Goal: Task Accomplishment & Management: Use online tool/utility

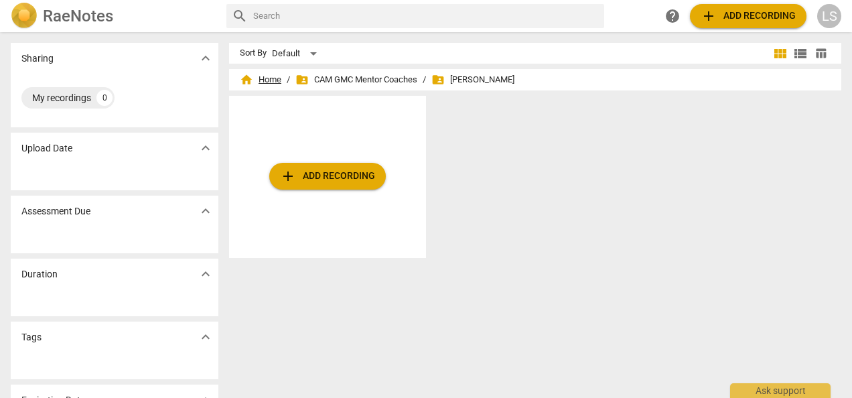
click at [266, 76] on span "home Home" at bounding box center [261, 79] width 42 height 13
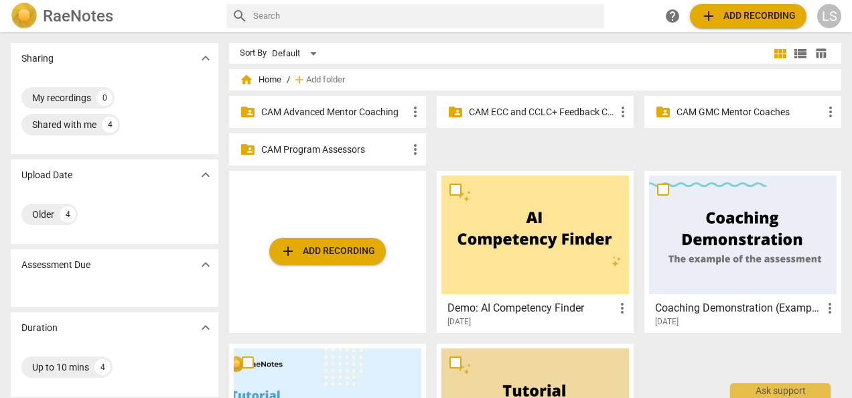
click at [318, 107] on p "CAM Advanced Mentor Coaching" at bounding box center [334, 112] width 146 height 14
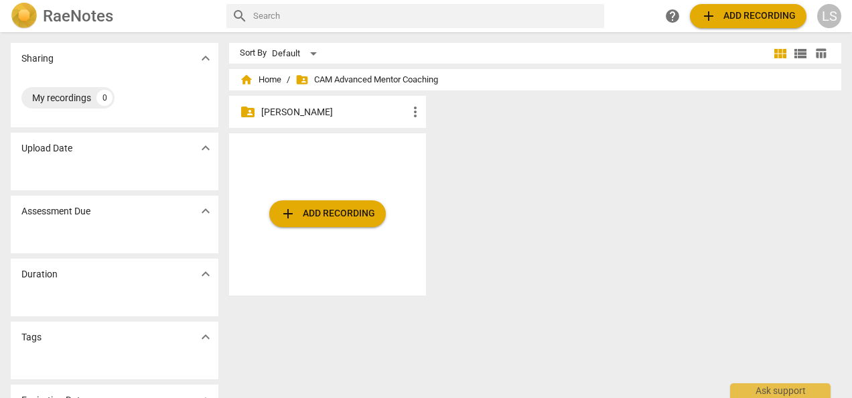
click at [317, 115] on p "[PERSON_NAME]" at bounding box center [334, 112] width 146 height 14
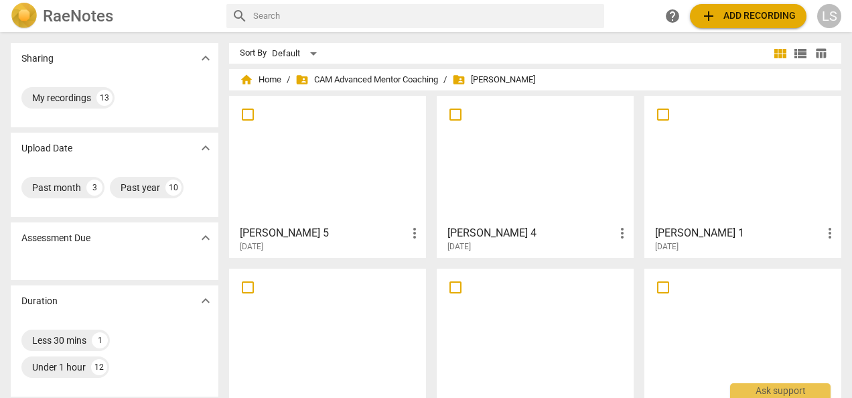
click at [724, 15] on span "add Add recording" at bounding box center [748, 16] width 95 height 16
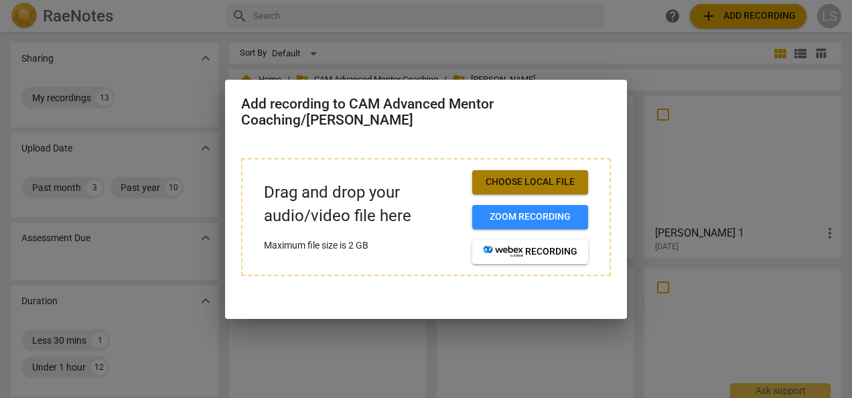
click at [525, 181] on span "Choose local file" at bounding box center [530, 182] width 94 height 13
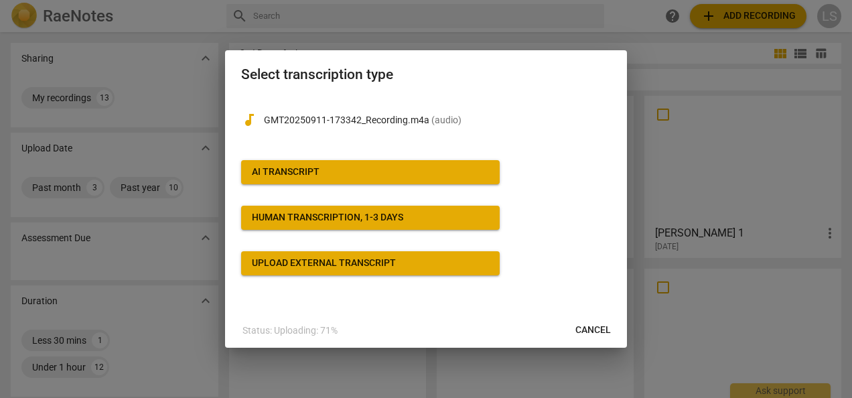
click at [419, 166] on span "AI Transcript" at bounding box center [370, 171] width 237 height 13
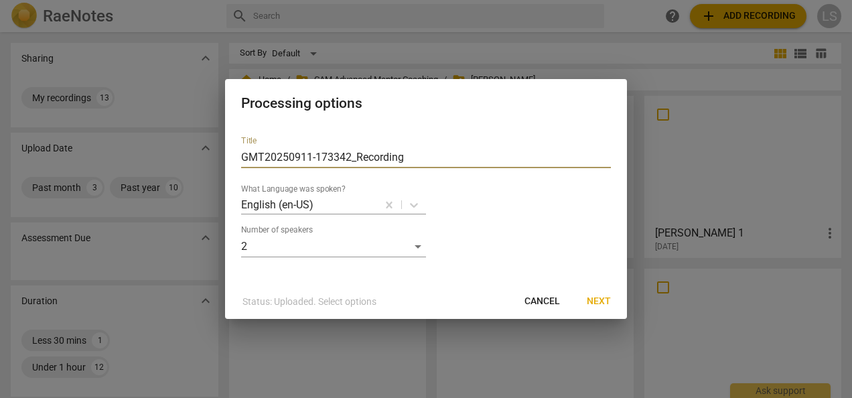
drag, startPoint x: 429, startPoint y: 151, endPoint x: 137, endPoint y: 151, distance: 291.4
click at [137, 151] on div "Processing options Title GMT20250911-173342_Recording What Language was spoken?…" at bounding box center [426, 199] width 852 height 398
type input "[PERSON_NAME] 2"
click at [598, 298] on span "Next" at bounding box center [599, 301] width 24 height 13
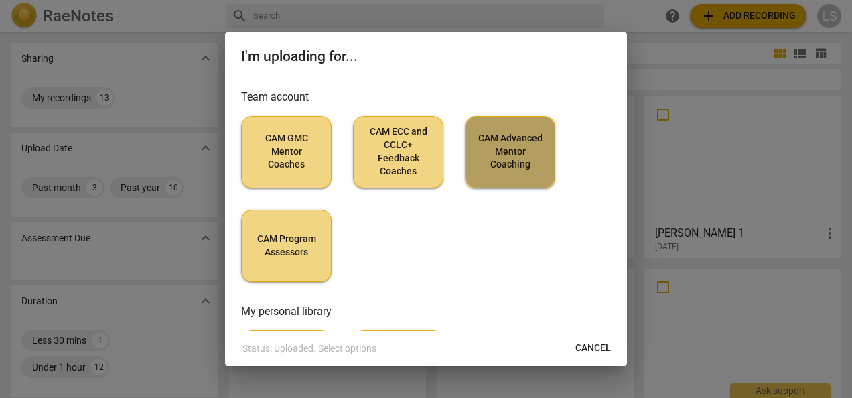
click at [504, 157] on span "CAM Advanced Mentor Coaching" at bounding box center [510, 152] width 68 height 40
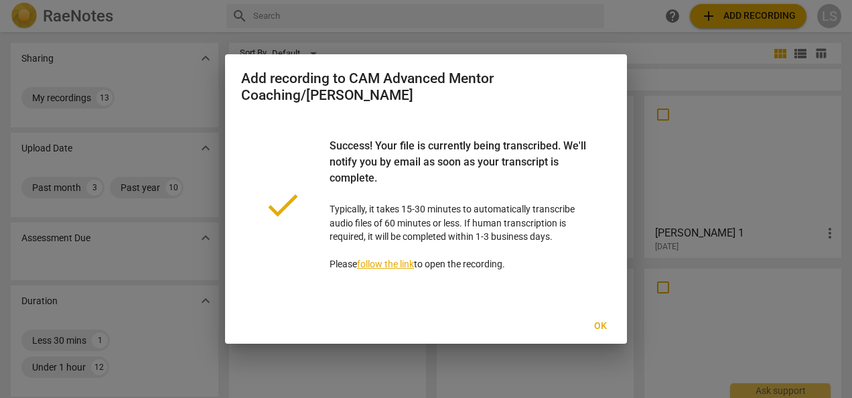
click at [600, 328] on span "Ok" at bounding box center [600, 326] width 21 height 13
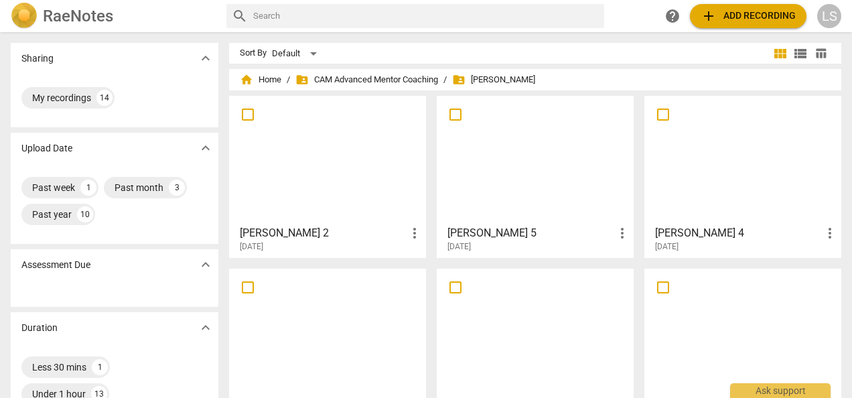
click at [536, 197] on div at bounding box center [535, 159] width 188 height 119
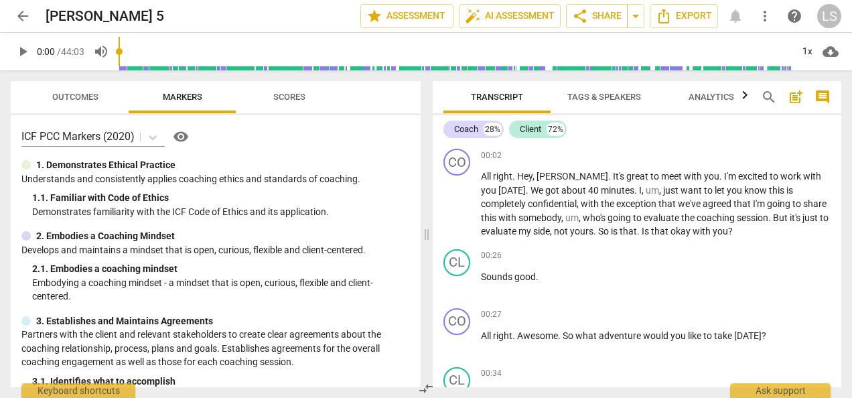
click at [21, 49] on span "play_arrow" at bounding box center [23, 52] width 16 height 16
click at [16, 60] on button "pause" at bounding box center [23, 52] width 24 height 24
click at [26, 51] on span "play_arrow" at bounding box center [23, 52] width 16 height 16
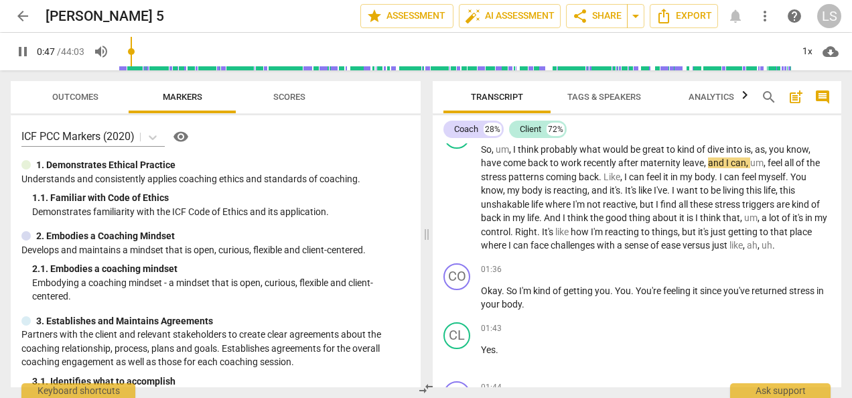
type input "47"
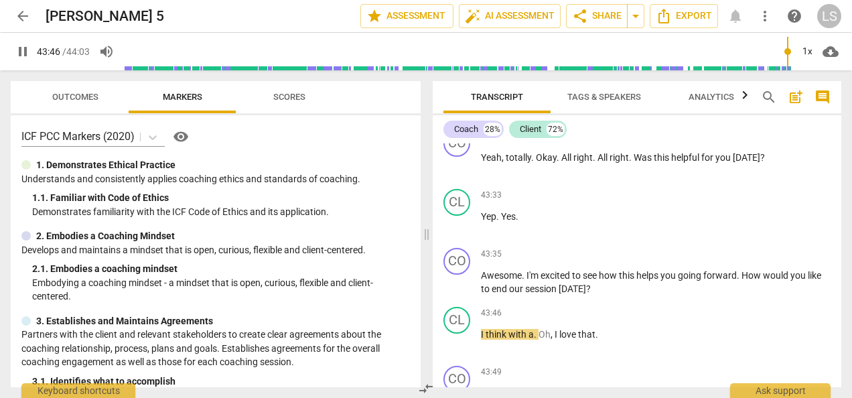
scroll to position [10627, 0]
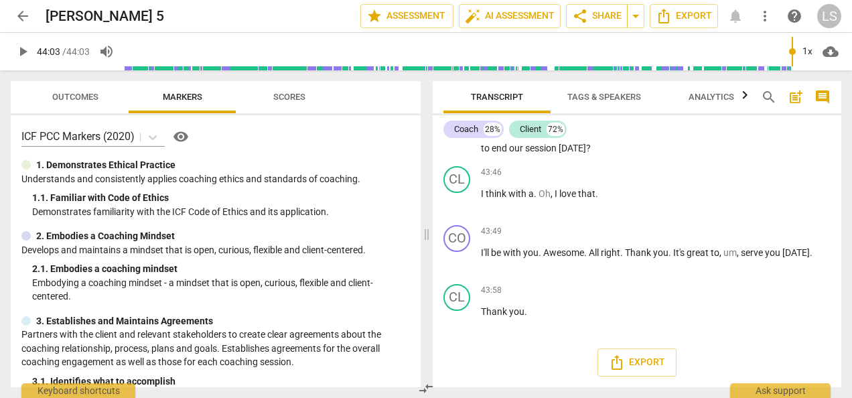
type input "2643"
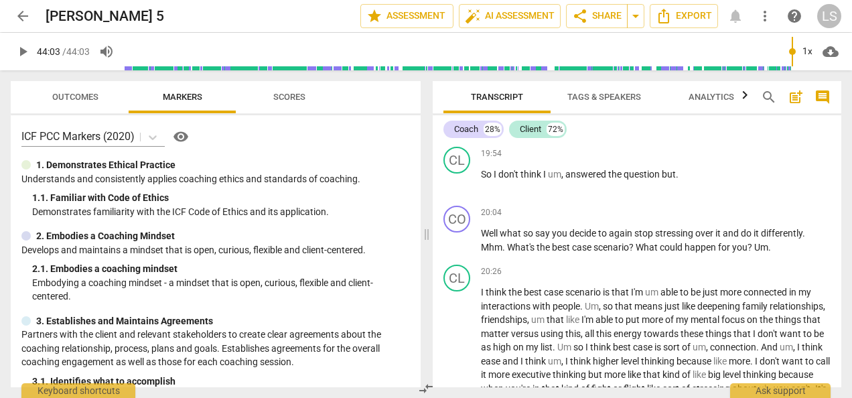
scroll to position [0, 0]
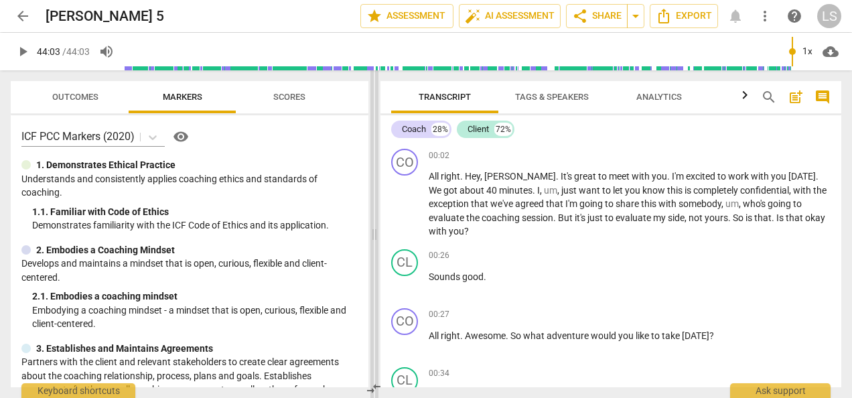
drag, startPoint x: 427, startPoint y: 234, endPoint x: 375, endPoint y: 221, distance: 53.9
click at [375, 221] on span at bounding box center [374, 234] width 8 height 328
click at [753, 159] on div "+" at bounding box center [757, 155] width 13 height 13
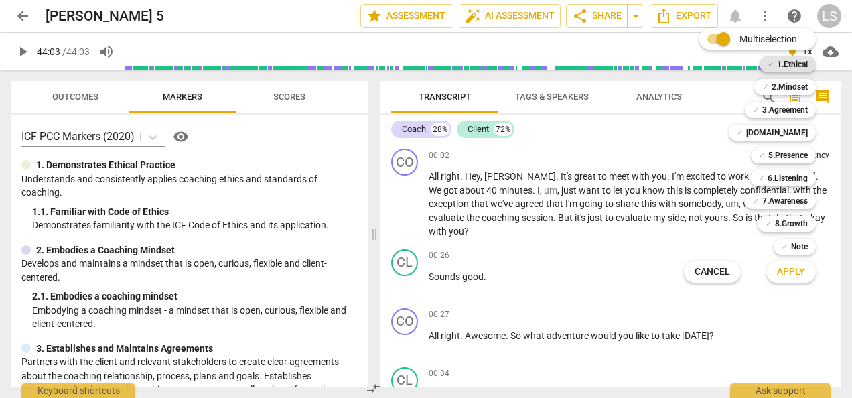
click at [781, 63] on b "1.Ethical" at bounding box center [792, 64] width 31 height 16
click at [797, 277] on span "Apply" at bounding box center [791, 271] width 28 height 13
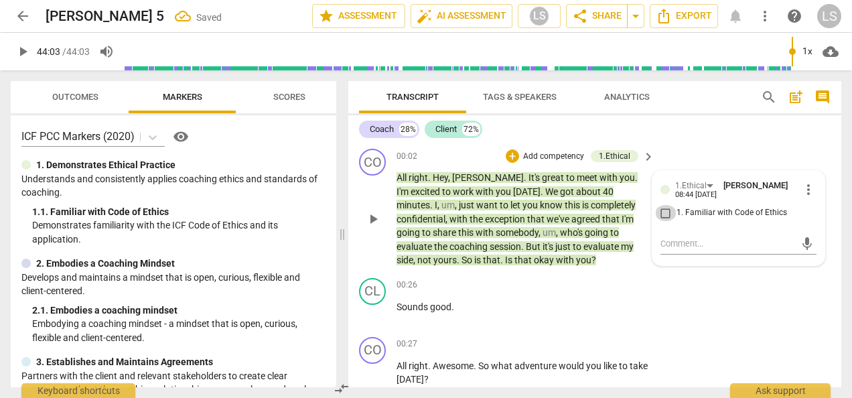
click at [658, 209] on input "1. Familiar with Code of Ethics" at bounding box center [665, 213] width 21 height 16
checkbox input "true"
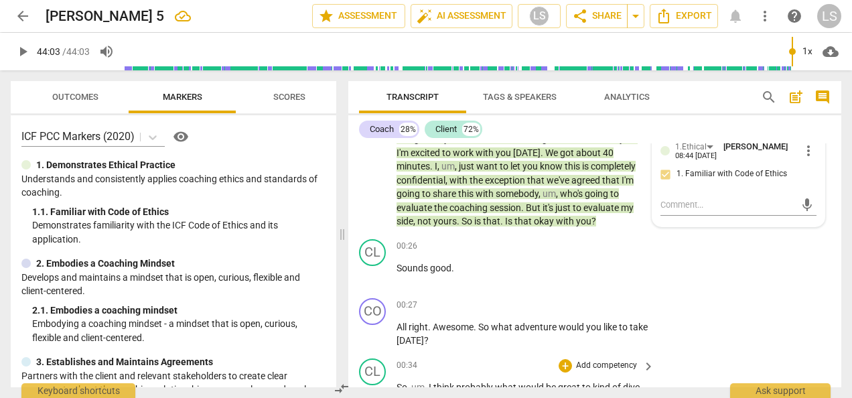
scroll to position [67, 0]
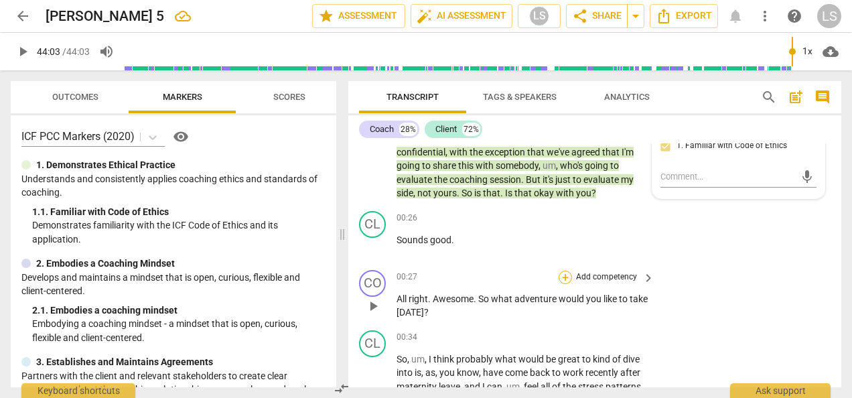
click at [563, 277] on div "+" at bounding box center [565, 277] width 13 height 13
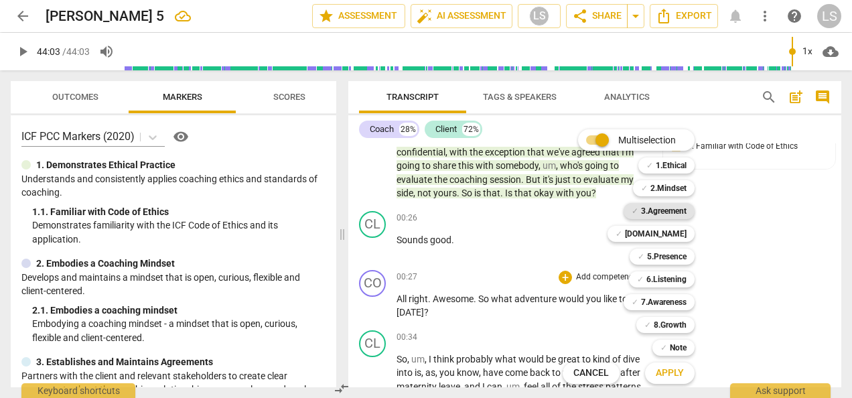
click at [665, 209] on b "3.Agreement" at bounding box center [664, 211] width 46 height 16
click at [672, 375] on span "Apply" at bounding box center [670, 372] width 28 height 13
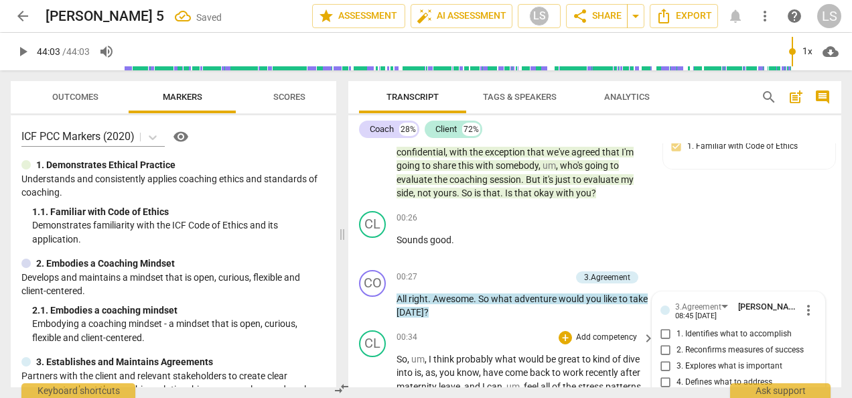
scroll to position [214, 0]
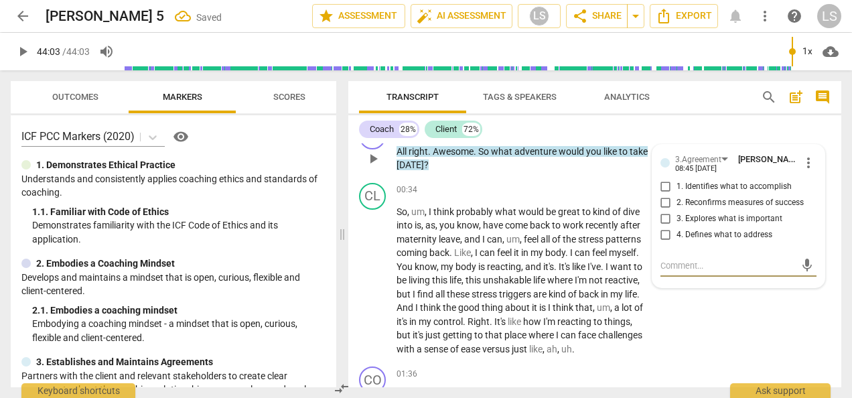
click at [665, 182] on input "1. Identifies what to accomplish" at bounding box center [665, 187] width 21 height 16
checkbox input "true"
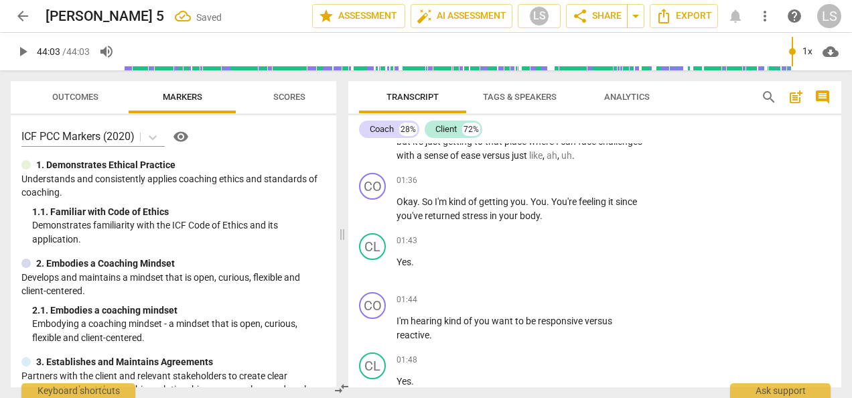
scroll to position [415, 0]
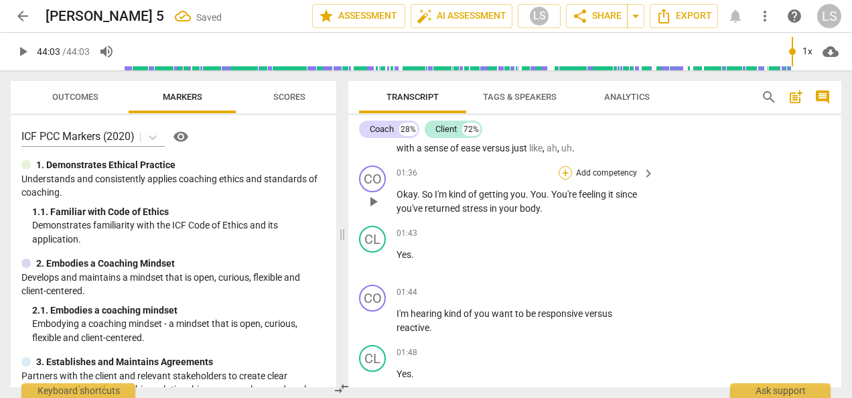
click at [561, 169] on div "+" at bounding box center [565, 172] width 13 height 13
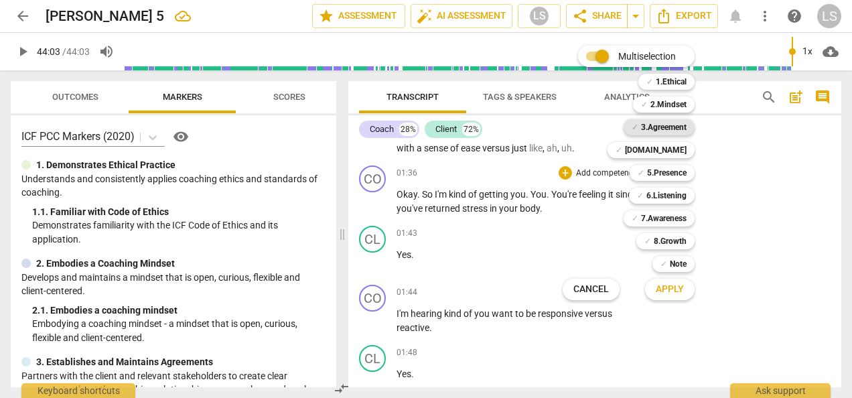
click at [669, 127] on b "3.Agreement" at bounding box center [664, 127] width 46 height 16
click at [673, 190] on b "6.Listening" at bounding box center [666, 196] width 40 height 16
click at [671, 290] on span "Apply" at bounding box center [670, 289] width 28 height 13
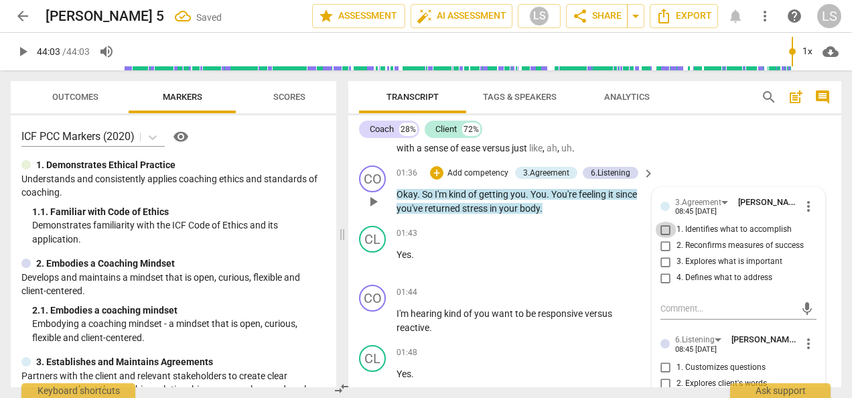
click at [663, 227] on input "1. Identifies what to accomplish" at bounding box center [665, 230] width 21 height 16
checkbox input "true"
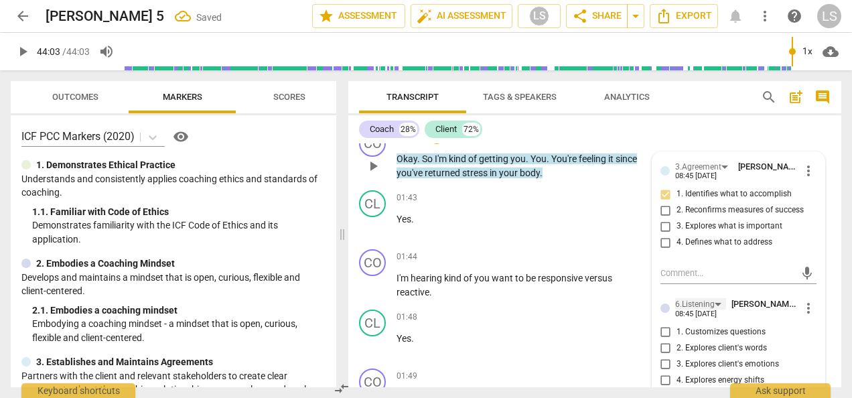
scroll to position [549, 0]
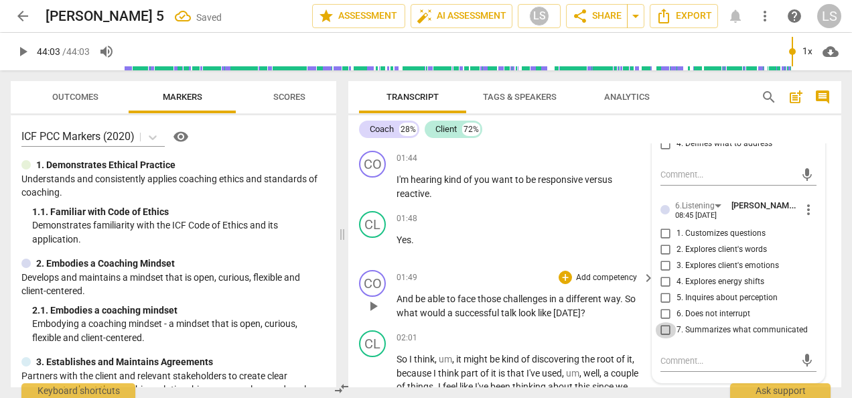
drag, startPoint x: 662, startPoint y: 326, endPoint x: 614, endPoint y: 304, distance: 52.5
click at [661, 327] on input "7. Summarizes what communicated" at bounding box center [665, 330] width 21 height 16
checkbox input "true"
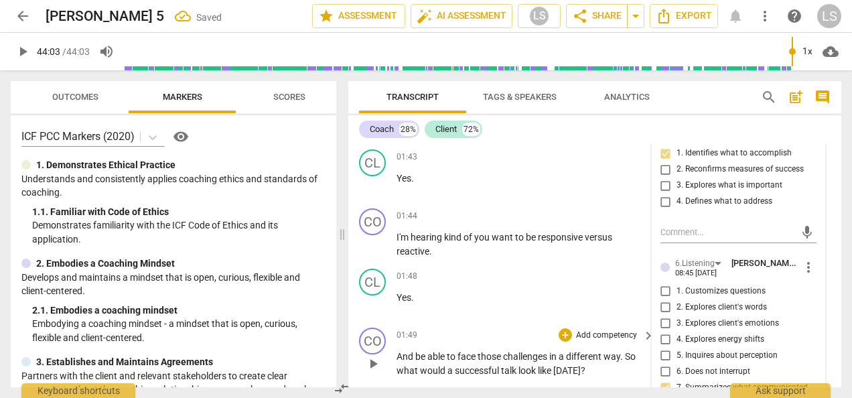
scroll to position [415, 0]
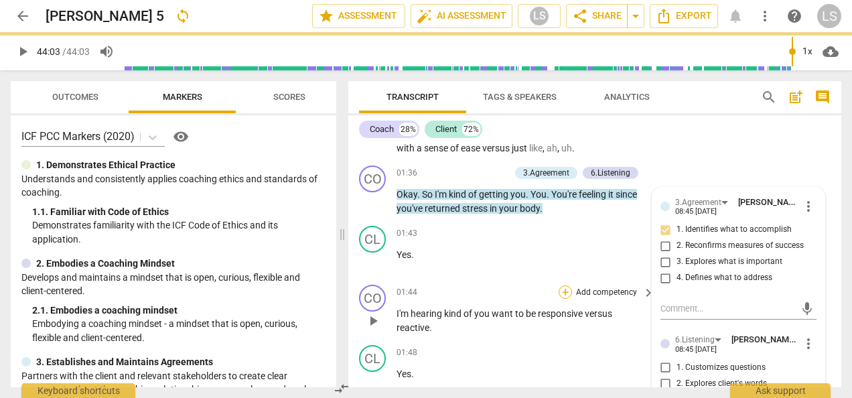
click at [567, 294] on div "+" at bounding box center [565, 291] width 13 height 13
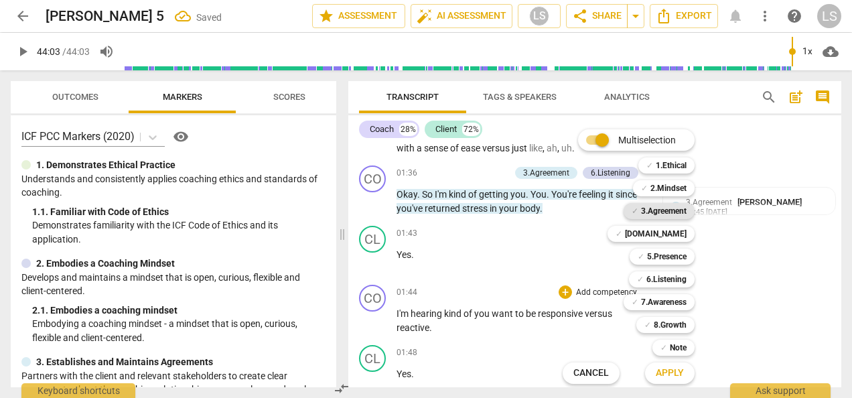
click at [673, 214] on b "3.Agreement" at bounding box center [664, 211] width 46 height 16
click at [668, 281] on b "6.Listening" at bounding box center [666, 279] width 40 height 16
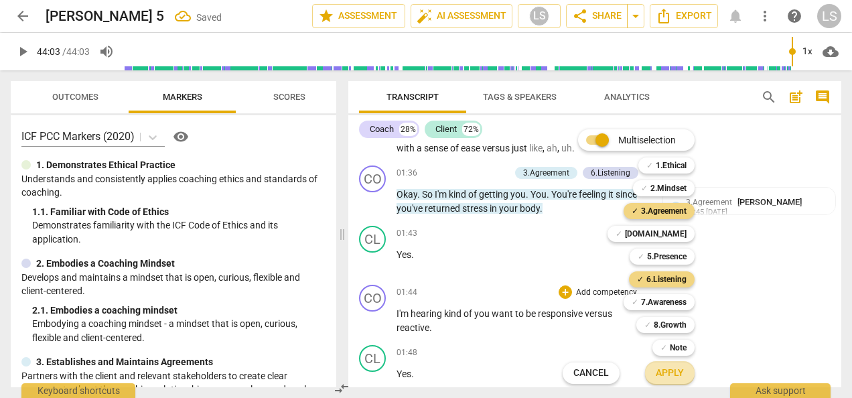
drag, startPoint x: 667, startPoint y: 374, endPoint x: 670, endPoint y: 366, distance: 8.5
click at [667, 373] on span "Apply" at bounding box center [670, 372] width 28 height 13
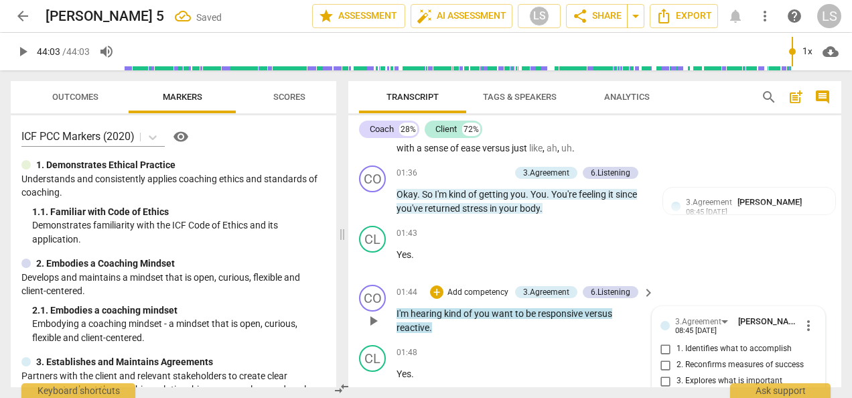
scroll to position [577, 0]
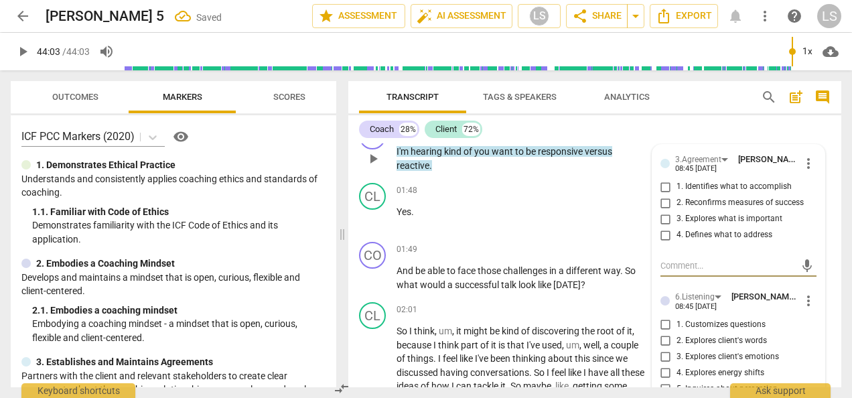
click at [667, 180] on input "1. Identifies what to accomplish" at bounding box center [665, 187] width 21 height 16
checkbox input "true"
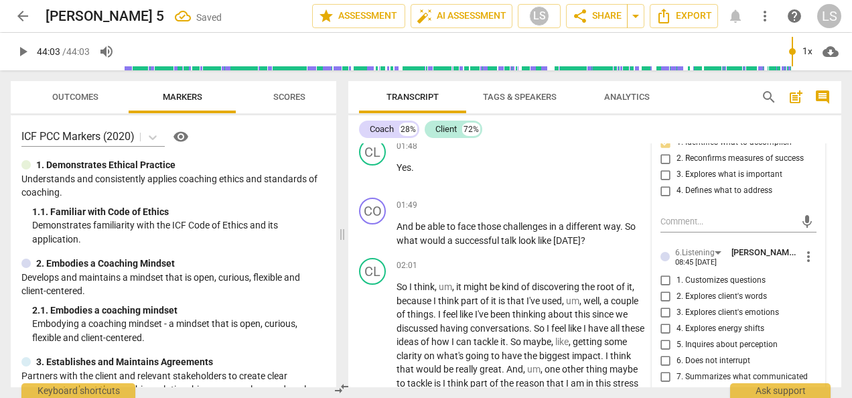
scroll to position [711, 0]
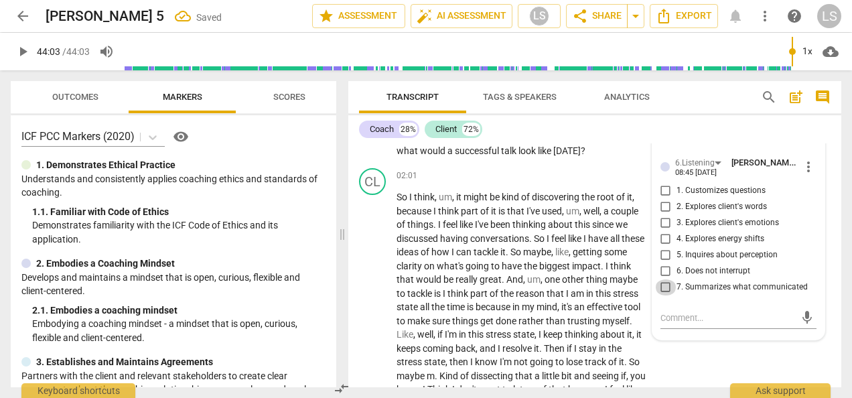
click at [665, 289] on input "7. Summarizes what communicated" at bounding box center [665, 287] width 21 height 16
checkbox input "true"
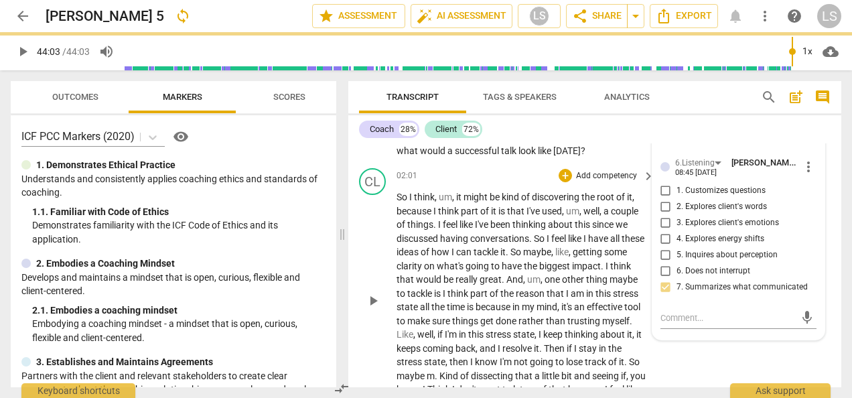
scroll to position [644, 0]
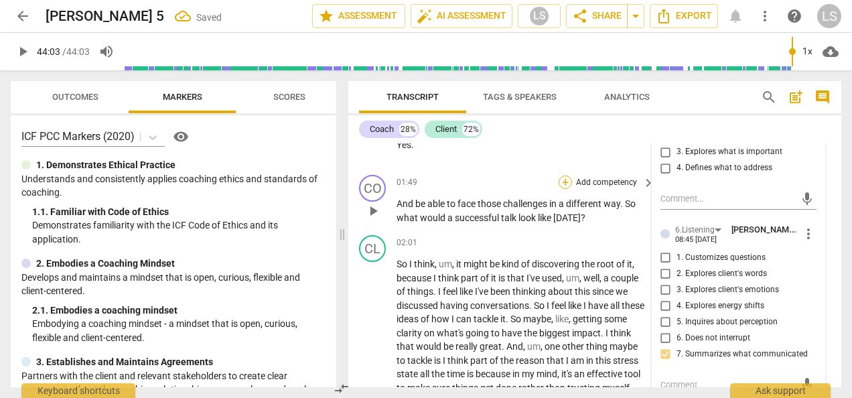
click at [562, 181] on div "+" at bounding box center [565, 182] width 13 height 13
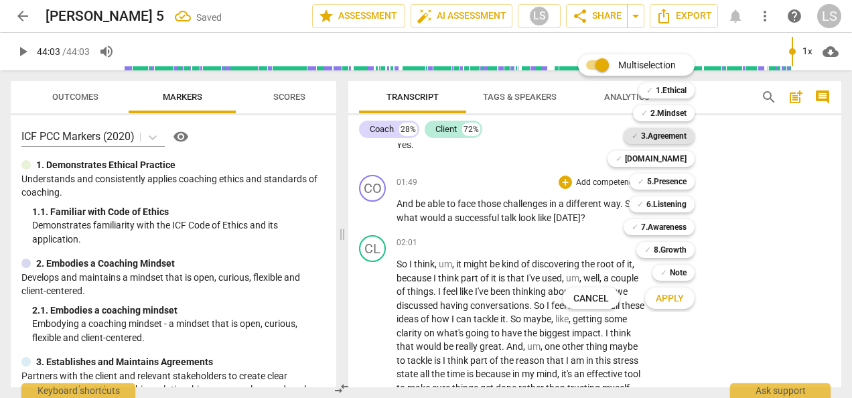
click at [655, 135] on b "3.Agreement" at bounding box center [664, 136] width 46 height 16
click at [659, 210] on b "6.Listening" at bounding box center [666, 204] width 40 height 16
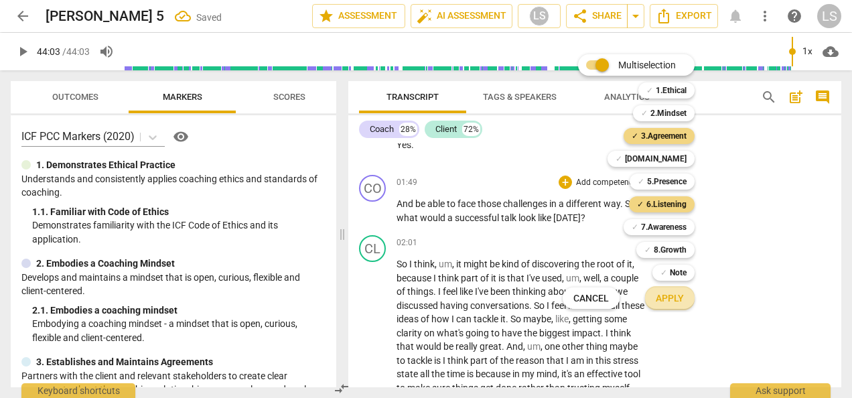
click at [673, 303] on span "Apply" at bounding box center [670, 298] width 28 height 13
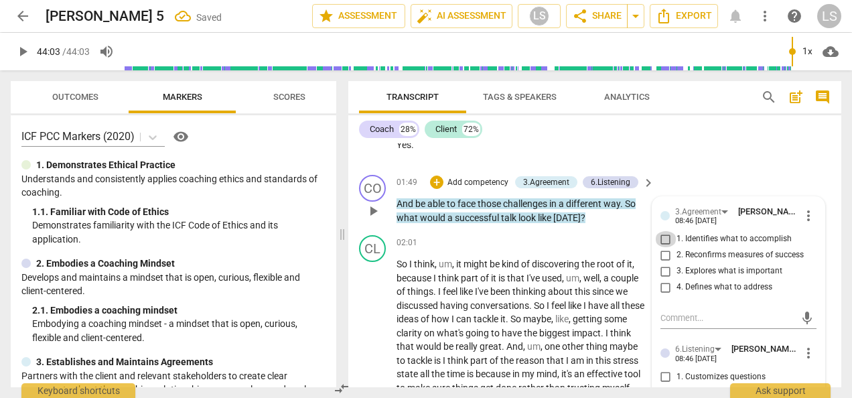
click at [665, 239] on input "1. Identifies what to accomplish" at bounding box center [665, 239] width 21 height 16
checkbox input "true"
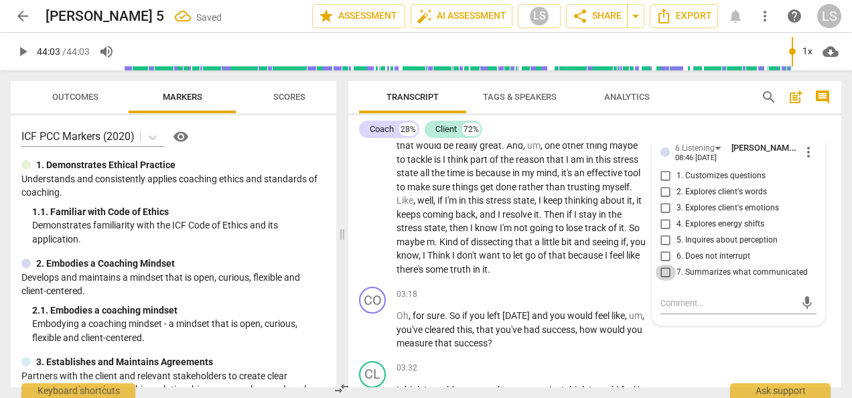
click at [666, 272] on input "7. Summarizes what communicated" at bounding box center [665, 273] width 21 height 16
checkbox input "true"
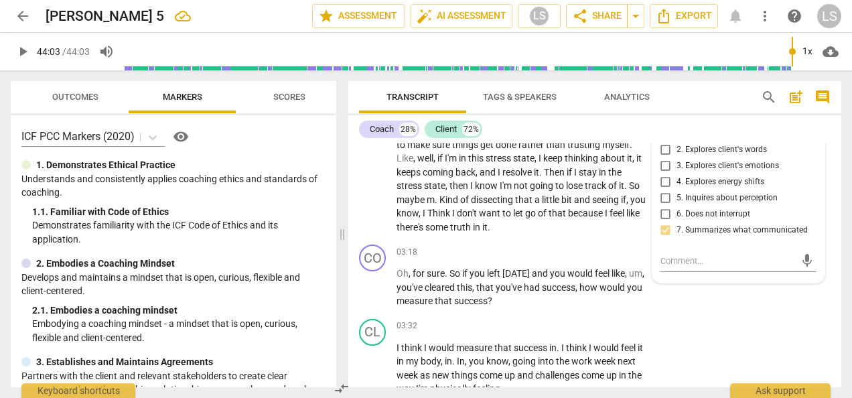
scroll to position [912, 0]
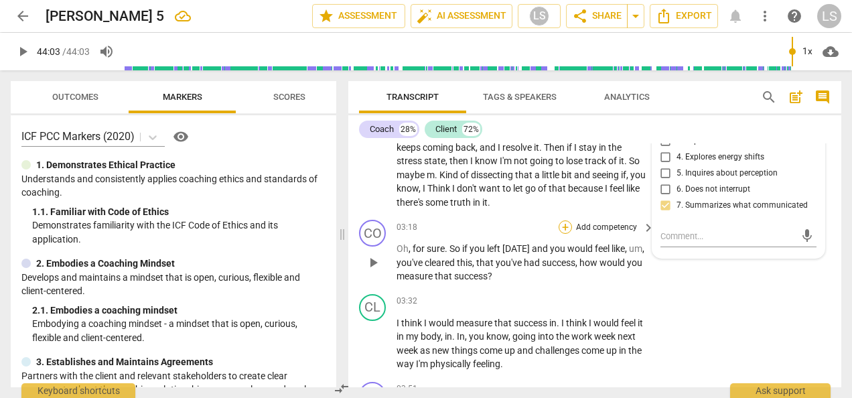
click at [565, 228] on div "+" at bounding box center [565, 226] width 13 height 13
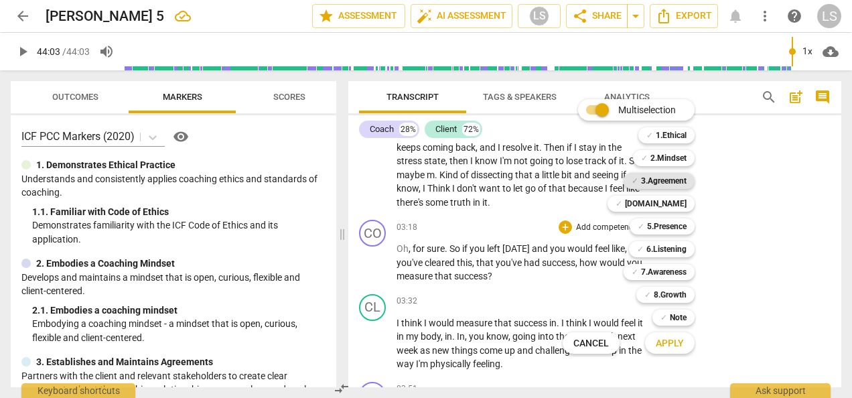
click at [672, 182] on b "3.Agreement" at bounding box center [664, 181] width 46 height 16
click at [670, 344] on span "Apply" at bounding box center [670, 343] width 28 height 13
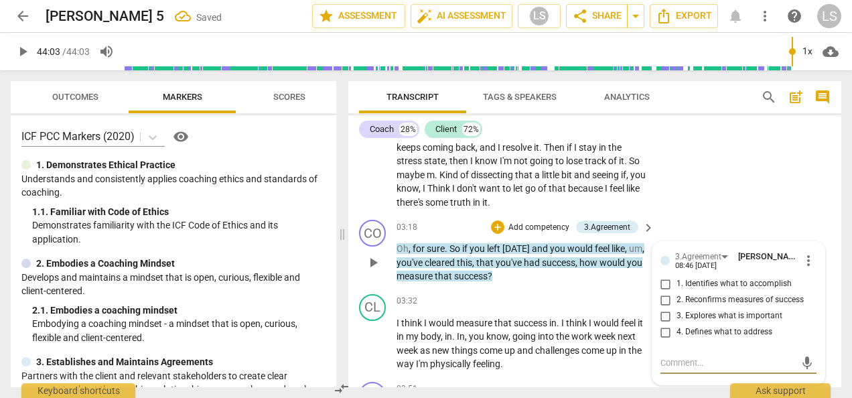
drag, startPoint x: 667, startPoint y: 300, endPoint x: 680, endPoint y: 303, distance: 13.0
click at [667, 300] on input "2. Reconfirms measures of success" at bounding box center [665, 300] width 21 height 16
checkbox input "true"
click at [695, 362] on textarea at bounding box center [728, 362] width 135 height 13
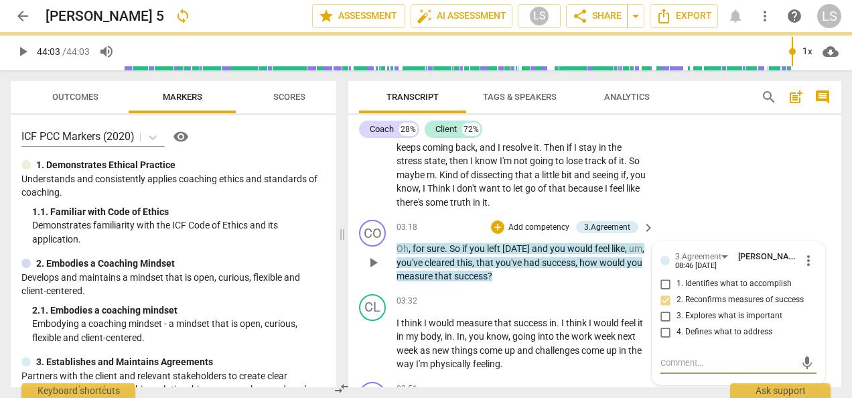
type textarea "C"
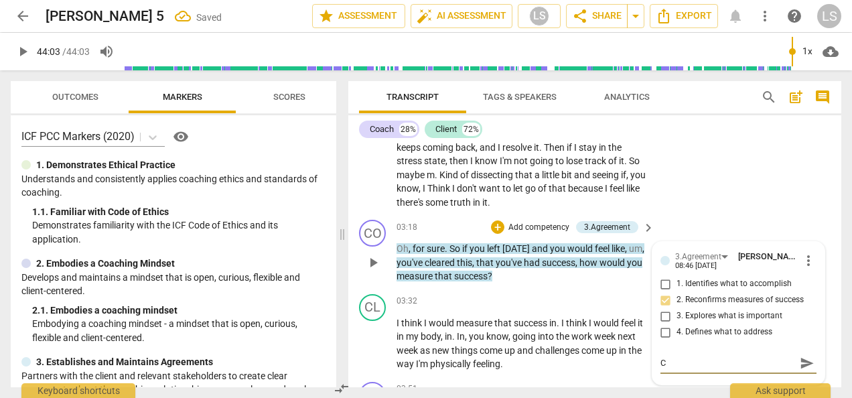
type textarea "Co"
type textarea "Coa"
type textarea "Coac"
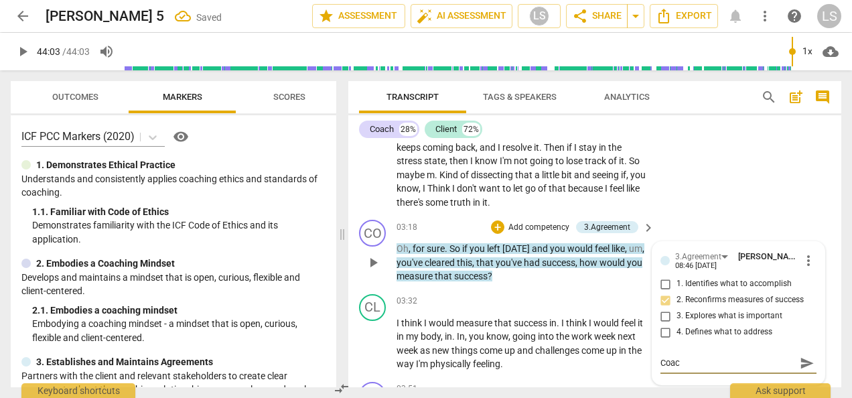
type textarea "Coach"
type textarea "Coach m"
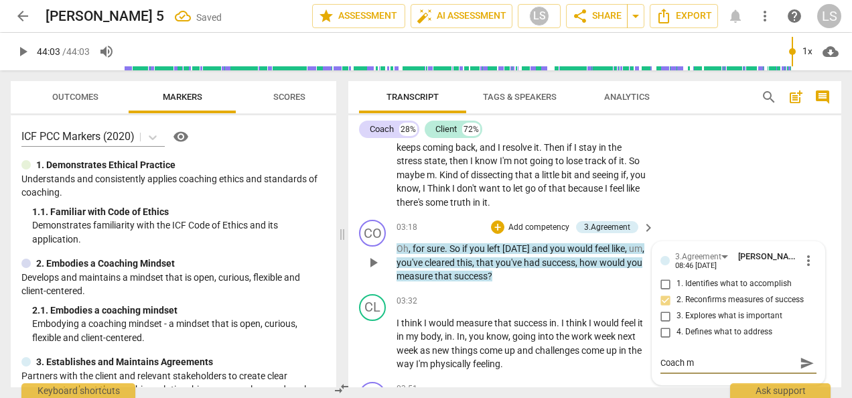
type textarea "Coach mi"
type textarea "Coach mig"
type textarea "Coach migh"
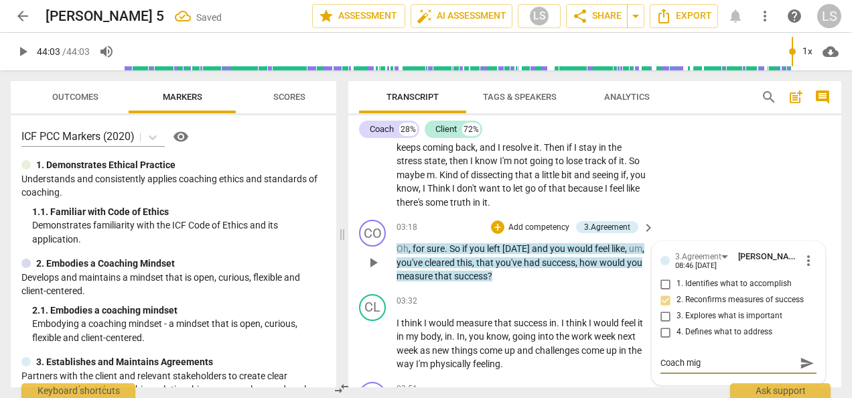
type textarea "Coach migh"
type textarea "Coach might"
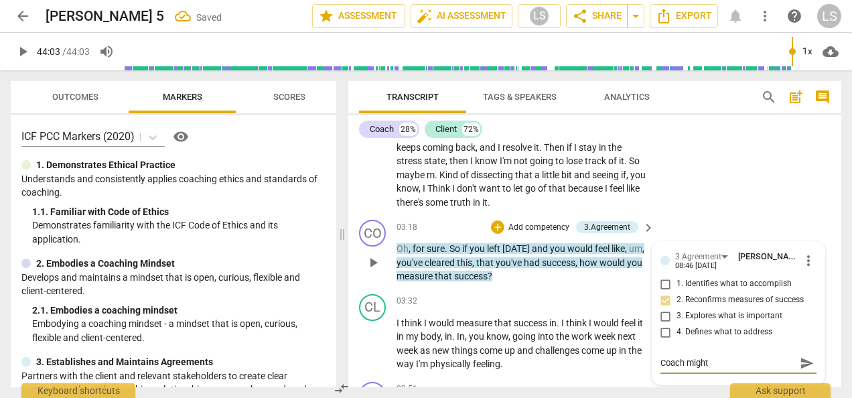
type textarea "Coach might w"
type textarea "Coach might wa"
type textarea "Coach might wan"
type textarea "Coach might want"
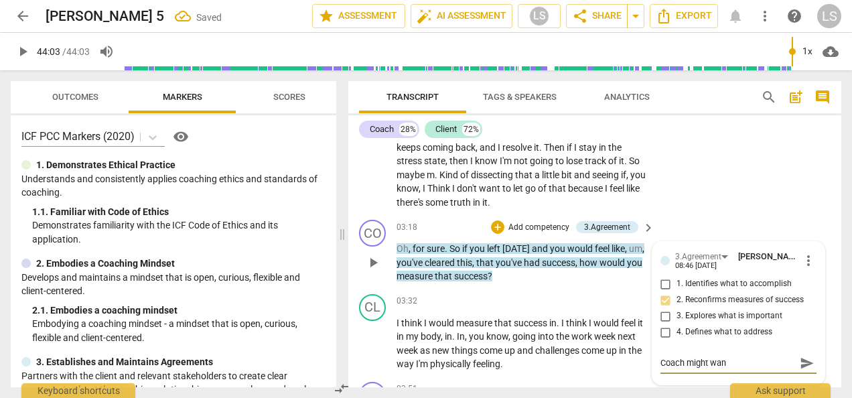
type textarea "Coach might want"
type textarea "Coach might want t"
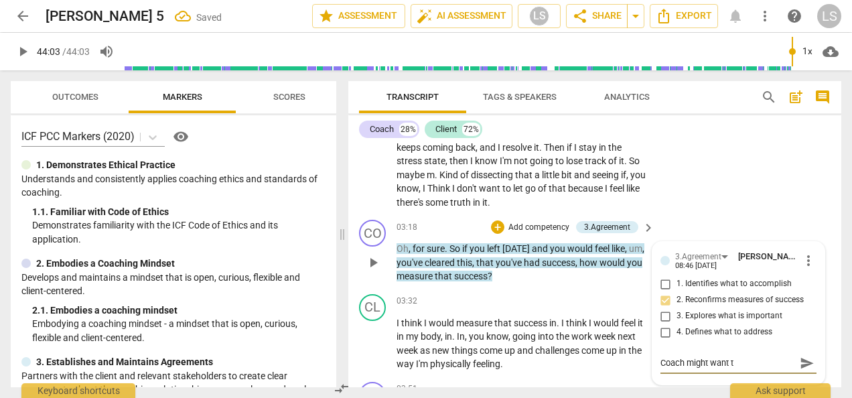
type textarea "Coach might want to"
type textarea "Coach might want to c"
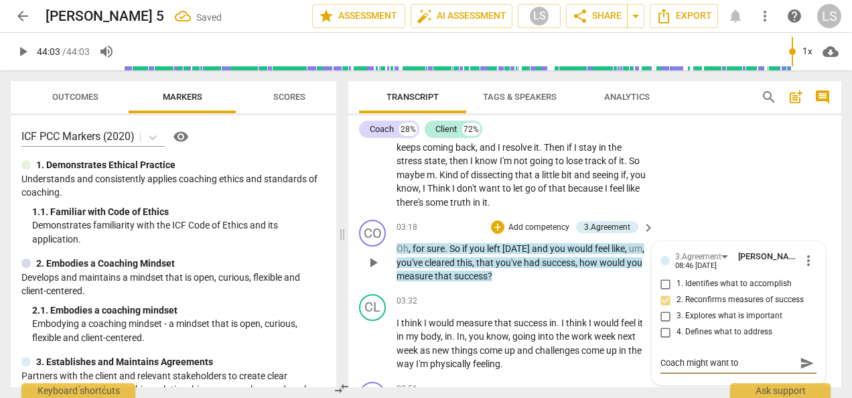
type textarea "Coach might want to c"
type textarea "Coach might want to cl"
type textarea "Coach might want to cla"
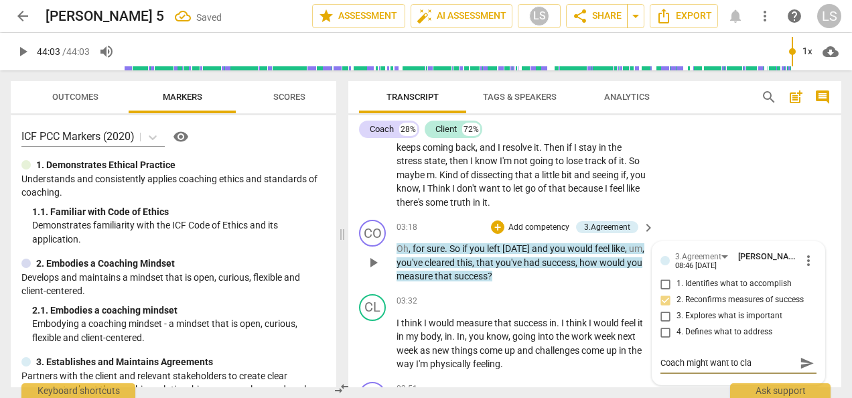
type textarea "Coach might want to clar"
type textarea "Coach might want to clari"
type textarea "Coach might want to clarif"
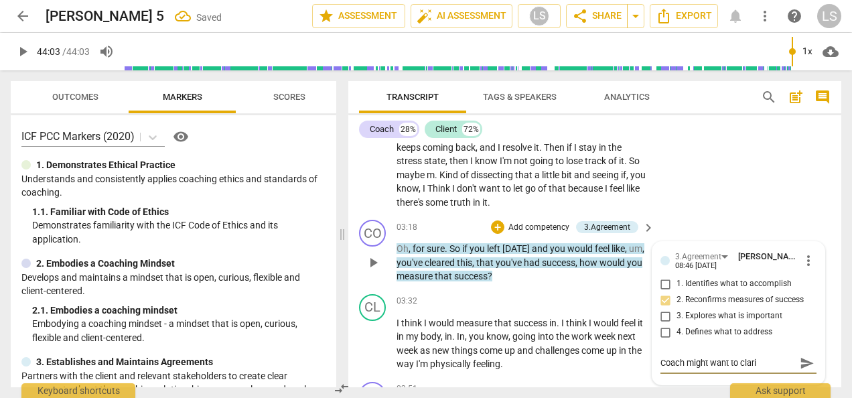
type textarea "Coach might want to clarif"
type textarea "Coach might want to clarify"
type textarea "Coach might want to clarify/"
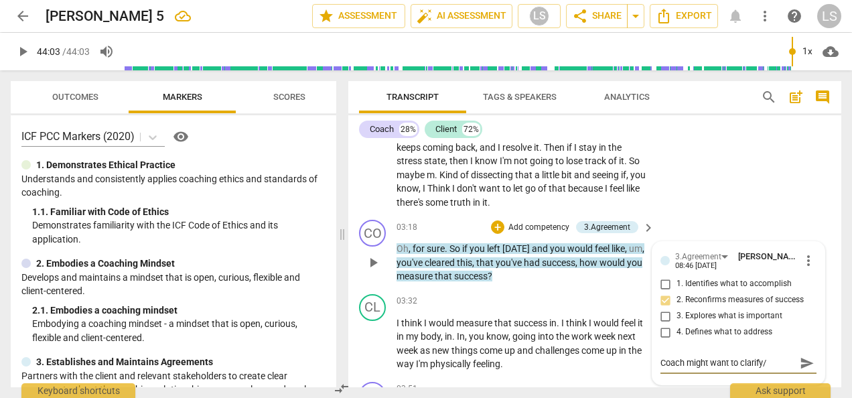
type textarea "Coach might want to clarify/n"
type textarea "Coach might want to clarify/na"
type textarea "Coach might want to clarify/nar"
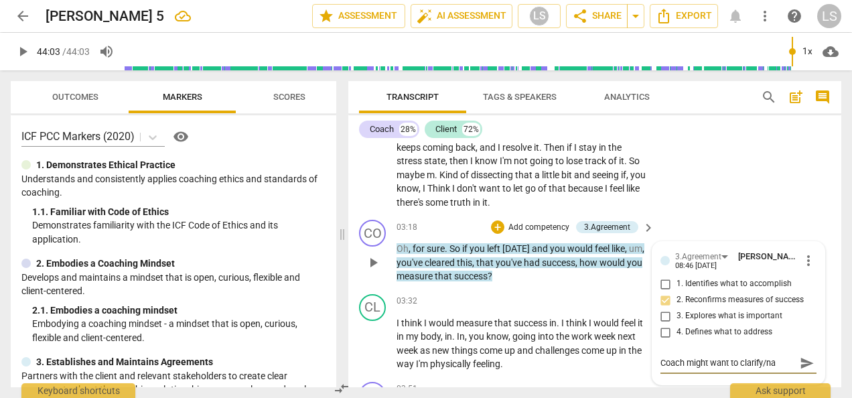
type textarea "Coach might want to clarify/nar"
type textarea "Coach might want to clarify/narr"
type textarea "Coach might want to clarify/[PERSON_NAME]"
type textarea "Coach might want to clarify/narrow"
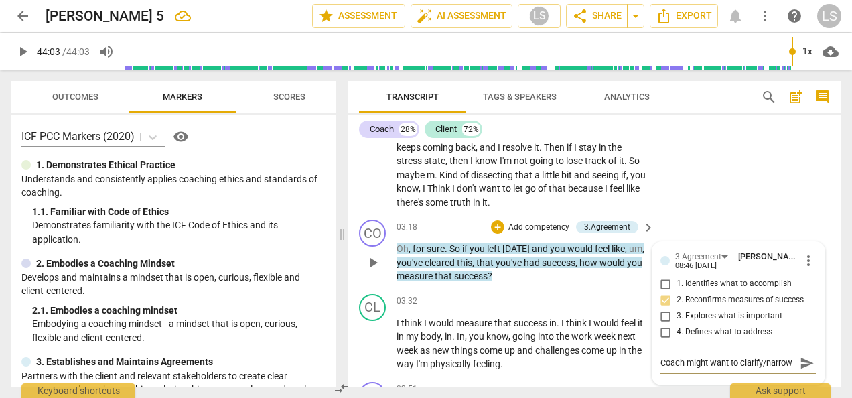
scroll to position [11, 0]
type textarea "Coach might want to clarify/narrow"
type textarea "Coach might want to clarify/narrow t"
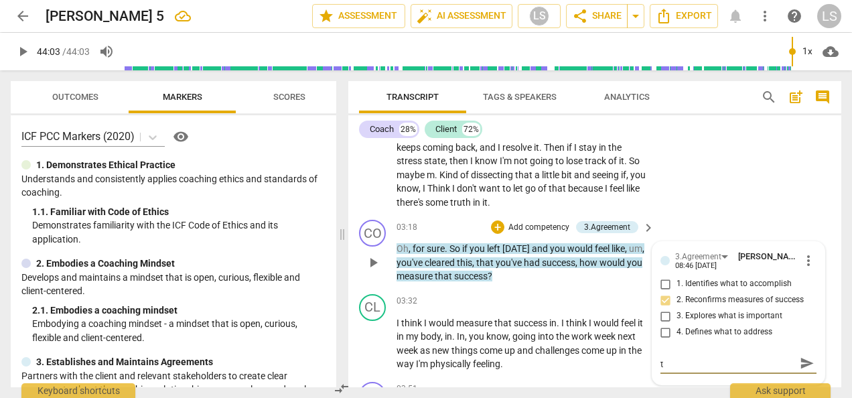
type textarea "Coach might want to clarify/narrow th"
type textarea "Coach might want to clarify/narrow thi"
type textarea "Coach might want to clarify/narrow this"
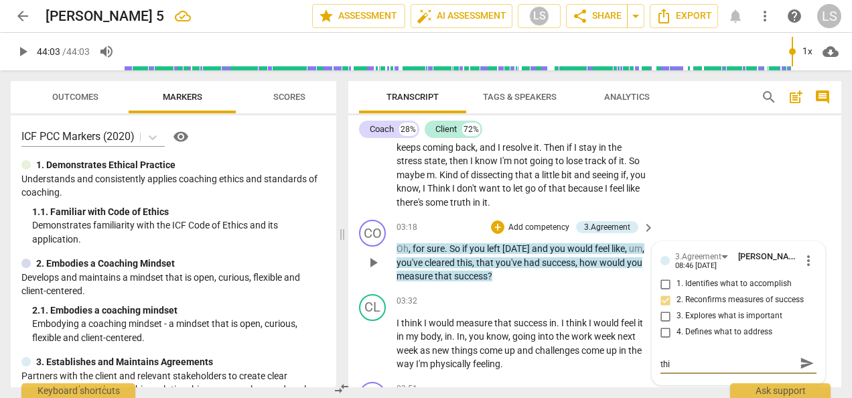
type textarea "Coach might want to clarify/narrow this"
type textarea "Coach might want to clarify/narrow this q"
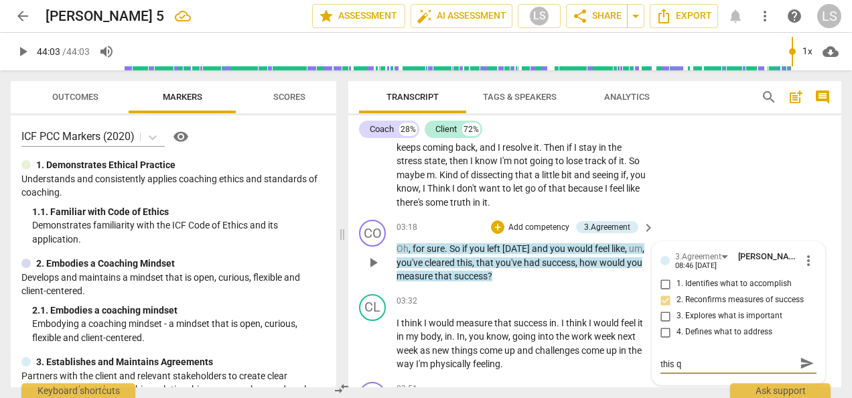
scroll to position [0, 0]
type textarea "Coach might want to clarify/narrow this qu"
type textarea "Coach might want to clarify/narrow this que"
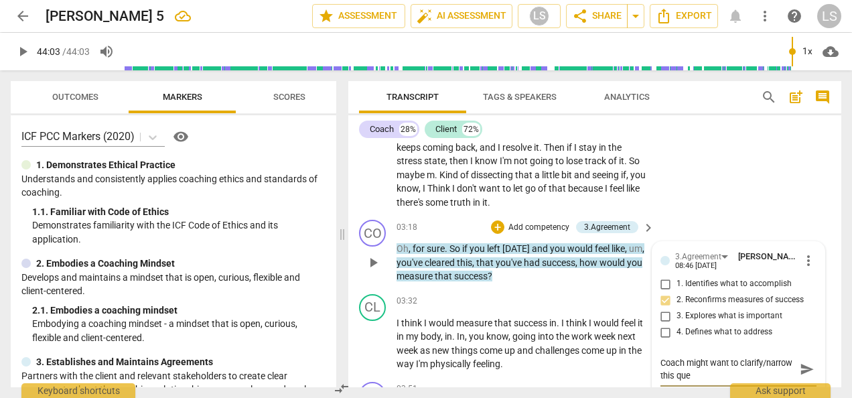
type textarea "Coach might want to clarify/narrow this ques"
type textarea "Coach might want to clarify/narrow this quest"
type textarea "Coach might want to clarify/narrow this questi"
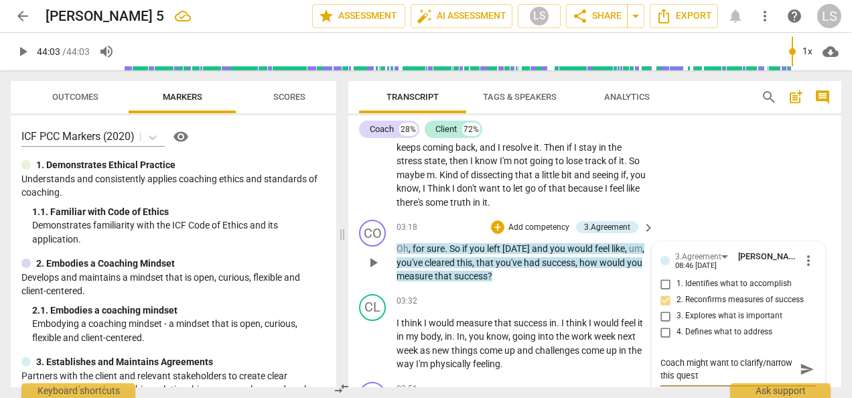
type textarea "Coach might want to clarify/narrow this questi"
type textarea "Coach might want to clarify/narrow this questio"
type textarea "Coach might want to clarify/narrow this question"
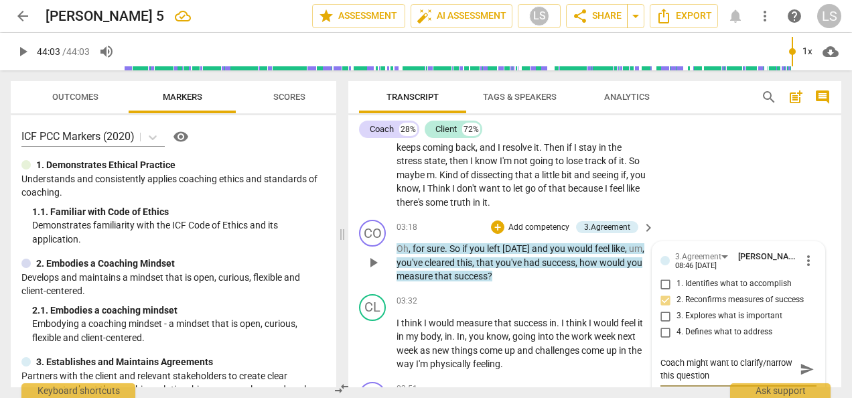
type textarea "Coach might want to clarify/narrow this question"
type textarea "Coach might want to clarify/narrow this question t"
type textarea "Coach might want to clarify/narrow this question to"
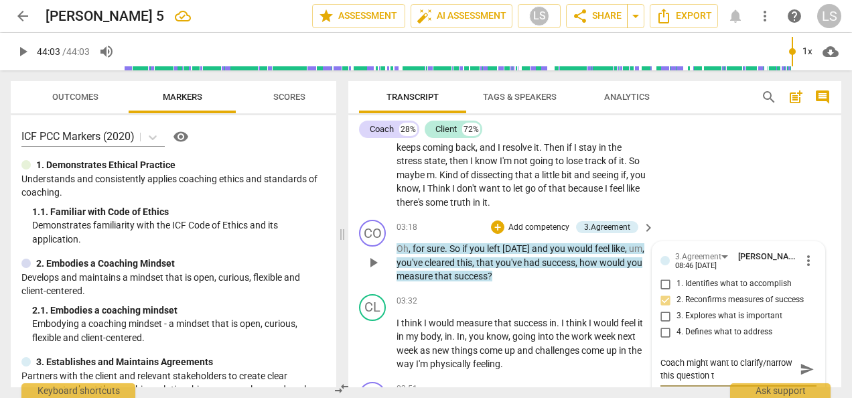
type textarea "Coach might want to clarify/narrow this question to"
type textarea "Coach might want to clarify/narrow this question to h"
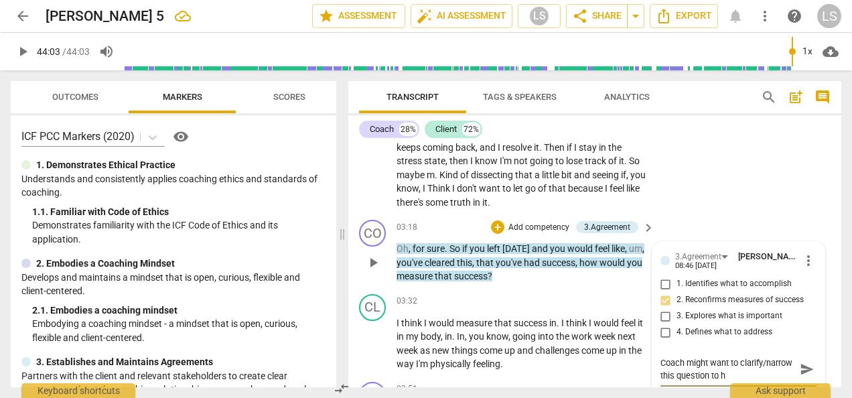
type textarea "Coach might want to clarify/narrow this question to hi"
type textarea "Coach might want to clarify/narrow this question to hit"
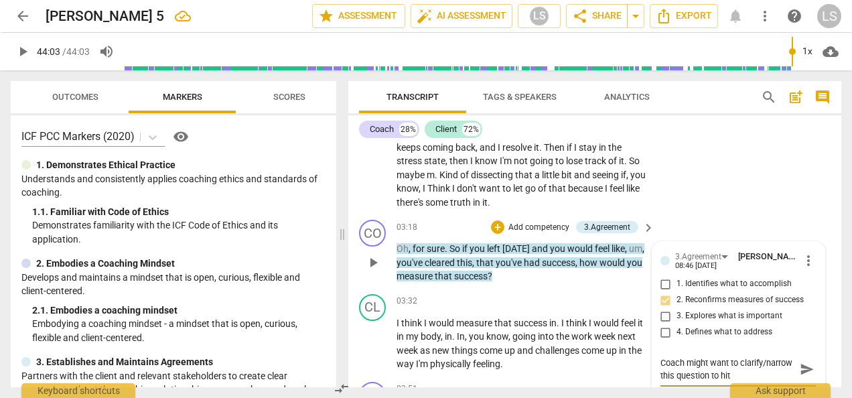
type textarea "Coach might want to clarify/narrow this question to hit"
type textarea "Coach might want to clarify/narrow this question to hit 3"
type textarea "Coach might want to clarify/narrow this question to hit 3."
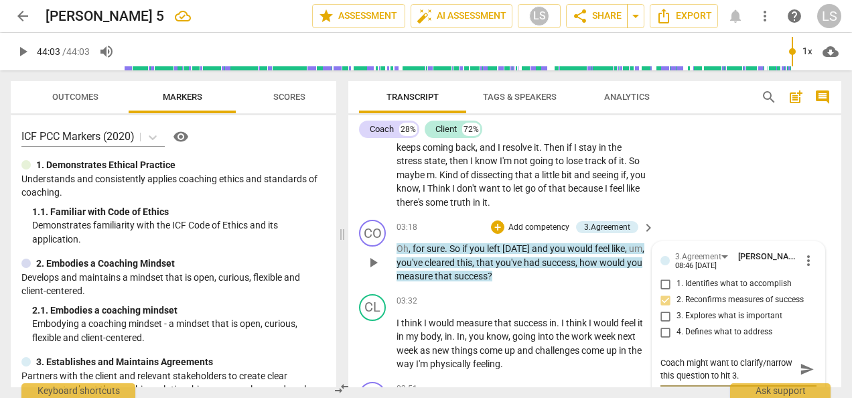
scroll to position [11, 0]
type textarea "Coach might want to clarify/narrow this question to hit 3.2"
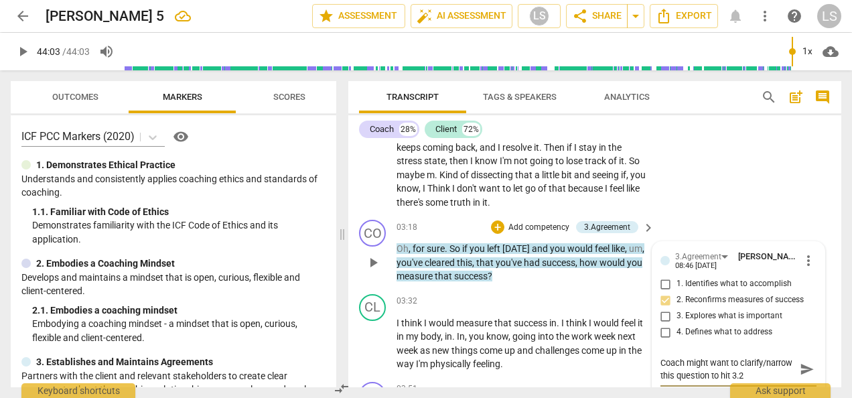
type textarea "Coach might want to clarify/narrow this question to hit 3.2 f"
type textarea "Coach might want to clarify/narrow this question to hit 3.2 fu"
type textarea "Coach might want to clarify/narrow this question to hit 3.2 ful"
type textarea "Coach might want to clarify/narrow this question to hit 3.2 full"
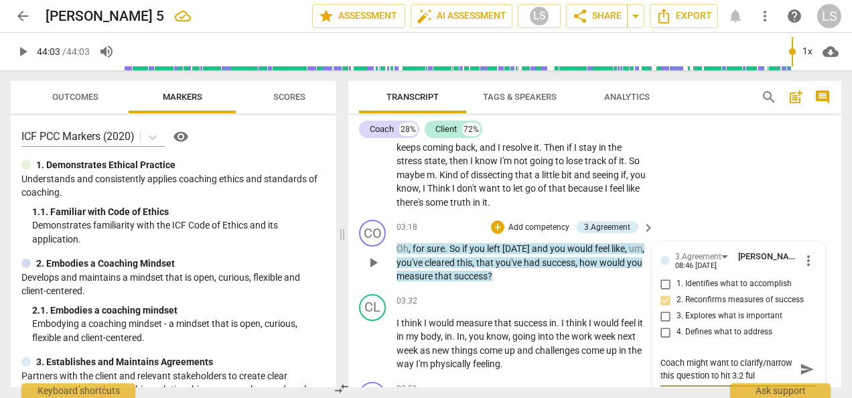
type textarea "Coach might want to clarify/narrow this question to hit 3.2 full"
type textarea "Coach might want to clarify/narrow this question to hit 3.2 fully"
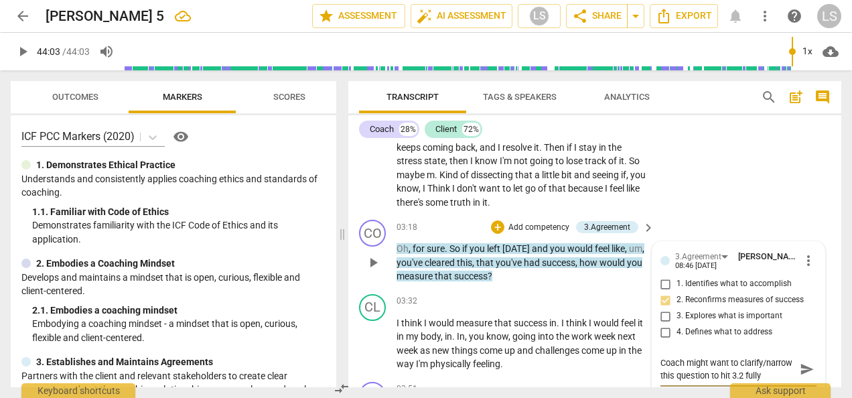
type textarea "Coach might want to clarify/narrow this question to hit 3.2 fully -"
type textarea "Coach might want to clarify/narrow this question to hit 3.2 fully - h"
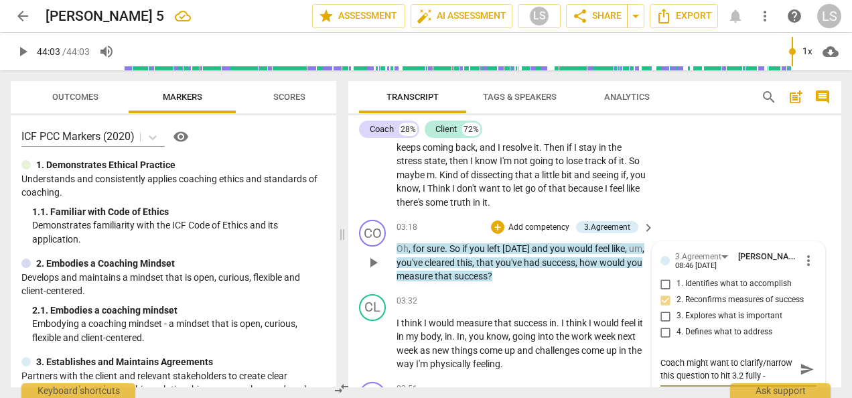
type textarea "Coach might want to clarify/narrow this question to hit 3.2 fully - h"
type textarea "Coach might want to clarify/narrow this question to hit 3.2 fully - ho"
type textarea "Coach might want to clarify/narrow this question to hit 3.2 fully - how"
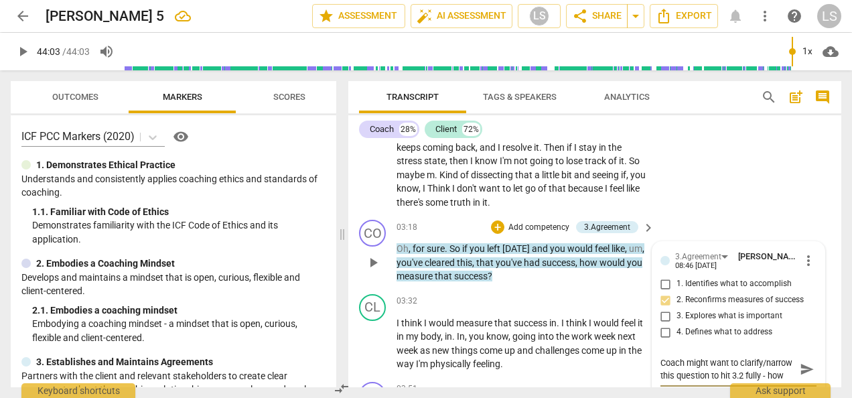
type textarea "Coach might want to clarify/narrow this question to hit 3.2 fully - how"
type textarea "Coach might want to clarify/narrow this question to hit 3.2 fully - how w"
type textarea "Coach might want to clarify/narrow this question to hit 3.2 fully - how wi"
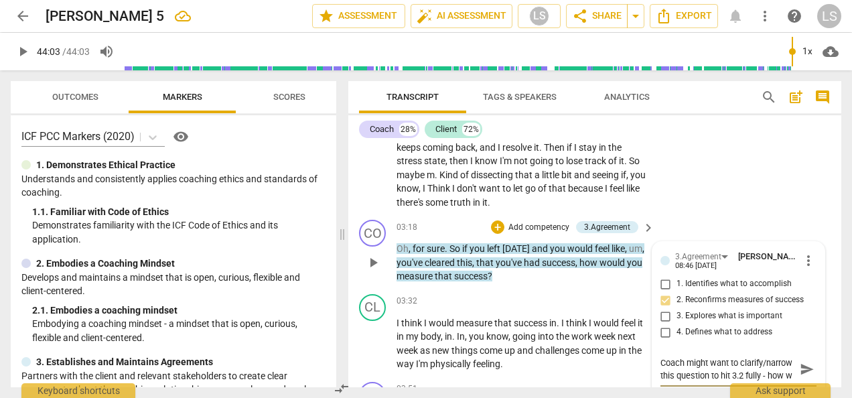
type textarea "Coach might want to clarify/narrow this question to hit 3.2 fully - how wi"
type textarea "Coach might want to clarify/narrow this question to hit 3.2 fully - how wil"
type textarea "Coach might want to clarify/narrow this question to hit 3.2 fully - how will"
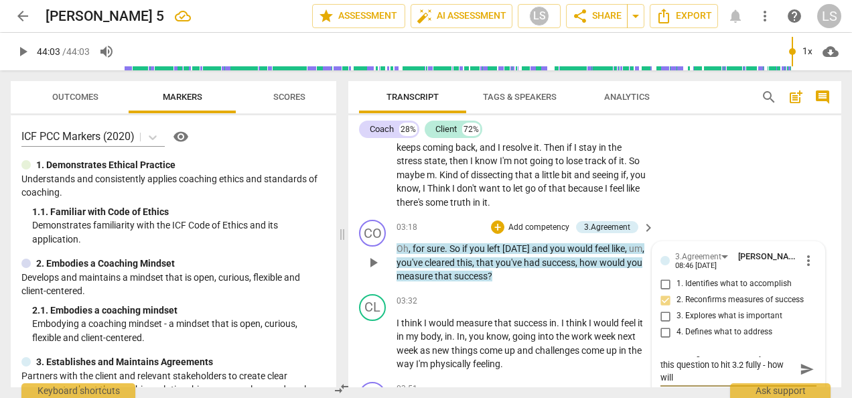
type textarea "Coach might want to clarify/narrow this question to hit 3.2 fully - how will t"
type textarea "Coach might want to clarify/narrow this question to hit 3.2 fully - how will th"
type textarea "Coach might want to clarify/narrow this question to hit 3.2 fully - how will the"
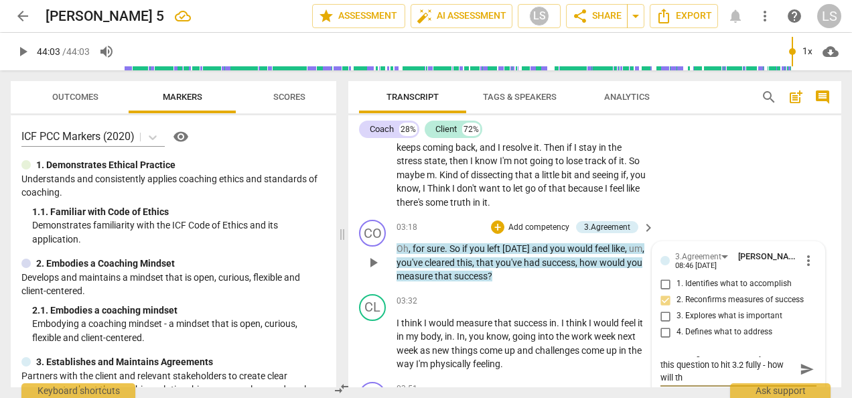
type textarea "Coach might want to clarify/narrow this question to hit 3.2 fully - how will the"
type textarea "Coach might want to clarify/narrow this question to hit 3.2 fully - how will th…"
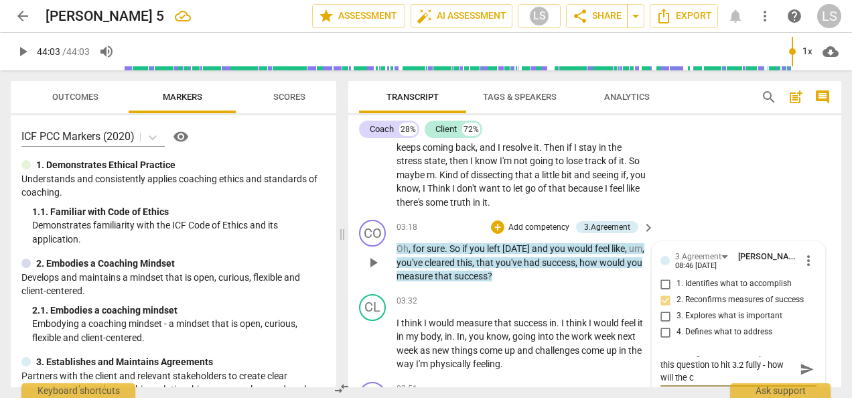
type textarea "Coach might want to clarify/narrow this question to hit 3.2 fully - how will th…"
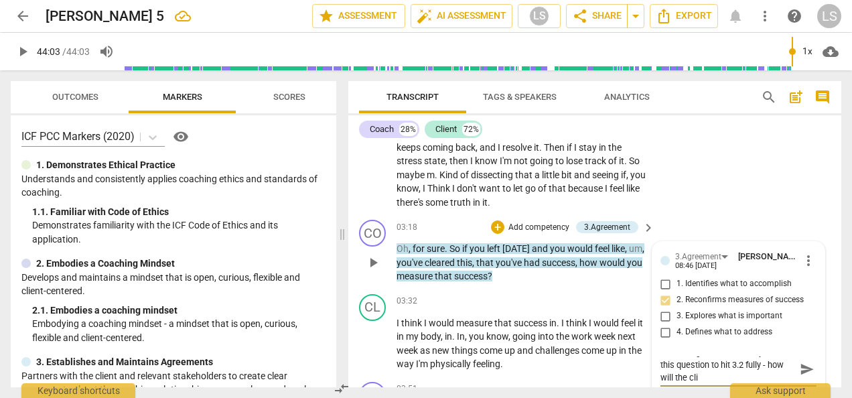
type textarea "Coach might want to clarify/narrow this question to hit 3.2 fully - how will th…"
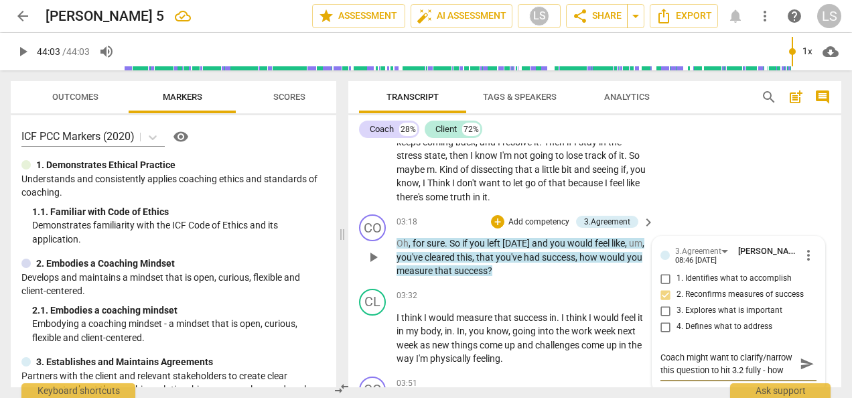
type textarea "Coach might want to clarify/narrow this question to hit 3.2 fully - how will th…"
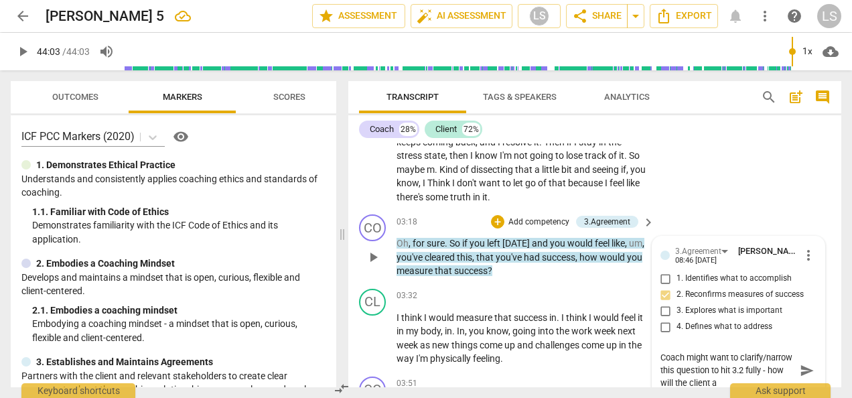
type textarea "Coach might want to clarify/narrow this question to hit 3.2 fully - how will th…"
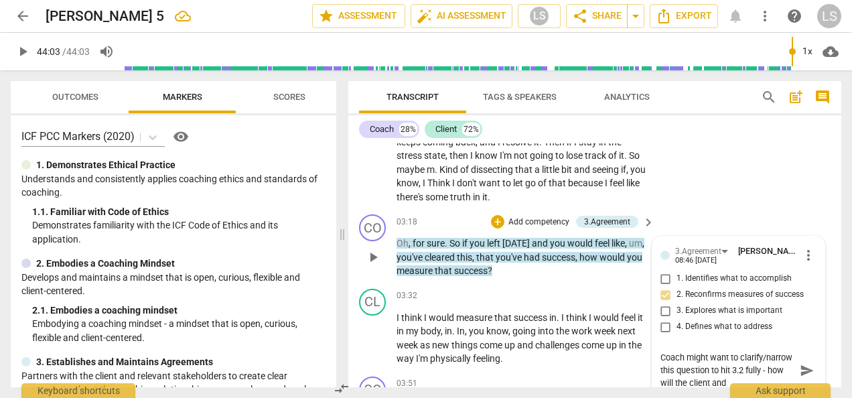
type textarea "Coach might want to clarify/narrow this question to hit 3.2 fully - how will th…"
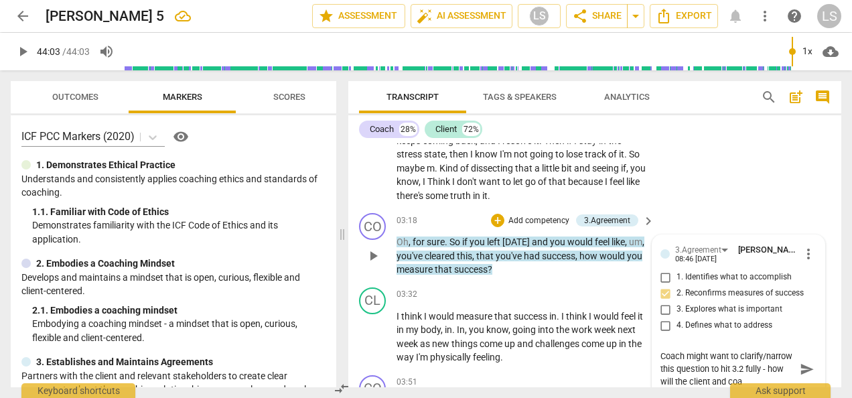
type textarea "Coach might want to clarify/narrow this question to hit 3.2 fully - how will th…"
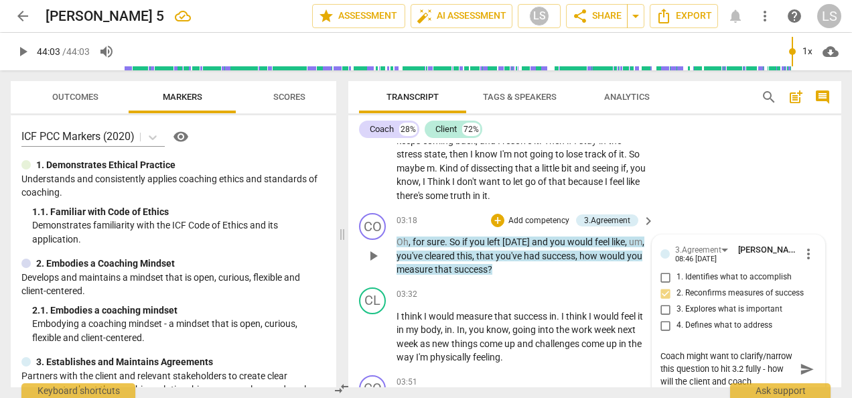
type textarea "Coach might want to clarify/narrow this question to hit 3.2 fully - how will th…"
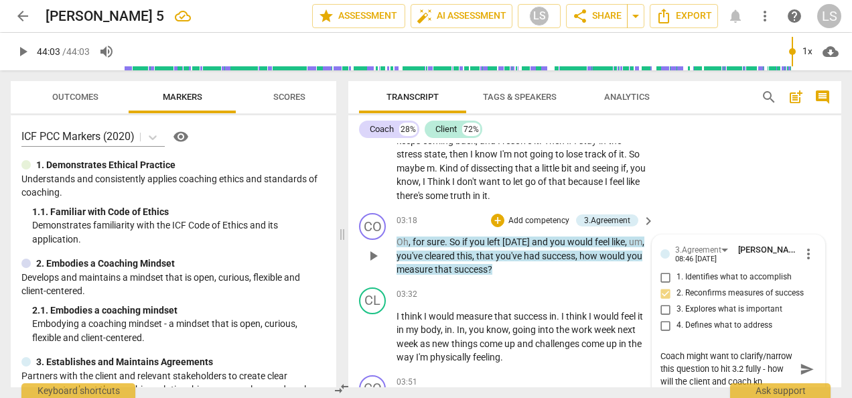
type textarea "Coach might want to clarify/narrow this question to hit 3.2 fully - how will th…"
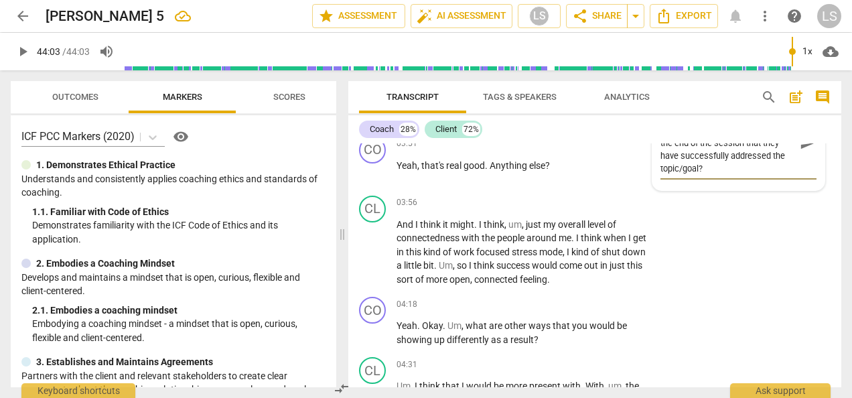
scroll to position [1213, 0]
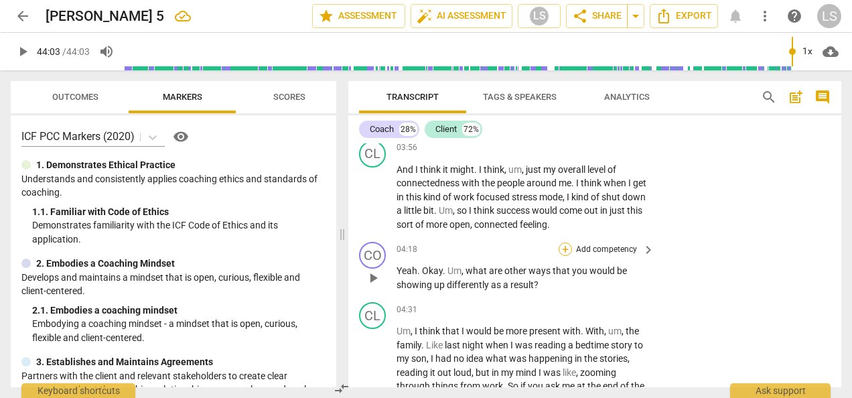
click at [563, 248] on div "+" at bounding box center [565, 249] width 13 height 13
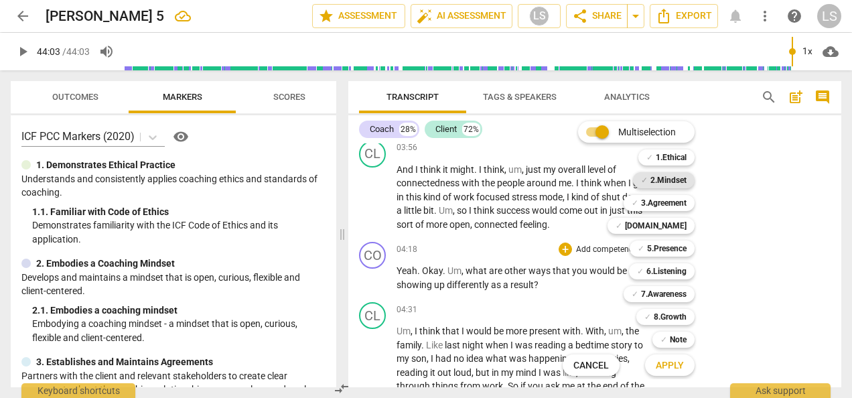
click at [683, 178] on b "2.Mindset" at bounding box center [669, 180] width 36 height 16
click at [686, 247] on b "5.Presence" at bounding box center [667, 249] width 40 height 16
click at [663, 297] on b "7.Awareness" at bounding box center [664, 294] width 46 height 16
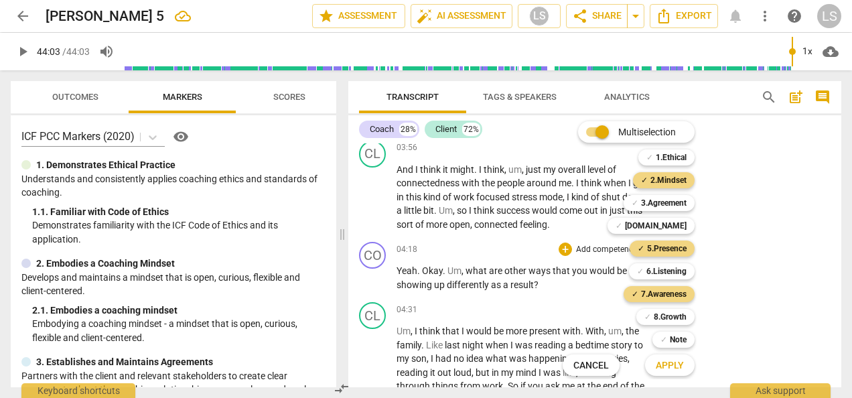
click at [671, 370] on span "Apply" at bounding box center [670, 365] width 28 height 13
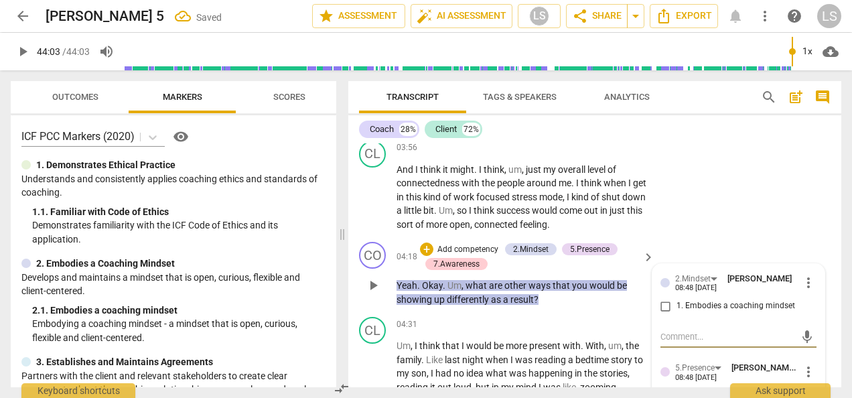
click at [655, 309] on input "1. Embodies a coaching mindset" at bounding box center [665, 306] width 21 height 16
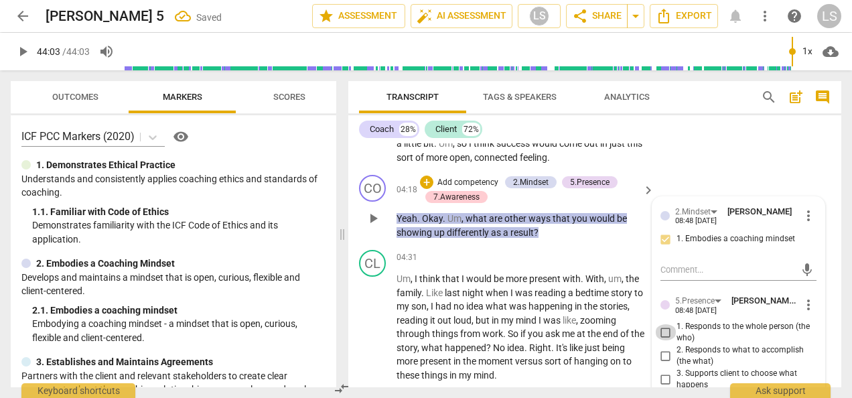
click at [665, 336] on input "1. Responds to the whole person (the who)" at bounding box center [665, 332] width 21 height 16
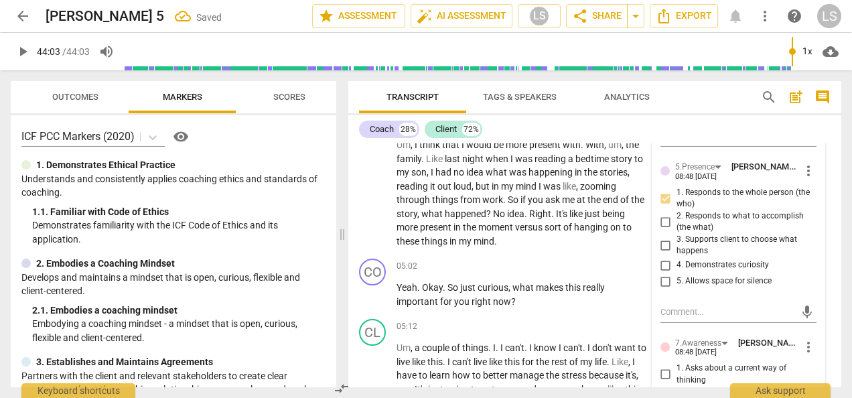
click at [660, 259] on input "4. Demonstrates curiosity" at bounding box center [665, 265] width 21 height 16
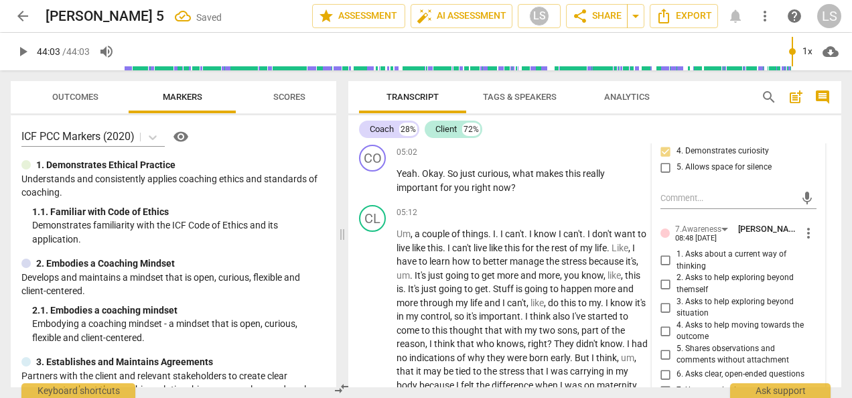
scroll to position [1548, 0]
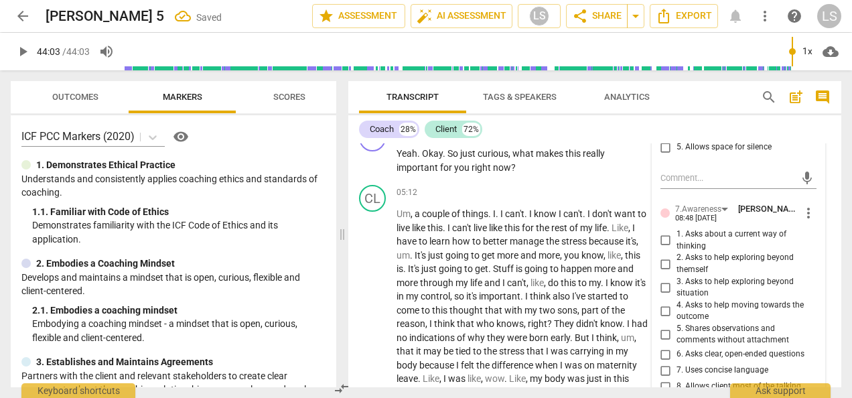
click at [661, 261] on input "2. Asks to help exploring beyond themself" at bounding box center [665, 264] width 21 height 16
drag, startPoint x: 666, startPoint y: 314, endPoint x: 716, endPoint y: 320, distance: 50.6
click at [666, 314] on input "4. Asks to help moving towards the outcome" at bounding box center [665, 311] width 21 height 16
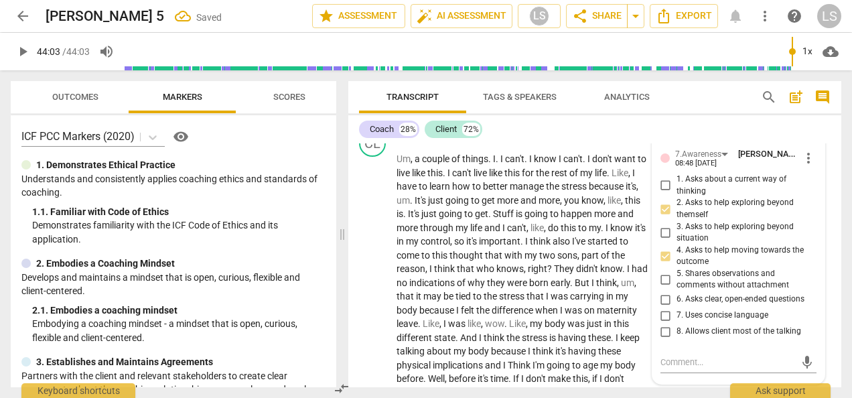
scroll to position [1615, 0]
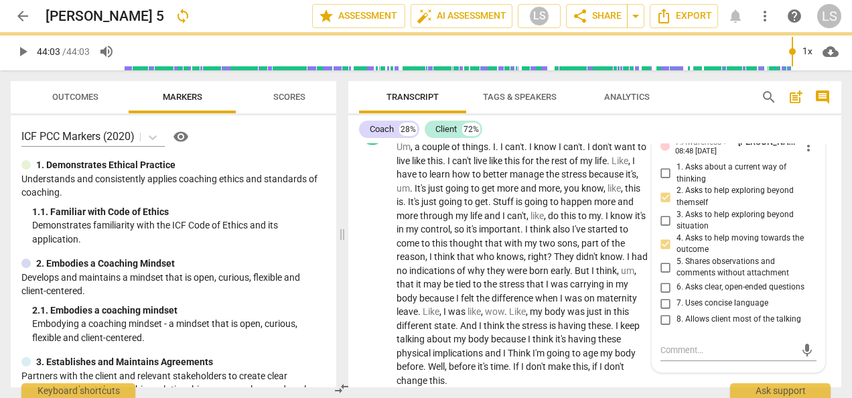
click at [665, 292] on input "6. Asks clear, open-ended questions" at bounding box center [665, 287] width 21 height 16
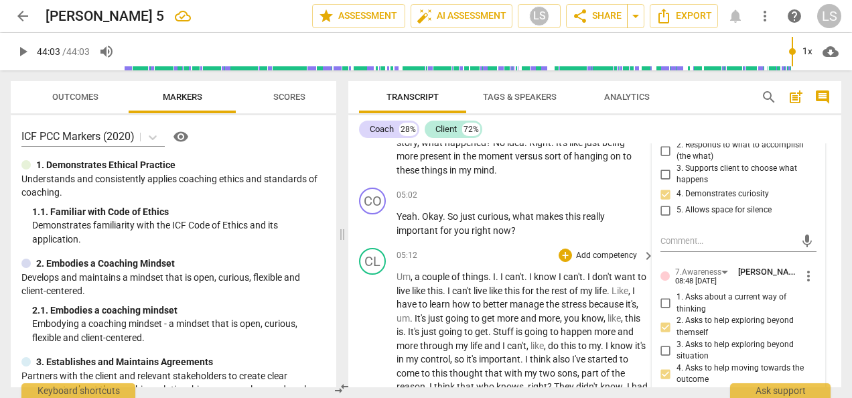
scroll to position [1481, 0]
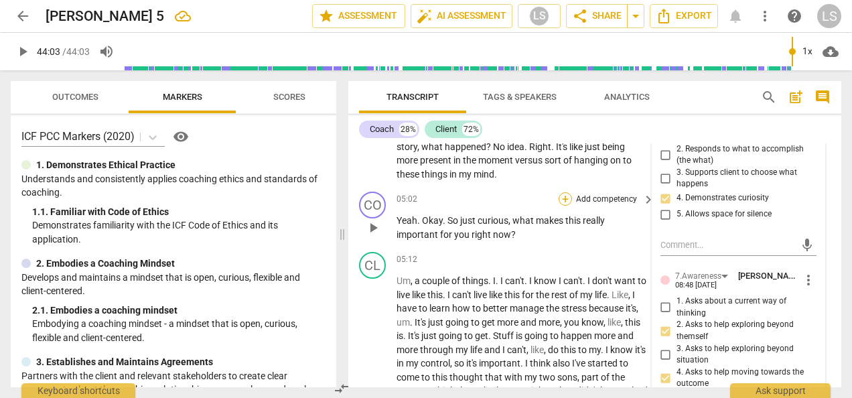
click at [561, 201] on div "+" at bounding box center [565, 198] width 13 height 13
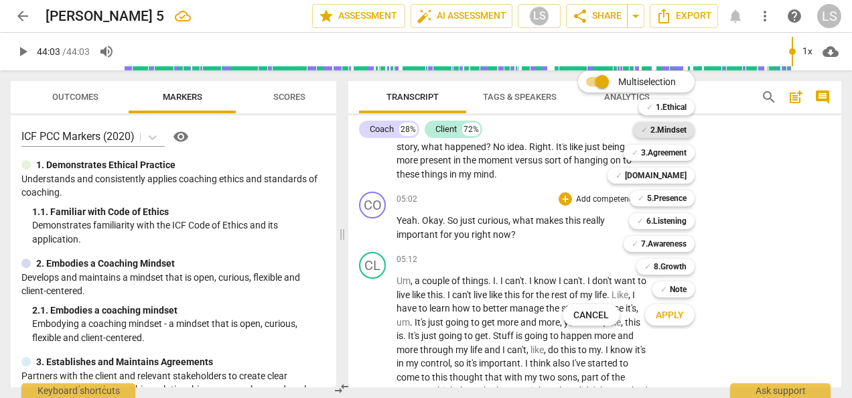
click at [673, 132] on b "2.Mindset" at bounding box center [669, 130] width 36 height 16
click at [671, 151] on b "3.Agreement" at bounding box center [664, 153] width 46 height 16
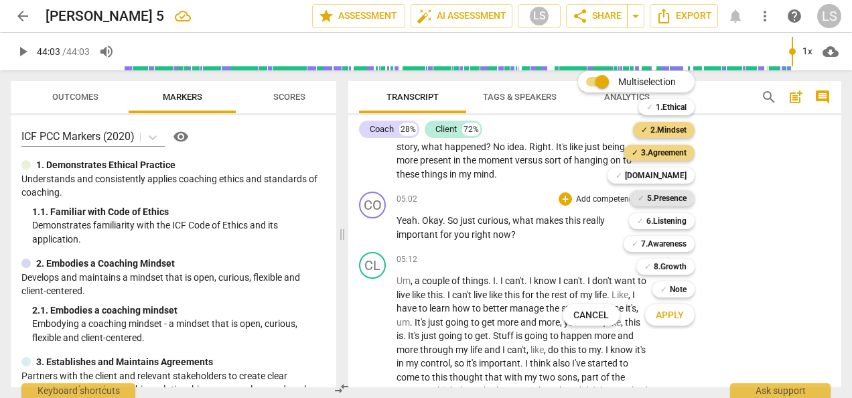
click at [673, 202] on b "5.Presence" at bounding box center [667, 198] width 40 height 16
click at [675, 248] on b "7.Awareness" at bounding box center [664, 244] width 46 height 16
click at [677, 319] on span "Apply" at bounding box center [670, 315] width 28 height 13
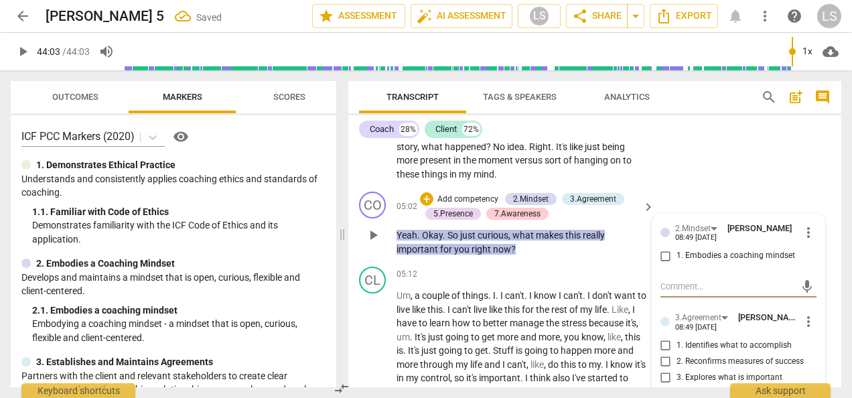
click at [664, 257] on input "1. Embodies a coaching mindset" at bounding box center [665, 256] width 21 height 16
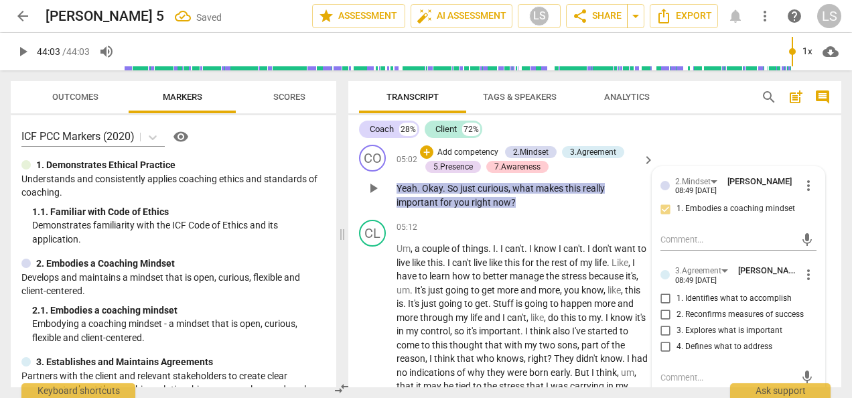
scroll to position [1548, 0]
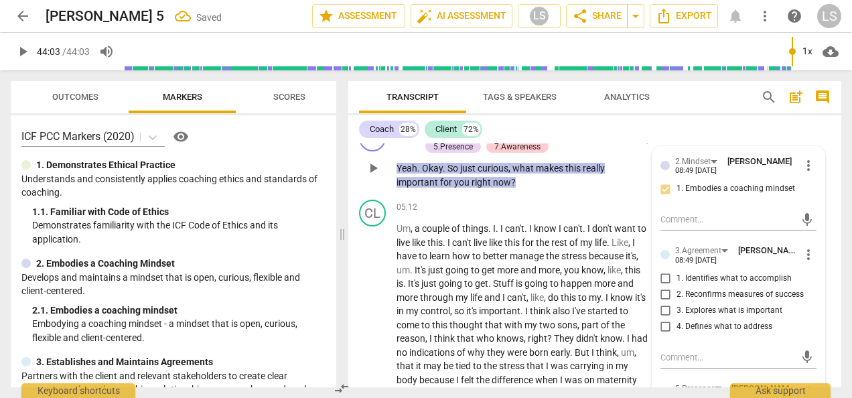
click at [661, 312] on input "3. Explores what is important" at bounding box center [665, 311] width 21 height 16
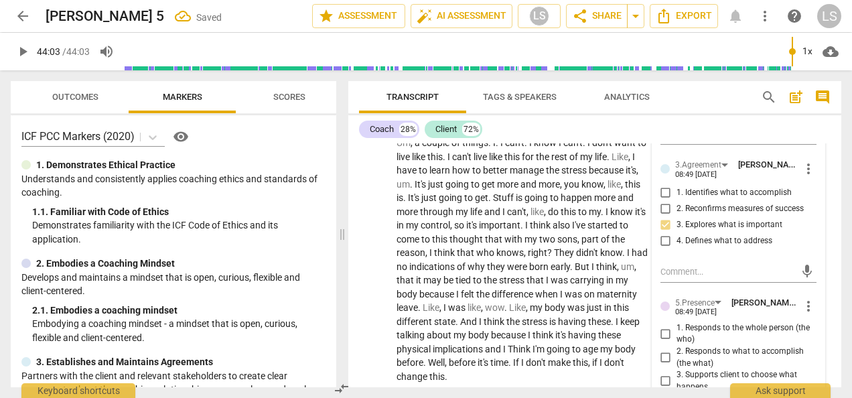
scroll to position [1682, 0]
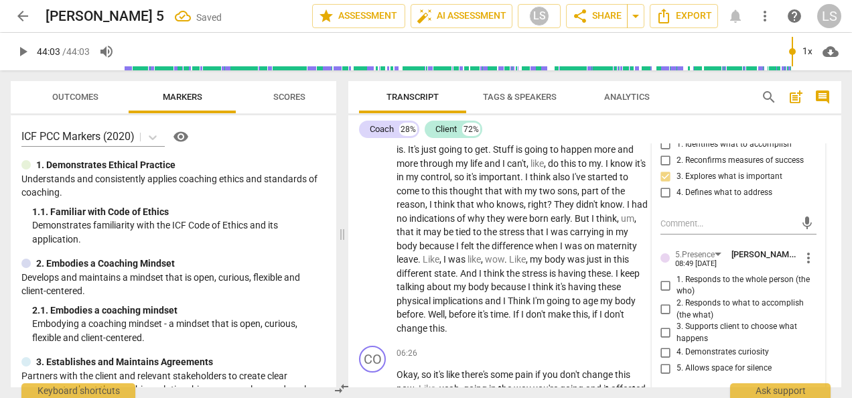
drag, startPoint x: 655, startPoint y: 285, endPoint x: 659, endPoint y: 293, distance: 9.0
click at [655, 285] on input "1. Responds to the whole person (the who)" at bounding box center [665, 285] width 21 height 16
click at [662, 348] on input "4. Demonstrates curiosity" at bounding box center [665, 352] width 21 height 16
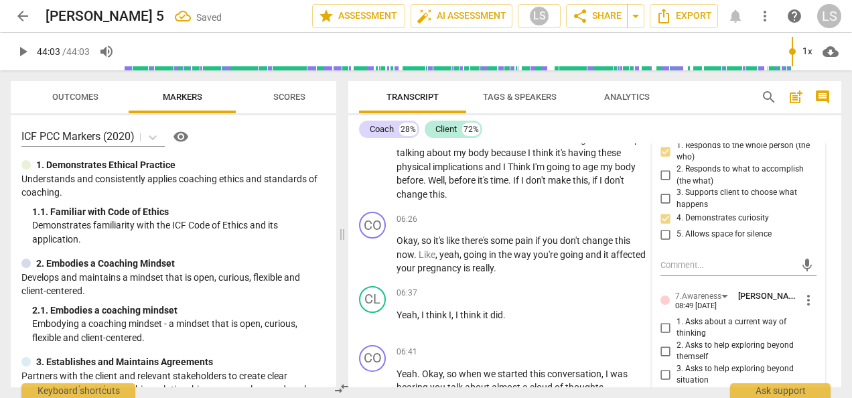
click at [660, 335] on label "1. Asks about a current way of thinking" at bounding box center [733, 327] width 156 height 23
click at [660, 335] on input "1. Asks about a current way of thinking" at bounding box center [665, 328] width 21 height 16
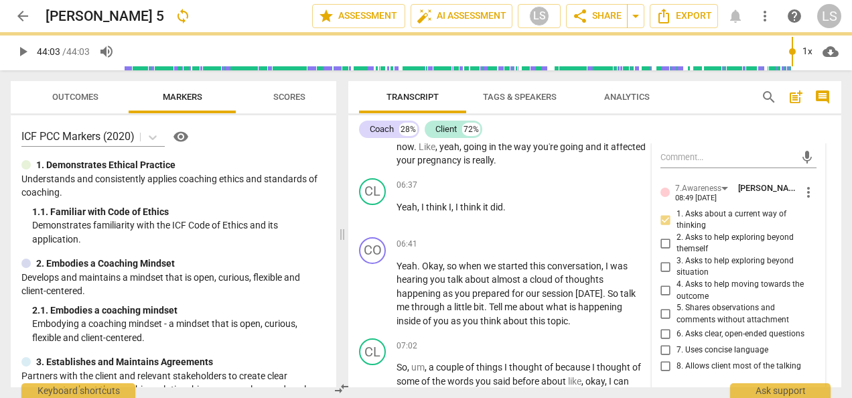
scroll to position [1950, 0]
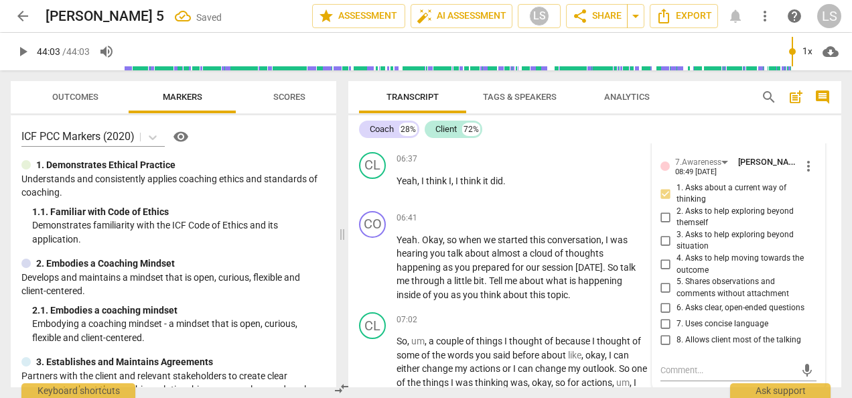
click at [662, 303] on input "6. Asks clear, open-ended questions" at bounding box center [665, 307] width 21 height 16
click at [662, 328] on input "7. Uses concise language" at bounding box center [665, 324] width 21 height 16
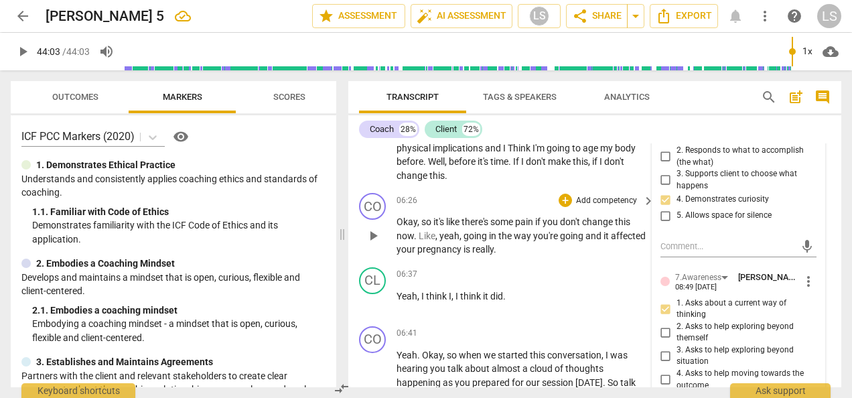
scroll to position [1816, 0]
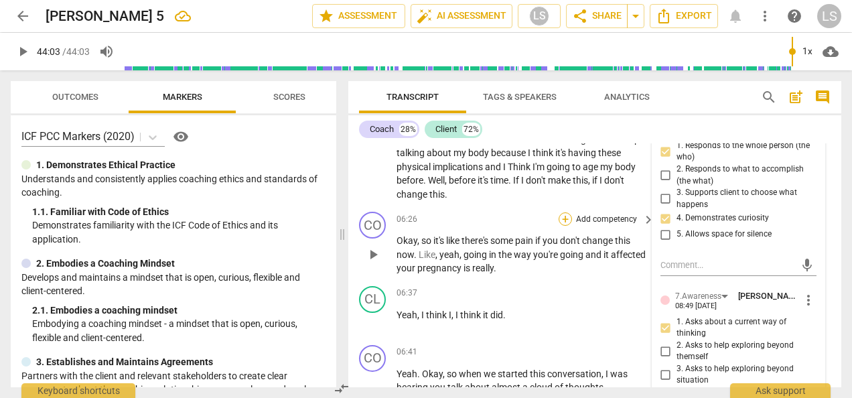
click at [563, 219] on div "+" at bounding box center [565, 218] width 13 height 13
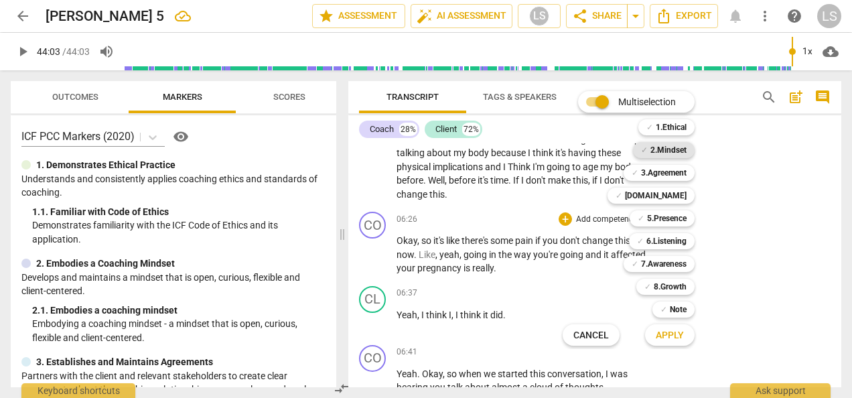
click at [674, 152] on b "2.Mindset" at bounding box center [669, 150] width 36 height 16
click at [669, 193] on b "[DOMAIN_NAME]" at bounding box center [656, 196] width 62 height 16
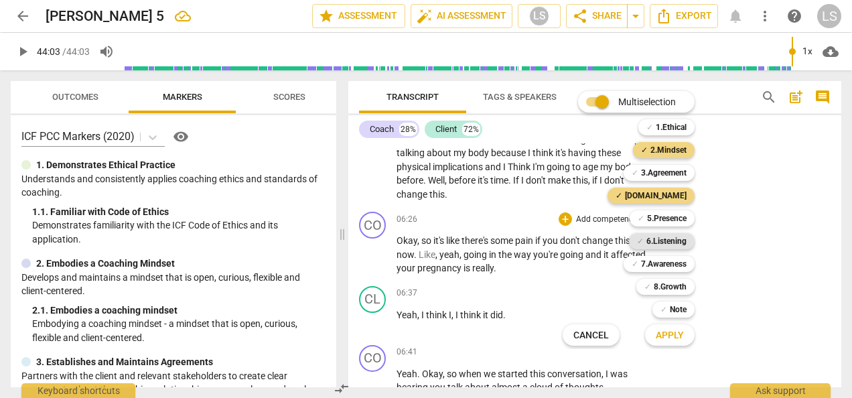
click at [670, 240] on b "6.Listening" at bounding box center [666, 241] width 40 height 16
click at [678, 340] on span "Apply" at bounding box center [670, 335] width 28 height 13
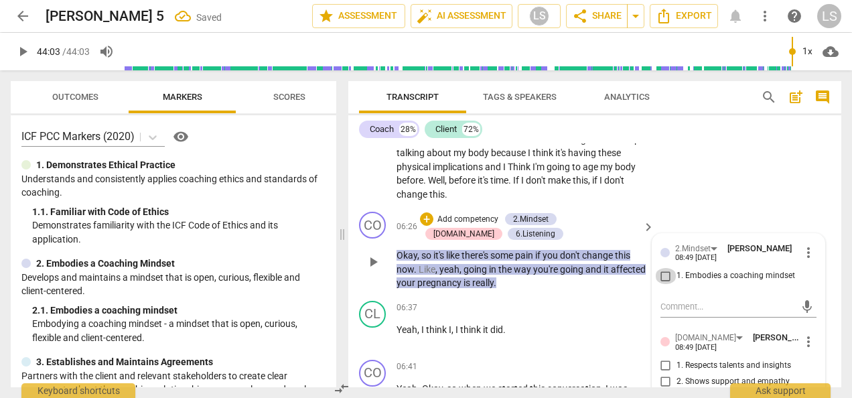
click at [665, 277] on input "1. Embodies a coaching mindset" at bounding box center [665, 276] width 21 height 16
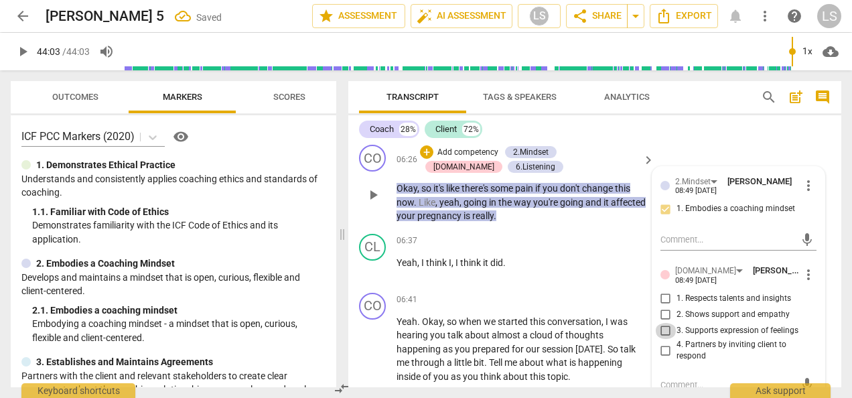
click at [667, 331] on input "3. Supports expression of feelings" at bounding box center [665, 331] width 21 height 16
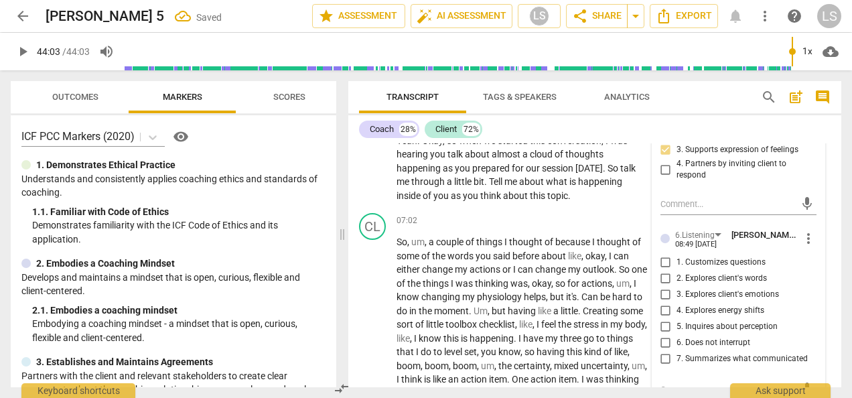
scroll to position [2084, 0]
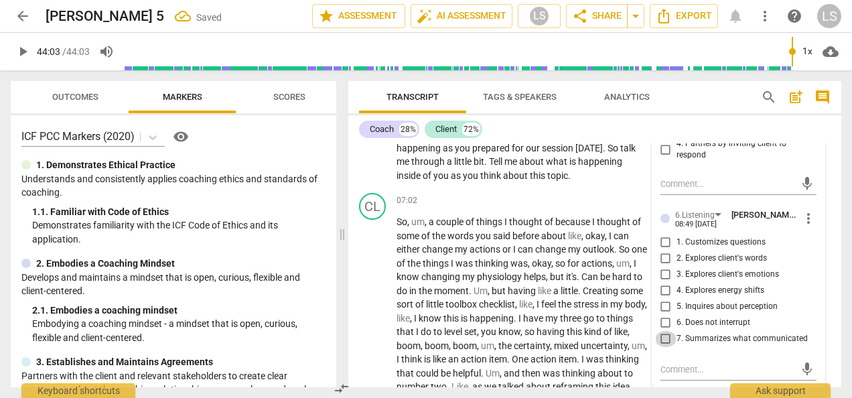
click at [663, 339] on input "7. Summarizes what communicated" at bounding box center [665, 339] width 21 height 16
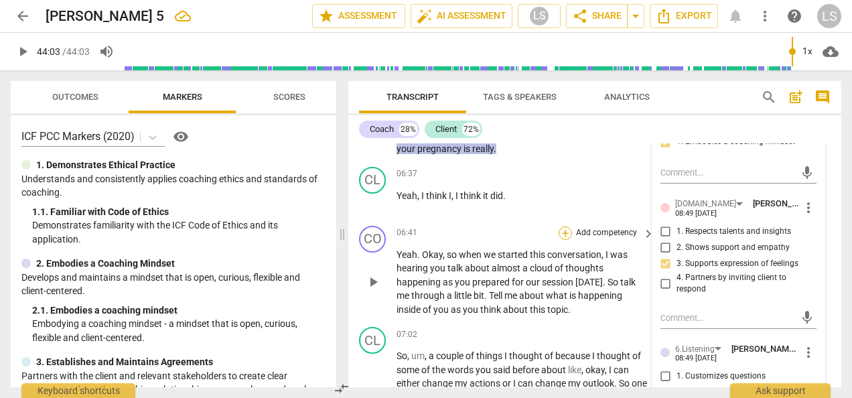
click at [567, 233] on div "+" at bounding box center [565, 232] width 13 height 13
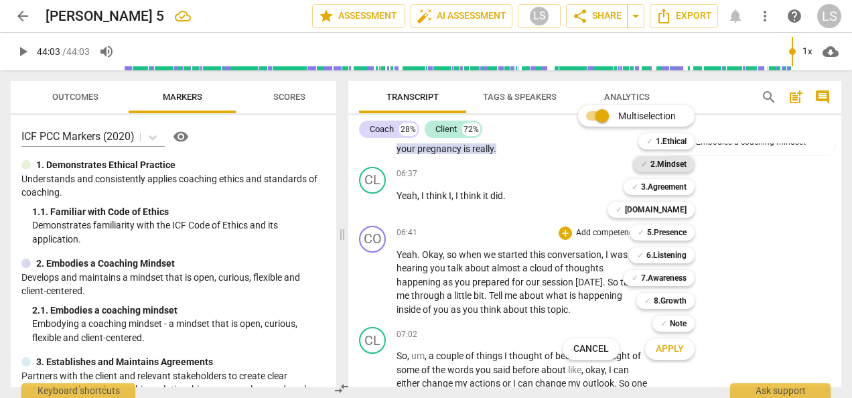
click at [672, 159] on b "2.Mindset" at bounding box center [669, 164] width 36 height 16
click at [661, 233] on b "5.Presence" at bounding box center [667, 232] width 40 height 16
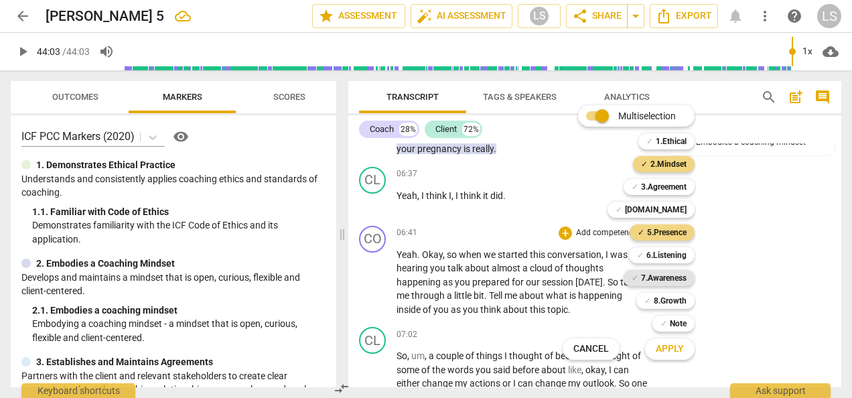
click at [661, 283] on b "7.Awareness" at bounding box center [664, 278] width 46 height 16
click at [677, 346] on span "Apply" at bounding box center [670, 348] width 28 height 13
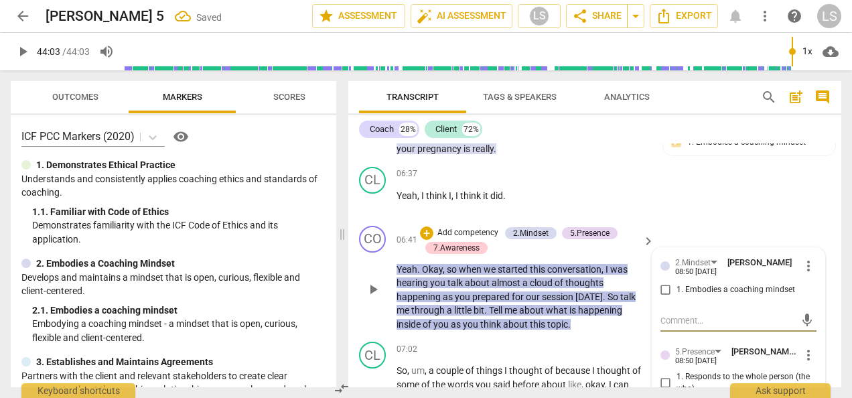
click at [661, 285] on input "1. Embodies a coaching mindset" at bounding box center [665, 290] width 21 height 16
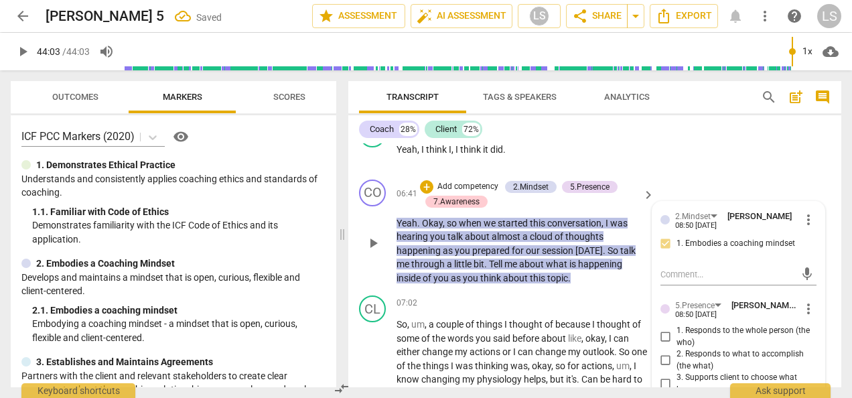
scroll to position [2017, 0]
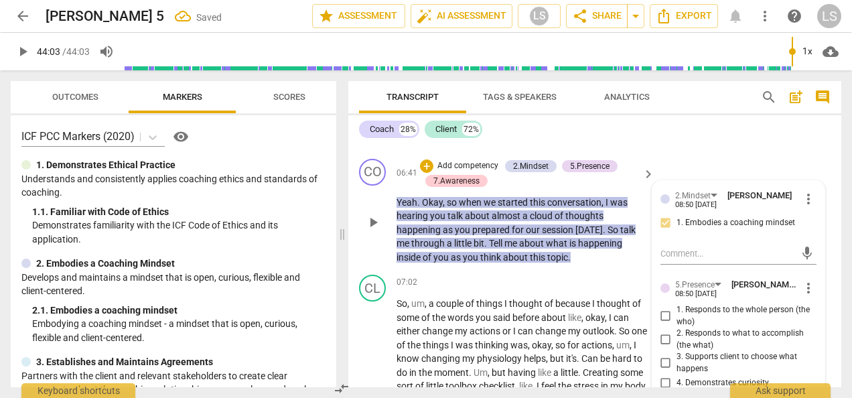
click at [665, 306] on label "1. Responds to the whole person (the who)" at bounding box center [733, 315] width 156 height 23
click at [665, 308] on input "1. Responds to the whole person (the who)" at bounding box center [665, 316] width 21 height 16
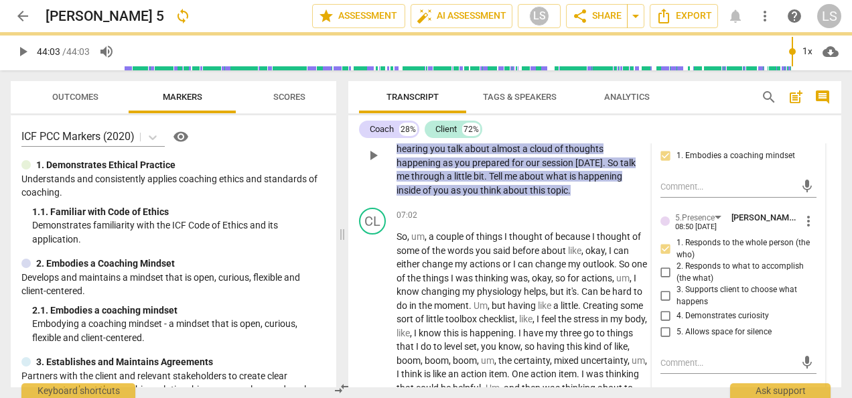
click at [660, 318] on input "4. Demonstrates curiosity" at bounding box center [665, 316] width 21 height 16
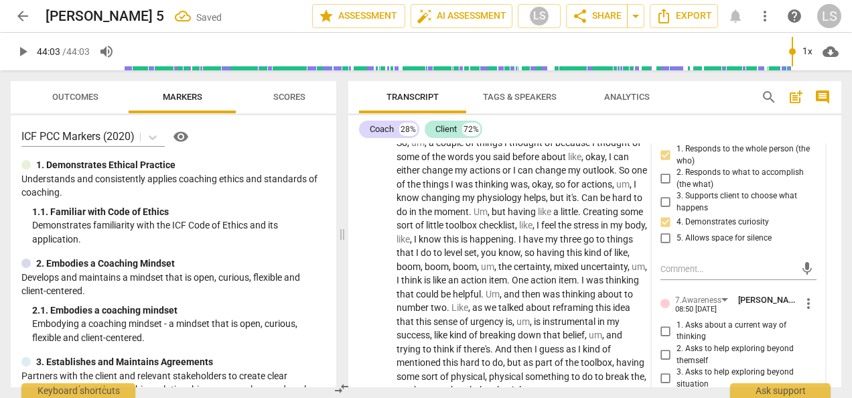
scroll to position [2218, 0]
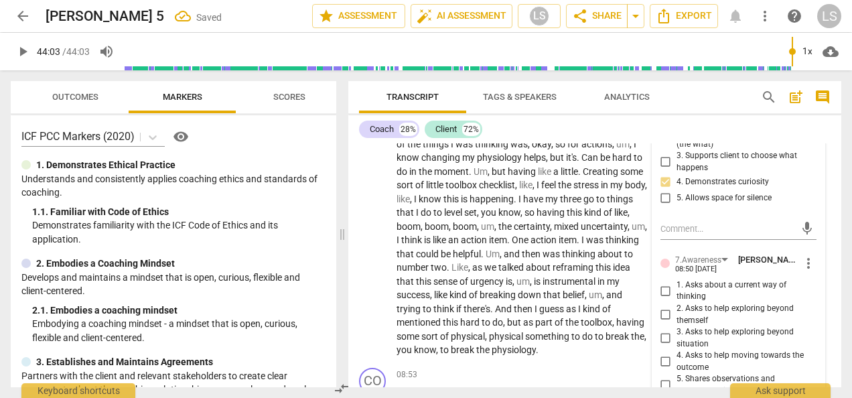
click at [663, 279] on label "1. Asks about a current way of thinking" at bounding box center [733, 290] width 156 height 23
click at [663, 283] on input "1. Asks about a current way of thinking" at bounding box center [665, 291] width 21 height 16
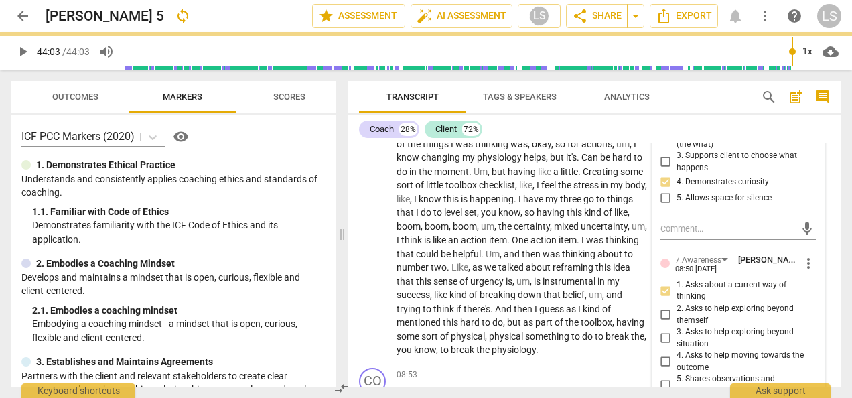
scroll to position [2017, 0]
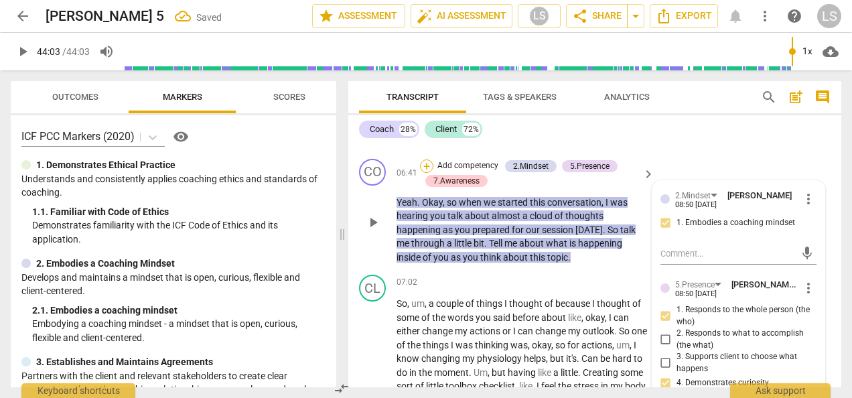
click at [427, 165] on div "+" at bounding box center [426, 165] width 13 height 13
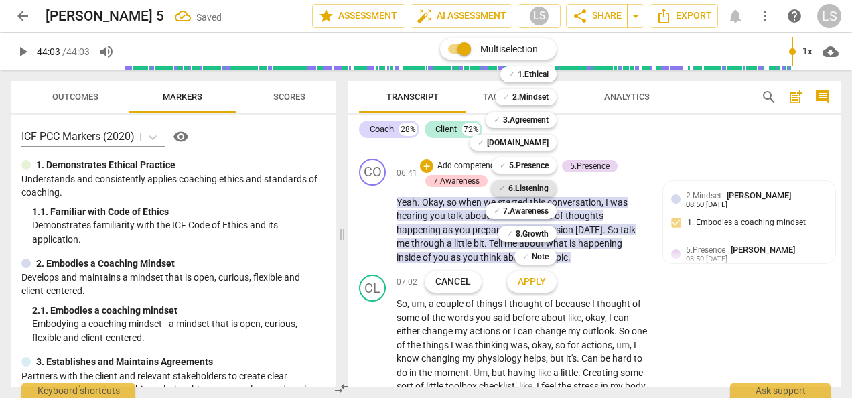
click at [532, 184] on b "6.Listening" at bounding box center [528, 188] width 40 height 16
click at [535, 288] on button "Apply" at bounding box center [532, 282] width 50 height 24
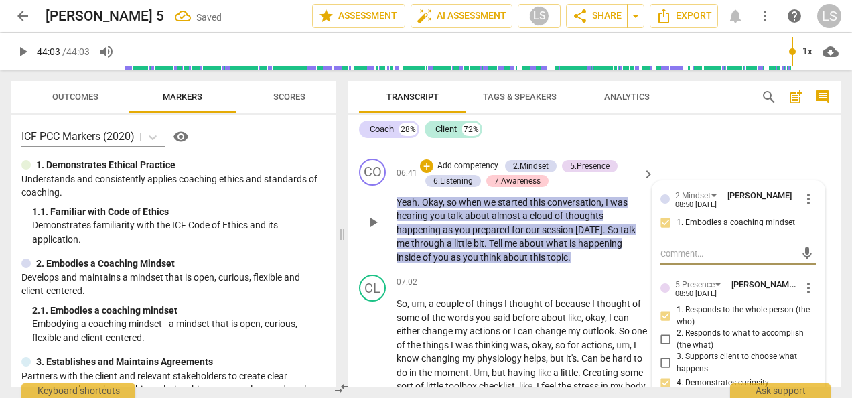
scroll to position [2218, 0]
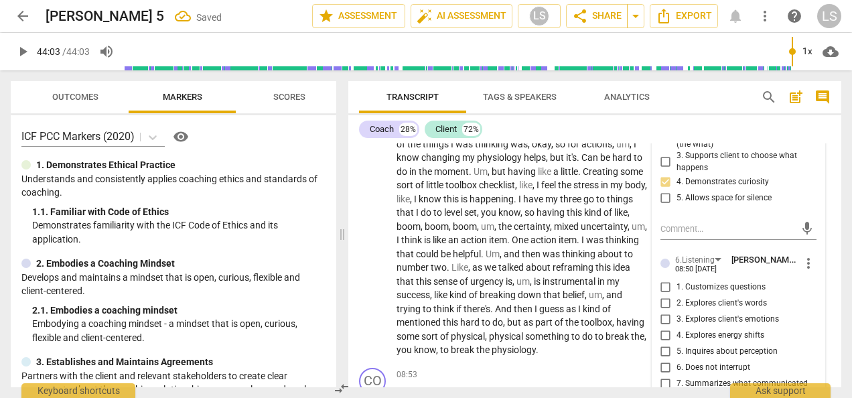
click at [661, 352] on input "5. Inquires about perception" at bounding box center [665, 352] width 21 height 16
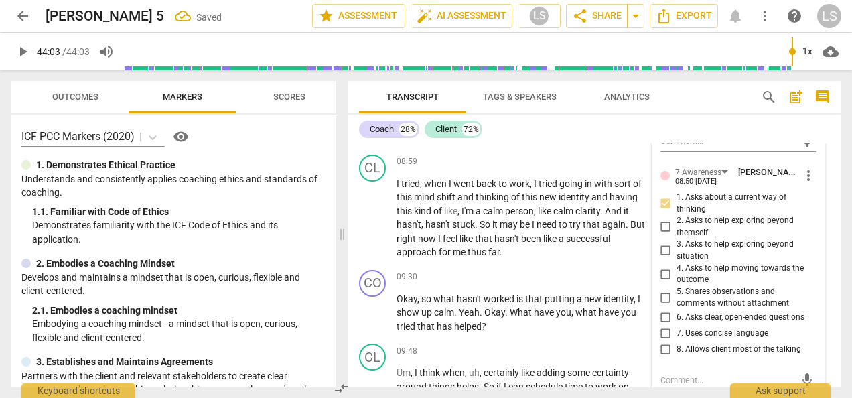
scroll to position [2553, 0]
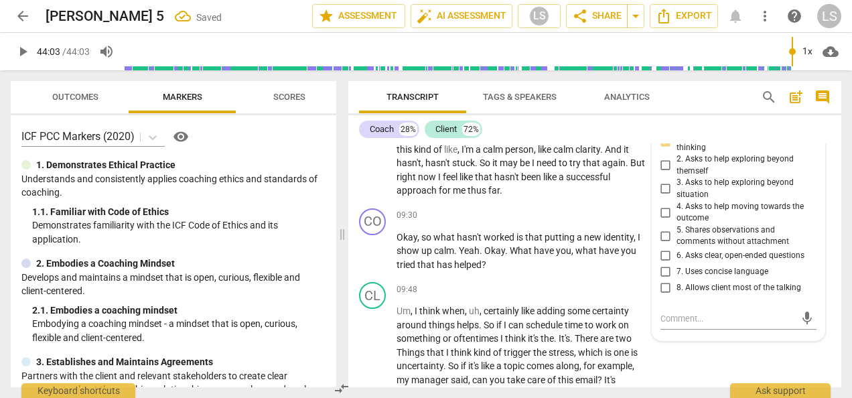
click at [661, 257] on input "6. Asks clear, open-ended questions" at bounding box center [665, 256] width 21 height 16
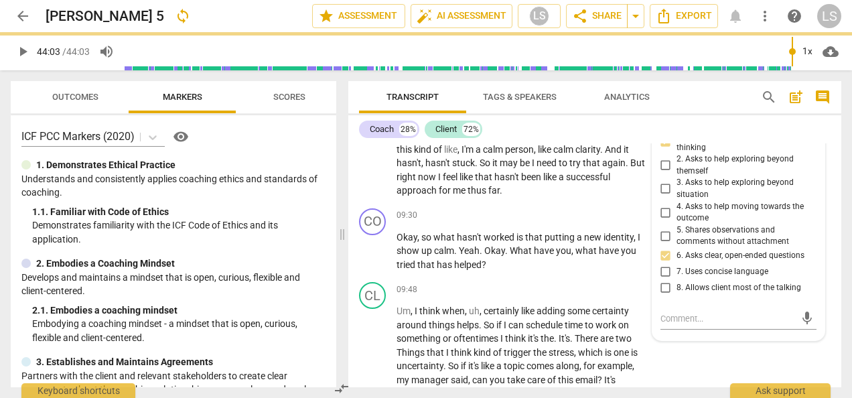
click at [661, 257] on input "6. Asks clear, open-ended questions" at bounding box center [665, 256] width 21 height 16
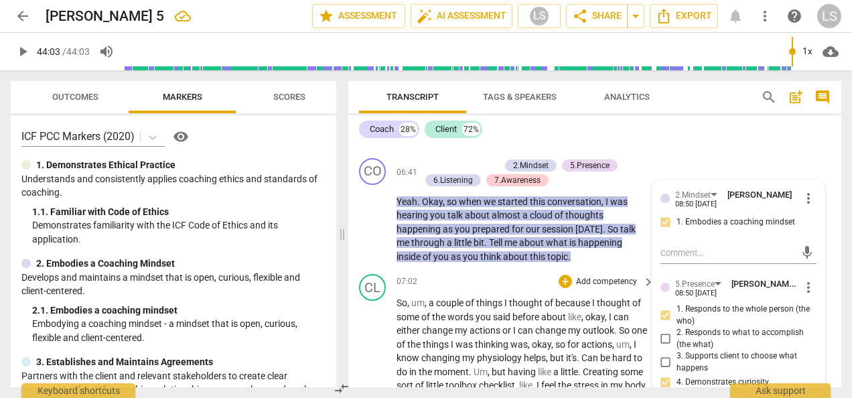
scroll to position [2017, 0]
click at [425, 170] on div "+" at bounding box center [426, 165] width 13 height 13
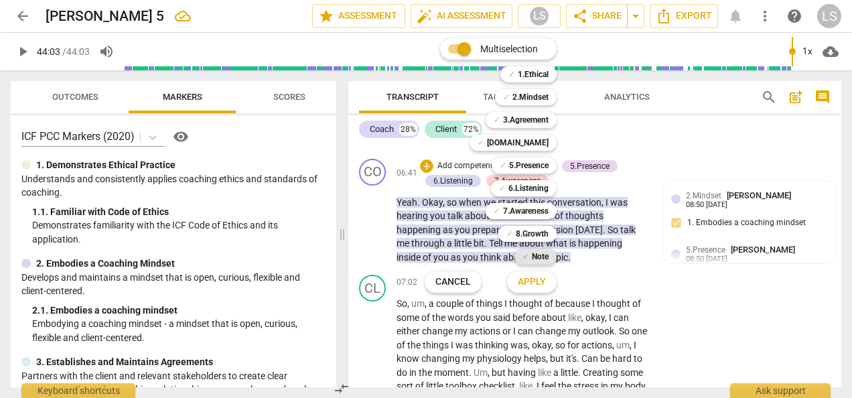
click at [539, 257] on b "Note" at bounding box center [540, 257] width 17 height 16
click at [547, 284] on button "Apply" at bounding box center [532, 282] width 50 height 24
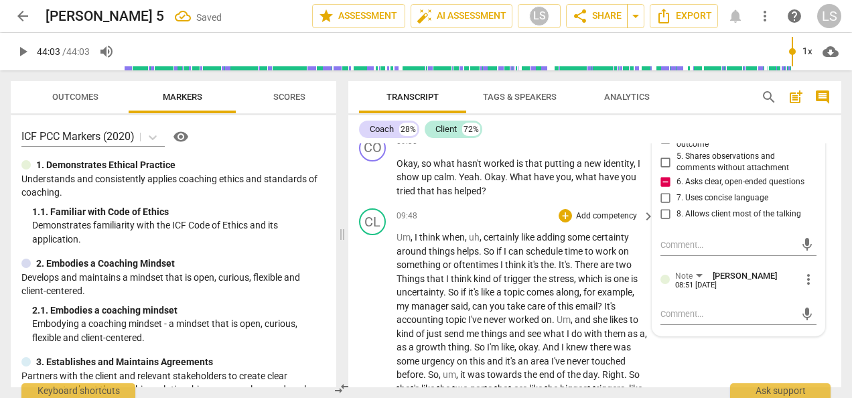
scroll to position [2753, 0]
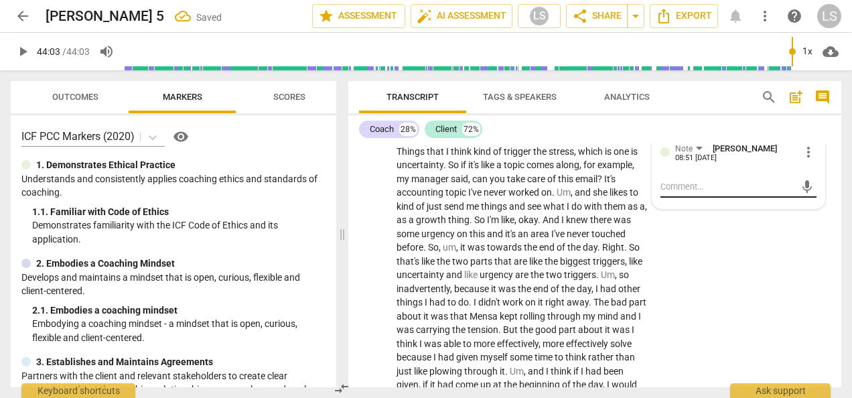
click at [723, 190] on textarea at bounding box center [728, 186] width 135 height 13
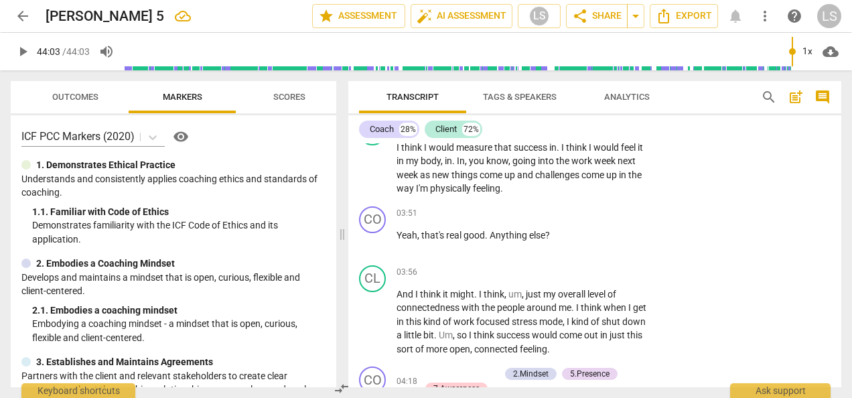
scroll to position [1012, 0]
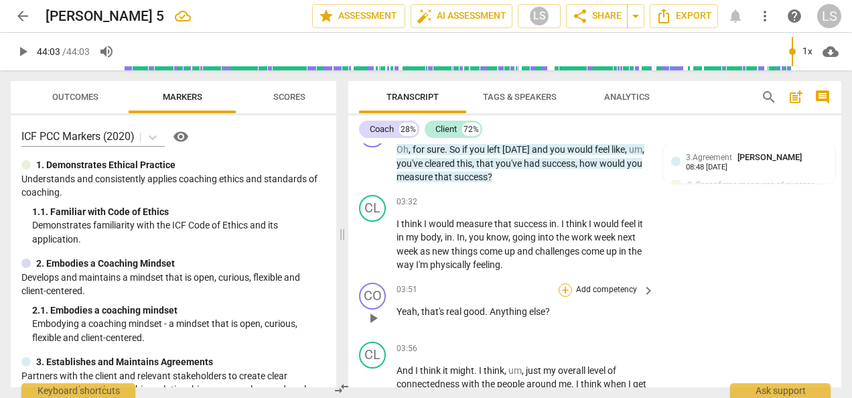
click at [562, 293] on div "+" at bounding box center [565, 289] width 13 height 13
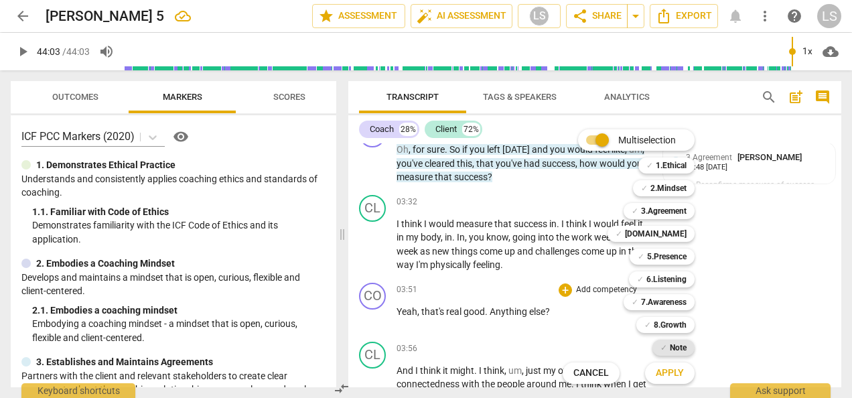
click at [682, 350] on b "Note" at bounding box center [678, 348] width 17 height 16
click at [673, 369] on span "Apply" at bounding box center [670, 372] width 28 height 13
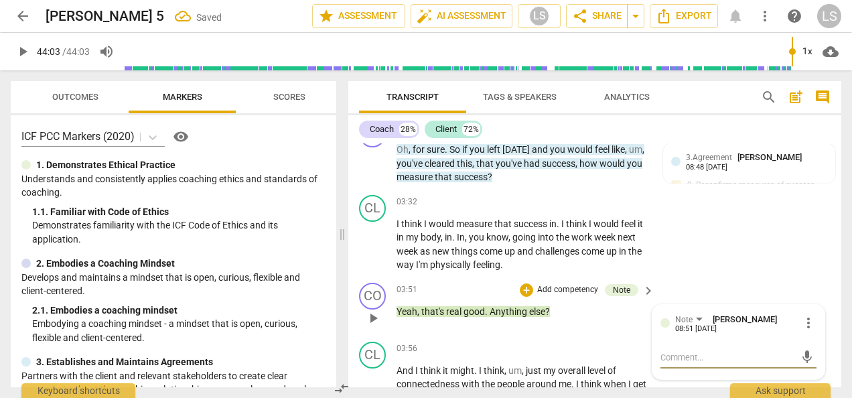
click at [804, 326] on span "more_vert" at bounding box center [809, 323] width 16 height 16
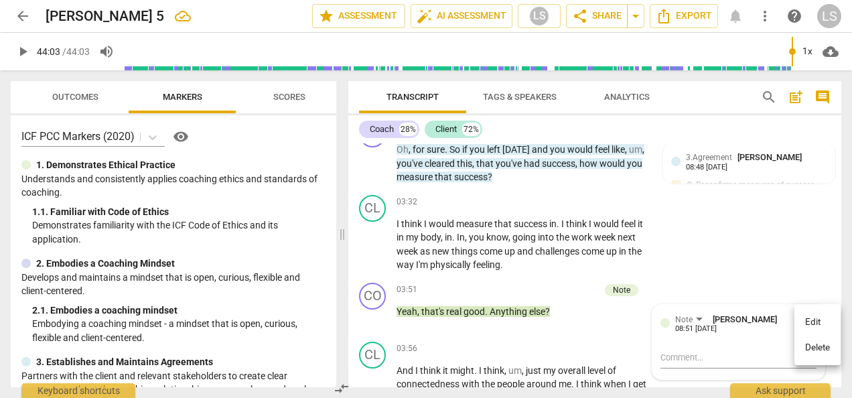
click at [819, 345] on li "Delete" at bounding box center [818, 347] width 46 height 25
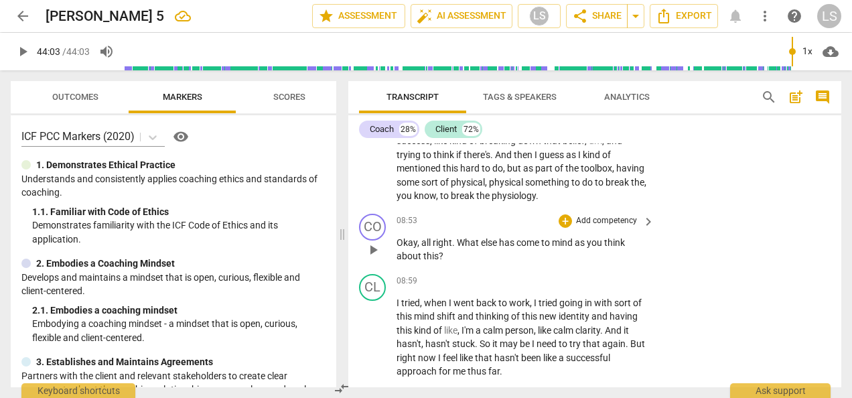
scroll to position [2352, 0]
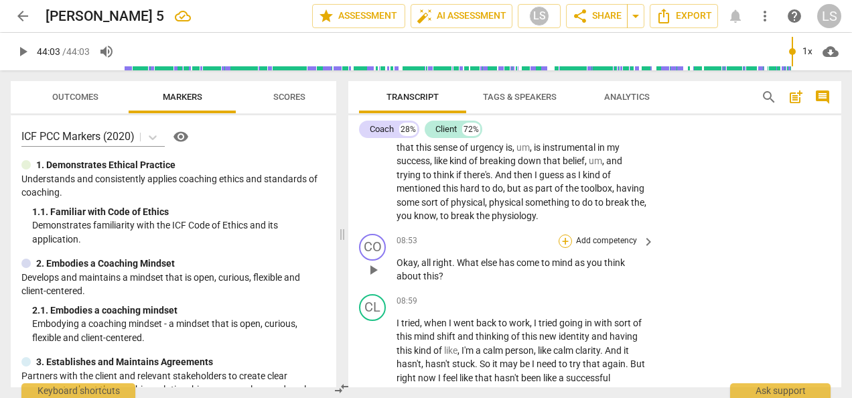
click at [567, 248] on div "+" at bounding box center [565, 240] width 13 height 13
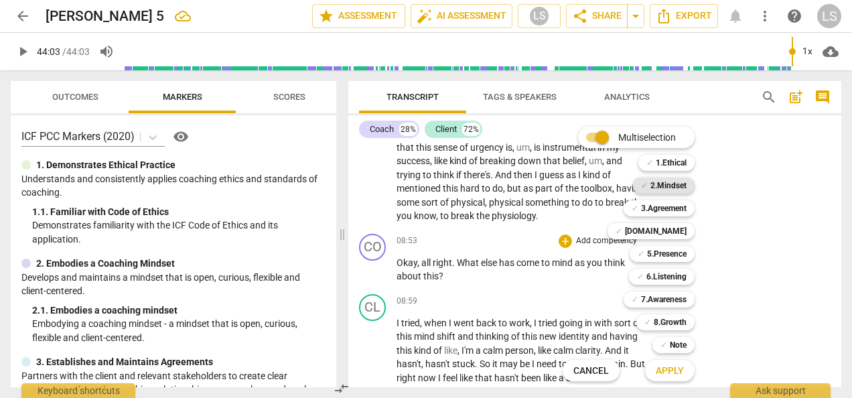
click at [681, 181] on b "2.Mindset" at bounding box center [669, 186] width 36 height 16
click at [668, 274] on b "6.Listening" at bounding box center [666, 277] width 40 height 16
click at [670, 370] on span "Apply" at bounding box center [670, 370] width 28 height 13
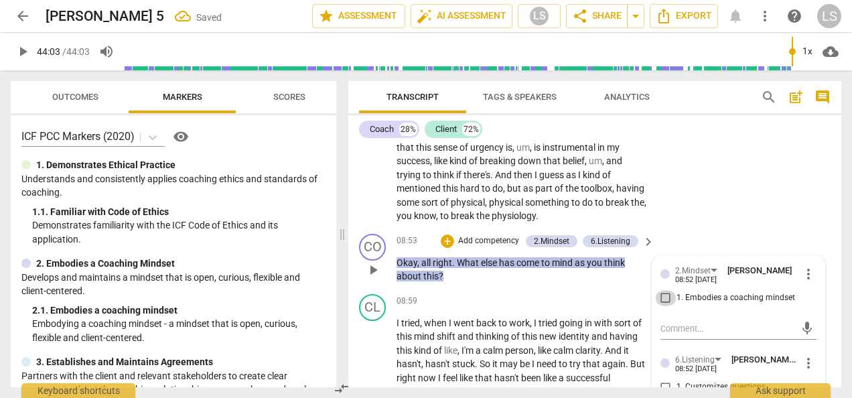
click at [659, 306] on input "1. Embodies a coaching mindset" at bounding box center [665, 298] width 21 height 16
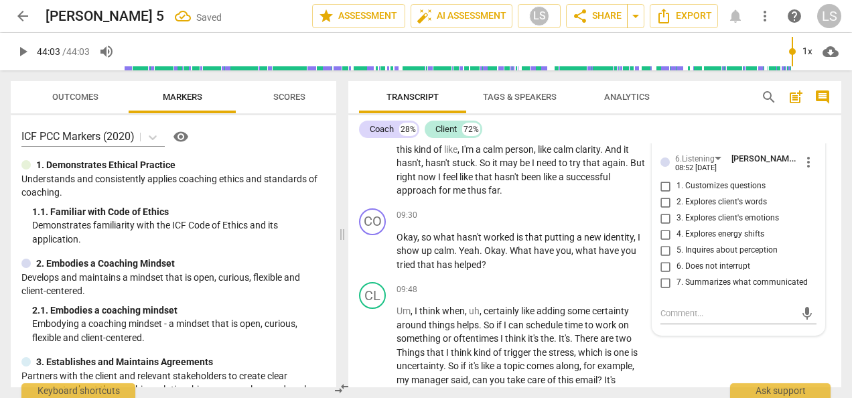
click at [664, 259] on input "5. Inquires about perception" at bounding box center [665, 251] width 21 height 16
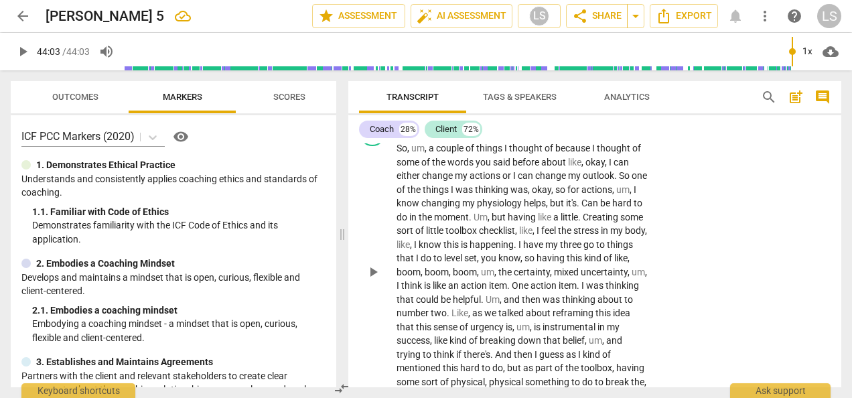
scroll to position [2151, 0]
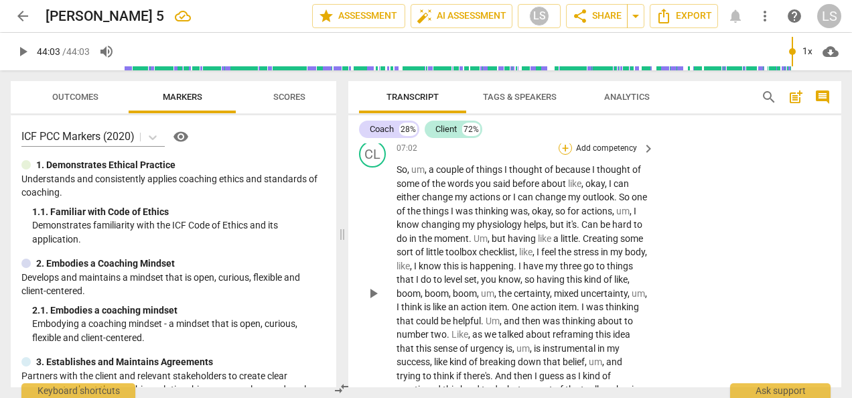
click at [566, 147] on div "+" at bounding box center [565, 147] width 13 height 13
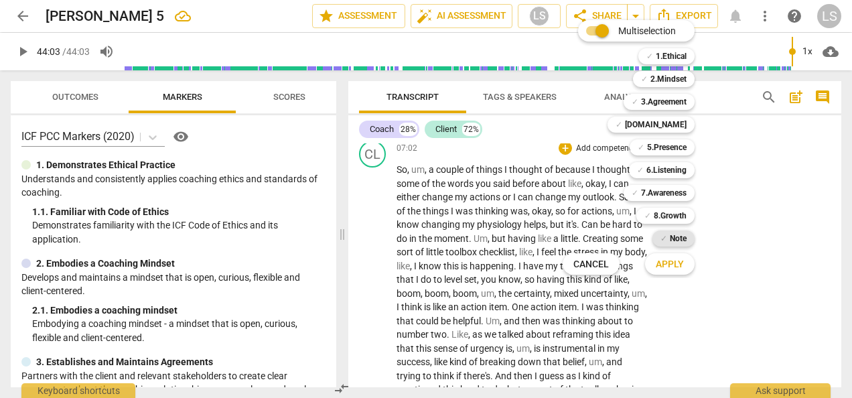
click at [679, 240] on b "Note" at bounding box center [678, 238] width 17 height 16
click at [667, 271] on button "Apply" at bounding box center [670, 264] width 50 height 24
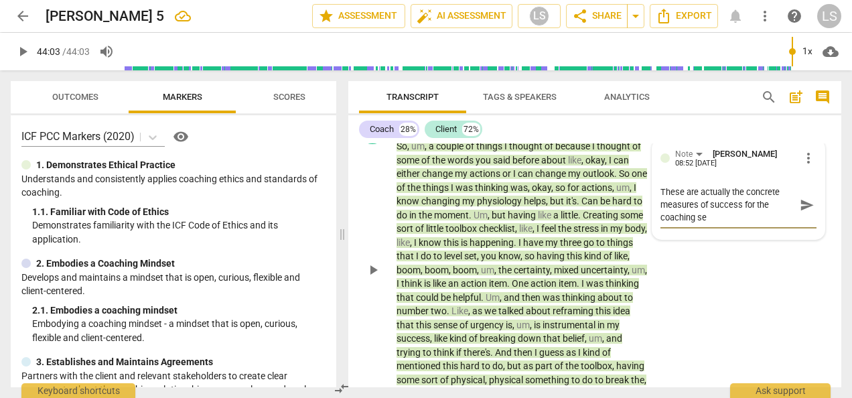
scroll to position [0, 0]
click at [722, 192] on textarea "These are actually the concrete measures of success for the coaching session th…" at bounding box center [728, 205] width 135 height 38
click at [722, 193] on textarea "These are actually the concrete measures of success for the coaching session th…" at bounding box center [728, 205] width 135 height 38
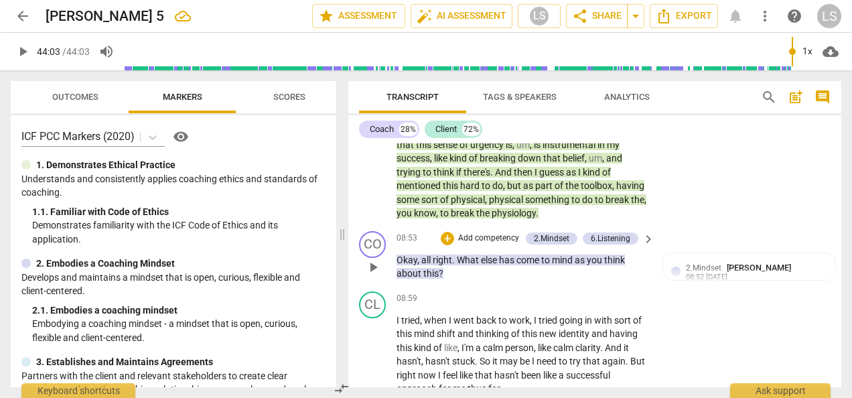
scroll to position [2375, 0]
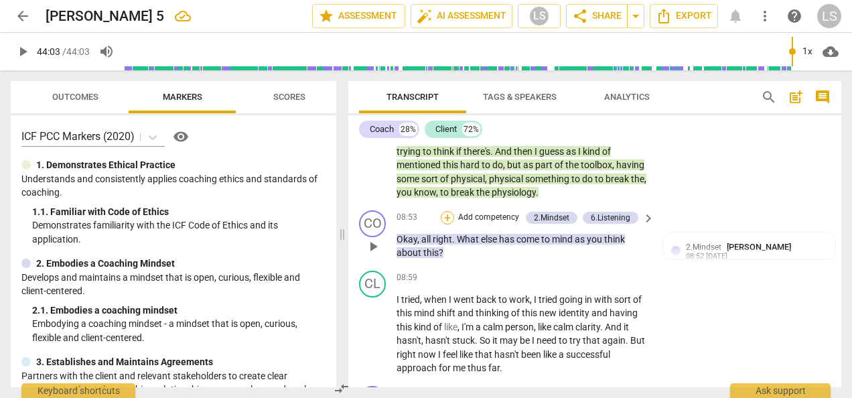
click at [452, 224] on div "+" at bounding box center [447, 217] width 13 height 13
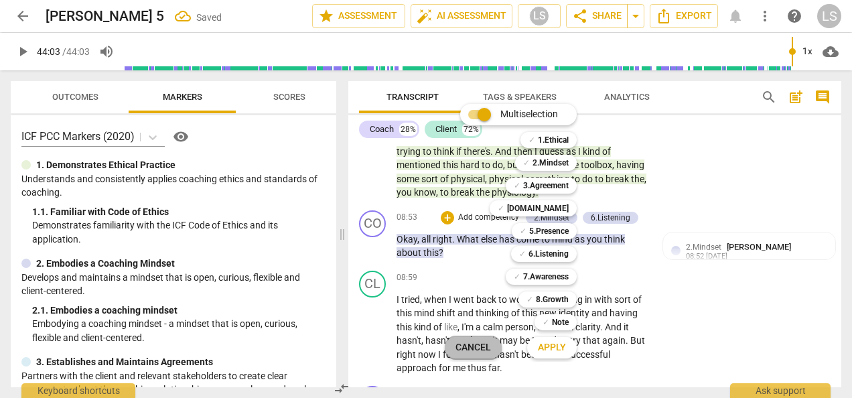
click at [461, 344] on span "Cancel" at bounding box center [474, 347] width 36 height 13
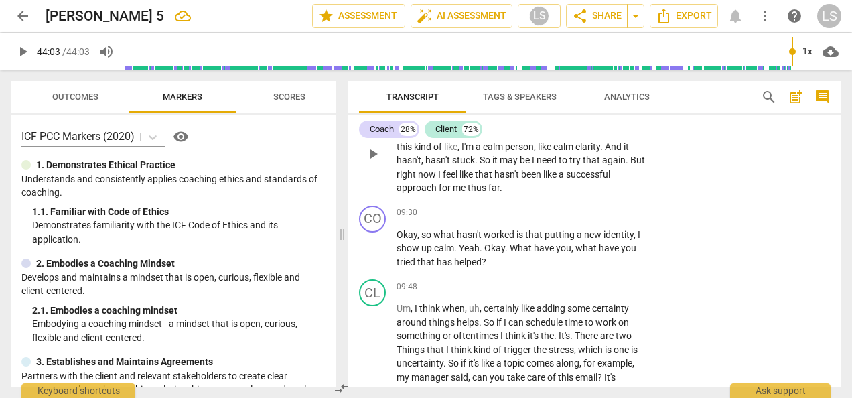
scroll to position [2576, 0]
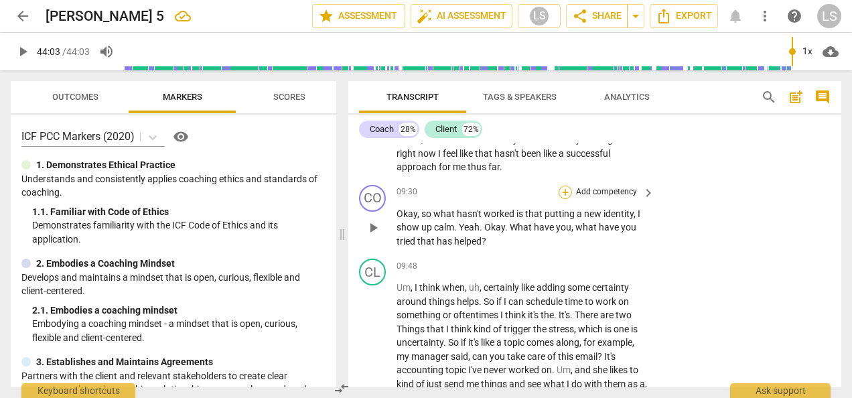
click at [563, 199] on div "+" at bounding box center [565, 192] width 13 height 13
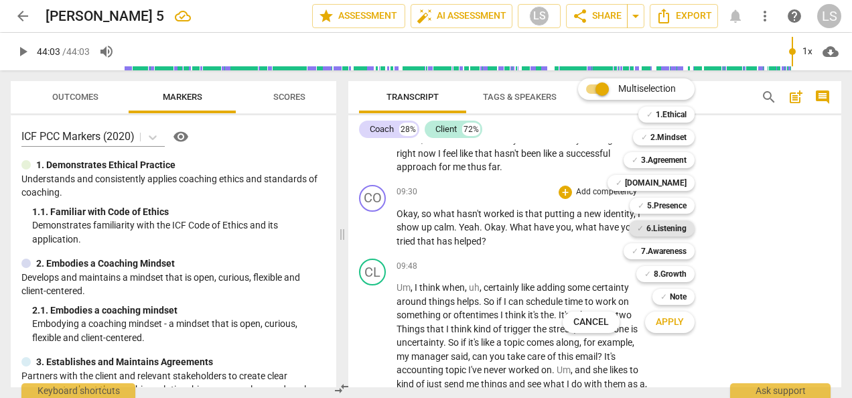
click at [665, 226] on b "6.Listening" at bounding box center [666, 228] width 40 height 16
click at [678, 135] on b "2.Mindset" at bounding box center [669, 137] width 36 height 16
click at [665, 322] on span "Apply" at bounding box center [670, 322] width 28 height 13
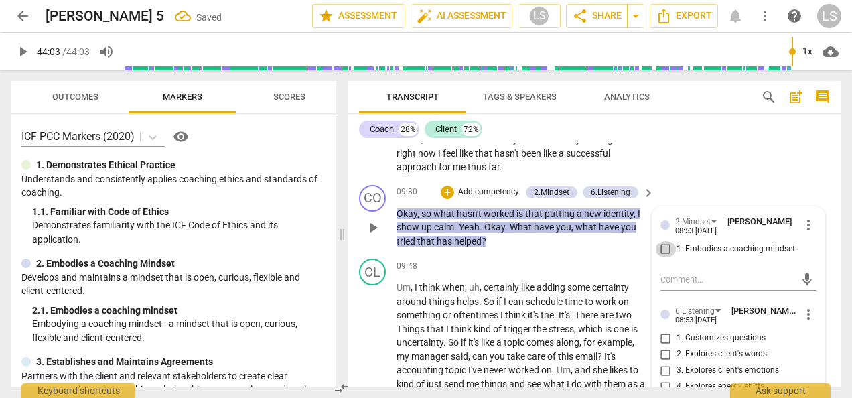
click at [659, 257] on input "1. Embodies a coaching mindset" at bounding box center [665, 249] width 21 height 16
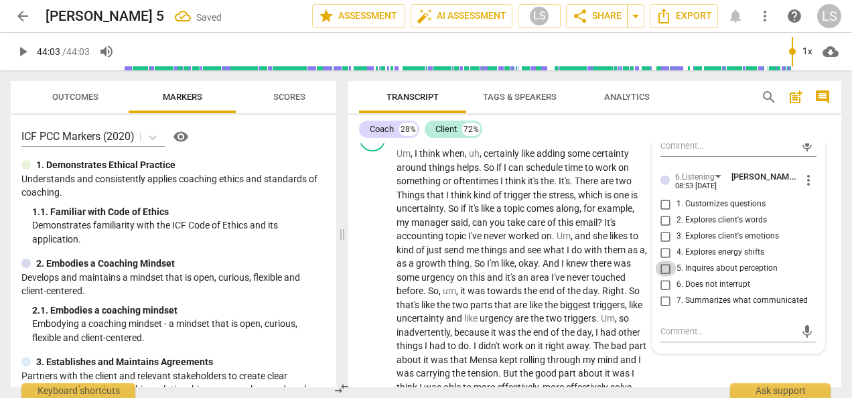
click at [663, 276] on input "5. Inquires about perception" at bounding box center [665, 269] width 21 height 16
click at [667, 309] on input "7. Summarizes what communicated" at bounding box center [665, 301] width 21 height 16
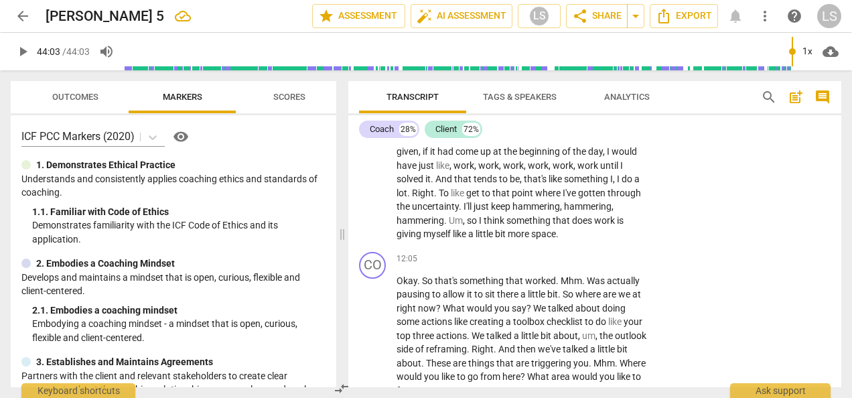
scroll to position [3112, 0]
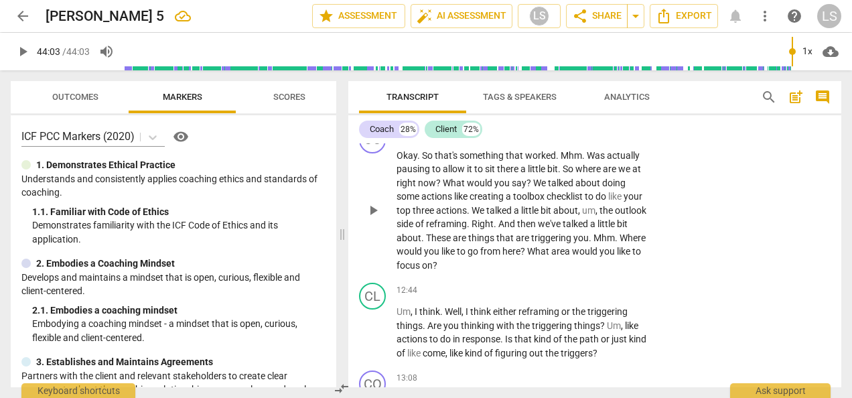
click at [566, 141] on div "+" at bounding box center [565, 133] width 13 height 13
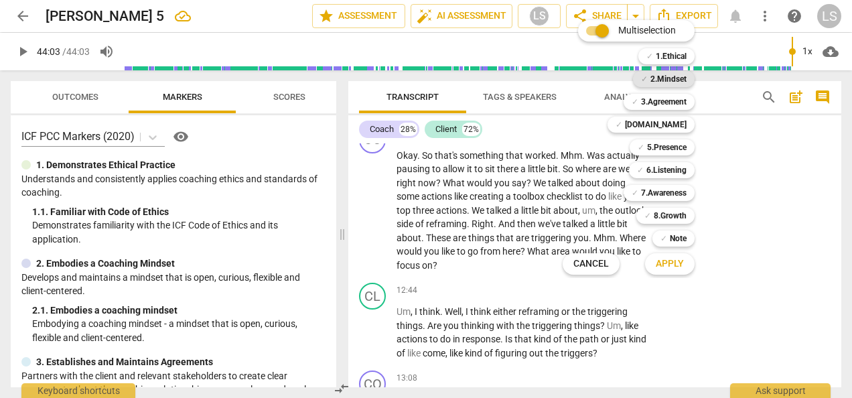
click at [680, 76] on b "2.Mindset" at bounding box center [669, 79] width 36 height 16
click at [669, 126] on b "[DOMAIN_NAME]" at bounding box center [656, 125] width 62 height 16
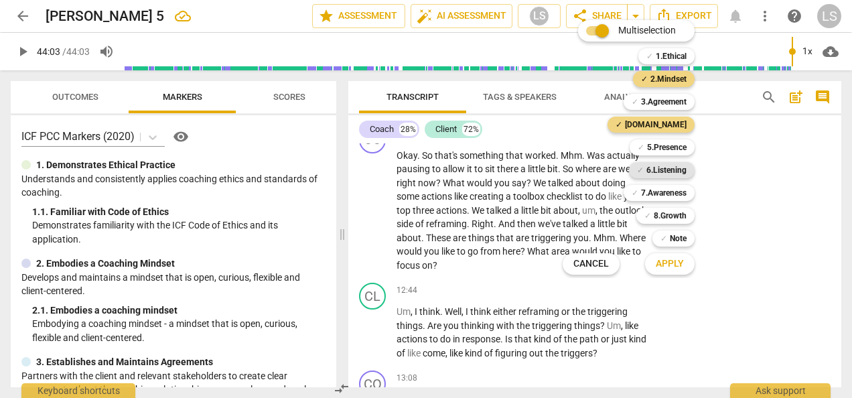
click at [666, 169] on b "6.Listening" at bounding box center [666, 170] width 40 height 16
click at [665, 149] on b "5.Presence" at bounding box center [667, 147] width 40 height 16
click at [683, 189] on b "7.Awareness" at bounding box center [664, 193] width 46 height 16
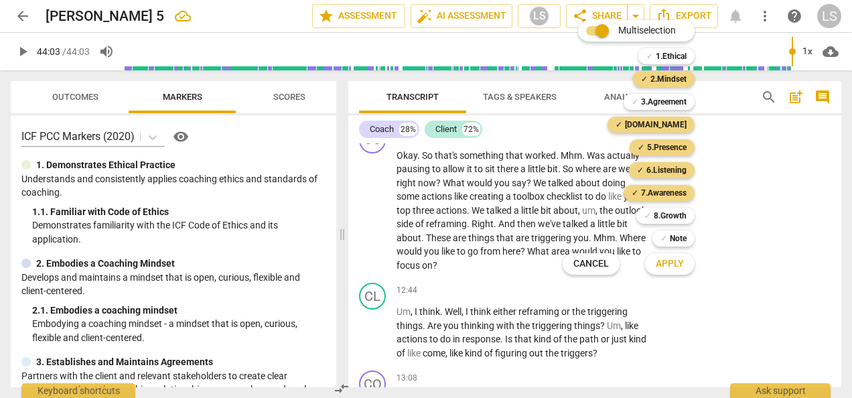
click at [666, 260] on span "Apply" at bounding box center [670, 263] width 28 height 13
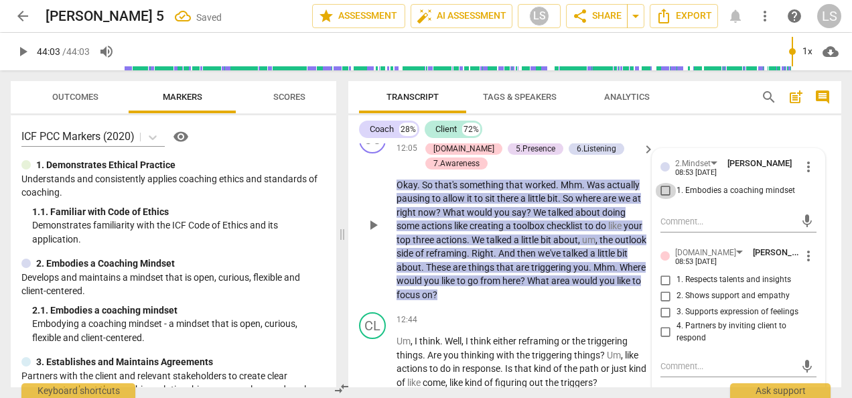
click at [664, 199] on input "1. Embodies a coaching mindset" at bounding box center [665, 191] width 21 height 16
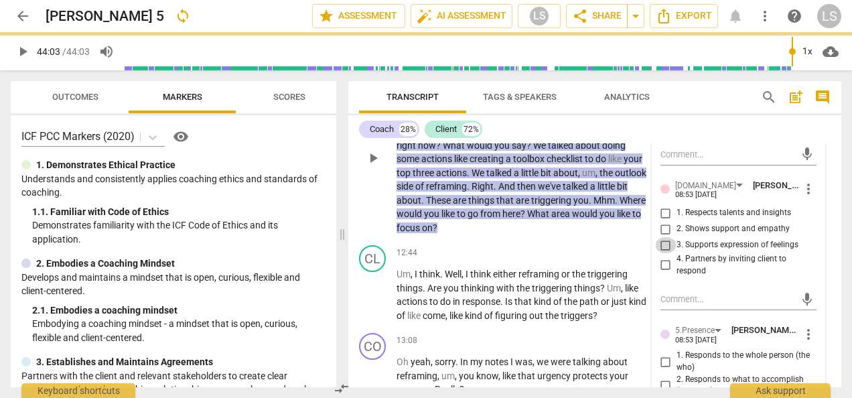
click at [665, 253] on input "3. Supports expression of feelings" at bounding box center [665, 245] width 21 height 16
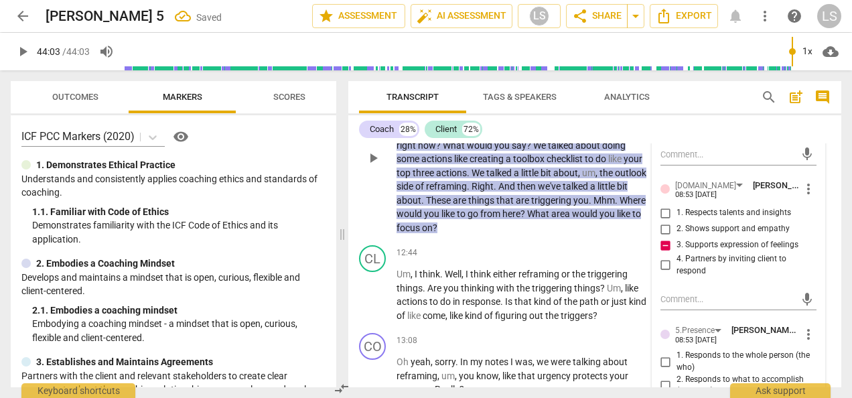
click at [665, 253] on input "3. Supports expression of feelings" at bounding box center [665, 245] width 21 height 16
click at [665, 221] on input "1. Respects talents and insights" at bounding box center [665, 213] width 21 height 16
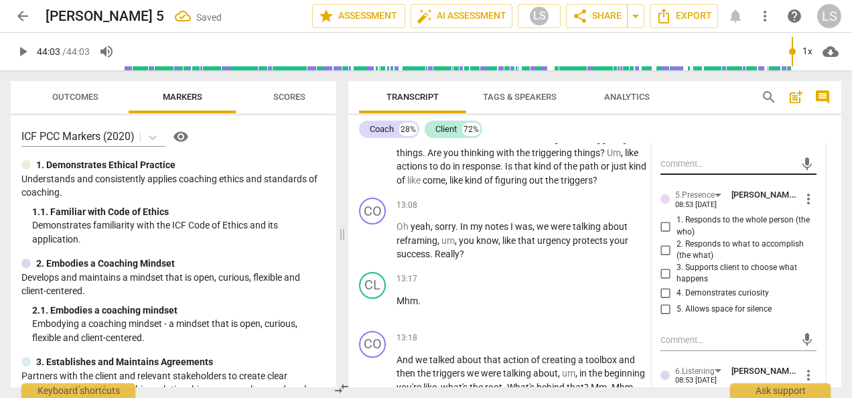
scroll to position [3380, 0]
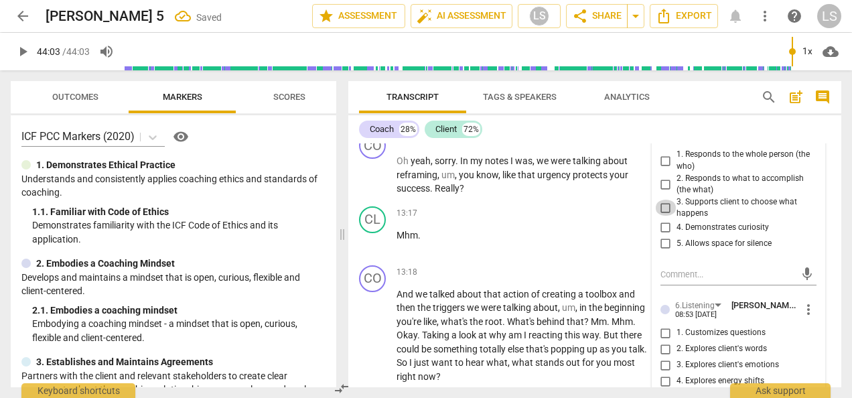
click at [663, 216] on input "3. Supports client to choose what happens" at bounding box center [665, 208] width 21 height 16
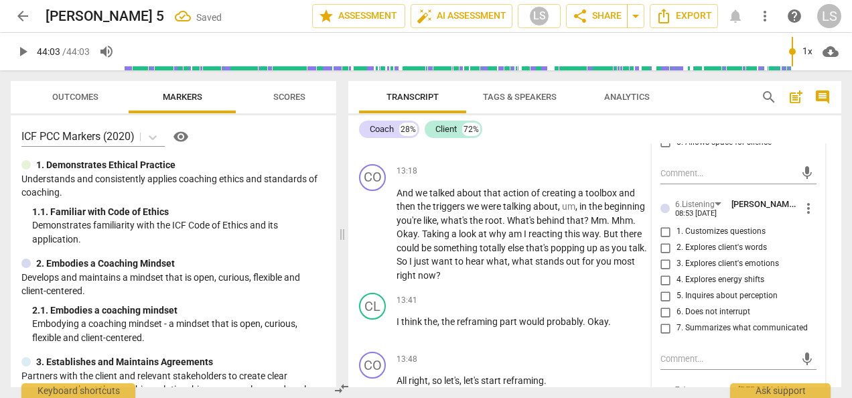
scroll to position [3514, 0]
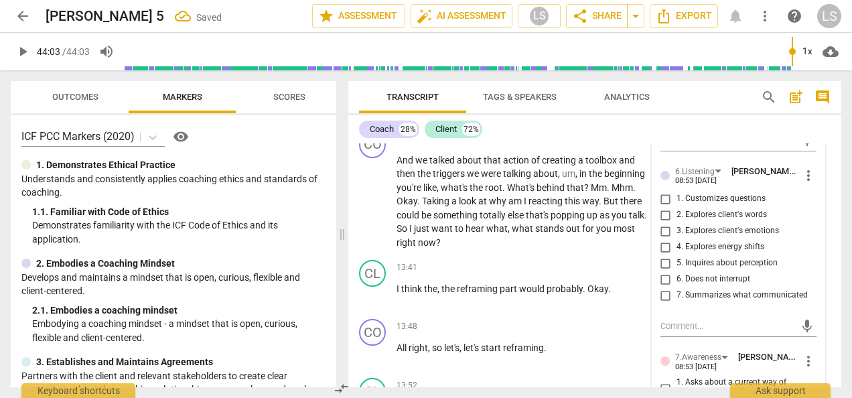
drag, startPoint x: 663, startPoint y: 212, endPoint x: 658, endPoint y: 245, distance: 33.2
click at [663, 207] on input "1. Customizes questions" at bounding box center [665, 199] width 21 height 16
click at [662, 303] on input "7. Summarizes what communicated" at bounding box center [665, 295] width 21 height 16
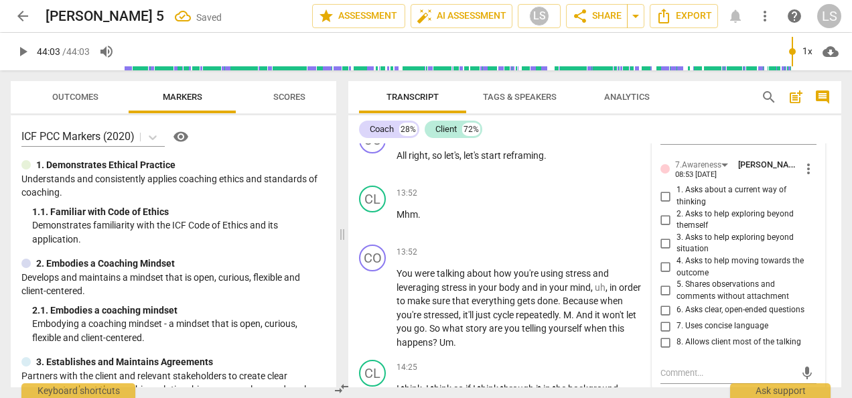
scroll to position [3715, 0]
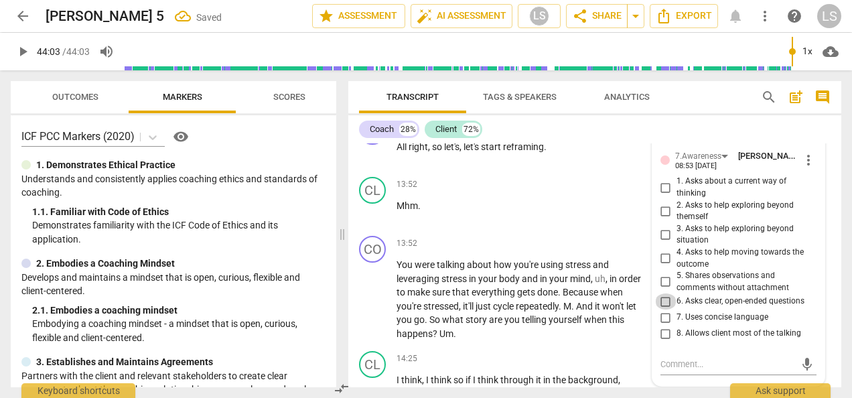
click at [662, 310] on input "6. Asks clear, open-ended questions" at bounding box center [665, 301] width 21 height 16
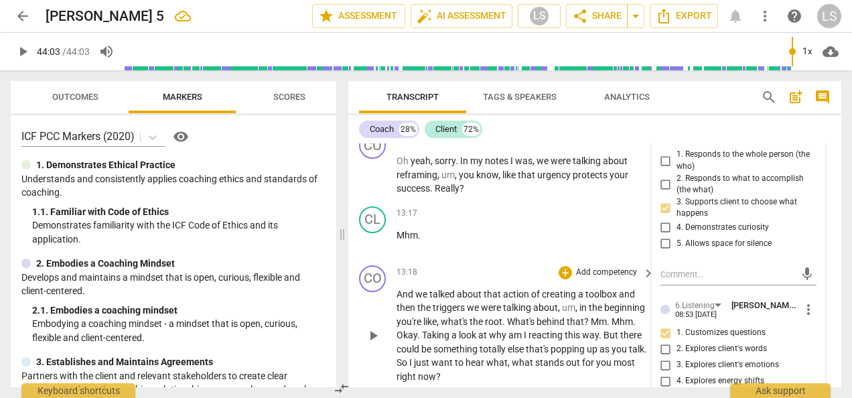
scroll to position [3313, 0]
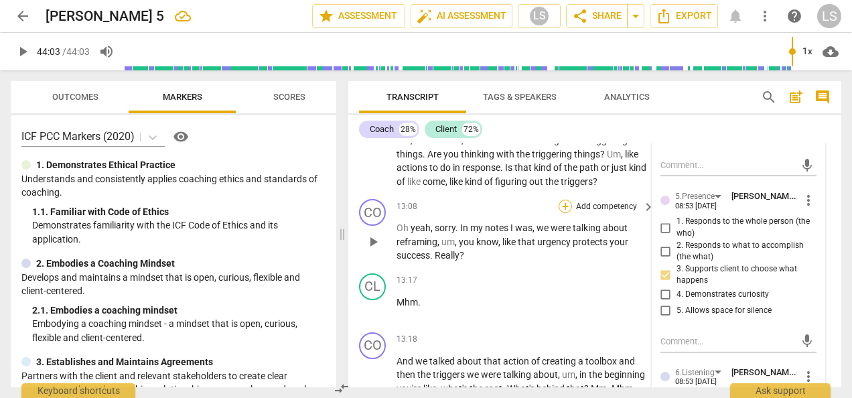
click at [567, 205] on div "+" at bounding box center [565, 206] width 13 height 13
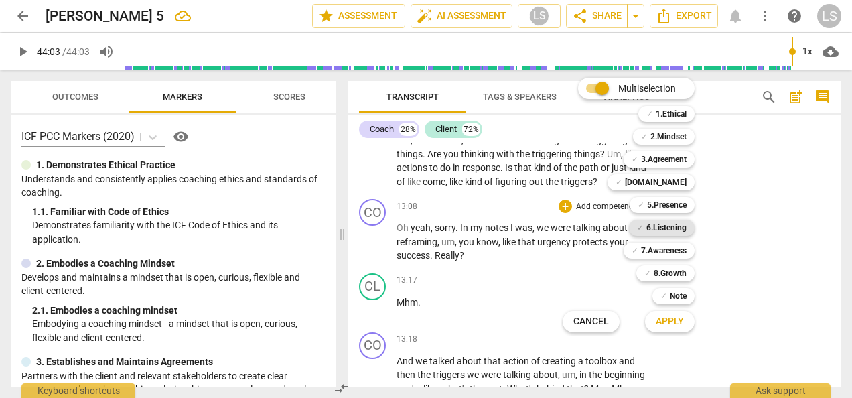
click at [655, 222] on b "6.Listening" at bounding box center [666, 228] width 40 height 16
click at [677, 133] on b "2.Mindset" at bounding box center [669, 137] width 36 height 16
click at [671, 320] on span "Apply" at bounding box center [670, 321] width 28 height 13
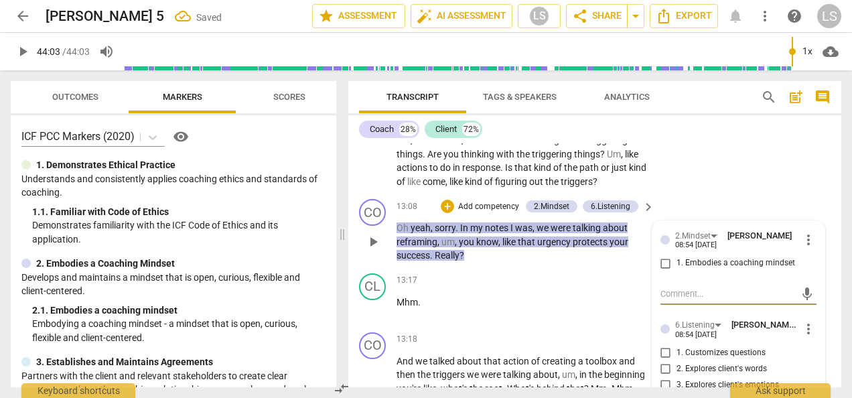
click at [663, 264] on input "1. Embodies a coaching mindset" at bounding box center [665, 263] width 21 height 16
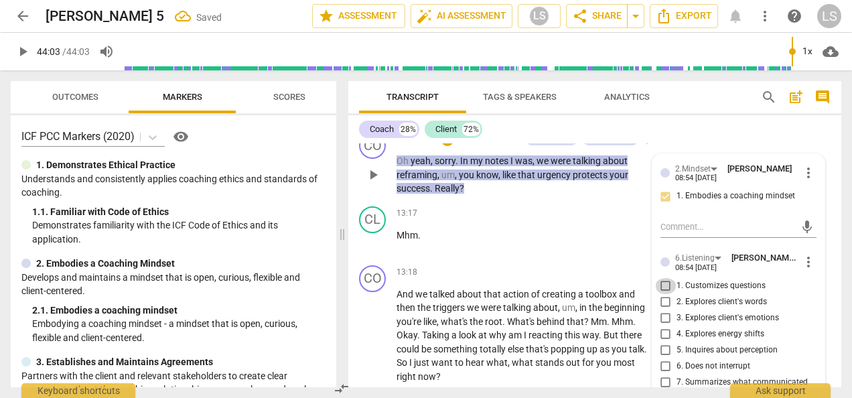
click at [664, 282] on input "1. Customizes questions" at bounding box center [665, 286] width 21 height 16
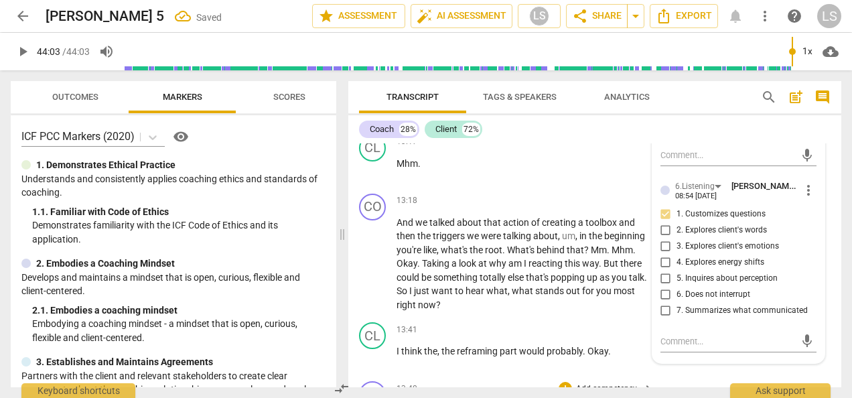
scroll to position [3514, 0]
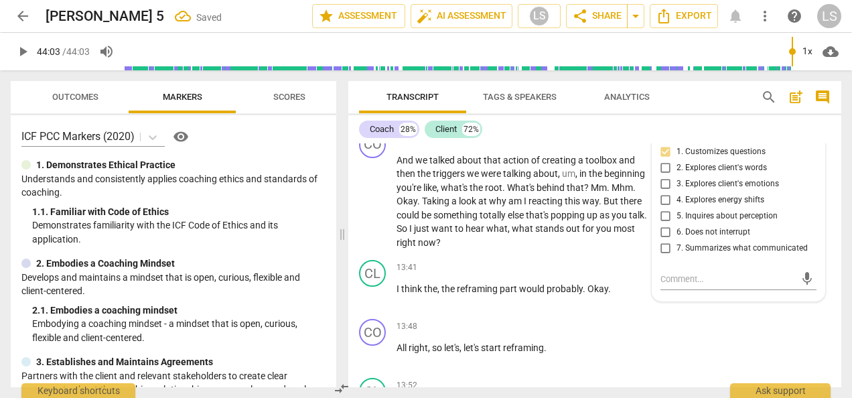
click at [661, 245] on input "7. Summarizes what communicated" at bounding box center [665, 249] width 21 height 16
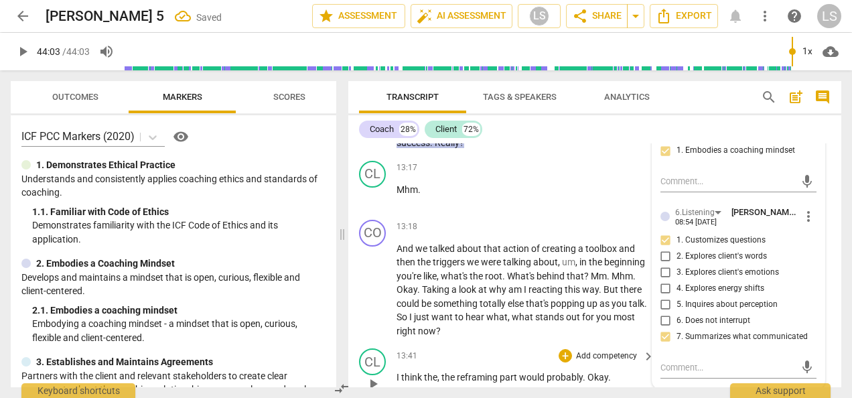
scroll to position [3380, 0]
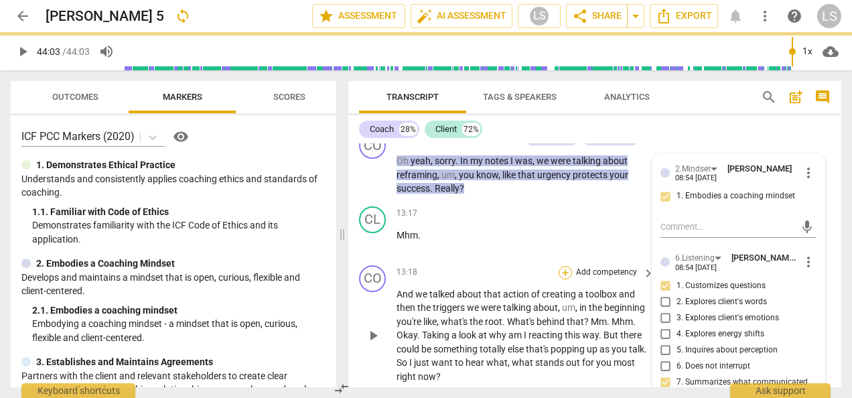
click at [561, 275] on div "+" at bounding box center [565, 272] width 13 height 13
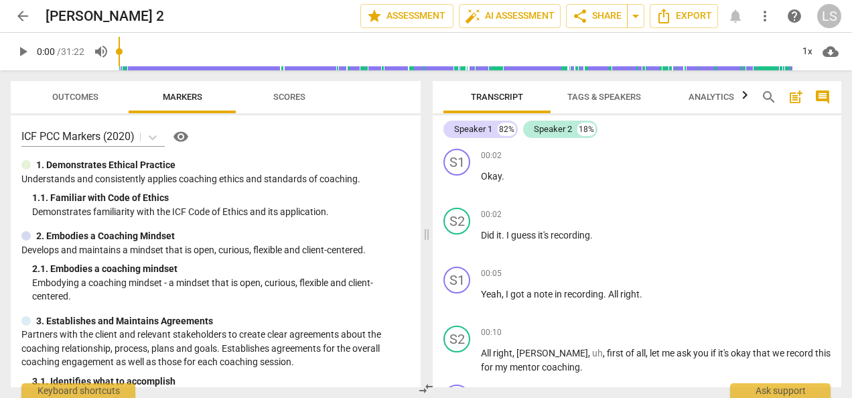
click at [598, 94] on span "Tags & Speakers" at bounding box center [604, 97] width 74 height 10
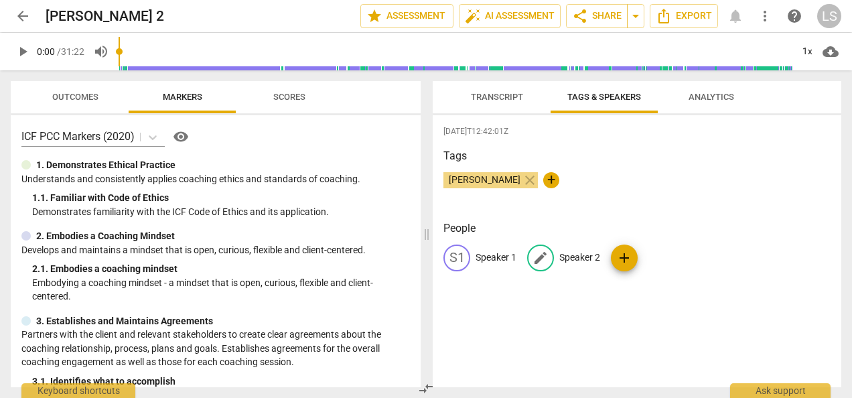
click at [580, 260] on p "Speaker 2" at bounding box center [579, 258] width 41 height 14
type input "Coach"
click at [506, 257] on p "Speaker 1" at bounding box center [496, 258] width 41 height 14
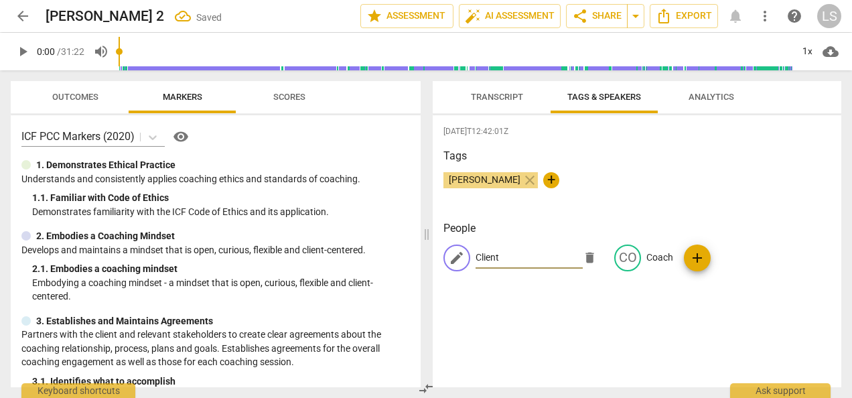
type input "Client"
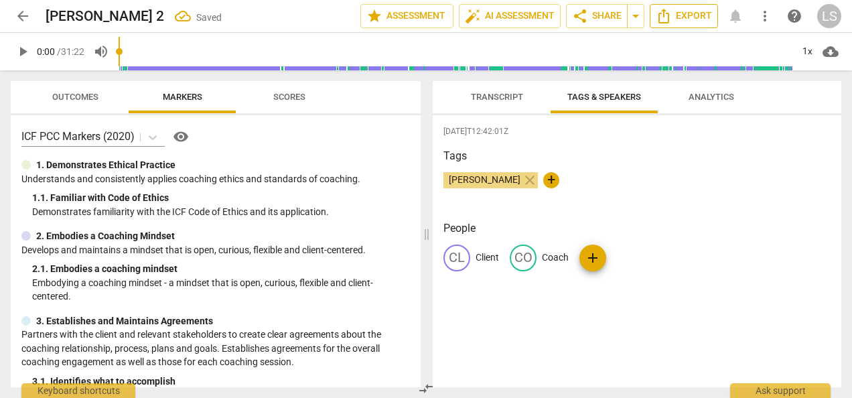
click at [683, 16] on span "Export" at bounding box center [684, 16] width 56 height 16
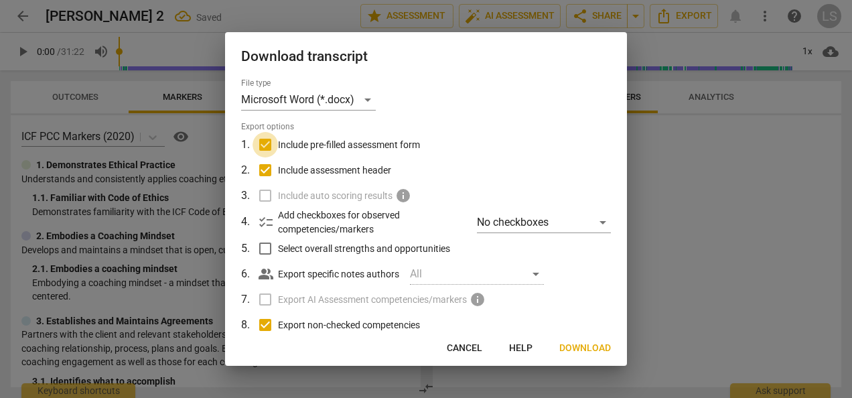
click at [271, 140] on input "Include pre-filled assessment form" at bounding box center [265, 144] width 25 height 25
checkbox input "false"
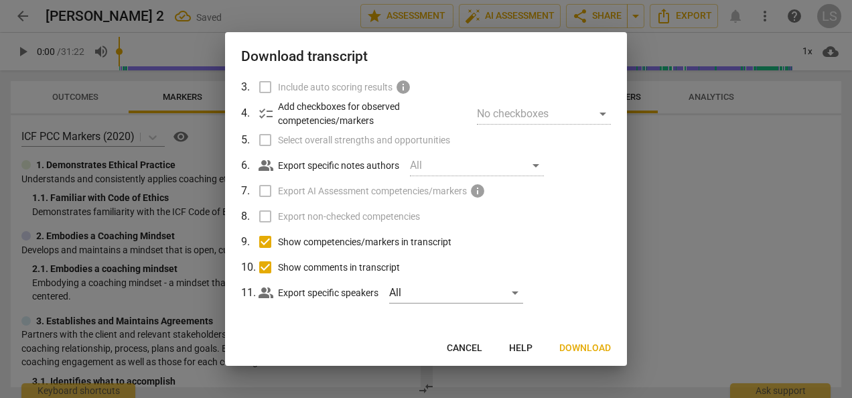
scroll to position [110, 0]
click at [264, 239] on input "Show competencies/markers in transcript" at bounding box center [265, 240] width 25 height 25
checkbox input "false"
click at [264, 260] on input "Show comments in transcript" at bounding box center [265, 265] width 25 height 25
checkbox input "false"
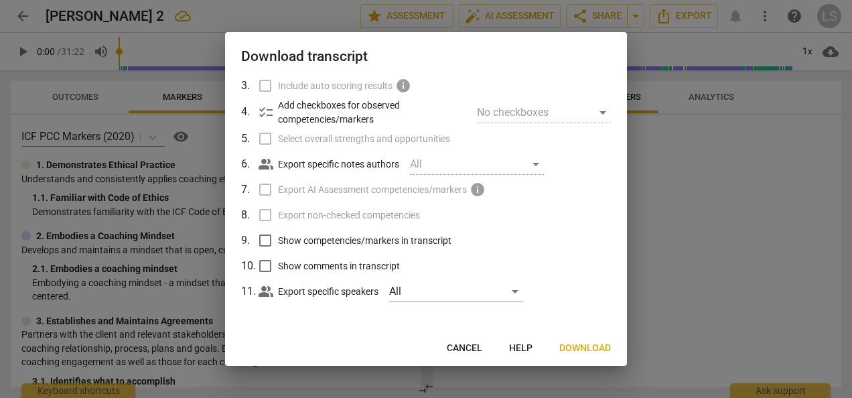
click at [595, 351] on span "Download" at bounding box center [585, 348] width 52 height 13
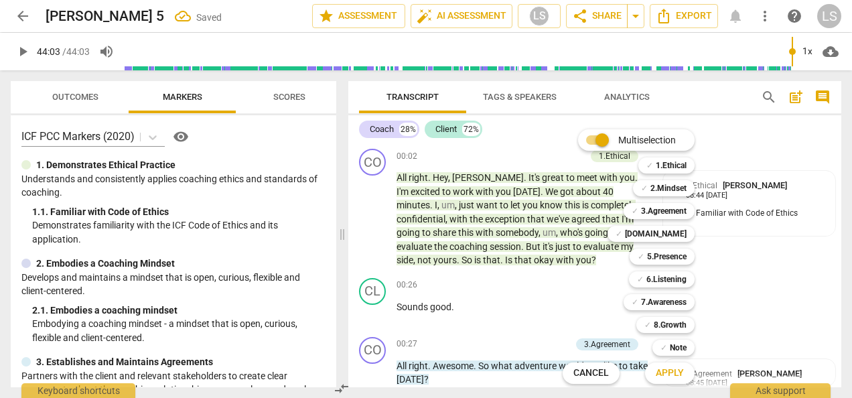
click at [665, 192] on b "2.Mindset" at bounding box center [669, 188] width 36 height 16
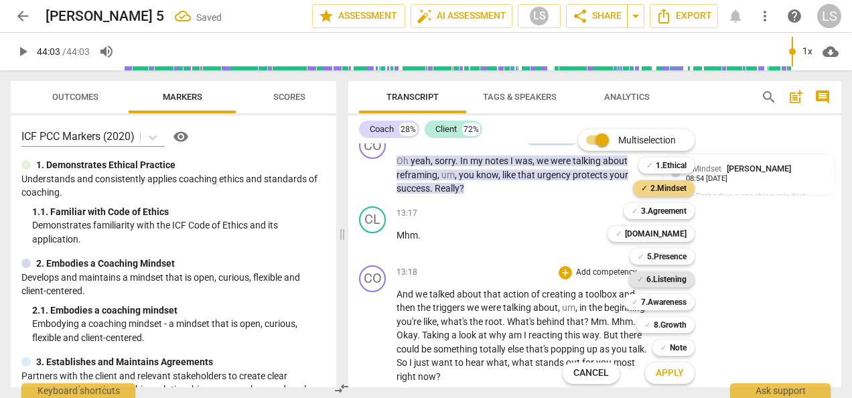
click at [663, 276] on b "6.Listening" at bounding box center [666, 279] width 40 height 16
drag, startPoint x: 675, startPoint y: 375, endPoint x: 677, endPoint y: 362, distance: 12.9
click at [675, 373] on span "Apply" at bounding box center [670, 372] width 28 height 13
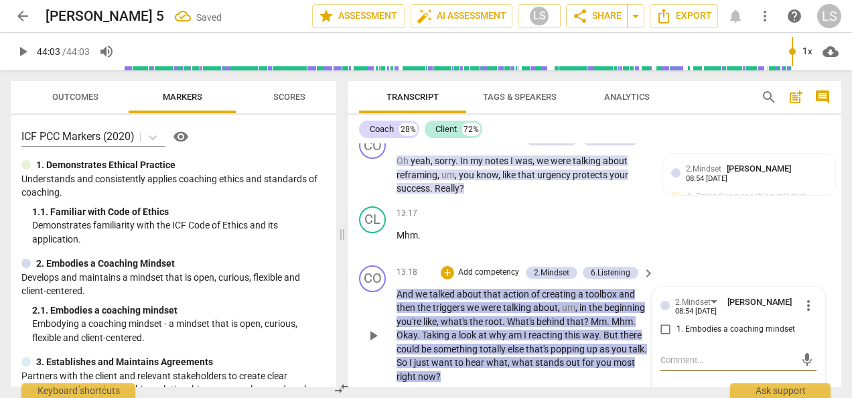
click at [658, 330] on input "1. Embodies a coaching mindset" at bounding box center [665, 330] width 21 height 16
checkbox input "true"
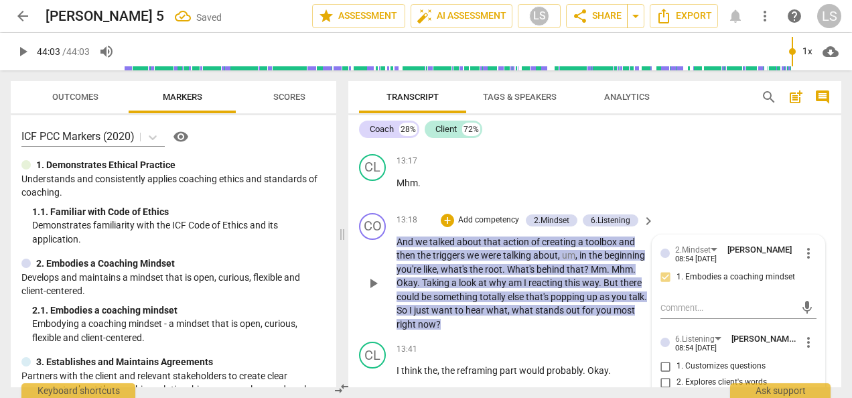
scroll to position [3581, 0]
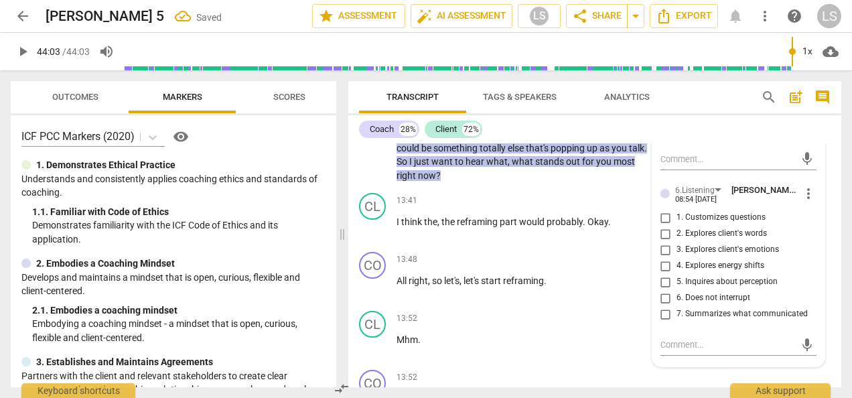
click at [663, 217] on input "1. Customizes questions" at bounding box center [665, 218] width 21 height 16
checkbox input "true"
click at [663, 310] on input "7. Summarizes what communicated" at bounding box center [665, 314] width 21 height 16
checkbox input "true"
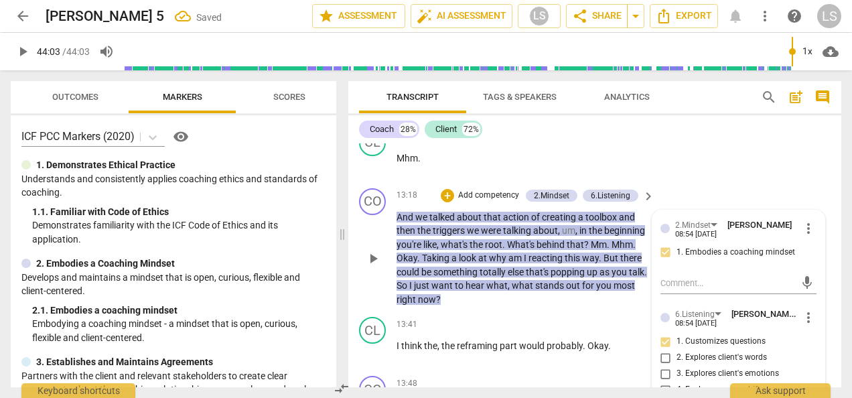
scroll to position [3447, 0]
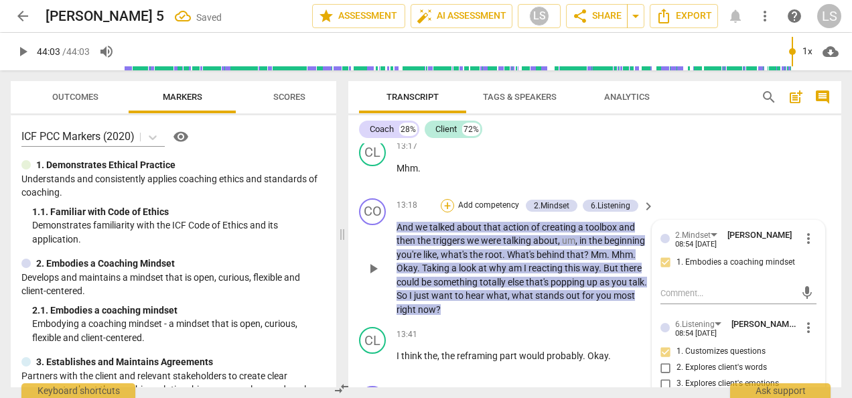
click at [447, 204] on div "+" at bounding box center [447, 205] width 13 height 13
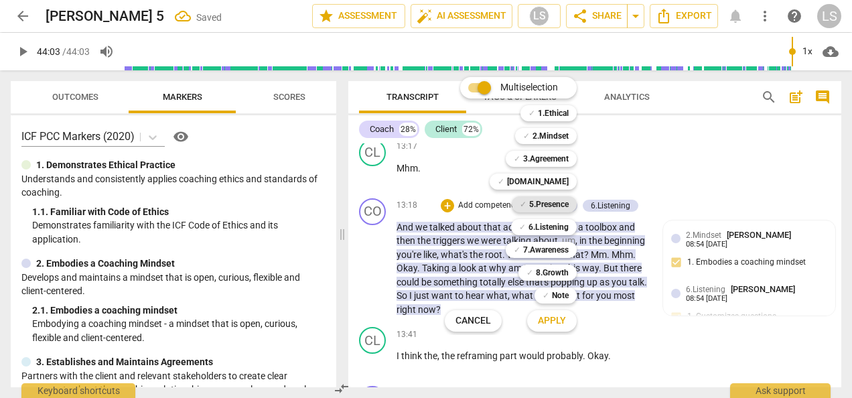
click at [557, 204] on b "5.Presence" at bounding box center [549, 204] width 40 height 16
click at [557, 328] on button "Apply" at bounding box center [552, 321] width 50 height 24
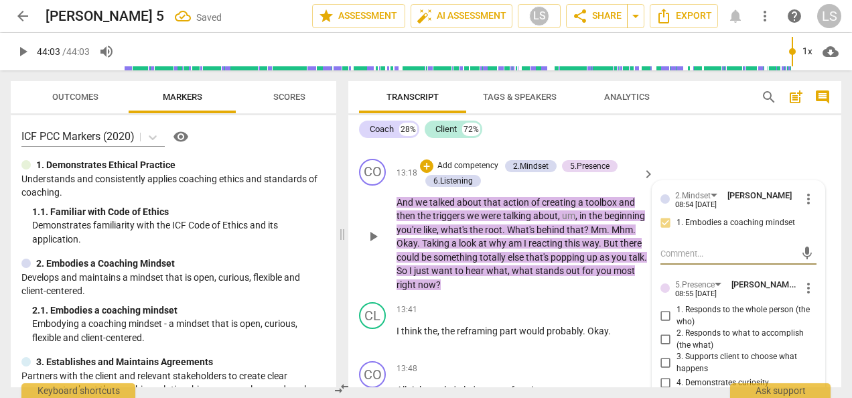
scroll to position [3514, 0]
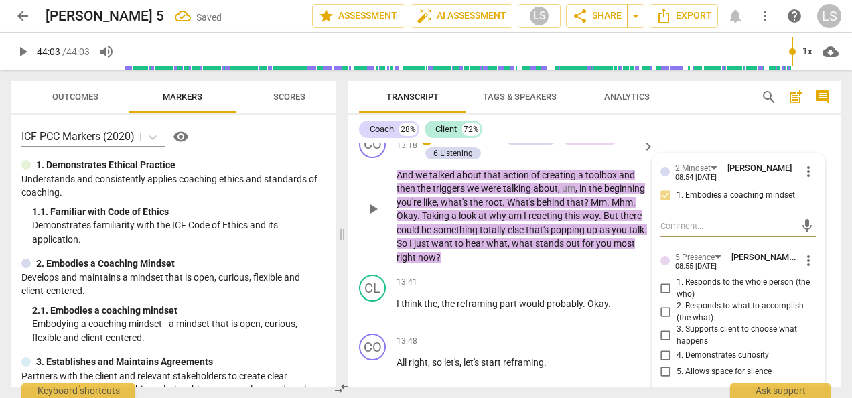
click at [657, 338] on input "3. Supports client to choose what happens" at bounding box center [665, 336] width 21 height 16
checkbox input "true"
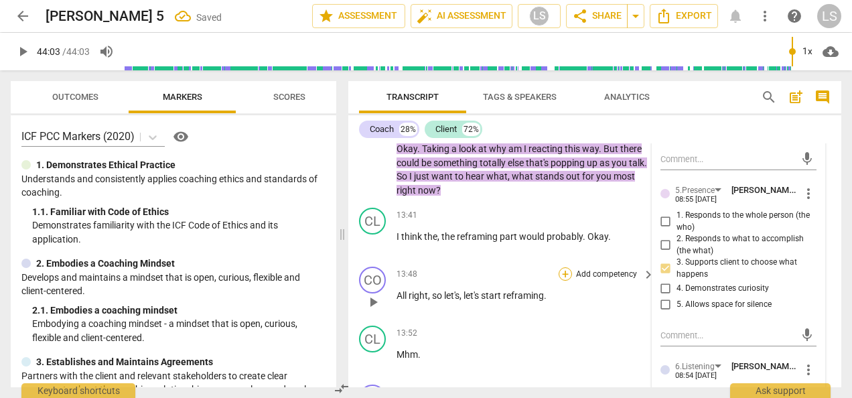
click at [564, 273] on div "+" at bounding box center [565, 273] width 13 height 13
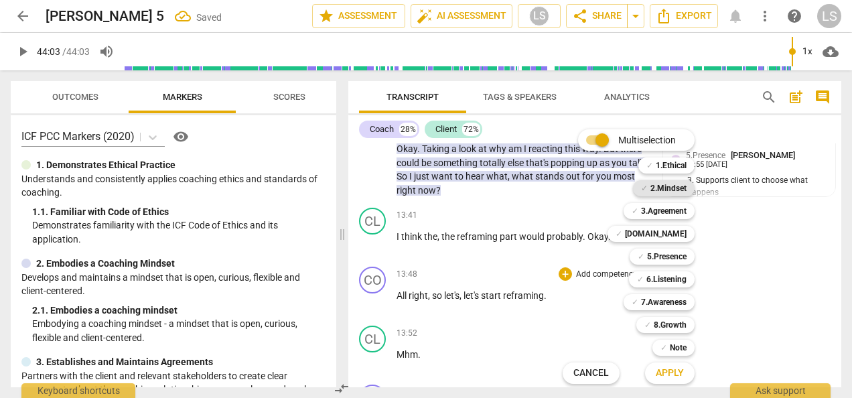
click at [673, 186] on b "2.Mindset" at bounding box center [669, 188] width 36 height 16
click at [662, 277] on b "6.Listening" at bounding box center [666, 279] width 40 height 16
click at [663, 375] on span "Apply" at bounding box center [670, 372] width 28 height 13
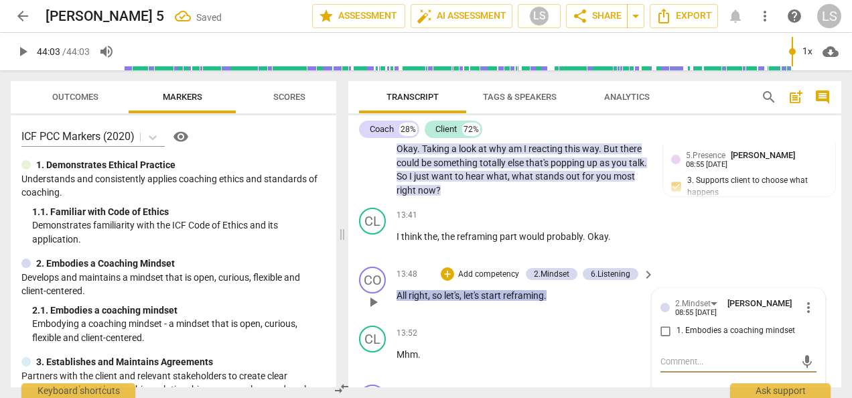
click at [657, 326] on input "1. Embodies a coaching mindset" at bounding box center [665, 331] width 21 height 16
checkbox input "true"
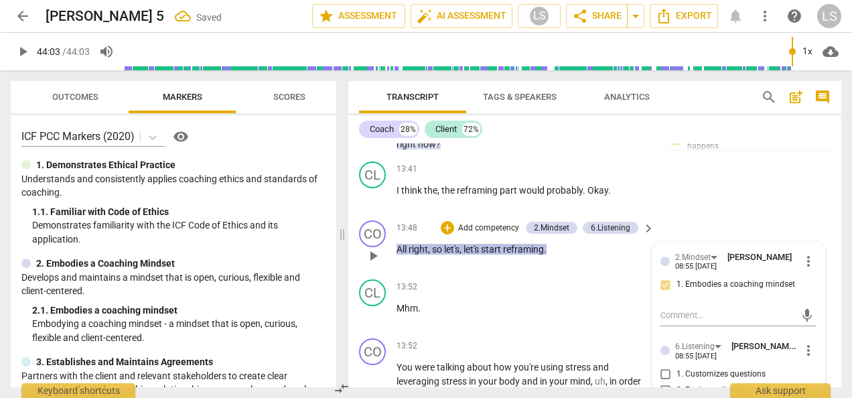
scroll to position [3648, 0]
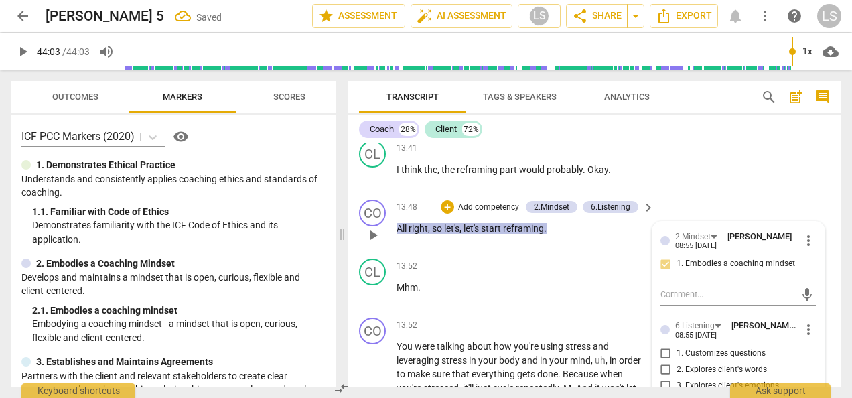
click at [665, 348] on input "1. Customizes questions" at bounding box center [665, 354] width 21 height 16
checkbox input "true"
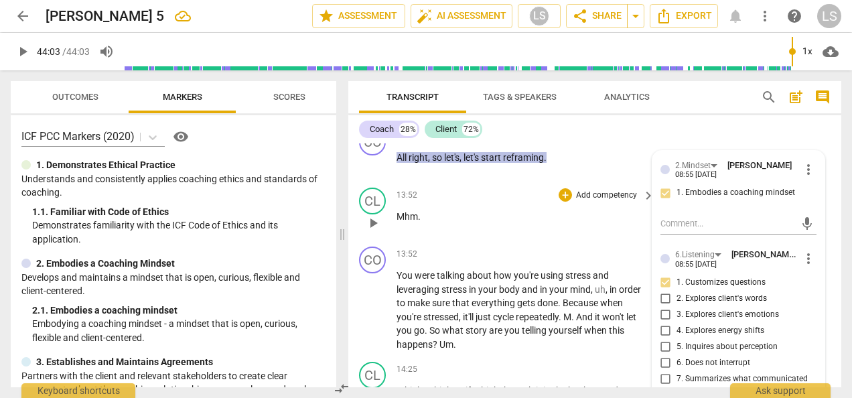
scroll to position [3782, 0]
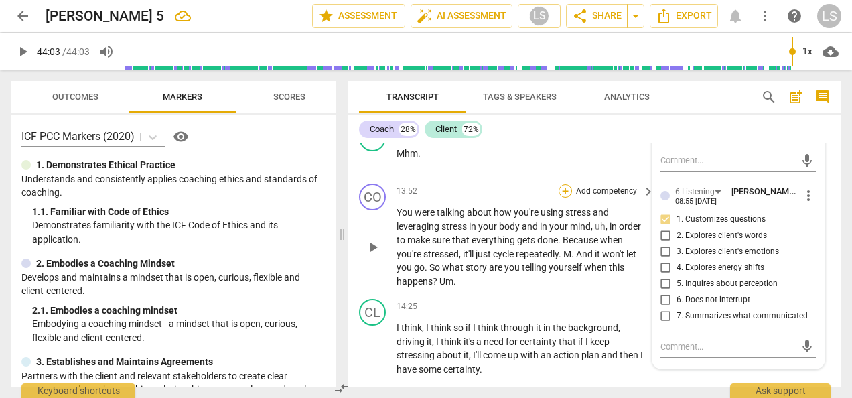
click at [568, 193] on div "+" at bounding box center [565, 190] width 13 height 13
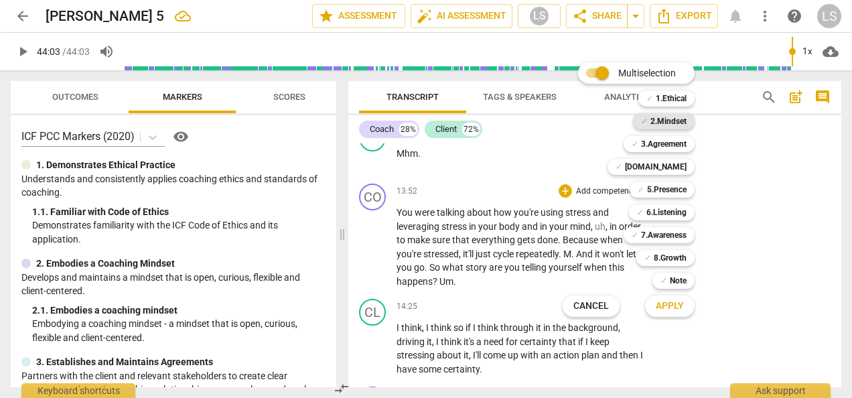
click at [679, 119] on b "2.Mindset" at bounding box center [669, 121] width 36 height 16
click at [667, 188] on b "5.Presence" at bounding box center [667, 190] width 40 height 16
click at [661, 216] on b "6.Listening" at bounding box center [666, 212] width 40 height 16
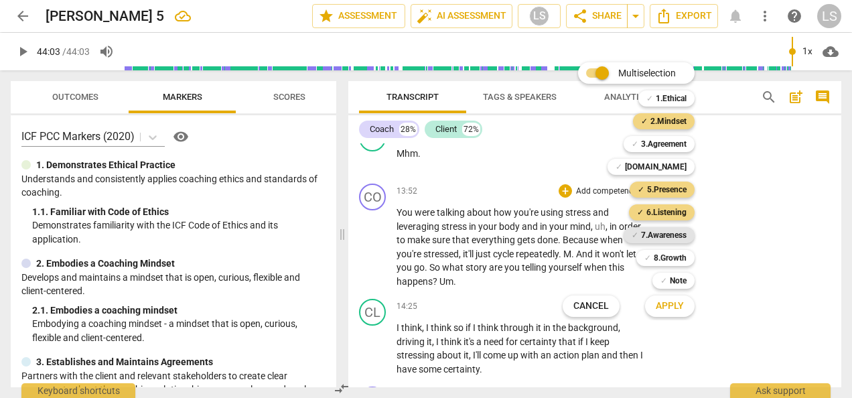
click at [660, 235] on b "7.Awareness" at bounding box center [664, 235] width 46 height 16
click at [668, 318] on button "Apply" at bounding box center [670, 306] width 50 height 24
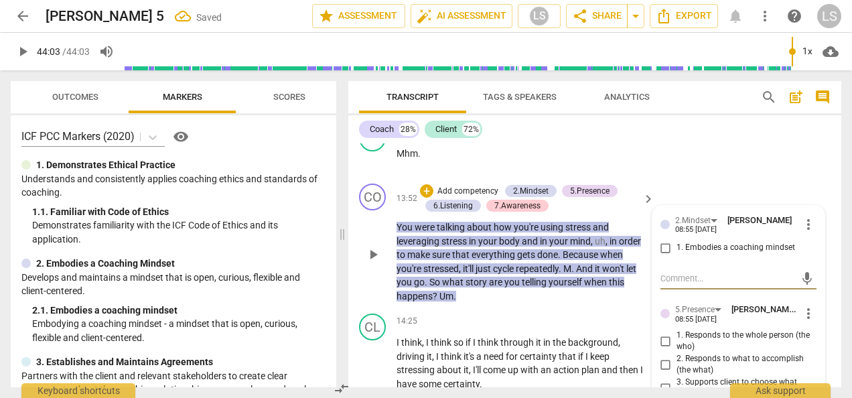
click at [668, 250] on input "1. Embodies a coaching mindset" at bounding box center [665, 248] width 21 height 16
checkbox input "true"
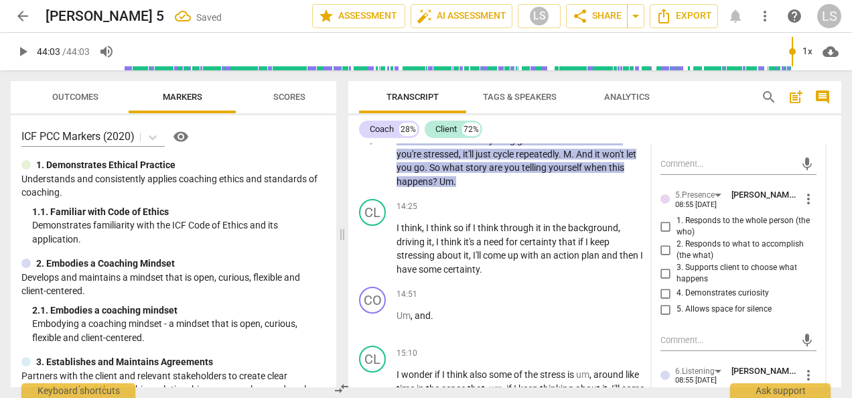
scroll to position [3916, 0]
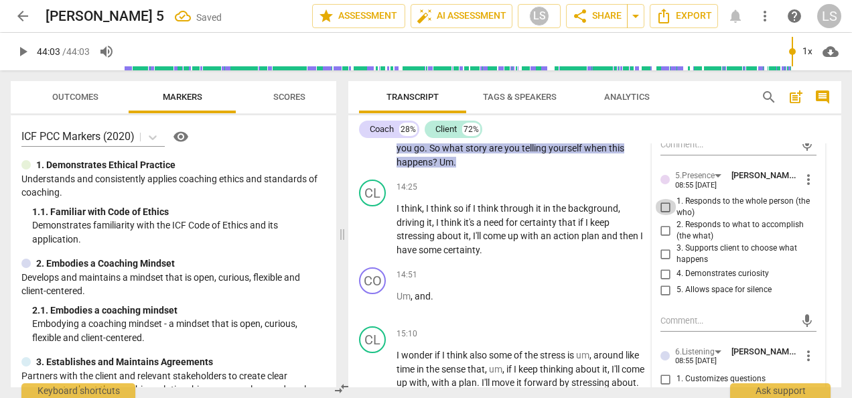
click at [663, 201] on input "1. Responds to the whole person (the who)" at bounding box center [665, 207] width 21 height 16
checkbox input "true"
click at [663, 275] on input "4. Demonstrates curiosity" at bounding box center [665, 274] width 21 height 16
checkbox input "true"
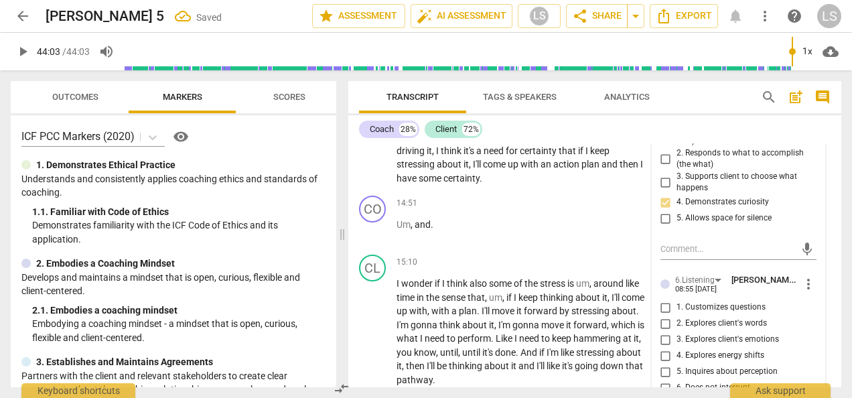
scroll to position [4050, 0]
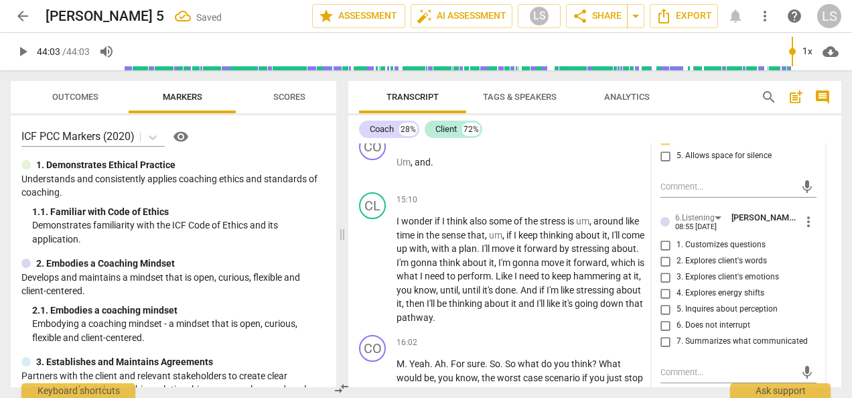
click at [665, 243] on input "1. Customizes questions" at bounding box center [665, 245] width 21 height 16
checkbox input "true"
click at [665, 338] on input "7. Summarizes what communicated" at bounding box center [665, 342] width 21 height 16
checkbox input "true"
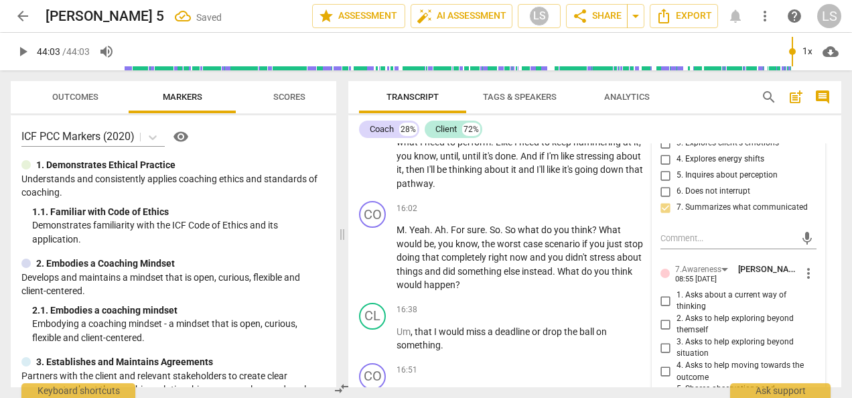
drag, startPoint x: 664, startPoint y: 297, endPoint x: 677, endPoint y: 296, distance: 12.7
click at [664, 295] on input "1. Asks about a current way of thinking" at bounding box center [665, 301] width 21 height 16
checkbox input "true"
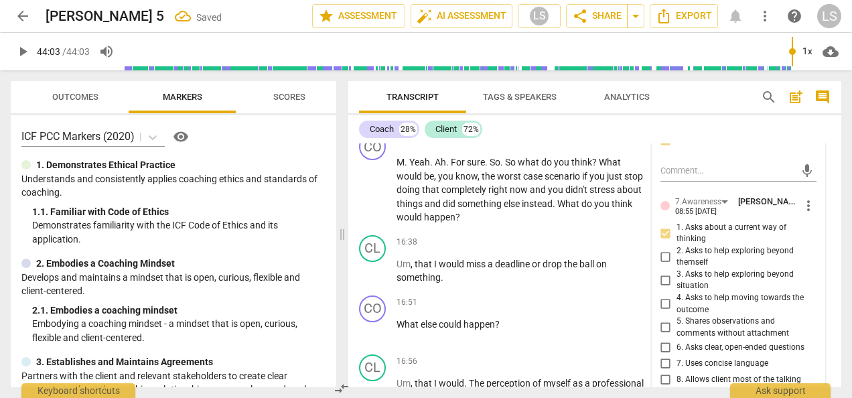
scroll to position [4318, 0]
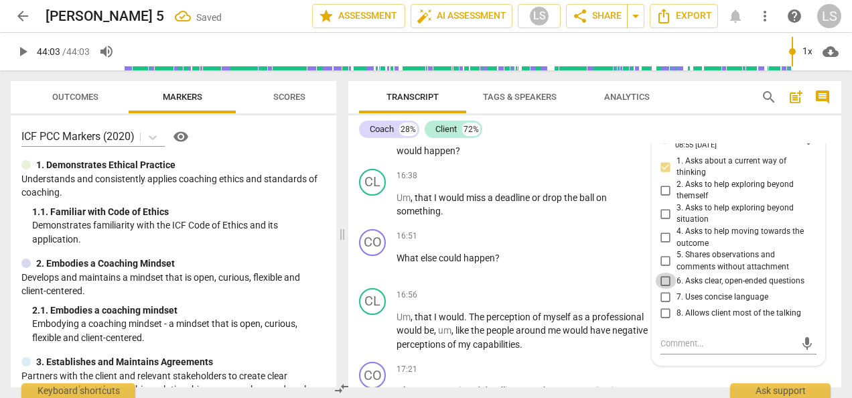
click at [663, 276] on input "6. Asks clear, open-ended questions" at bounding box center [665, 281] width 21 height 16
checkbox input "true"
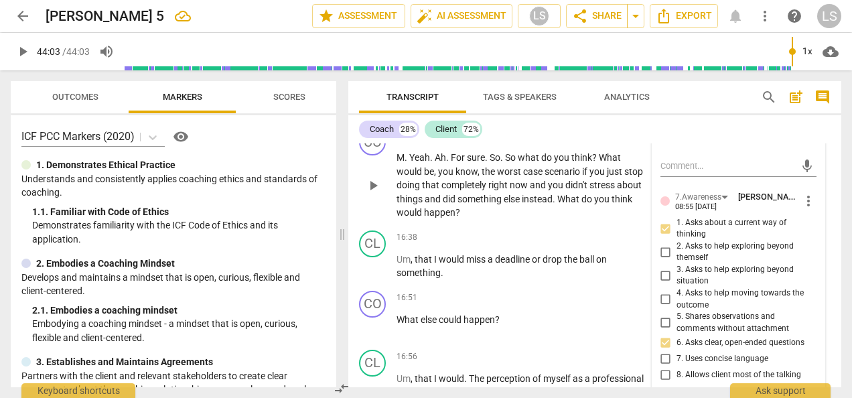
scroll to position [4184, 0]
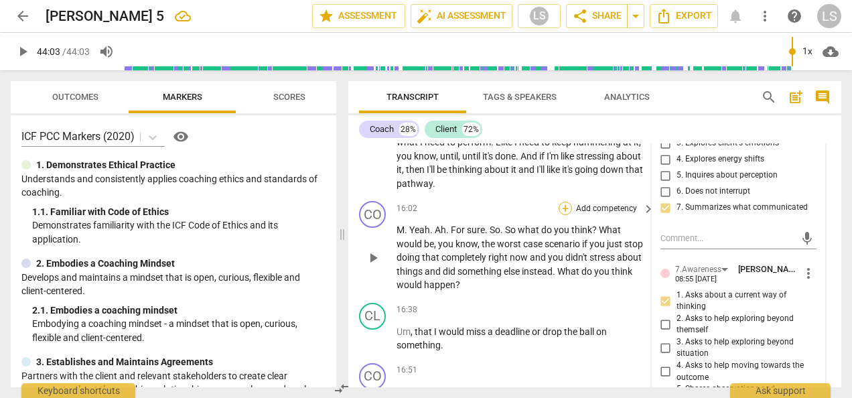
click at [561, 206] on div "+" at bounding box center [565, 208] width 13 height 13
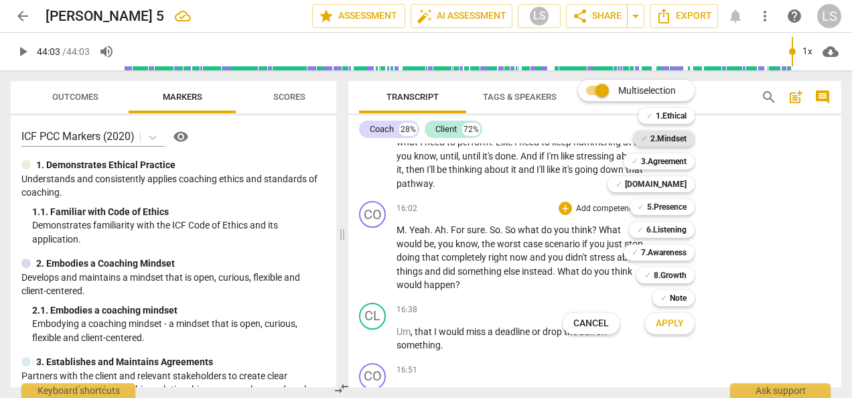
click at [673, 139] on b "2.Mindset" at bounding box center [669, 139] width 36 height 16
click at [671, 205] on b "5.Presence" at bounding box center [667, 207] width 40 height 16
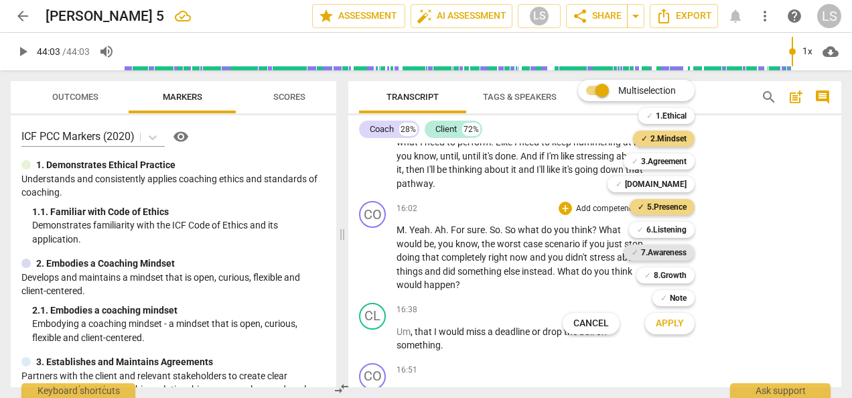
click at [668, 251] on b "7.Awareness" at bounding box center [664, 253] width 46 height 16
click at [675, 322] on span "Apply" at bounding box center [670, 323] width 28 height 13
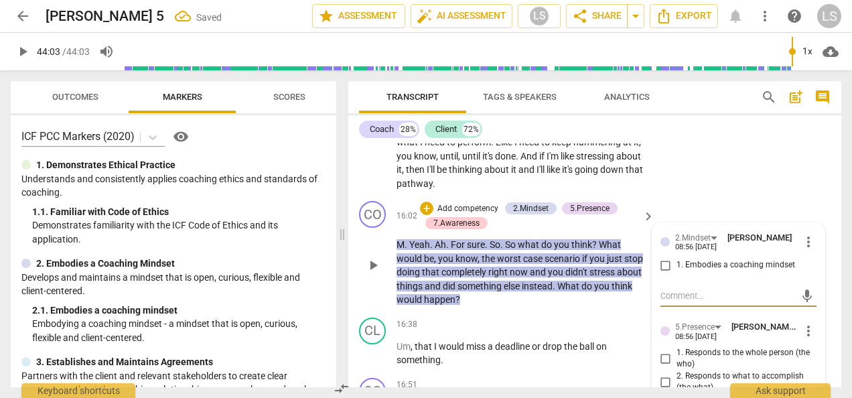
click at [663, 257] on input "1. Embodies a coaching mindset" at bounding box center [665, 265] width 21 height 16
checkbox input "true"
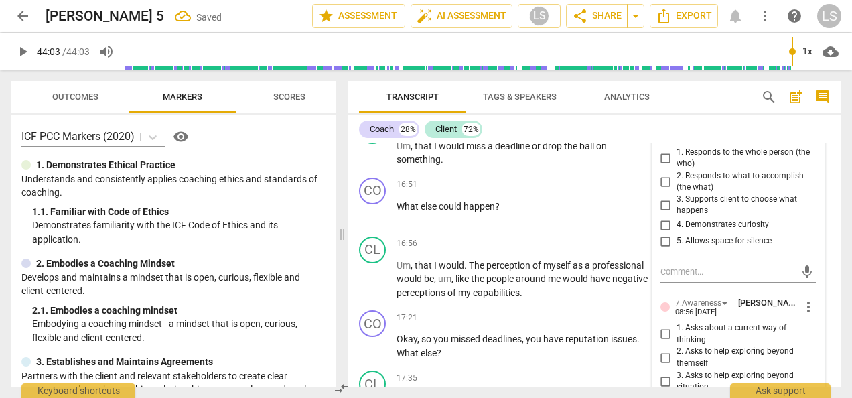
scroll to position [4385, 0]
click at [661, 156] on input "1. Responds to the whole person (the who)" at bounding box center [665, 157] width 21 height 16
checkbox input "true"
click at [661, 179] on input "2. Responds to what to accomplish (the what)" at bounding box center [665, 181] width 21 height 16
checkbox input "true"
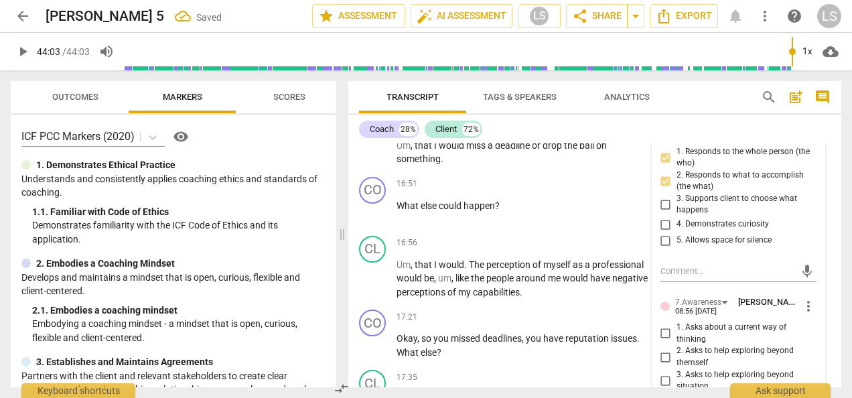
click at [660, 224] on input "4. Demonstrates curiosity" at bounding box center [665, 224] width 21 height 16
checkbox input "true"
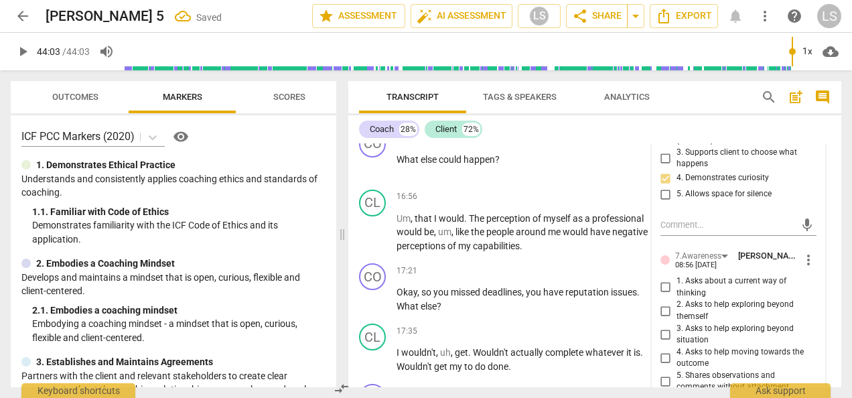
scroll to position [4452, 0]
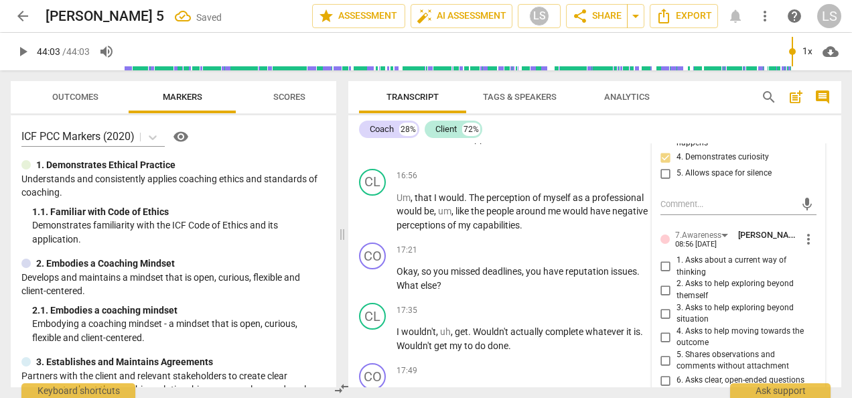
click at [665, 289] on input "2. Asks to help exploring beyond themself" at bounding box center [665, 290] width 21 height 16
checkbox input "true"
click at [667, 334] on input "4. Asks to help moving towards the outcome" at bounding box center [665, 337] width 21 height 16
checkbox input "true"
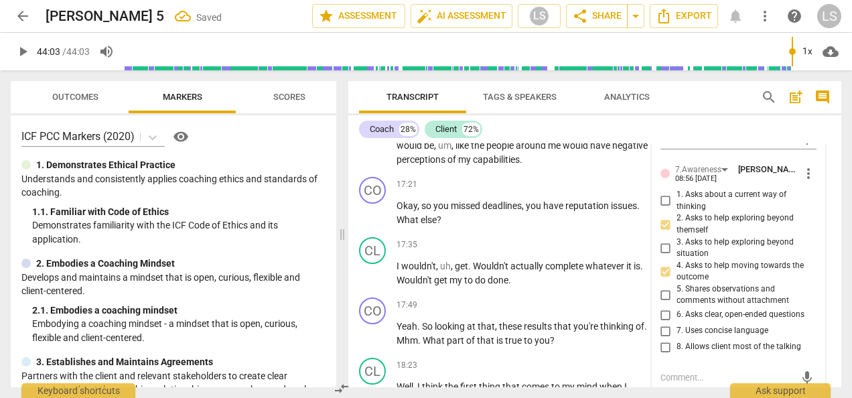
scroll to position [4519, 0]
click at [666, 311] on input "6. Asks clear, open-ended questions" at bounding box center [665, 313] width 21 height 16
click at [666, 310] on input "6. Asks clear, open-ended questions" at bounding box center [665, 313] width 21 height 16
checkbox input "true"
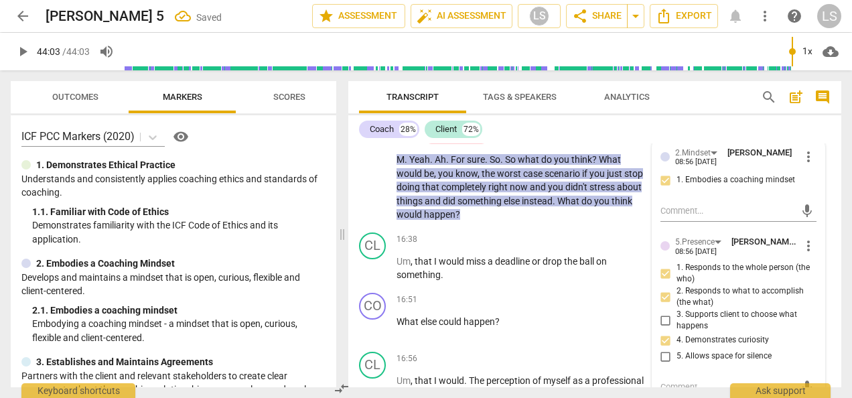
scroll to position [4251, 0]
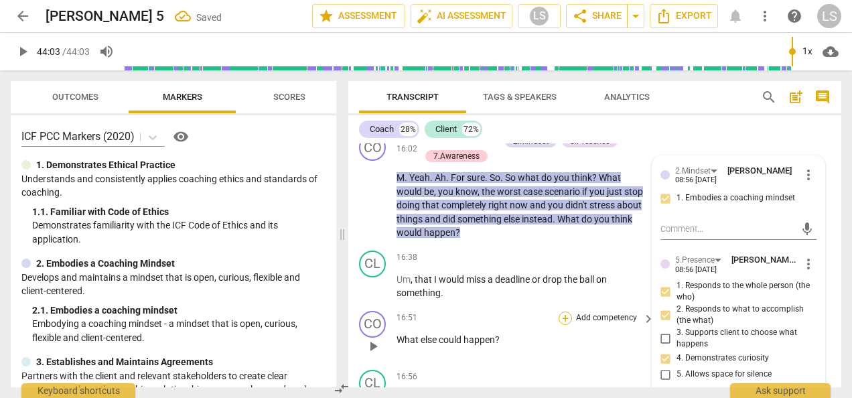
click at [568, 319] on div "+" at bounding box center [565, 318] width 13 height 13
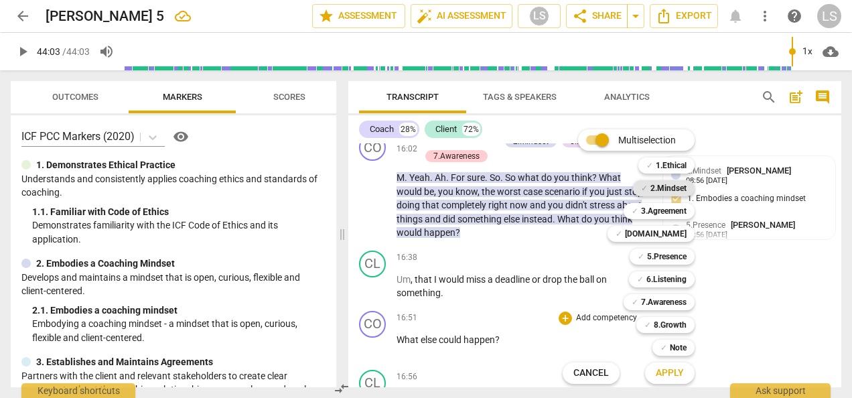
click at [675, 185] on b "2.Mindset" at bounding box center [669, 188] width 36 height 16
click at [674, 256] on b "5.Presence" at bounding box center [667, 257] width 40 height 16
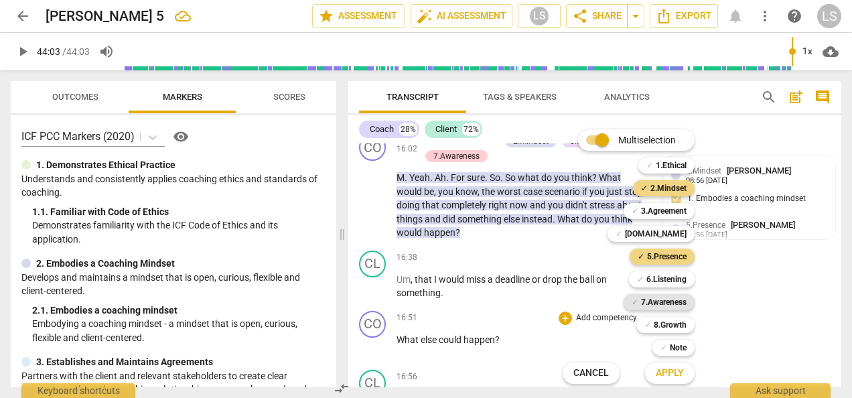
click at [669, 300] on b "7.Awareness" at bounding box center [664, 302] width 46 height 16
click at [670, 375] on span "Apply" at bounding box center [670, 372] width 28 height 13
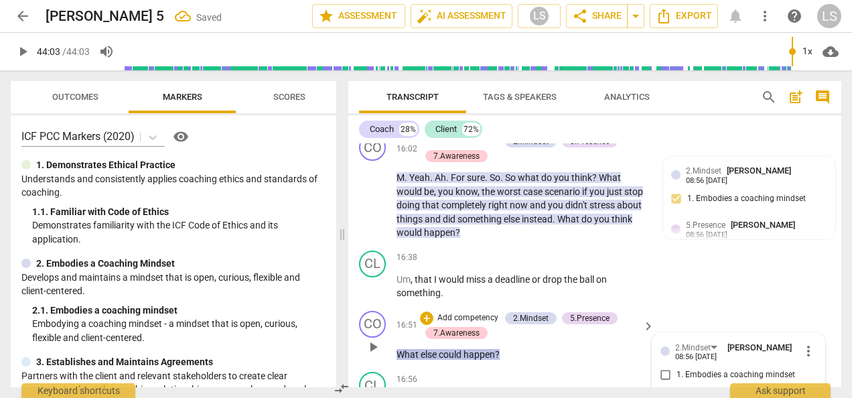
scroll to position [4389, 0]
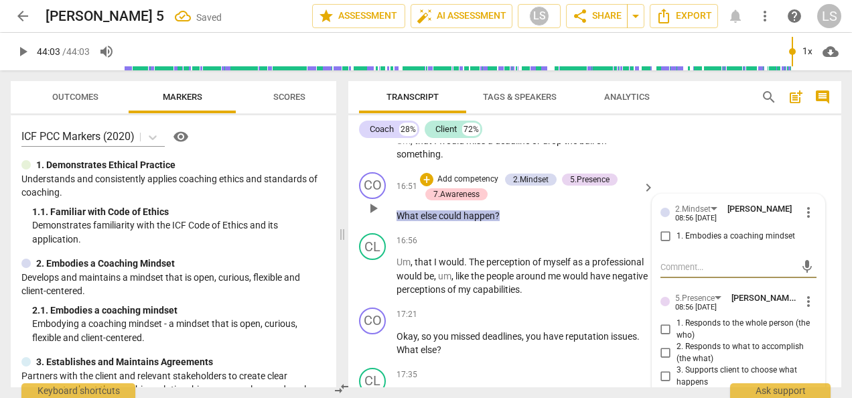
click at [665, 233] on input "1. Embodies a coaching mindset" at bounding box center [665, 236] width 21 height 16
checkbox input "true"
click at [660, 350] on input "2. Responds to what to accomplish (the what)" at bounding box center [665, 353] width 21 height 16
checkbox input "true"
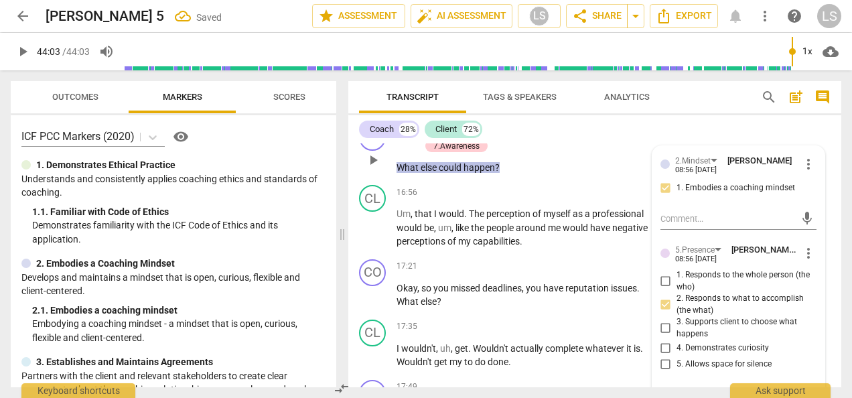
scroll to position [4523, 0]
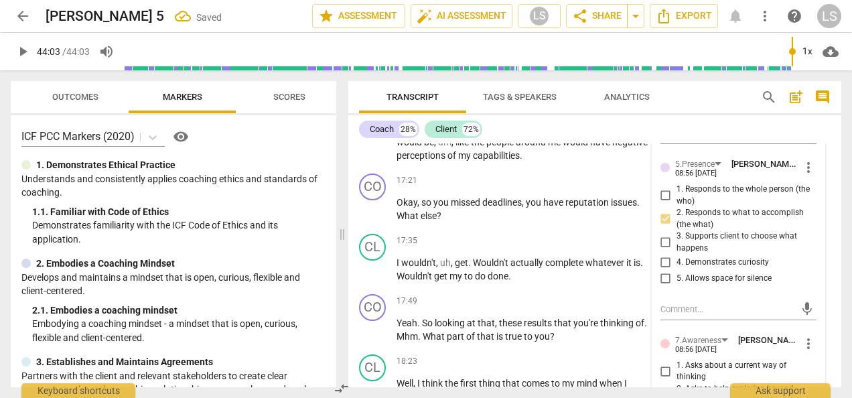
drag, startPoint x: 659, startPoint y: 259, endPoint x: 670, endPoint y: 265, distance: 12.3
click at [659, 259] on input "4. Demonstrates curiosity" at bounding box center [665, 263] width 21 height 16
checkbox input "true"
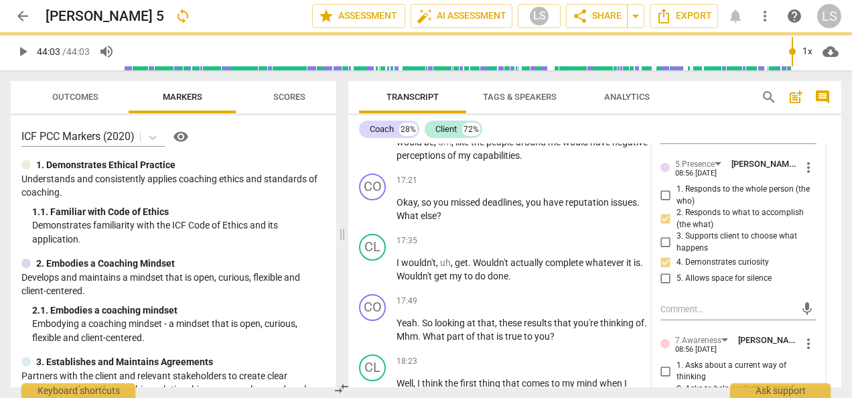
scroll to position [4657, 0]
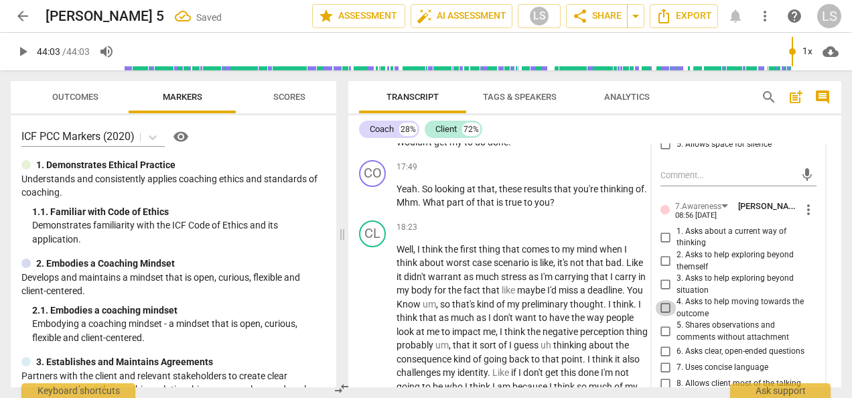
click at [663, 307] on input "4. Asks to help moving towards the outcome" at bounding box center [665, 308] width 21 height 16
checkbox input "true"
click at [666, 354] on input "6. Asks clear, open-ended questions" at bounding box center [665, 352] width 21 height 16
checkbox input "true"
click at [663, 363] on input "7. Uses concise language" at bounding box center [665, 368] width 21 height 16
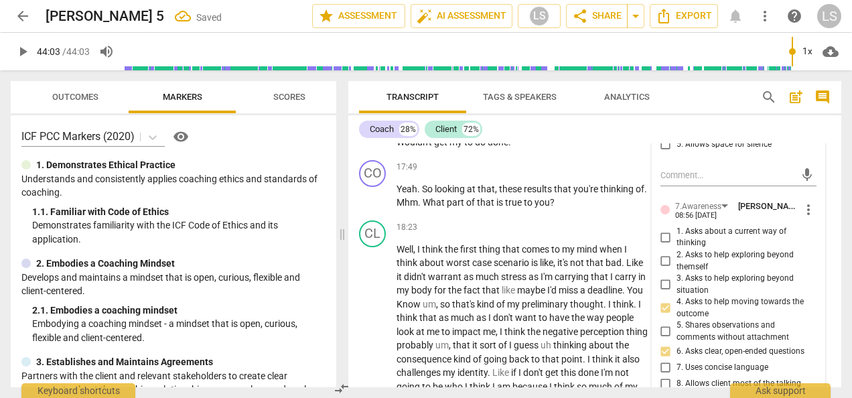
checkbox input "true"
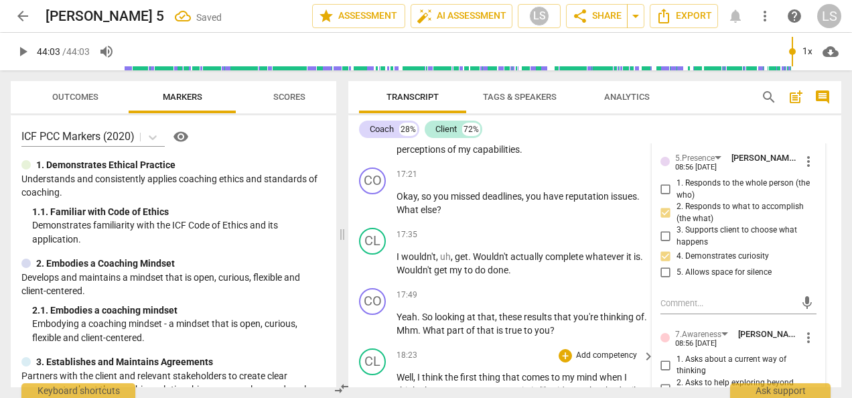
scroll to position [4523, 0]
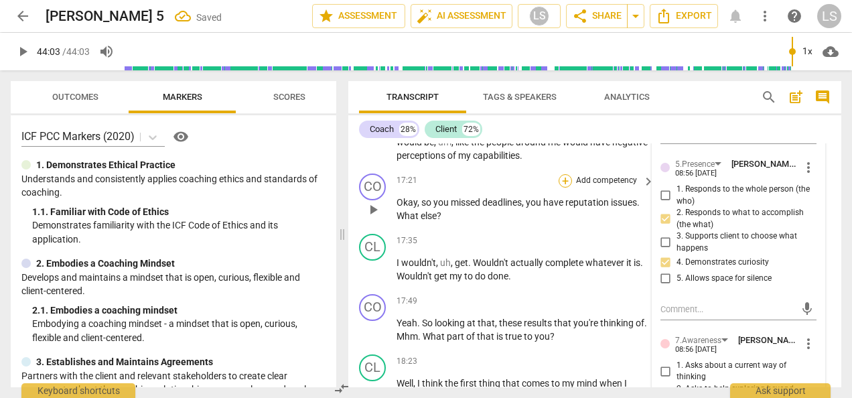
click at [568, 178] on div "+" at bounding box center [565, 180] width 13 height 13
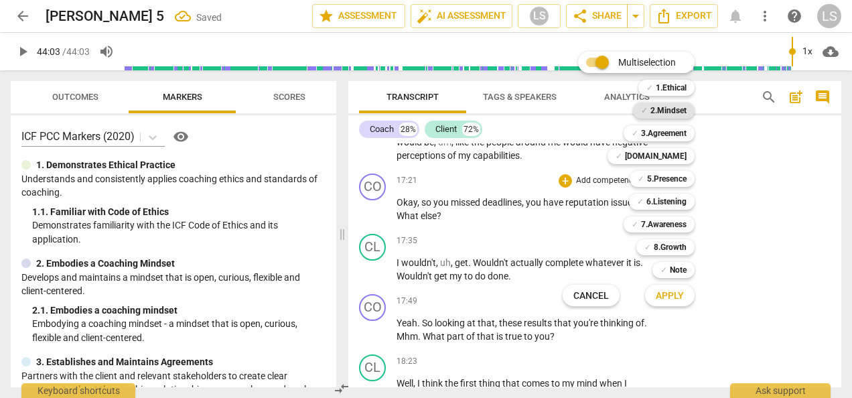
click at [675, 106] on b "2.Mindset" at bounding box center [669, 111] width 36 height 16
click at [670, 178] on b "5.Presence" at bounding box center [667, 179] width 40 height 16
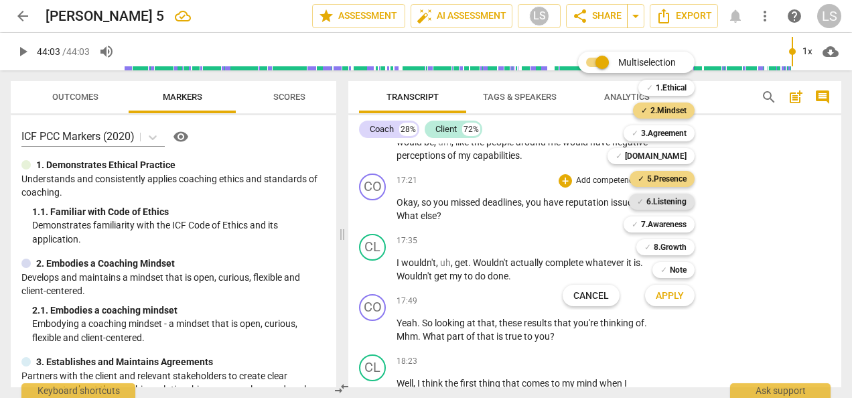
drag, startPoint x: 668, startPoint y: 193, endPoint x: 669, endPoint y: 200, distance: 6.7
click at [668, 194] on div "✓ 6.Listening 6" at bounding box center [669, 201] width 91 height 23
drag, startPoint x: 670, startPoint y: 208, endPoint x: 670, endPoint y: 226, distance: 18.1
click at [671, 208] on b "6.Listening" at bounding box center [666, 202] width 40 height 16
click at [670, 230] on b "7.Awareness" at bounding box center [664, 224] width 46 height 16
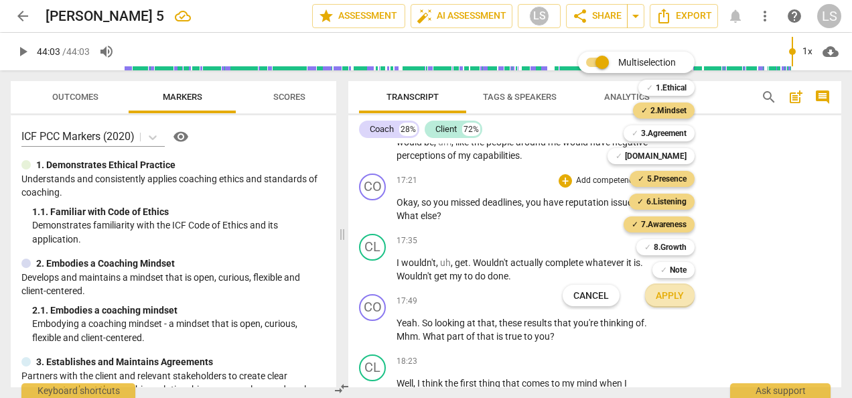
click at [684, 298] on button "Apply" at bounding box center [670, 295] width 50 height 24
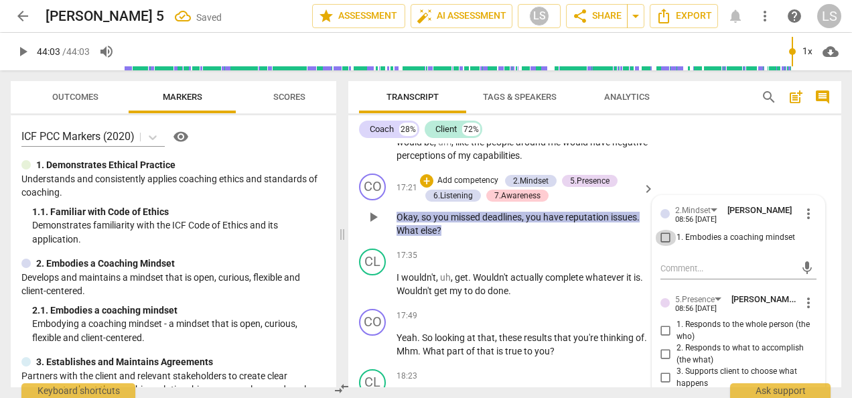
click at [661, 233] on input "1. Embodies a coaching mindset" at bounding box center [665, 238] width 21 height 16
checkbox input "true"
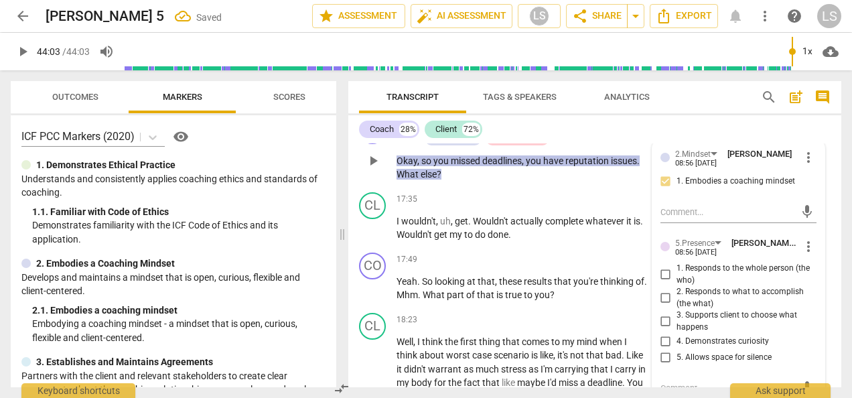
scroll to position [4657, 0]
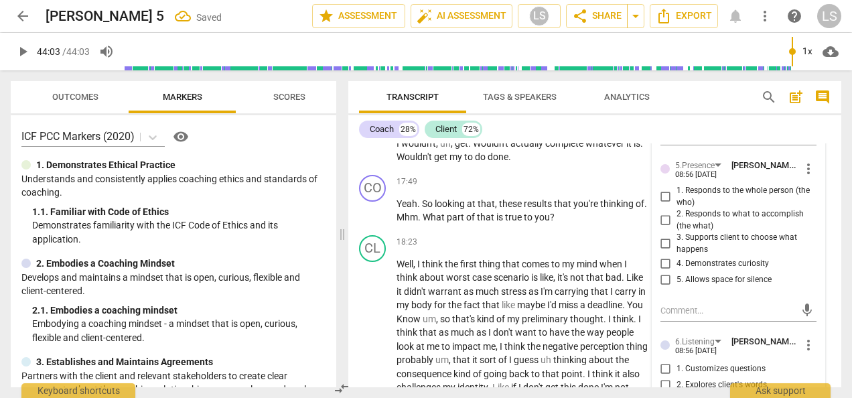
click at [661, 216] on input "2. Responds to what to accomplish (the what)" at bounding box center [665, 220] width 21 height 16
checkbox input "true"
click at [665, 261] on input "4. Demonstrates curiosity" at bounding box center [665, 264] width 21 height 16
checkbox input "true"
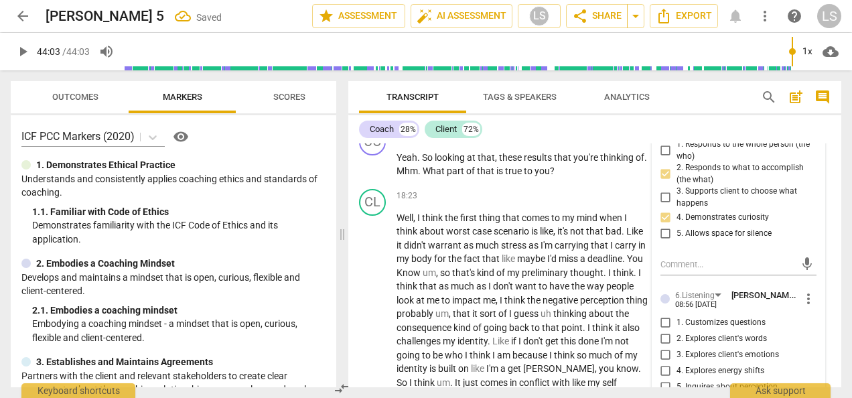
scroll to position [4791, 0]
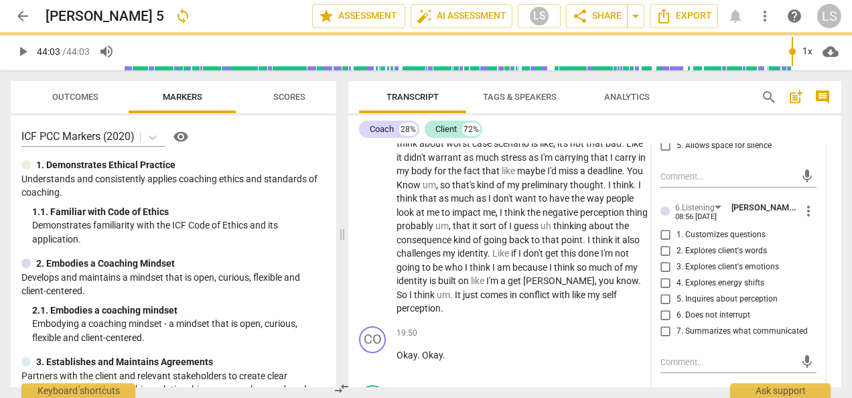
click at [666, 327] on input "7. Summarizes what communicated" at bounding box center [665, 332] width 21 height 16
checkbox input "true"
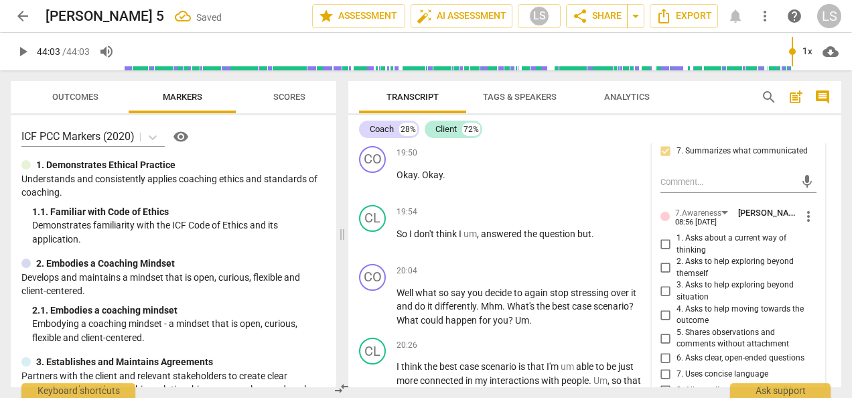
scroll to position [4992, 0]
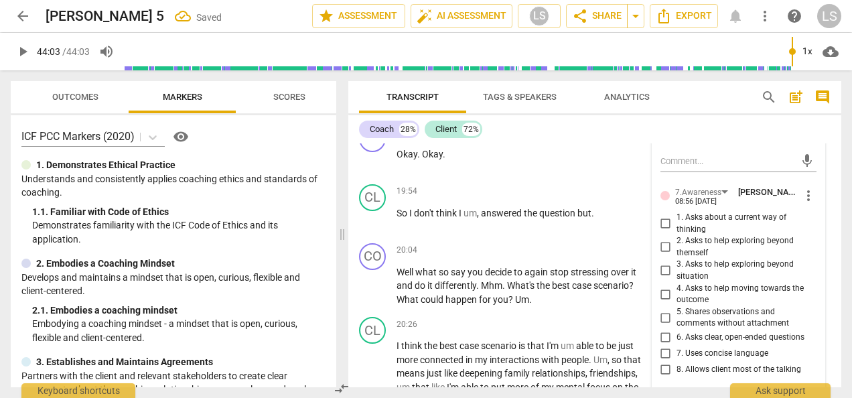
drag, startPoint x: 665, startPoint y: 291, endPoint x: 665, endPoint y: 342, distance: 50.9
click at [665, 291] on input "4. Asks to help moving towards the outcome" at bounding box center [665, 294] width 21 height 16
checkbox input "true"
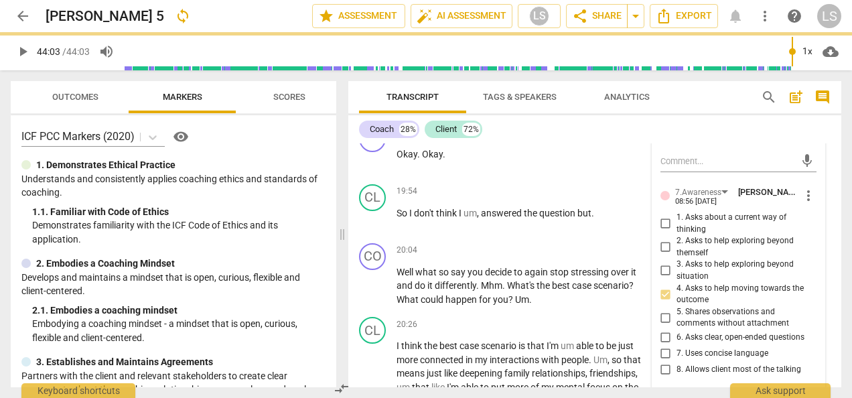
drag, startPoint x: 666, startPoint y: 334, endPoint x: 665, endPoint y: 347, distance: 13.5
click at [666, 334] on input "6. Asks clear, open-ended questions" at bounding box center [665, 338] width 21 height 16
checkbox input "true"
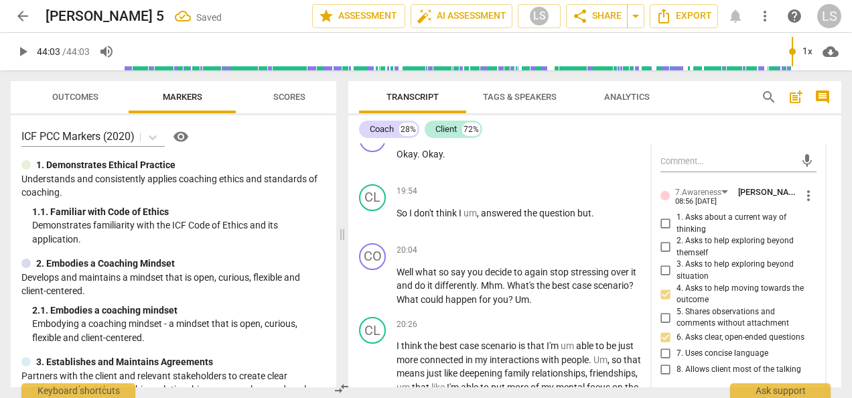
click at [665, 350] on input "7. Uses concise language" at bounding box center [665, 354] width 21 height 16
checkbox input "true"
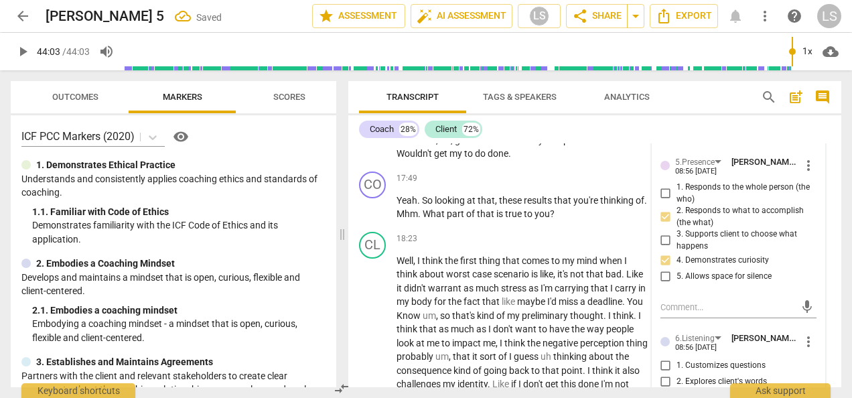
scroll to position [4657, 0]
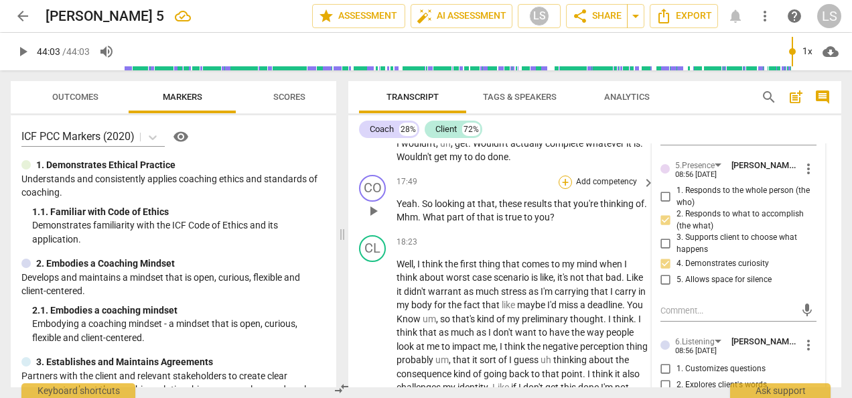
click at [568, 184] on div "+" at bounding box center [565, 182] width 13 height 13
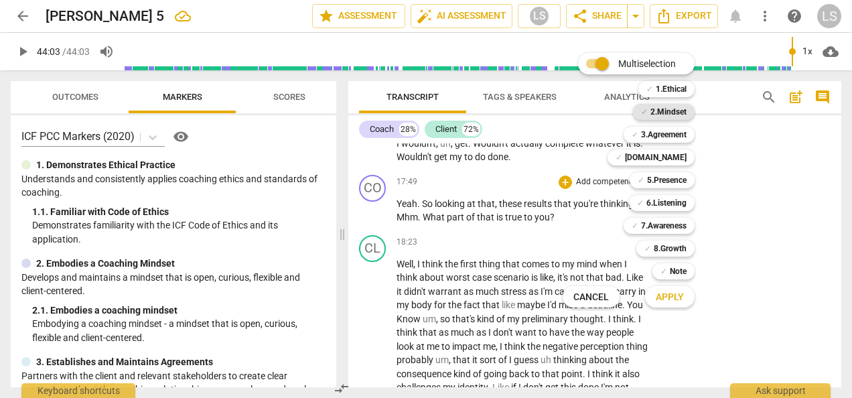
click at [681, 113] on b "2.Mindset" at bounding box center [669, 112] width 36 height 16
click at [675, 179] on b "5.Presence" at bounding box center [667, 180] width 40 height 16
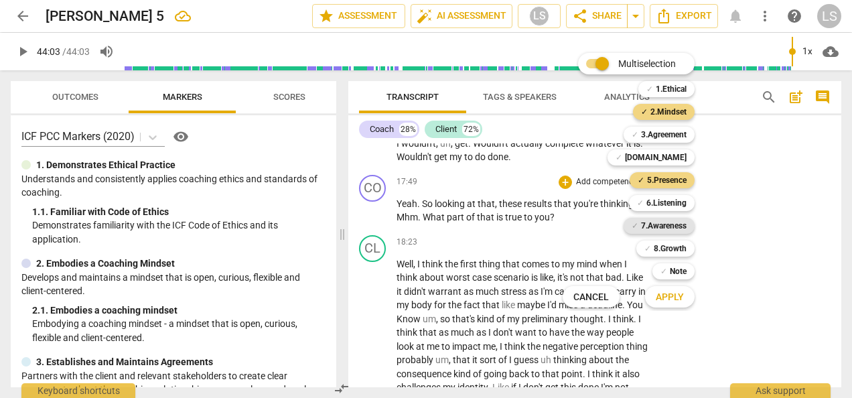
click at [666, 226] on b "7.Awareness" at bounding box center [664, 226] width 46 height 16
click at [674, 293] on span "Apply" at bounding box center [670, 297] width 28 height 13
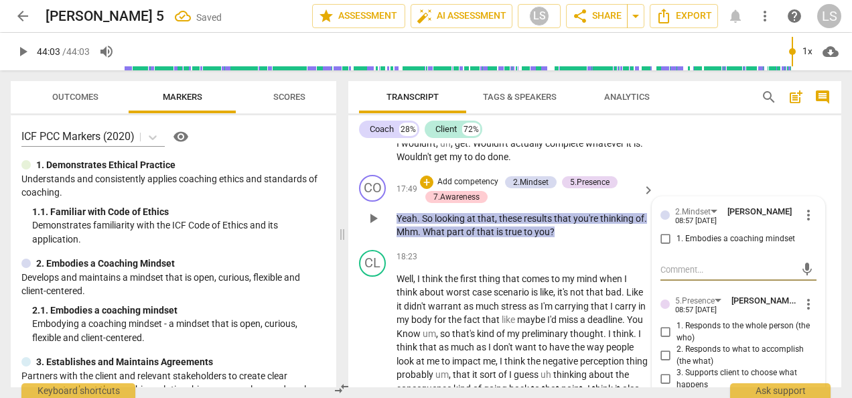
click at [663, 237] on input "1. Embodies a coaching mindset" at bounding box center [665, 239] width 21 height 16
checkbox input "true"
click at [662, 325] on input "1. Responds to the whole person (the who)" at bounding box center [665, 332] width 21 height 16
checkbox input "true"
click at [663, 354] on input "2. Responds to what to accomplish (the what)" at bounding box center [665, 356] width 21 height 16
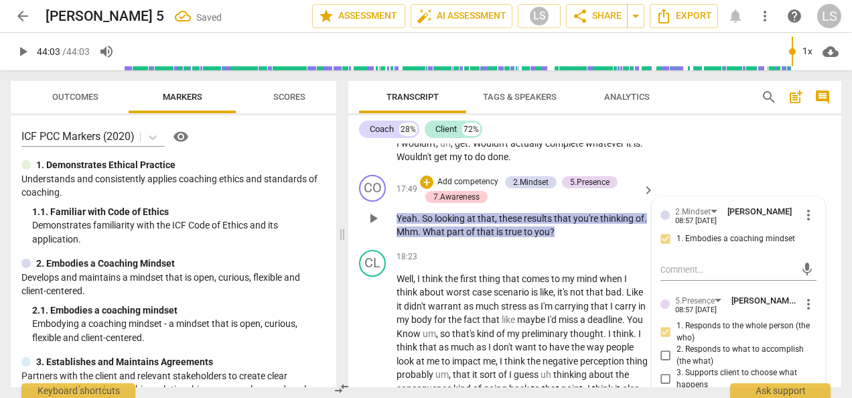
checkbox input "true"
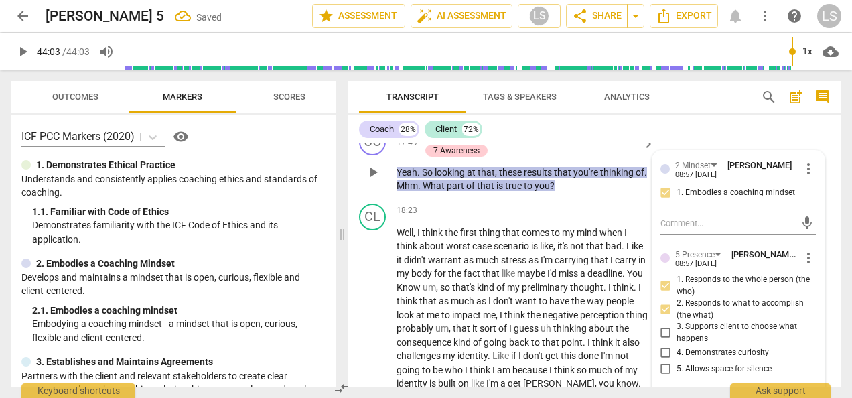
scroll to position [4724, 0]
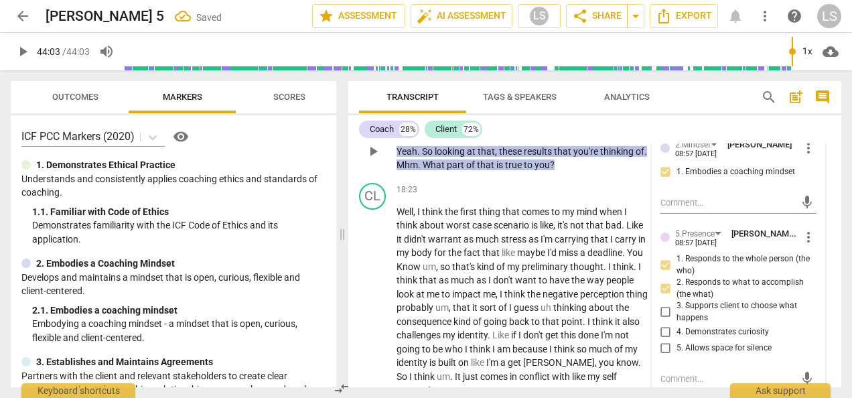
click at [665, 330] on input "4. Demonstrates curiosity" at bounding box center [665, 332] width 21 height 16
checkbox input "true"
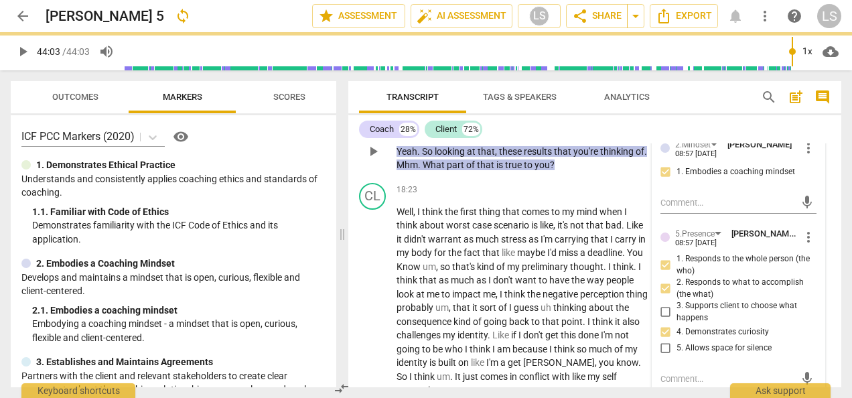
scroll to position [4925, 0]
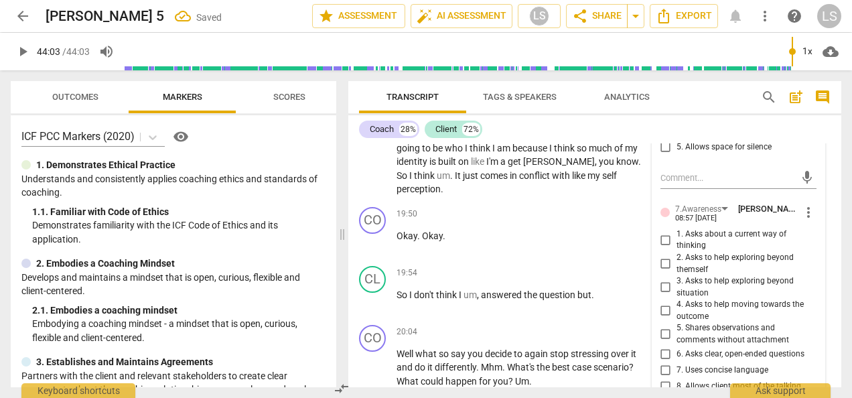
click at [662, 257] on input "2. Asks to help exploring beyond themself" at bounding box center [665, 264] width 21 height 16
checkbox input "true"
click at [662, 314] on input "4. Asks to help moving towards the outcome" at bounding box center [665, 311] width 21 height 16
checkbox input "true"
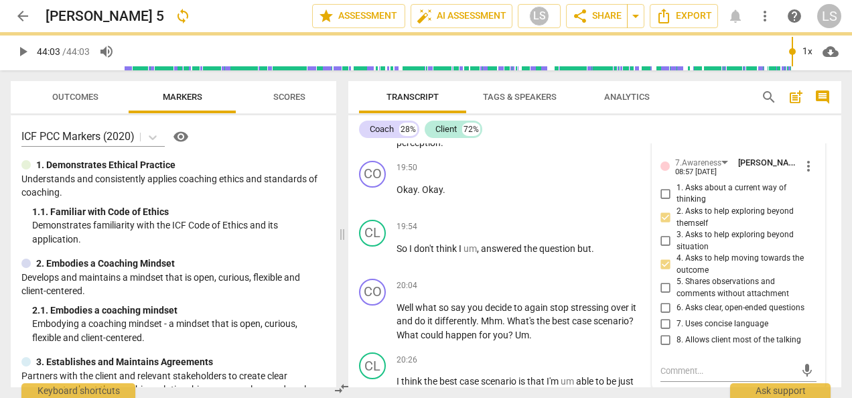
scroll to position [4992, 0]
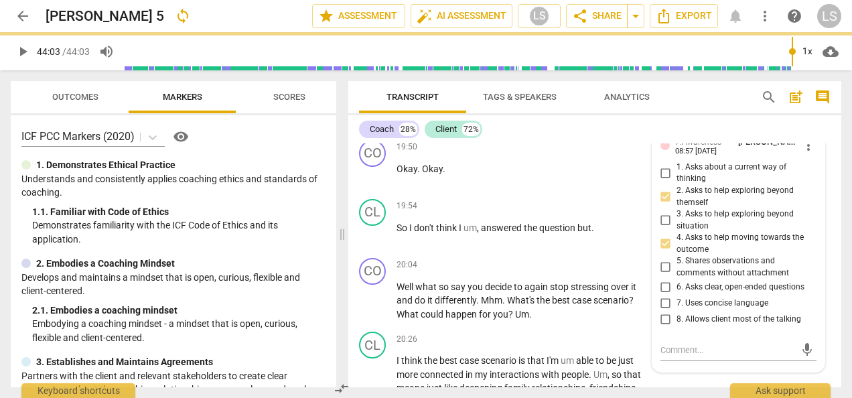
click at [659, 283] on input "6. Asks clear, open-ended questions" at bounding box center [665, 287] width 21 height 16
checkbox input "true"
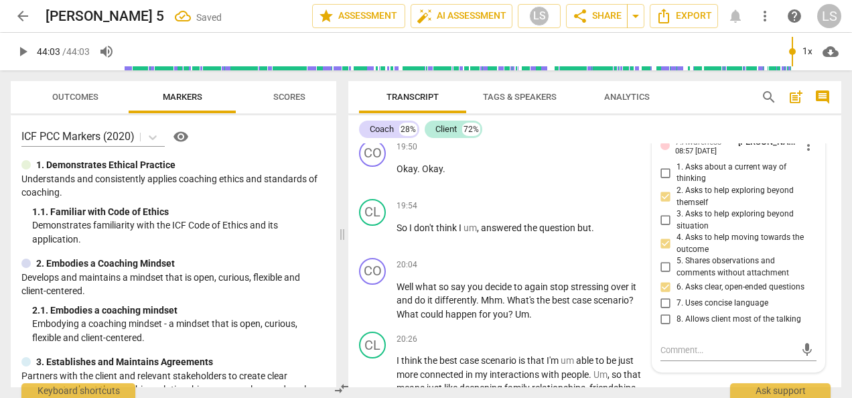
click at [662, 295] on input "7. Uses concise language" at bounding box center [665, 303] width 21 height 16
checkbox input "true"
click at [567, 264] on div "+" at bounding box center [565, 265] width 13 height 13
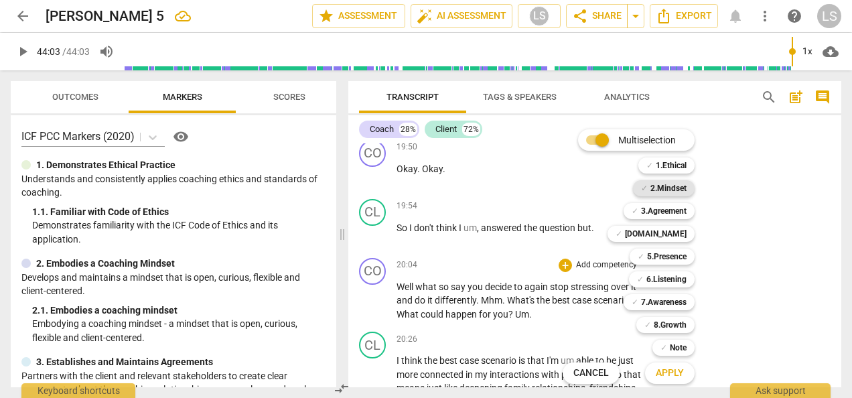
click at [676, 192] on b "2.Mindset" at bounding box center [669, 188] width 36 height 16
click at [663, 253] on b "5.Presence" at bounding box center [667, 257] width 40 height 16
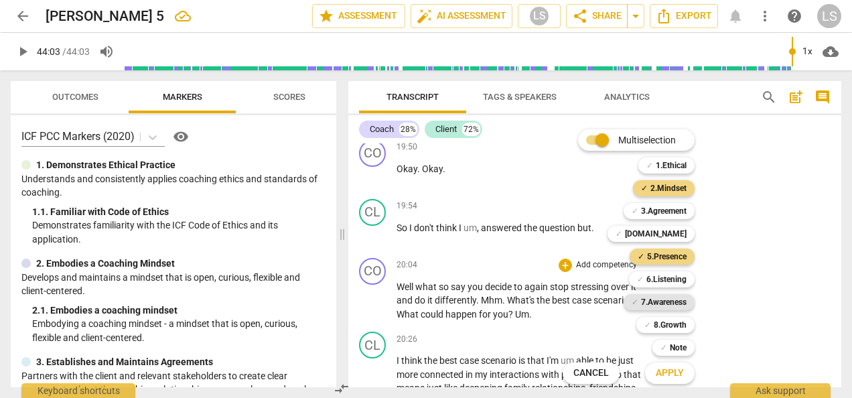
click at [665, 299] on b "7.Awareness" at bounding box center [664, 302] width 46 height 16
click at [668, 364] on button "Apply" at bounding box center [670, 373] width 50 height 24
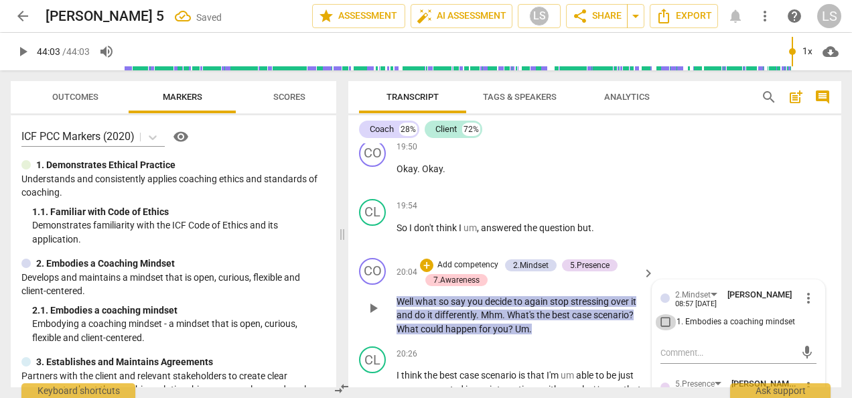
drag, startPoint x: 658, startPoint y: 320, endPoint x: 667, endPoint y: 308, distance: 14.9
click at [658, 320] on input "1. Embodies a coaching mindset" at bounding box center [665, 322] width 21 height 16
checkbox input "true"
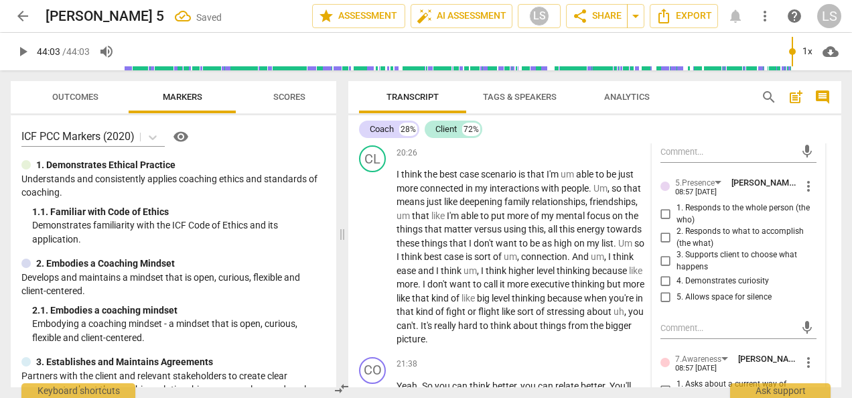
click at [661, 213] on input "1. Responds to the whole person (the who)" at bounding box center [665, 214] width 21 height 16
checkbox input "true"
click at [661, 234] on input "2. Responds to what to accomplish (the what)" at bounding box center [665, 238] width 21 height 16
checkbox input "true"
click at [658, 280] on input "4. Demonstrates curiosity" at bounding box center [665, 281] width 21 height 16
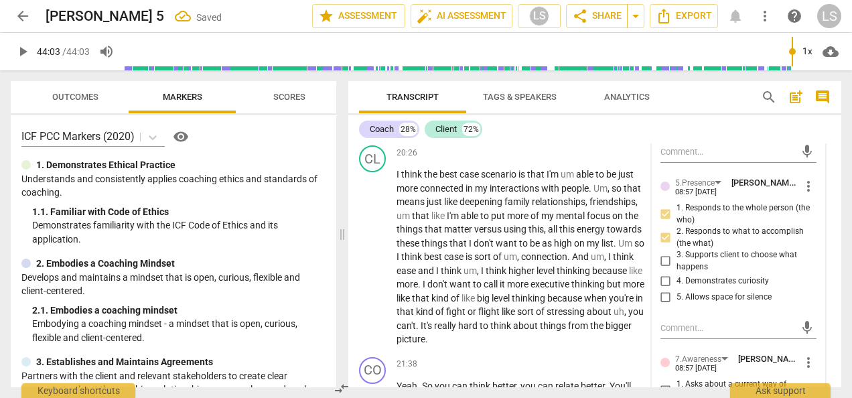
checkbox input "true"
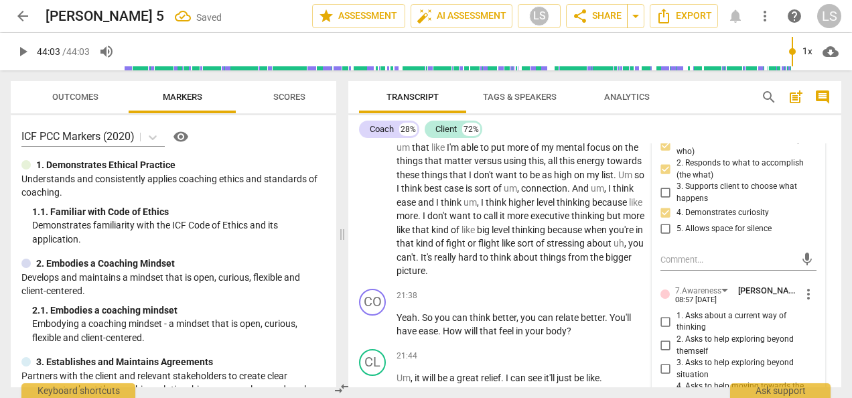
scroll to position [5327, 0]
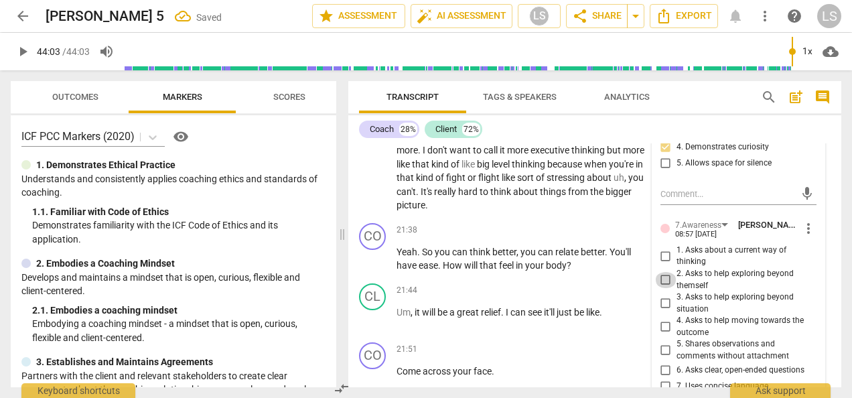
click at [664, 282] on input "2. Asks to help exploring beyond themself" at bounding box center [665, 280] width 21 height 16
checkbox input "true"
drag, startPoint x: 661, startPoint y: 323, endPoint x: 669, endPoint y: 315, distance: 11.9
click at [662, 323] on input "4. Asks to help moving towards the outcome" at bounding box center [665, 327] width 21 height 16
checkbox input "true"
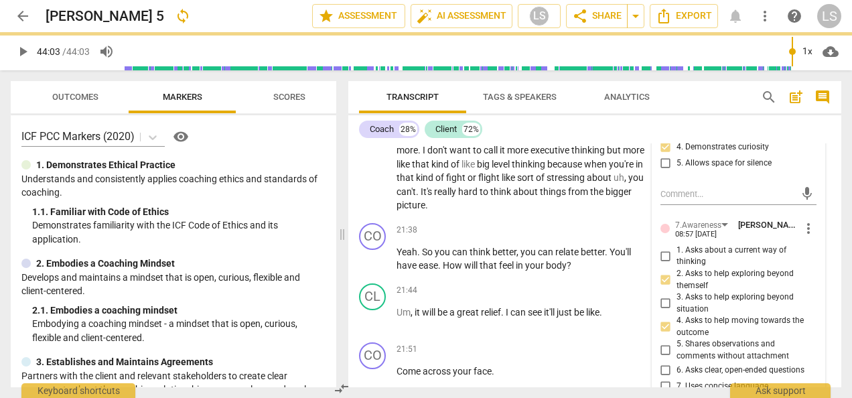
scroll to position [5461, 0]
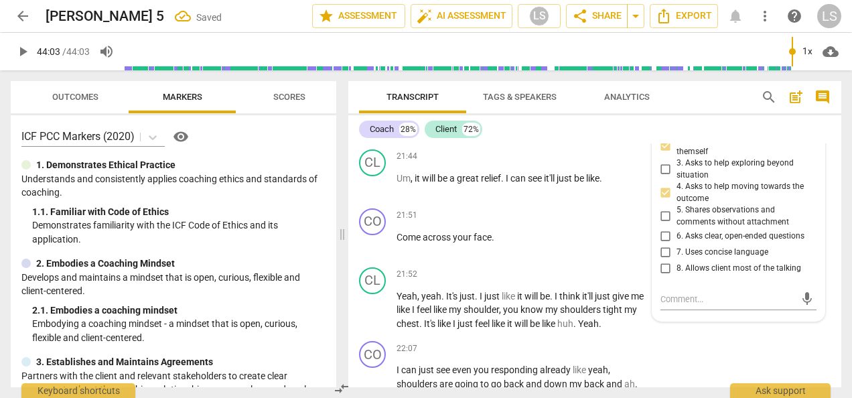
click at [663, 229] on input "6. Asks clear, open-ended questions" at bounding box center [665, 236] width 21 height 16
checkbox input "true"
click at [661, 248] on input "7. Uses concise language" at bounding box center [665, 253] width 21 height 16
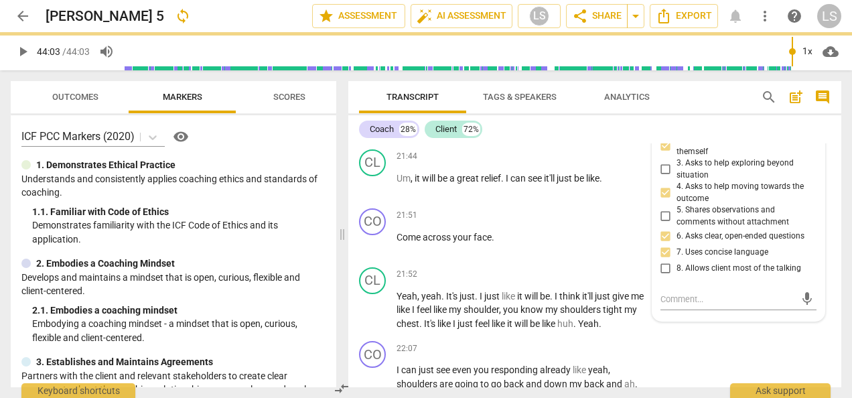
click at [665, 249] on input "7. Uses concise language" at bounding box center [665, 253] width 21 height 16
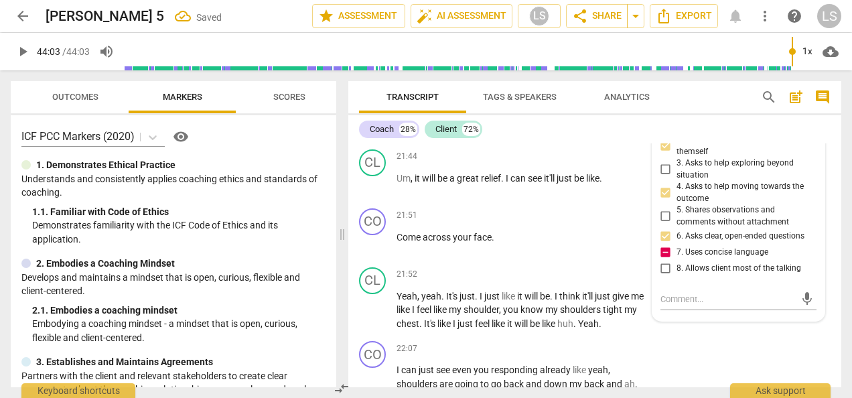
click at [665, 249] on input "7. Uses concise language" at bounding box center [665, 253] width 21 height 16
checkbox input "false"
click at [666, 233] on input "6. Asks clear, open-ended questions" at bounding box center [665, 236] width 21 height 16
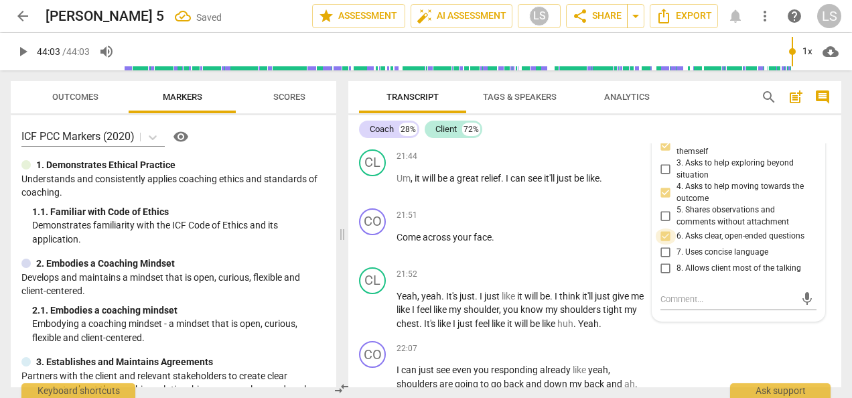
click at [666, 233] on input "6. Asks clear, open-ended questions" at bounding box center [665, 236] width 21 height 16
checkbox input "true"
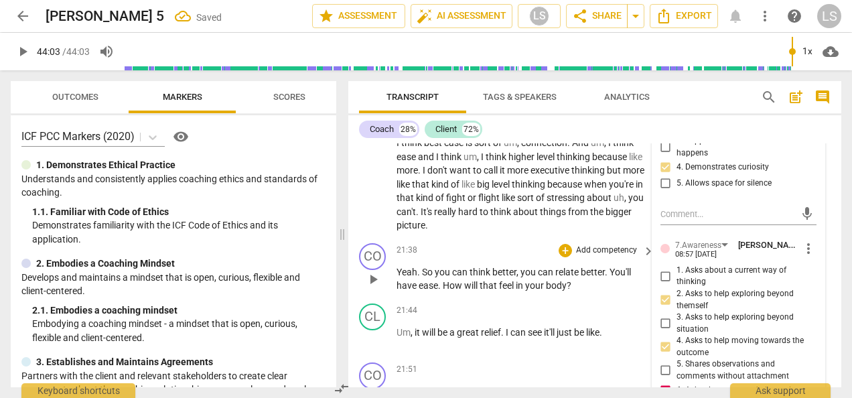
scroll to position [5327, 0]
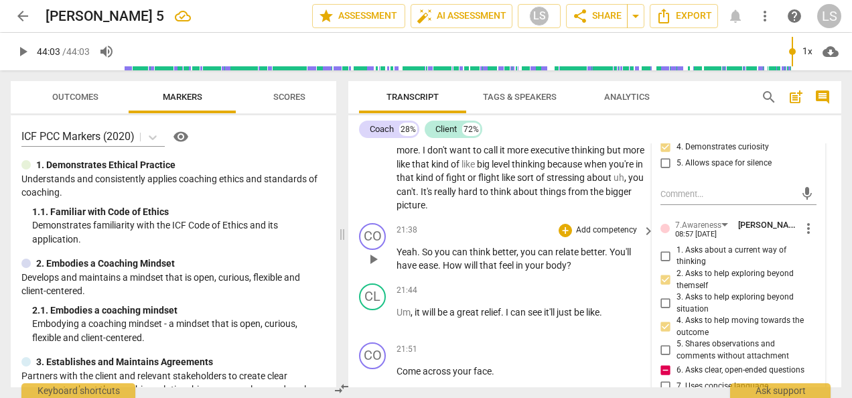
click at [562, 236] on div "+ Add competency keyboard_arrow_right" at bounding box center [606, 230] width 100 height 15
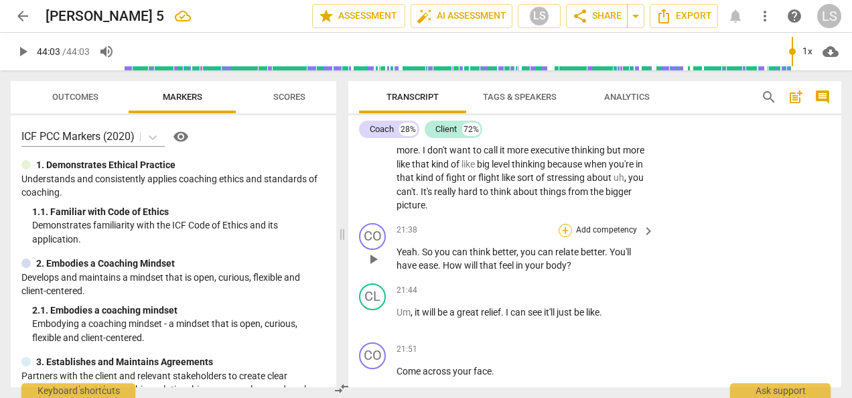
click at [564, 232] on div "+" at bounding box center [565, 230] width 13 height 13
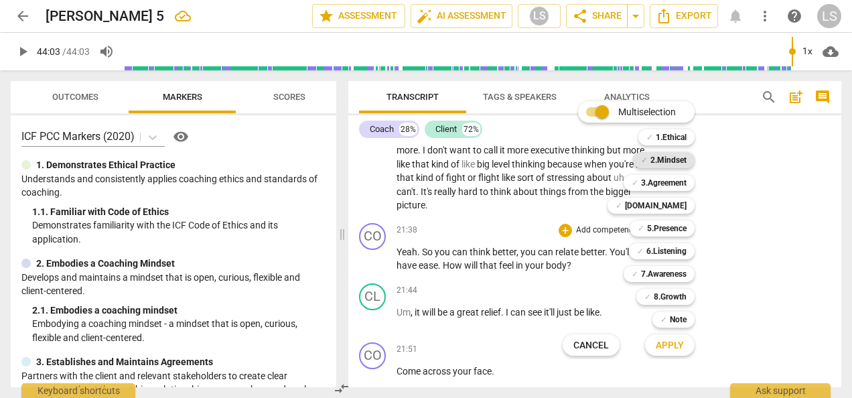
drag, startPoint x: 679, startPoint y: 153, endPoint x: 675, endPoint y: 166, distance: 13.3
click at [679, 153] on b "2.Mindset" at bounding box center [669, 160] width 36 height 16
click at [671, 227] on b "5.Presence" at bounding box center [667, 228] width 40 height 16
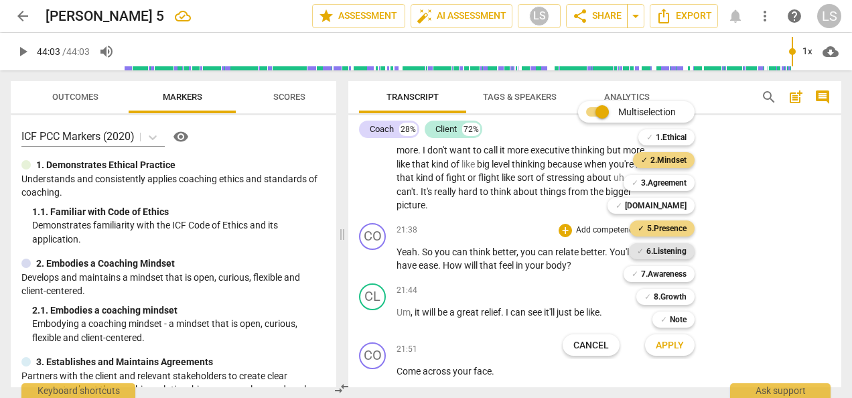
click at [663, 255] on b "6.Listening" at bounding box center [666, 251] width 40 height 16
click at [663, 273] on b "7.Awareness" at bounding box center [664, 274] width 46 height 16
drag, startPoint x: 666, startPoint y: 347, endPoint x: 666, endPoint y: 336, distance: 10.7
click at [667, 346] on span "Apply" at bounding box center [670, 345] width 28 height 13
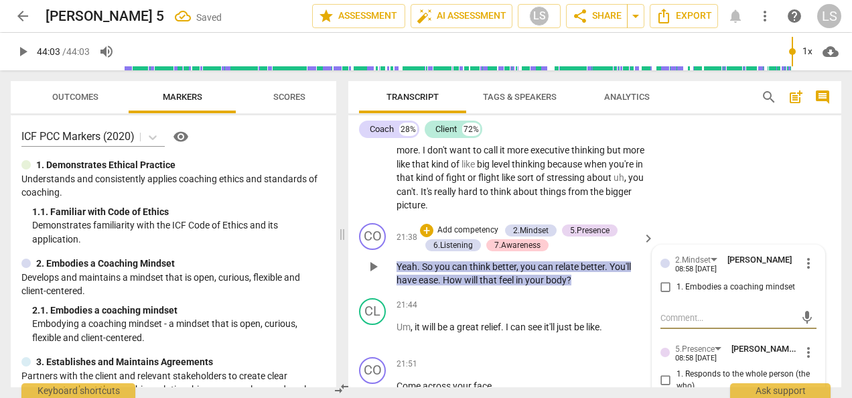
click at [659, 286] on input "1. Embodies a coaching mindset" at bounding box center [665, 287] width 21 height 16
checkbox input "true"
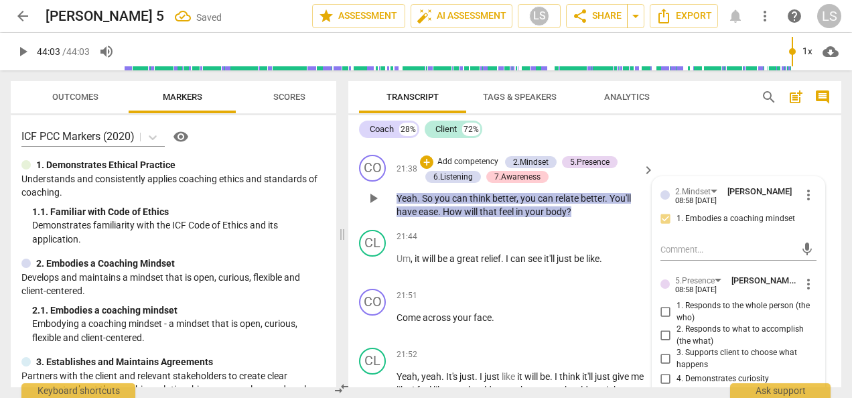
scroll to position [5461, 0]
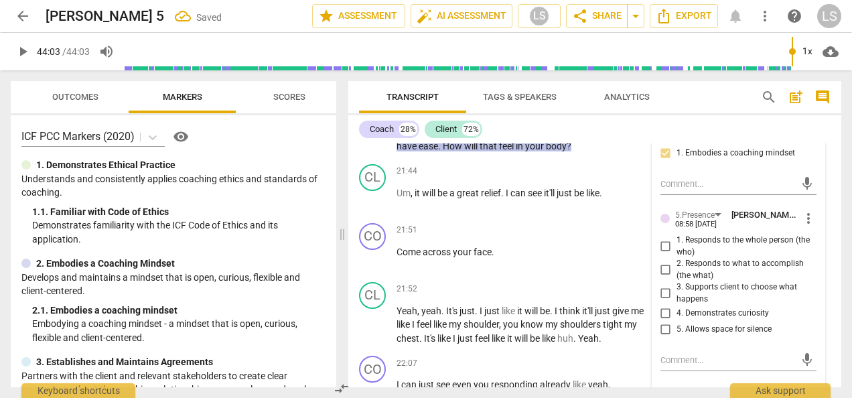
click at [661, 241] on input "1. Responds to the whole person (the who)" at bounding box center [665, 247] width 21 height 16
checkbox input "true"
drag, startPoint x: 660, startPoint y: 308, endPoint x: 693, endPoint y: 300, distance: 33.6
click at [661, 308] on input "4. Demonstrates curiosity" at bounding box center [665, 313] width 21 height 16
checkbox input "true"
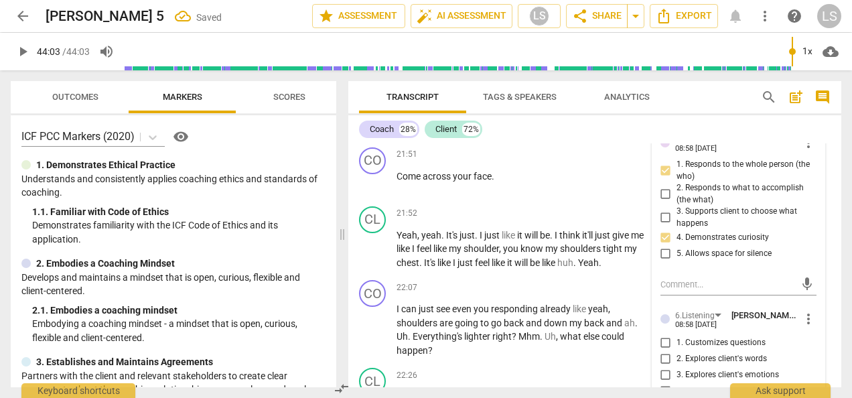
scroll to position [5595, 0]
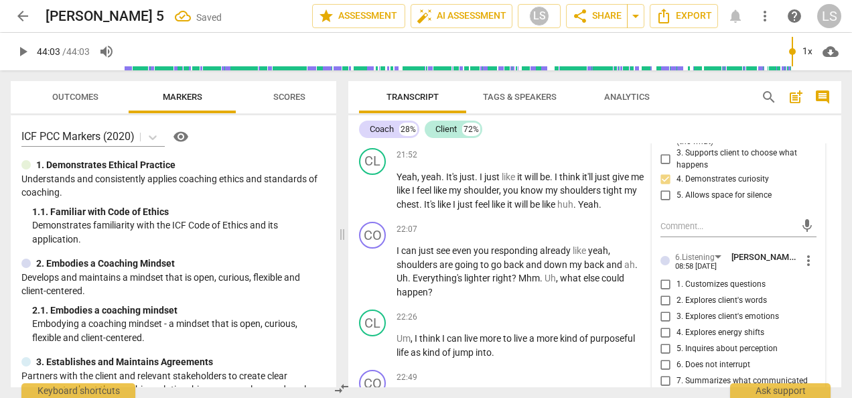
click at [663, 374] on input "7. Summarizes what communicated" at bounding box center [665, 381] width 21 height 16
checkbox input "true"
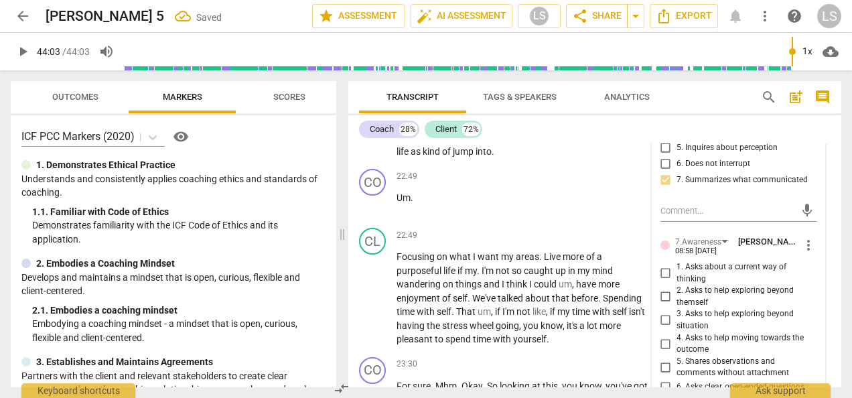
click at [662, 293] on input "2. Asks to help exploring beyond themself" at bounding box center [665, 297] width 21 height 16
checkbox input "true"
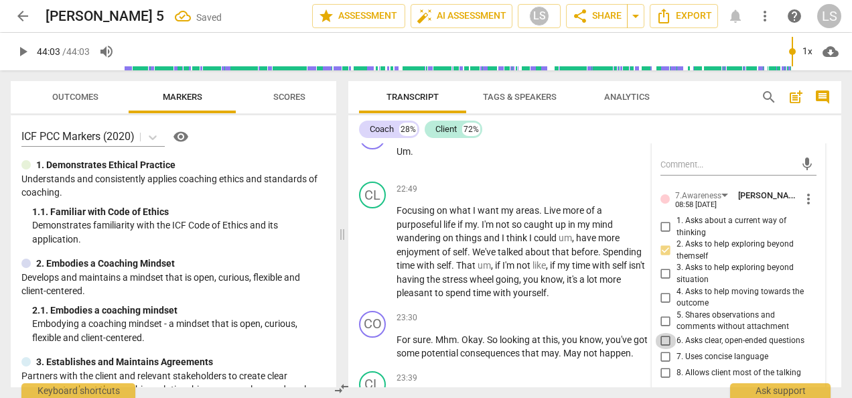
drag, startPoint x: 661, startPoint y: 318, endPoint x: 662, endPoint y: 332, distance: 14.8
click at [661, 333] on input "6. Asks clear, open-ended questions" at bounding box center [665, 341] width 21 height 16
checkbox input "true"
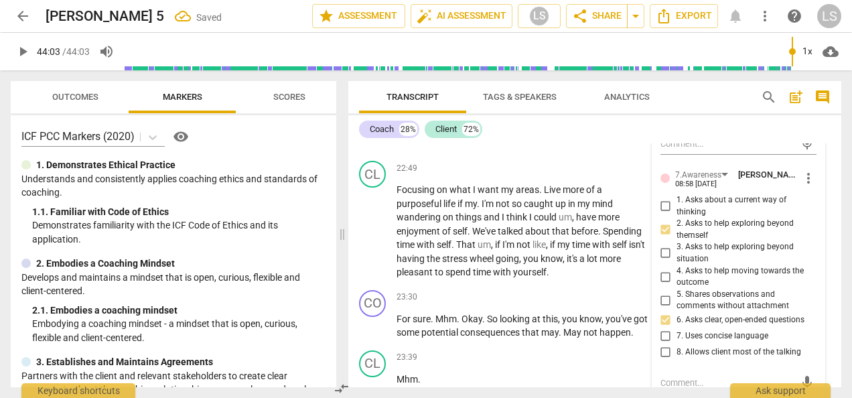
click at [663, 333] on input "7. Uses concise language" at bounding box center [665, 336] width 21 height 16
checkbox input "true"
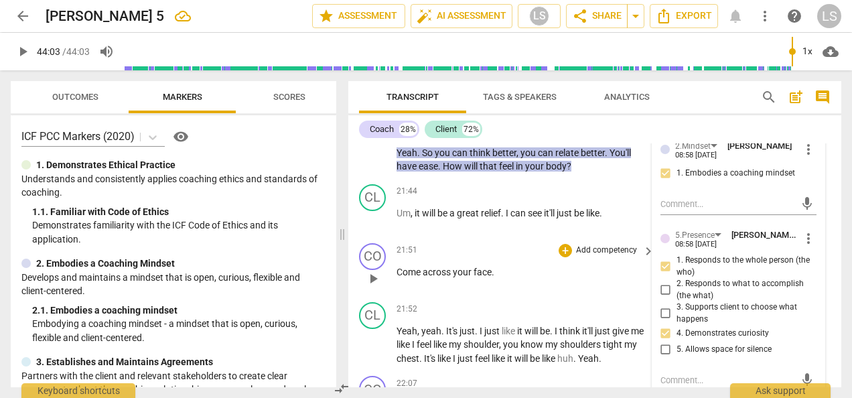
scroll to position [5461, 0]
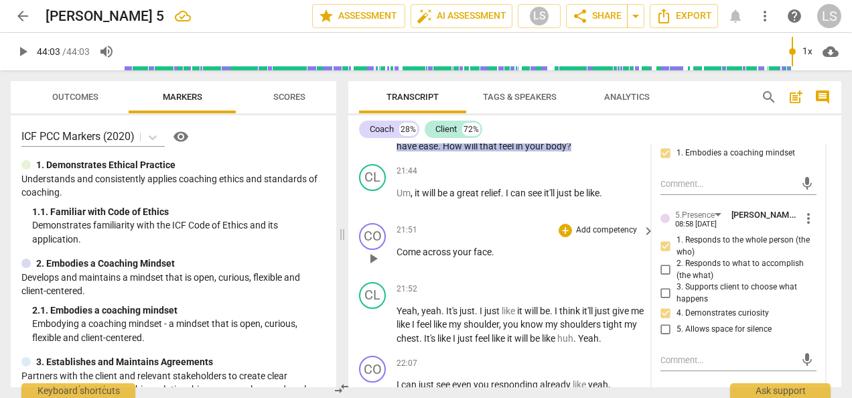
click at [564, 236] on div "21:51 + Add competency keyboard_arrow_right Come across your face ." at bounding box center [526, 247] width 259 height 48
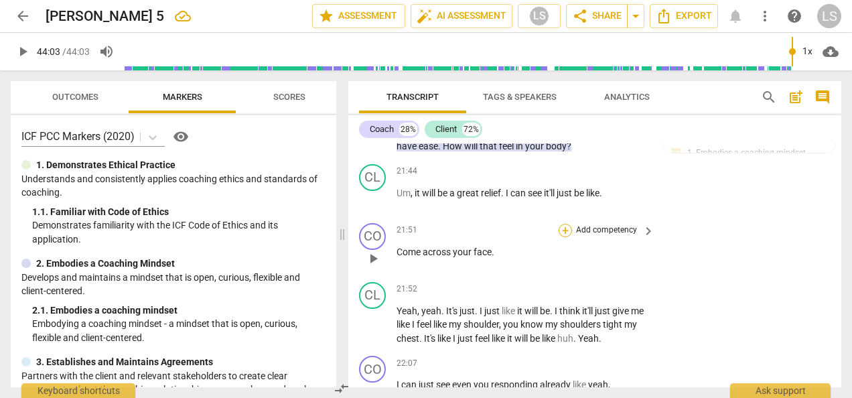
click at [565, 230] on div "+" at bounding box center [565, 230] width 13 height 13
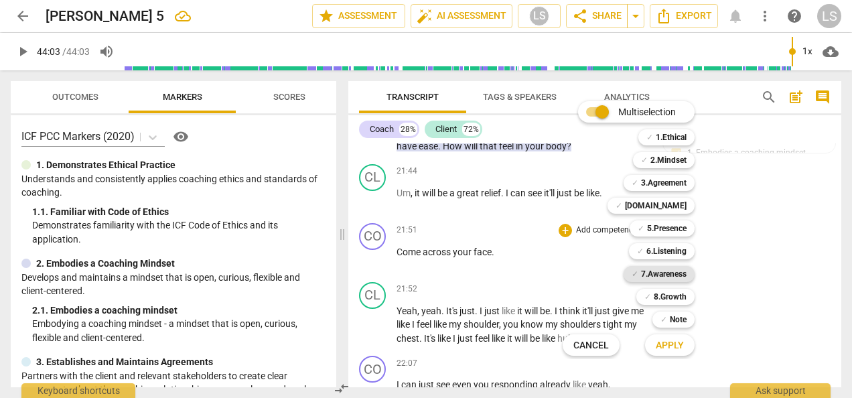
drag, startPoint x: 653, startPoint y: 273, endPoint x: 666, endPoint y: 176, distance: 97.4
click at [653, 271] on b "7.Awareness" at bounding box center [664, 274] width 46 height 16
click at [670, 163] on b "2.Mindset" at bounding box center [669, 160] width 36 height 16
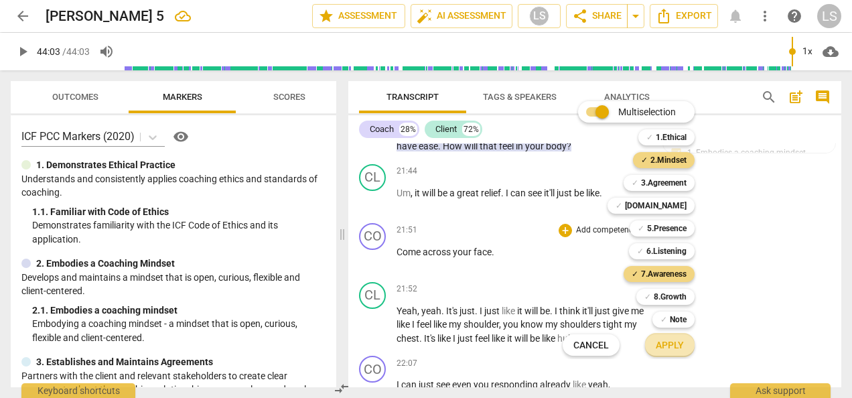
click at [668, 347] on span "Apply" at bounding box center [670, 345] width 28 height 13
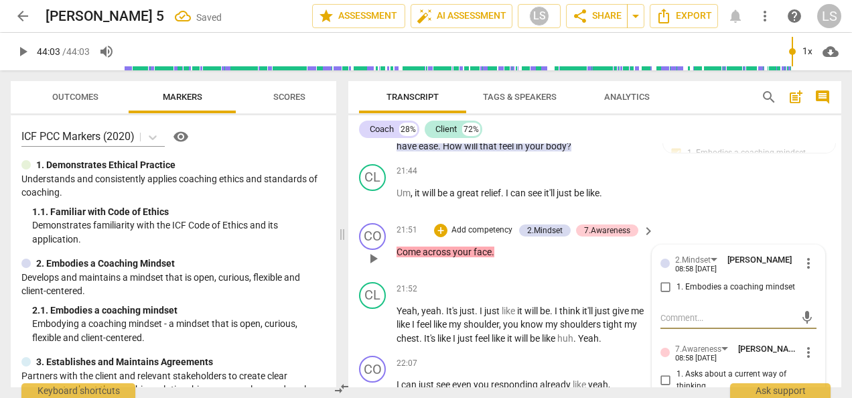
drag, startPoint x: 661, startPoint y: 283, endPoint x: 675, endPoint y: 308, distance: 28.8
click at [661, 281] on input "1. Embodies a coaching mindset" at bounding box center [665, 287] width 21 height 16
checkbox input "true"
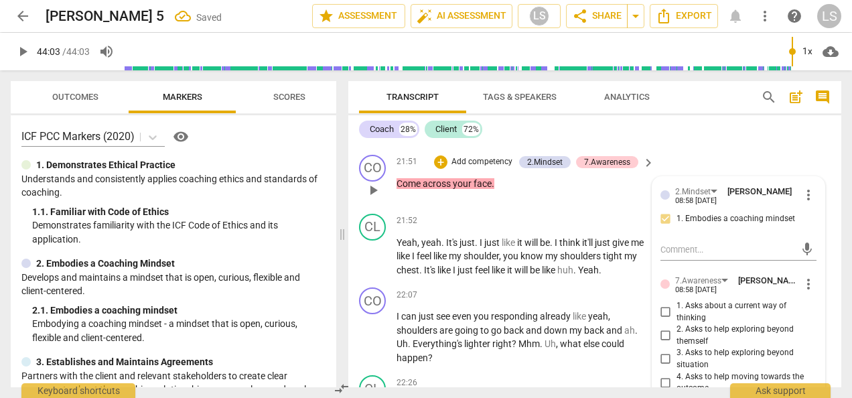
scroll to position [5595, 0]
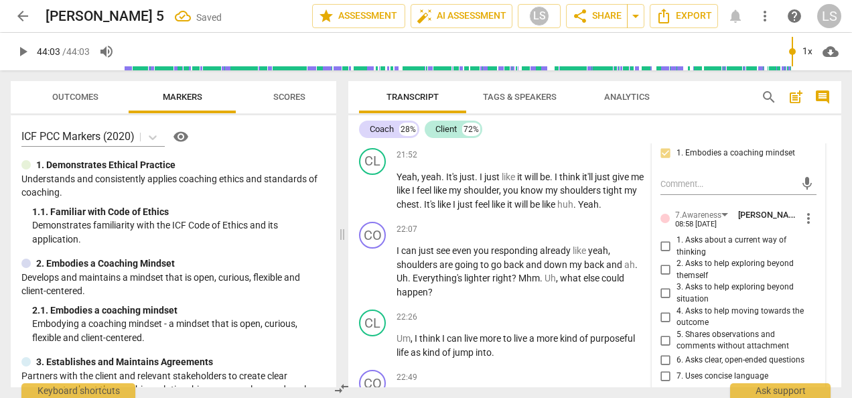
drag, startPoint x: 665, startPoint y: 336, endPoint x: 693, endPoint y: 351, distance: 32.4
click at [665, 336] on input "5. Shares observations and comments without attachment" at bounding box center [665, 340] width 21 height 16
checkbox input "true"
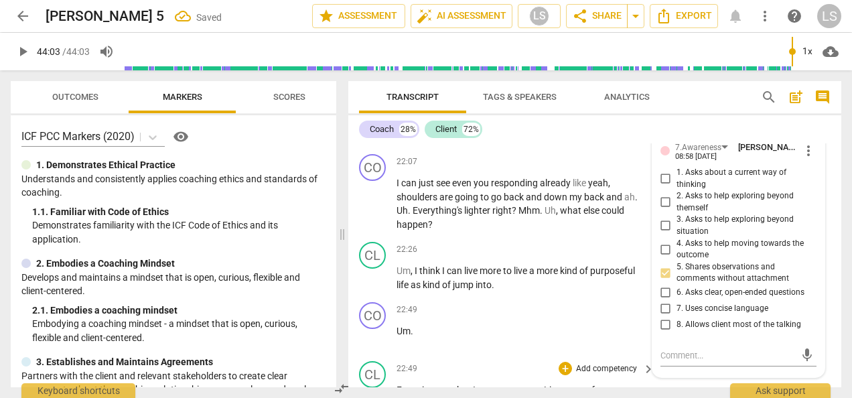
scroll to position [5729, 0]
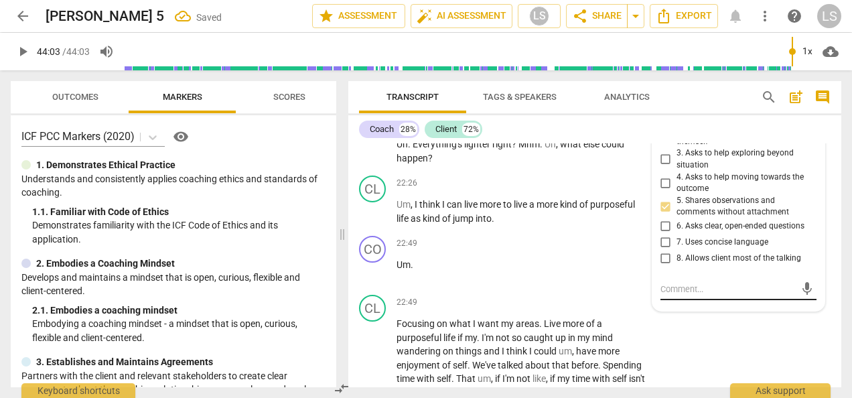
click at [701, 283] on textarea at bounding box center [728, 289] width 135 height 13
type textarea "C"
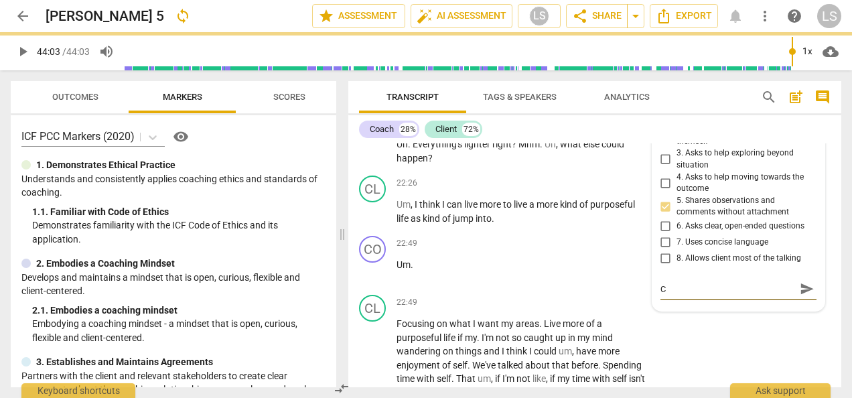
type textarea "Ca"
type textarea "Cac"
type textarea "Cach"
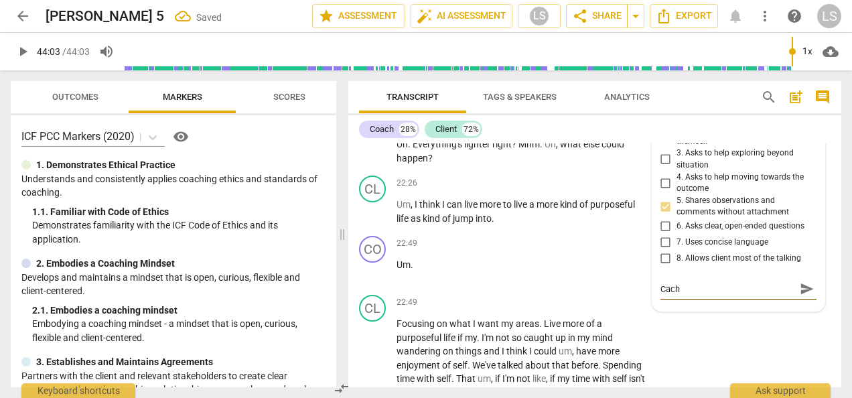
type textarea "Cach"
type textarea "Cac"
type textarea "Ca"
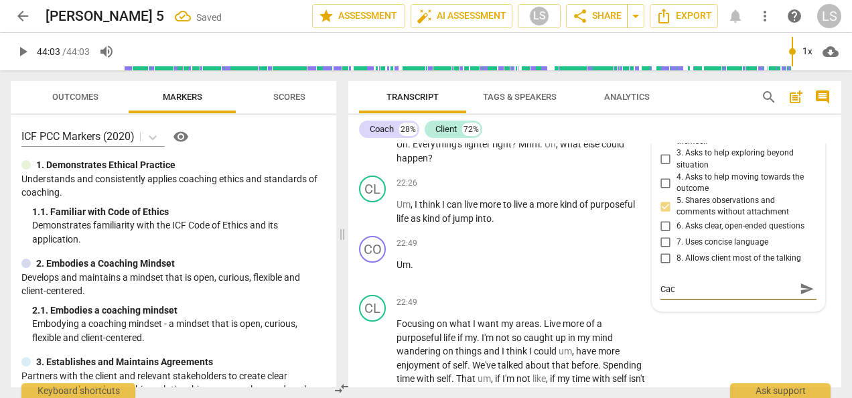
type textarea "Ca"
type textarea "C"
type textarea "Co"
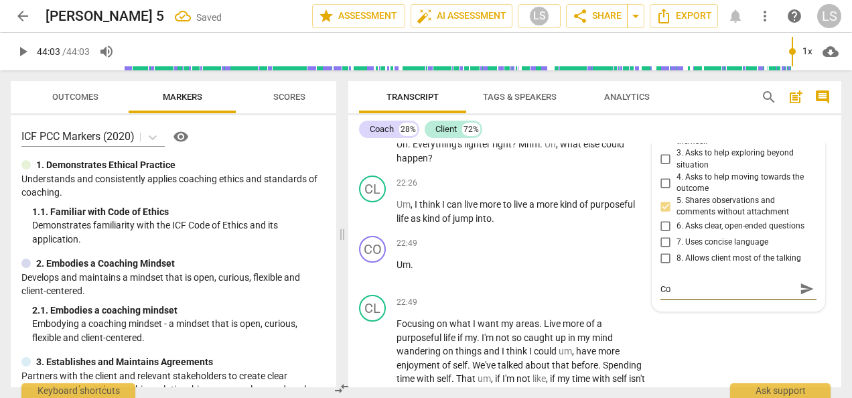
type textarea "Coa"
type textarea "Coac"
type textarea "Coach"
type textarea "Coach c"
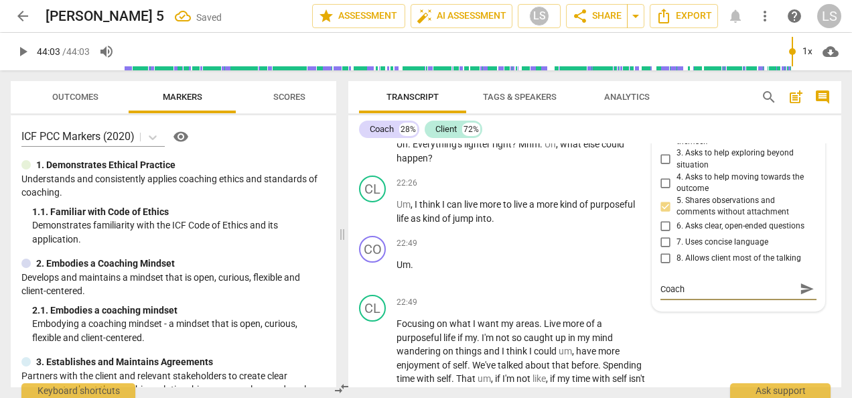
type textarea "Coach c"
type textarea "Coach co"
type textarea "Coach cou"
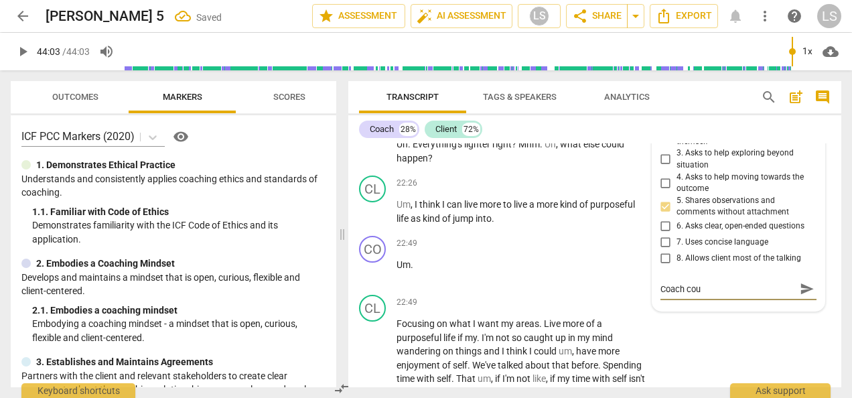
type textarea "Coach coul"
type textarea "Coach could"
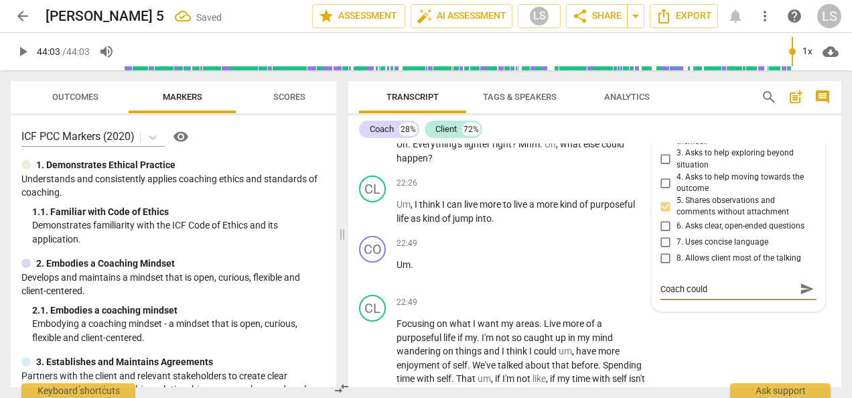
type textarea "Coach could"
type textarea "Coach could g"
type textarea "Coach could go"
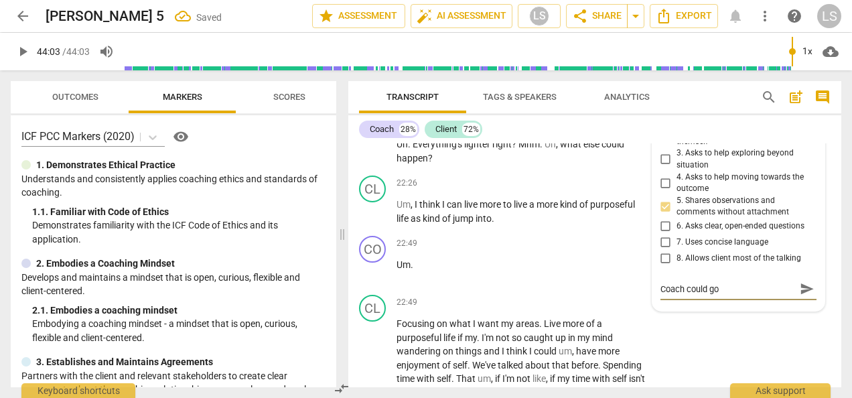
type textarea "Coach could go"
type textarea "Coach could go b"
type textarea "Coach could go be"
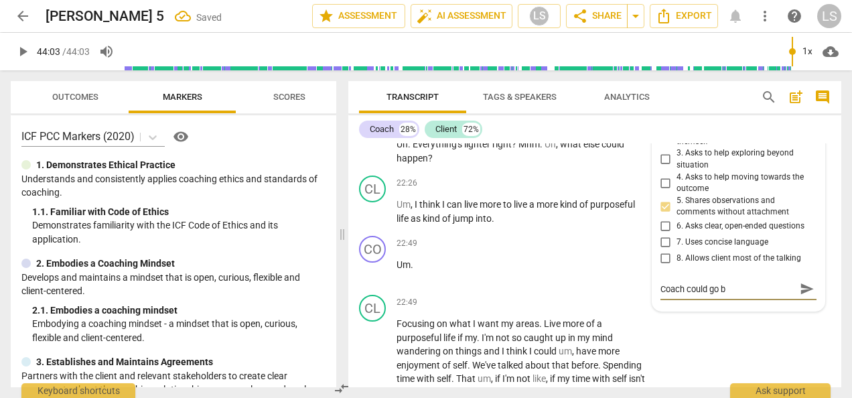
type textarea "Coach could go be"
type textarea "Coach could go bey"
type textarea "Coach could go beyo"
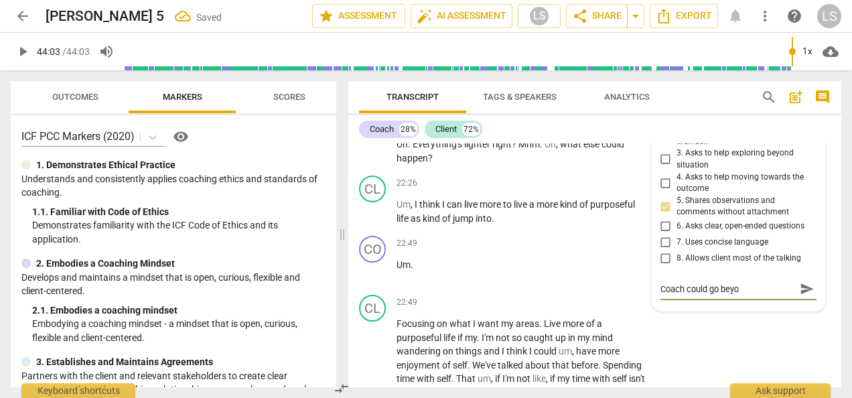
type textarea "Coach could go beyon"
type textarea "Coach could go beyond"
type textarea "Coach could go beyond n"
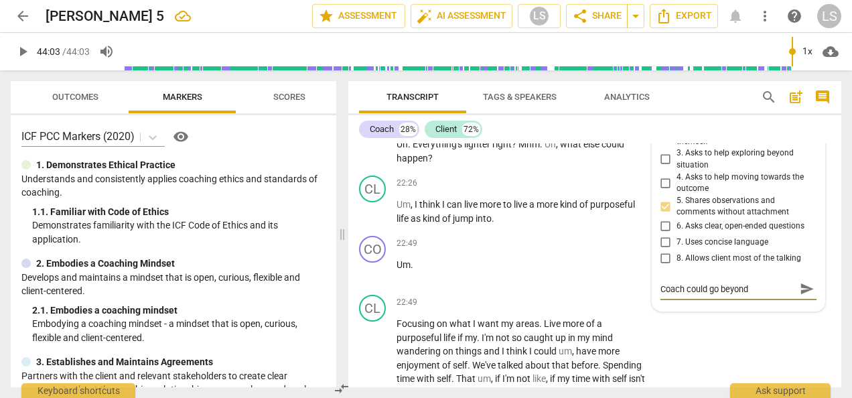
type textarea "Coach could go beyond n"
type textarea "Coach could go beyond no"
type textarea "Coach could go beyond not"
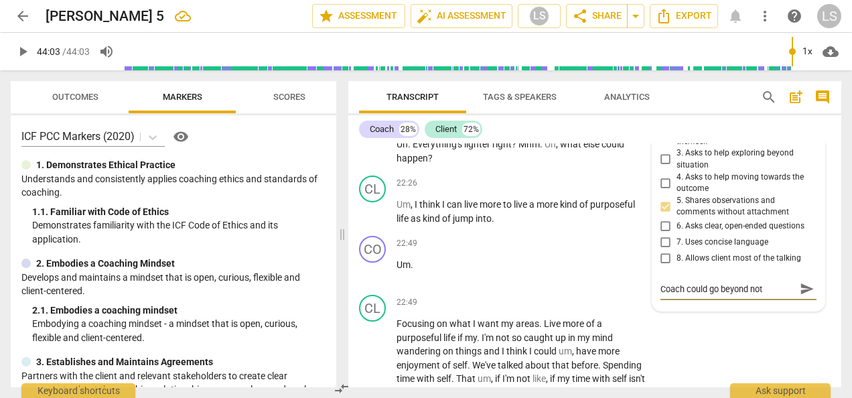
type textarea "Coach could go beyond noti"
type textarea "Coach could go beyond notic"
type textarea "Coach could go beyond notici"
type textarea "Coach could go beyond noticin"
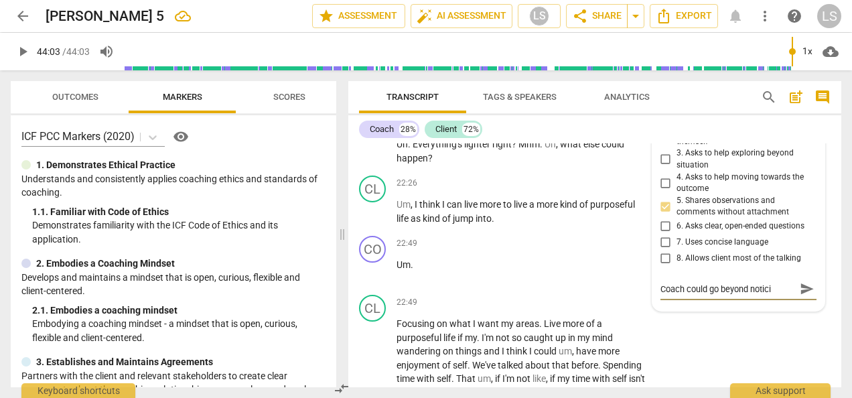
type textarea "Coach could go beyond noticin"
type textarea "Coach could go beyond noticing"
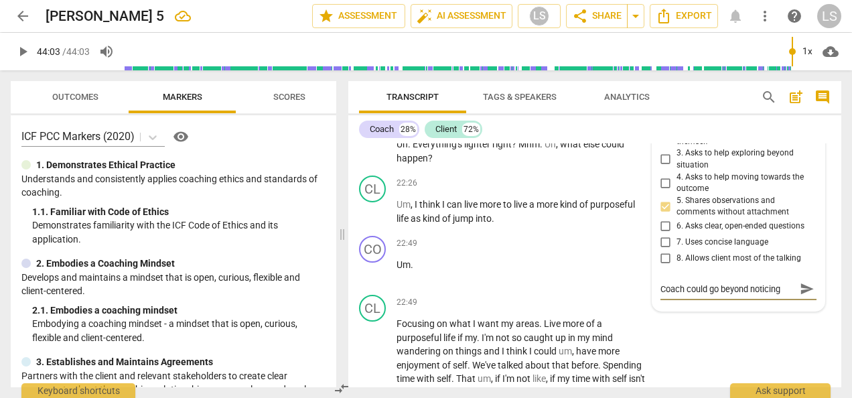
type textarea "Coach could go beyond noticing t"
type textarea "Coach could go beyond noticing to"
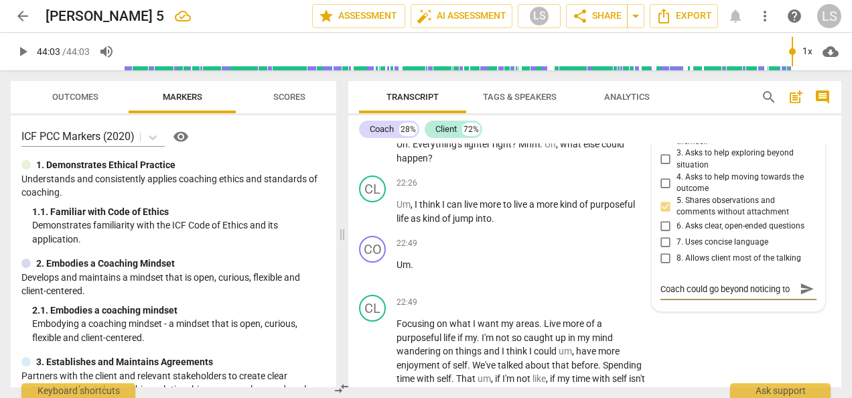
type textarea "Coach could go beyond noticing to"
type textarea "Coach could go beyond noticing to e"
type textarea "Coach could go beyond noticing to ex"
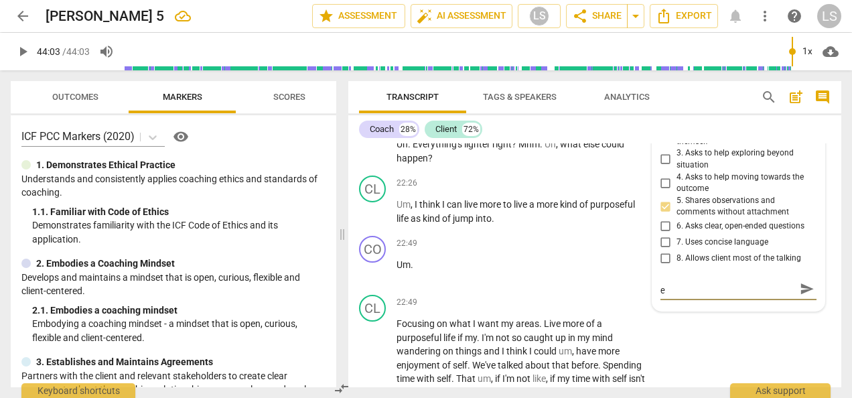
type textarea "Coach could go beyond noticing to ex"
type textarea "Coach could go beyond noticing to exp"
type textarea "Coach could go beyond noticing to expl"
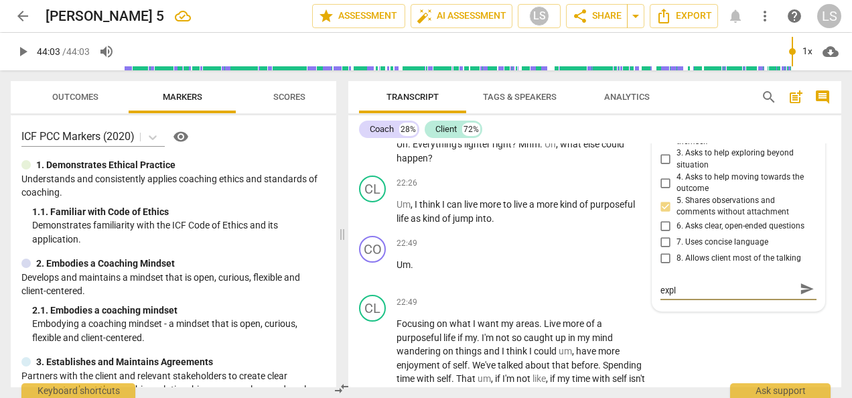
type textarea "Coach could go beyond noticing to explo"
type textarea "Coach could go beyond noticing to explor"
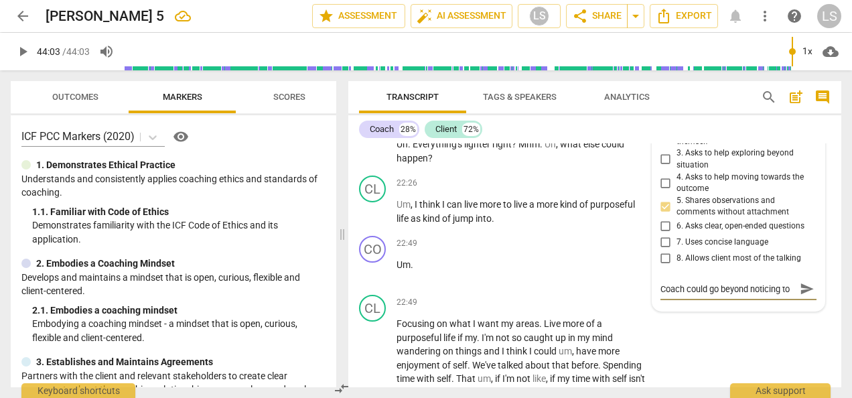
type textarea "Coach could go beyond noticing to explori"
type textarea "Coach could go beyond noticing to explorin"
type textarea "Coach could go beyond noticing to exploring"
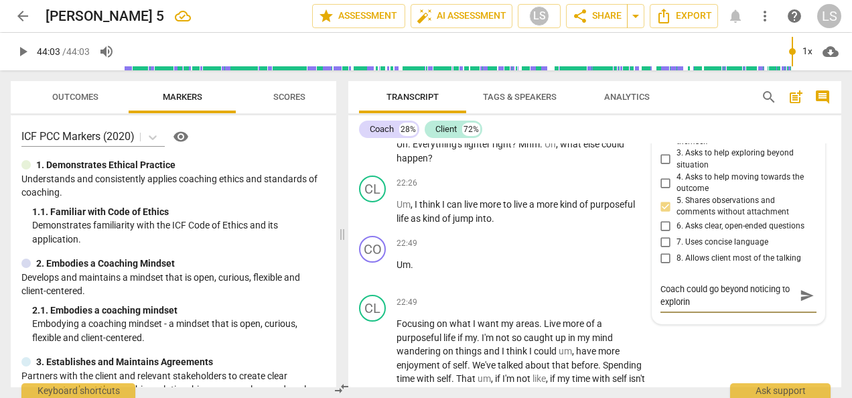
type textarea "Coach could go beyond noticing to exploring"
type textarea "Coach could go beyond noticing to exploring w"
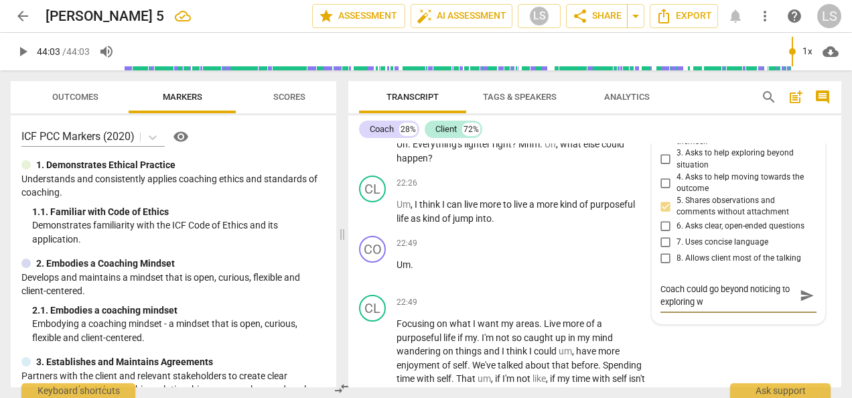
type textarea "Coach could go beyond noticing to exploring wh"
type textarea "Coach could go beyond noticing to exploring wha"
type textarea "Coach could go beyond noticing to exploring what"
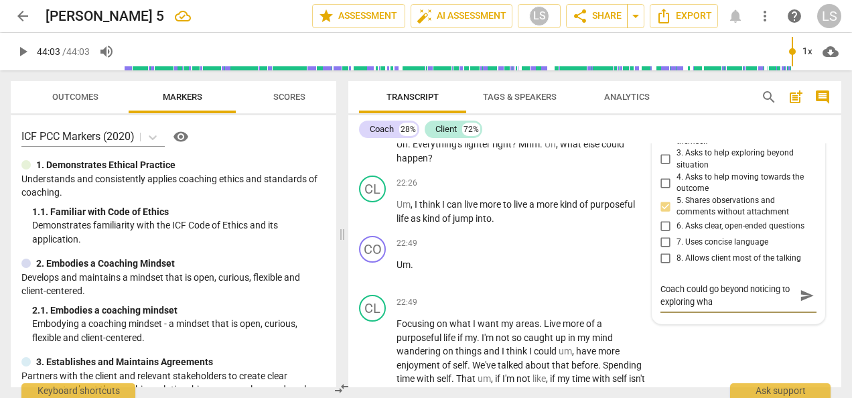
type textarea "Coach could go beyond noticing to exploring what"
type textarea "Coach could go beyond noticing to exploring what i"
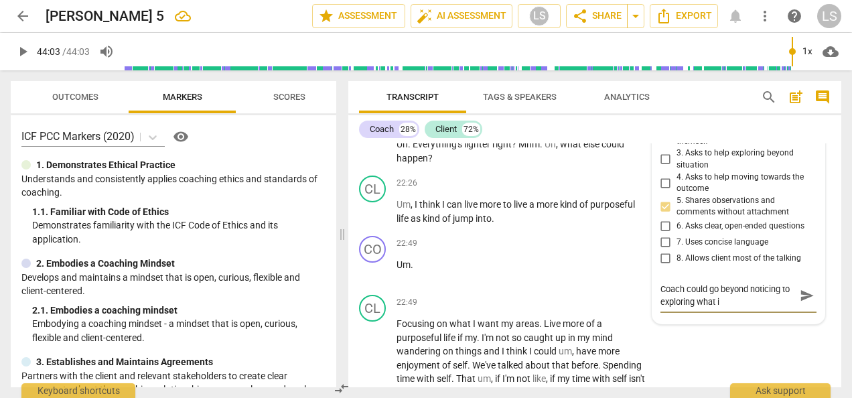
type textarea "Coach could go beyond noticing to exploring what is"
type textarea "Coach could go beyond noticing to exploring what is c"
type textarea "Coach could go beyond noticing to exploring what is ch"
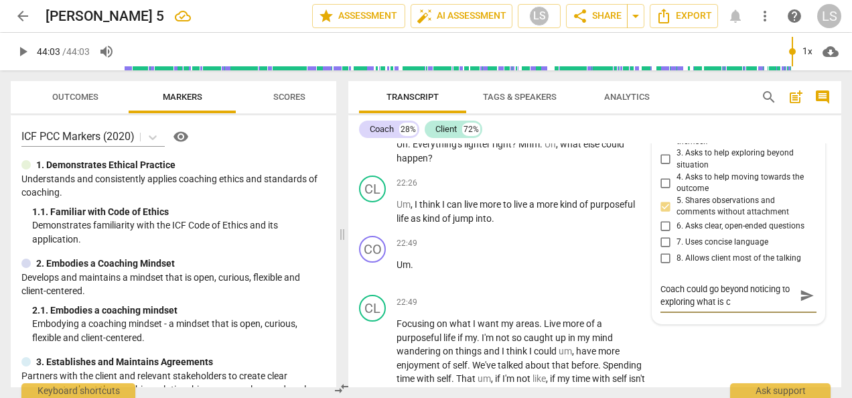
type textarea "Coach could go beyond noticing to exploring what is ch"
type textarea "Coach could go beyond noticing to exploring what is cha"
type textarea "Coach could go beyond noticing to exploring what is chan"
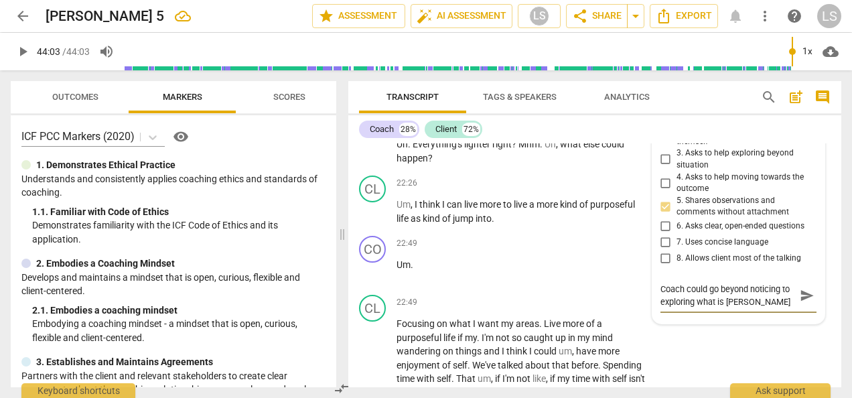
type textarea "Coach could go beyond noticing to exploring what is chang"
type textarea "Coach could go beyond noticing to exploring what is changi"
type textarea "Coach could go beyond noticing to exploring what is changin"
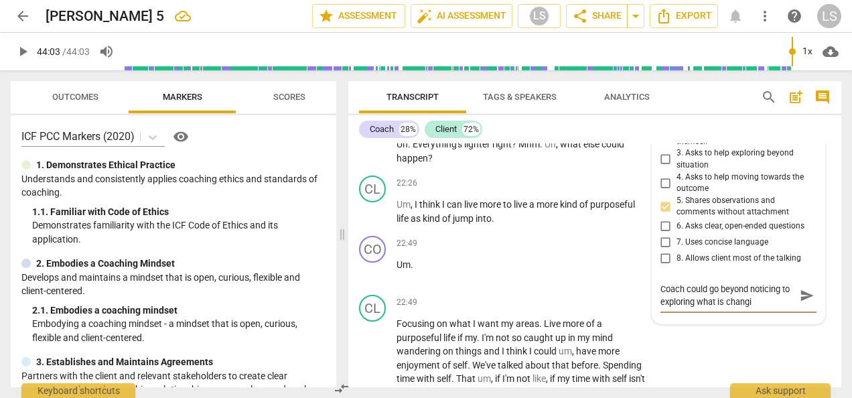
type textarea "Coach could go beyond noticing to exploring what is changin"
type textarea "Coach could go beyond noticing to exploring what is changing"
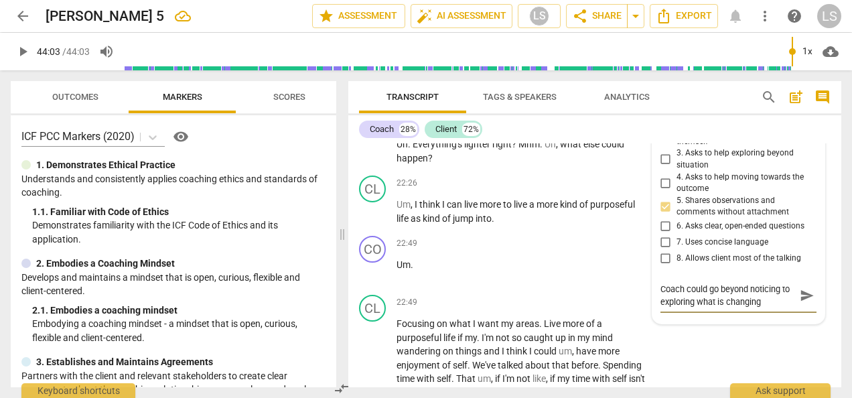
type textarea "Coach could go beyond noticing to exploring what is changing 8"
type textarea "Coach could go beyond noticing to exploring what is changing 8n"
type textarea "Coach could go beyond noticing to exploring what is changing 8"
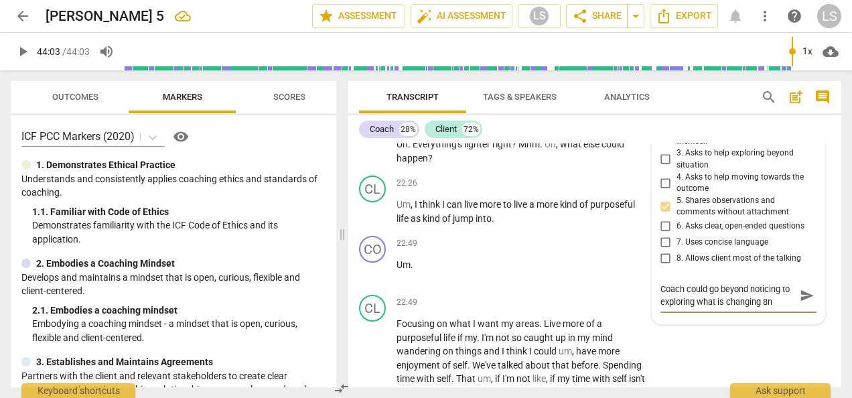
type textarea "Coach could go beyond noticing to exploring what is changing 8"
type textarea "Coach could go beyond noticing to exploring what is changing"
type textarea "Coach could go beyond noticing to exploring what is changing i"
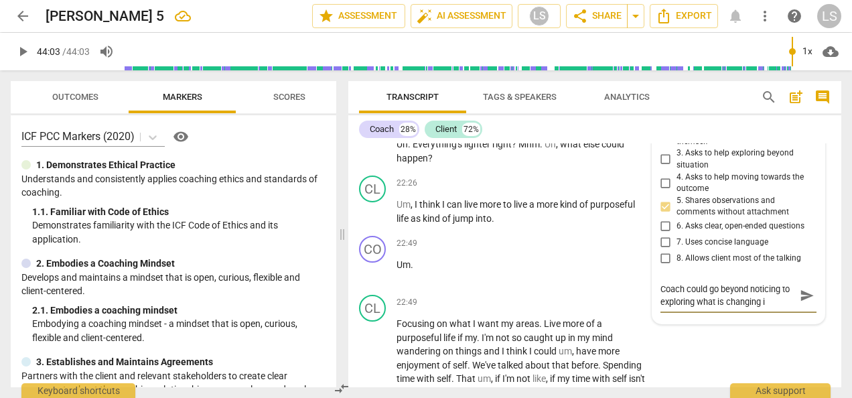
type textarea "Coach could go beyond noticing to exploring what is changing in"
type textarea "Coach could go beyond noticing to exploring what is changing in t"
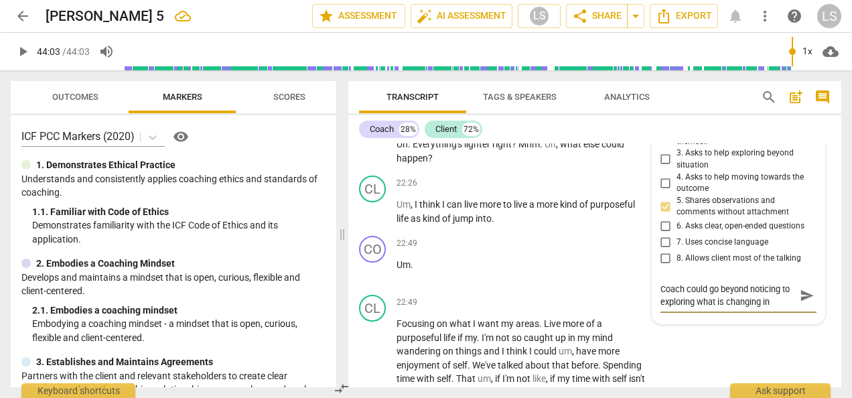
type textarea "Coach could go beyond noticing to exploring what is changing in t"
type textarea "Coach could go beyond noticing to exploring what is changing in th"
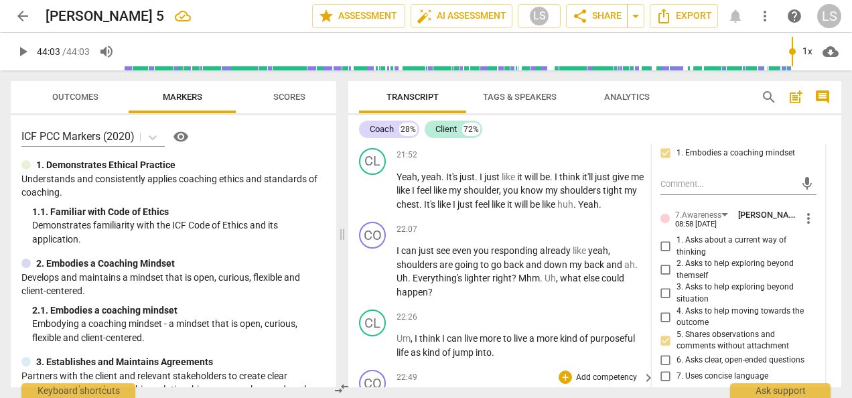
scroll to position [5528, 0]
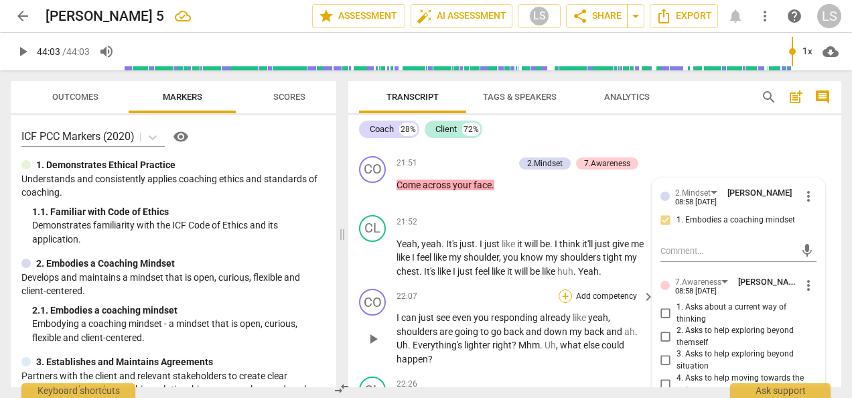
click at [565, 298] on div "+" at bounding box center [565, 295] width 13 height 13
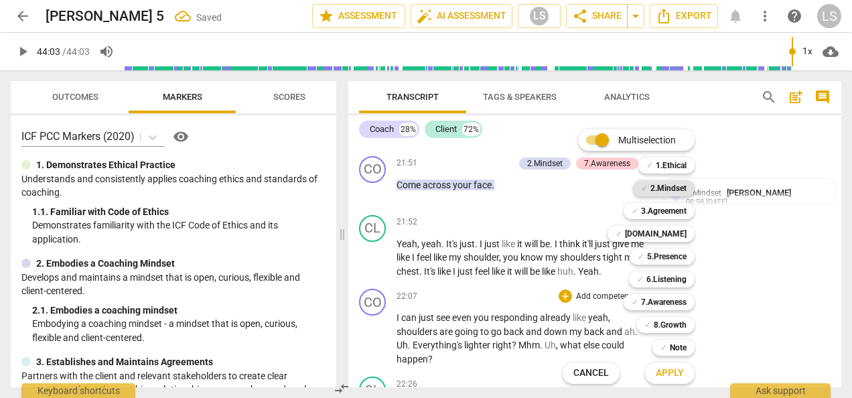
click at [667, 189] on b "2.Mindset" at bounding box center [669, 188] width 36 height 16
click at [671, 253] on b "5.Presence" at bounding box center [667, 257] width 40 height 16
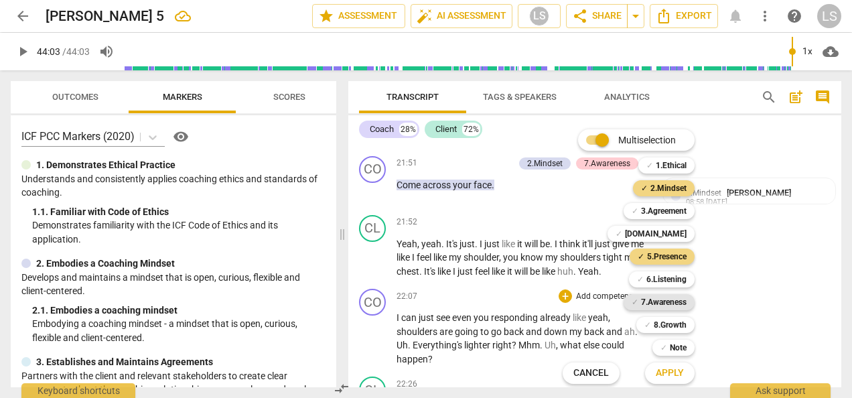
click at [673, 303] on b "7.Awareness" at bounding box center [664, 302] width 46 height 16
click at [669, 377] on span "Apply" at bounding box center [670, 372] width 28 height 13
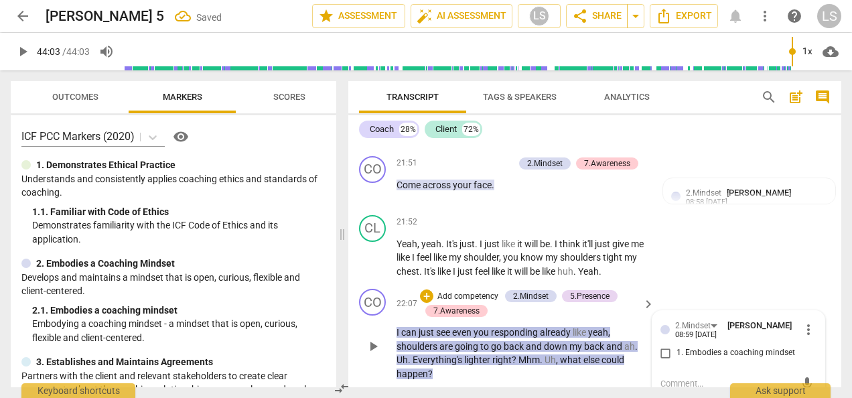
click at [659, 351] on input "1. Embodies a coaching mindset" at bounding box center [665, 353] width 21 height 16
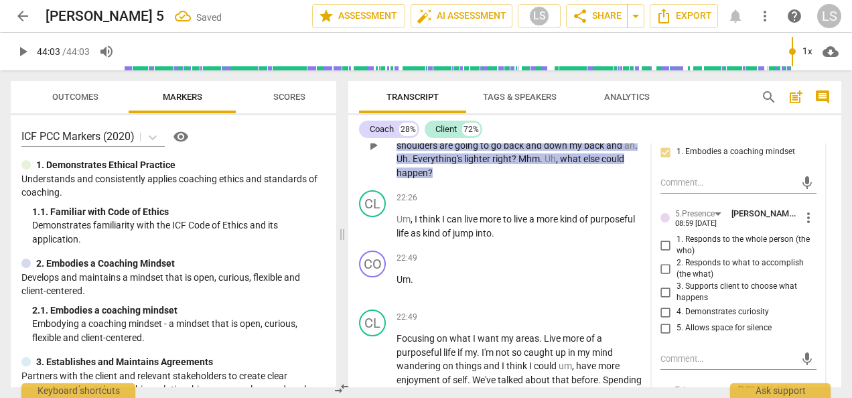
click at [662, 269] on input "2. Responds to what to accomplish (the what)" at bounding box center [665, 269] width 21 height 16
click at [663, 308] on input "4. Demonstrates curiosity" at bounding box center [665, 312] width 21 height 16
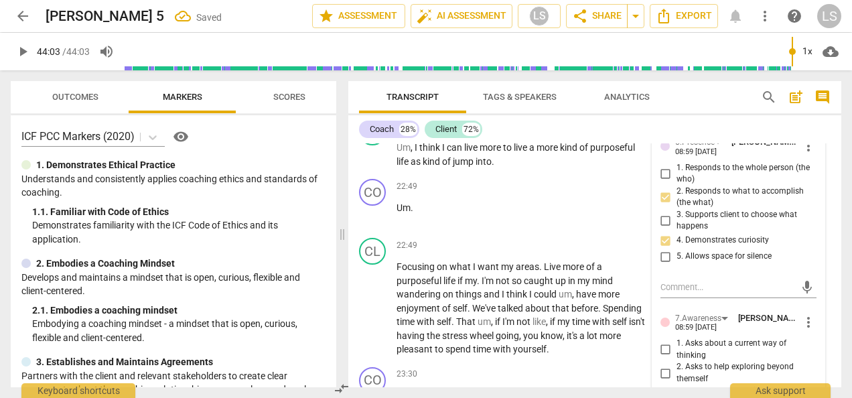
scroll to position [5863, 0]
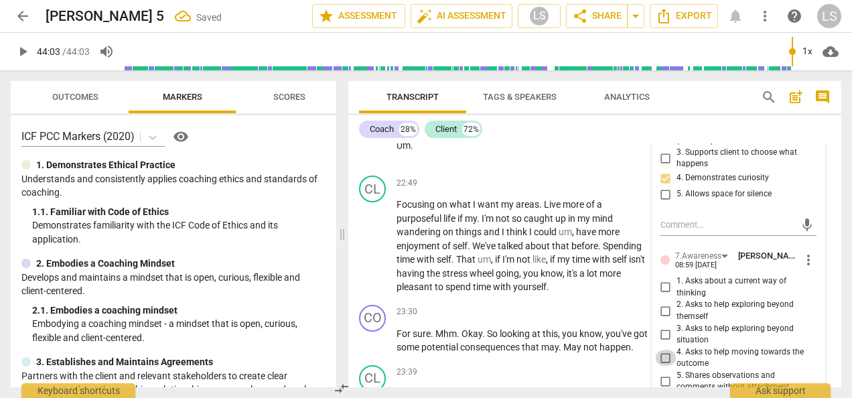
click at [668, 355] on input "4. Asks to help moving towards the outcome" at bounding box center [665, 358] width 21 height 16
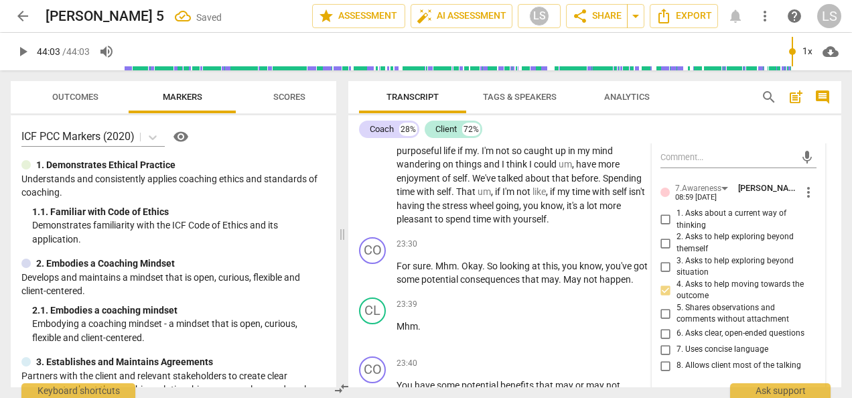
scroll to position [5997, 0]
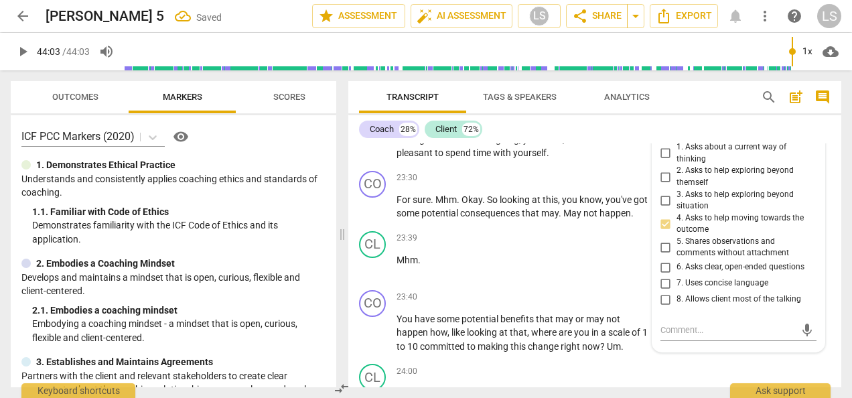
click at [661, 244] on input "5. Shares observations and comments without attachment" at bounding box center [665, 247] width 21 height 16
drag, startPoint x: 665, startPoint y: 262, endPoint x: 663, endPoint y: 279, distance: 17.5
click at [665, 262] on input "6. Asks clear, open-ended questions" at bounding box center [665, 267] width 21 height 16
click at [663, 280] on input "7. Uses concise language" at bounding box center [665, 283] width 21 height 16
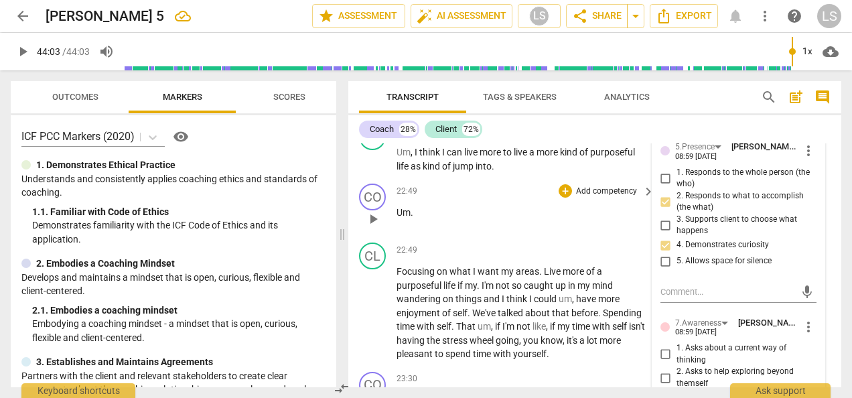
scroll to position [6064, 0]
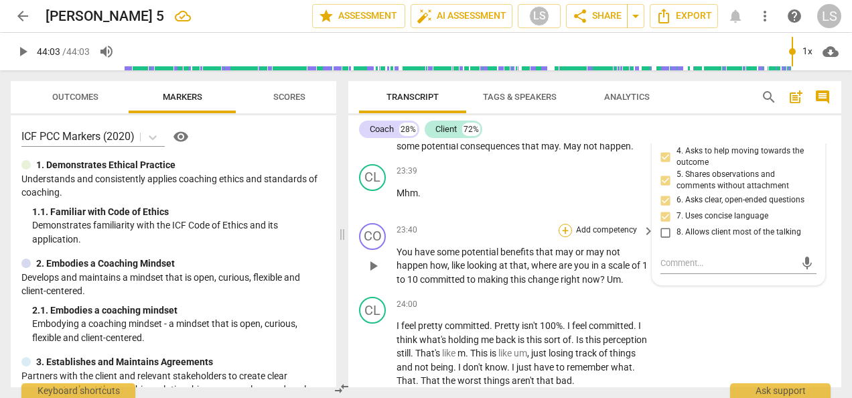
click at [563, 237] on div "+" at bounding box center [565, 230] width 13 height 13
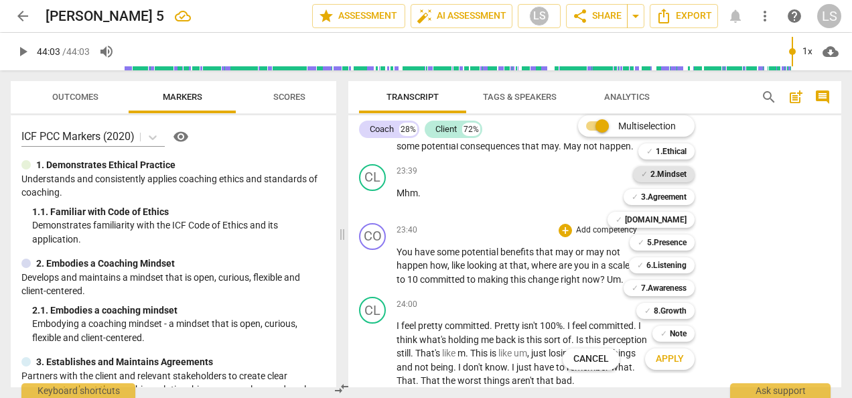
click at [671, 168] on b "2.Mindset" at bounding box center [669, 174] width 36 height 16
click at [671, 234] on b "5.Presence" at bounding box center [667, 242] width 40 height 16
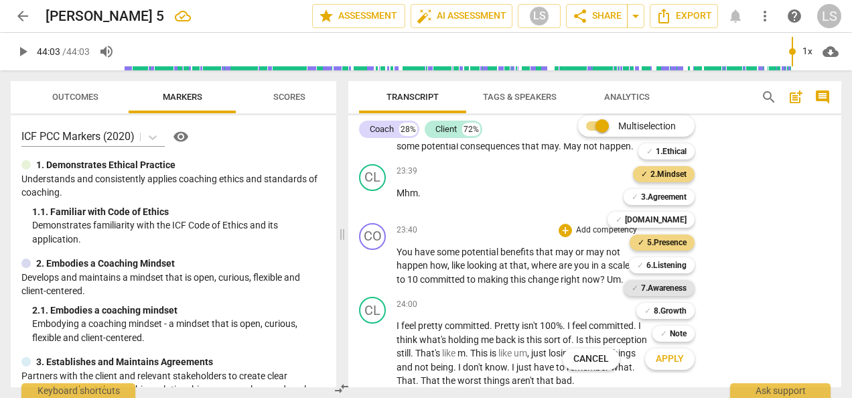
click at [659, 283] on b "7.Awareness" at bounding box center [664, 288] width 46 height 16
click at [661, 359] on span "Apply" at bounding box center [670, 358] width 28 height 13
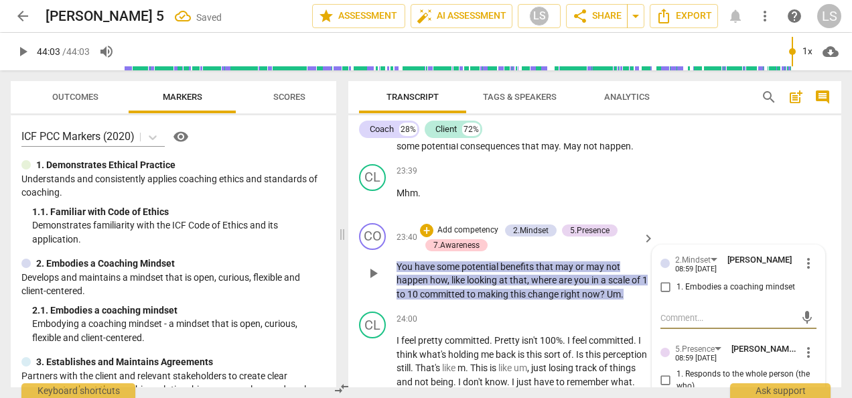
click at [663, 295] on input "1. Embodies a coaching mindset" at bounding box center [665, 287] width 21 height 16
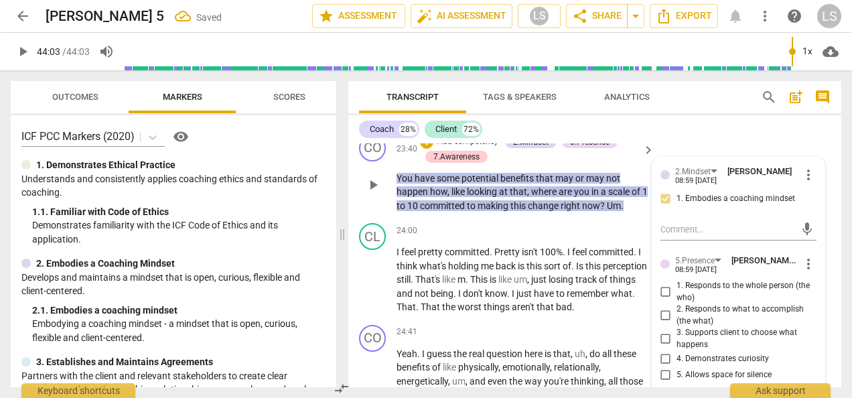
scroll to position [6198, 0]
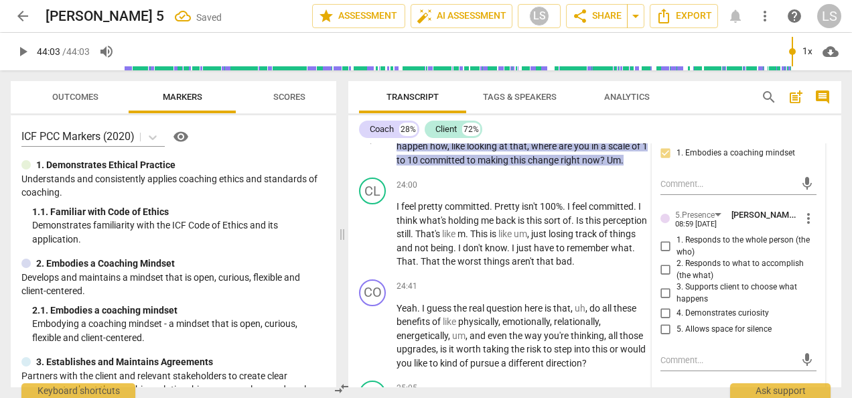
click at [657, 251] on input "1. Responds to the whole person (the who)" at bounding box center [665, 247] width 21 height 16
click at [662, 322] on input "4. Demonstrates curiosity" at bounding box center [665, 313] width 21 height 16
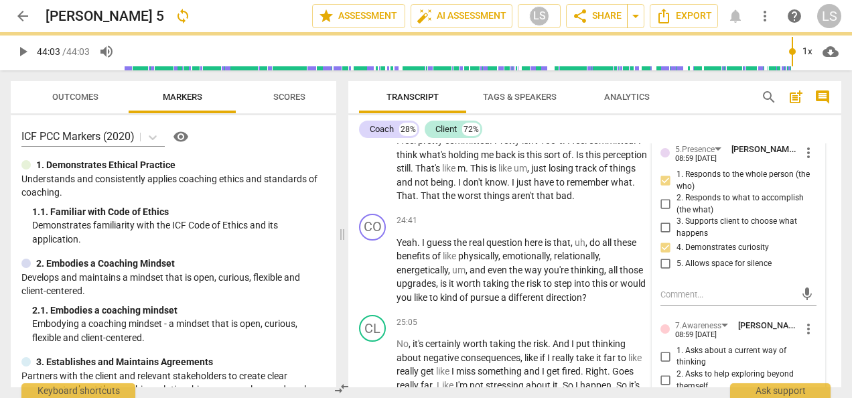
scroll to position [6399, 0]
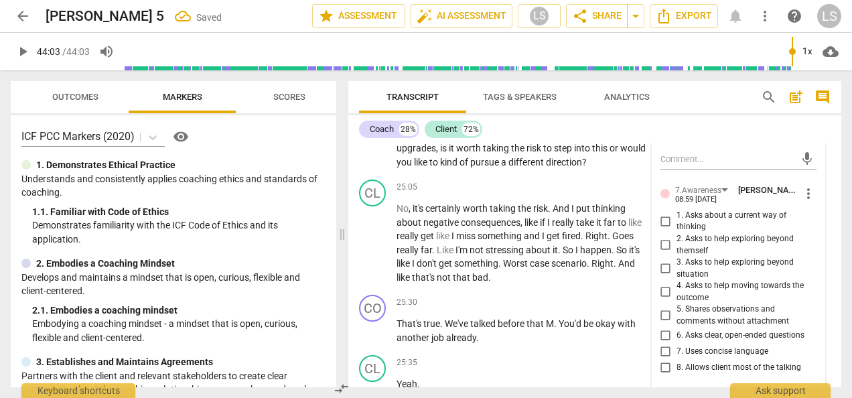
click at [665, 253] on input "2. Asks to help exploring beyond themself" at bounding box center [665, 245] width 21 height 16
click at [662, 344] on input "6. Asks clear, open-ended questions" at bounding box center [665, 336] width 21 height 16
click at [662, 360] on input "7. Uses concise language" at bounding box center [665, 352] width 21 height 16
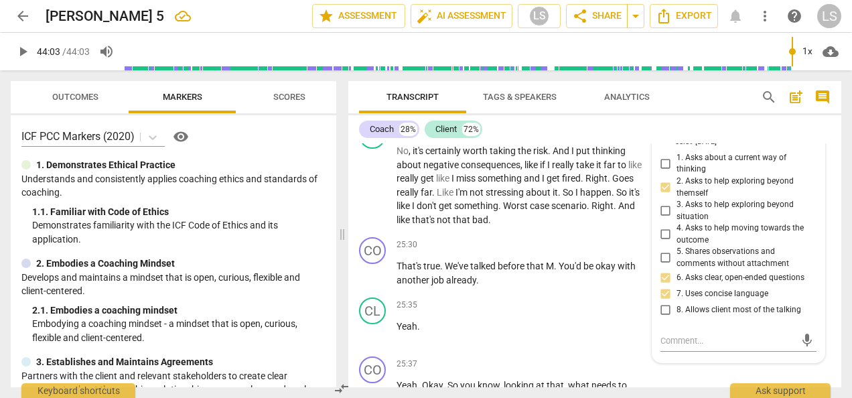
scroll to position [6466, 0]
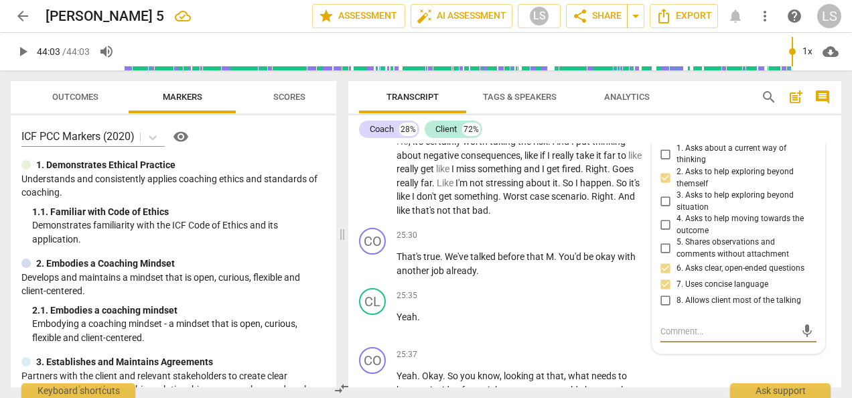
click at [681, 338] on textarea at bounding box center [728, 331] width 135 height 13
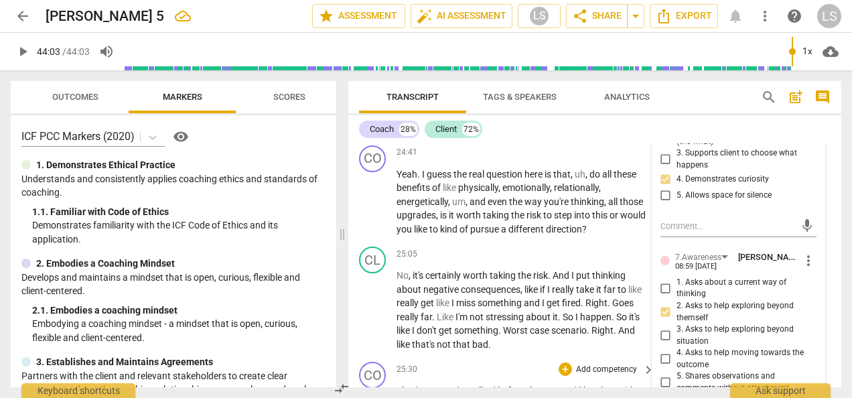
scroll to position [6265, 0]
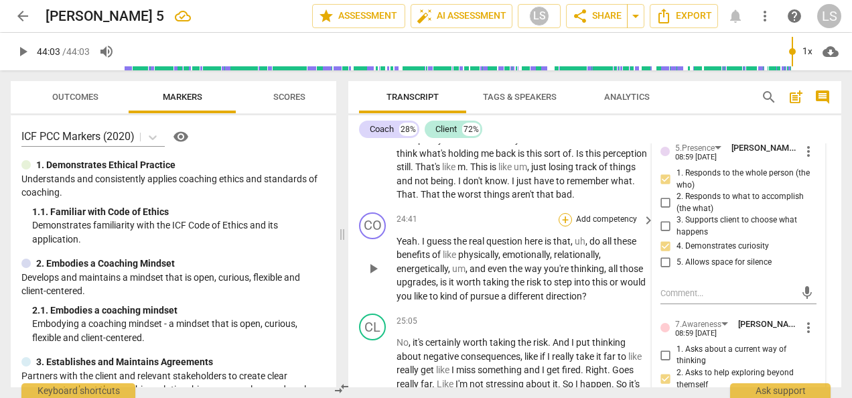
click at [568, 226] on div "+" at bounding box center [565, 219] width 13 height 13
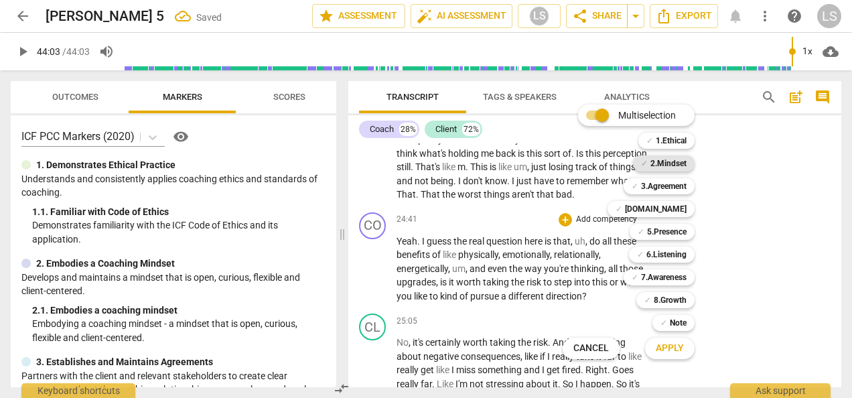
click at [675, 164] on b "2.Mindset" at bounding box center [669, 163] width 36 height 16
click at [671, 230] on b "5.Presence" at bounding box center [667, 232] width 40 height 16
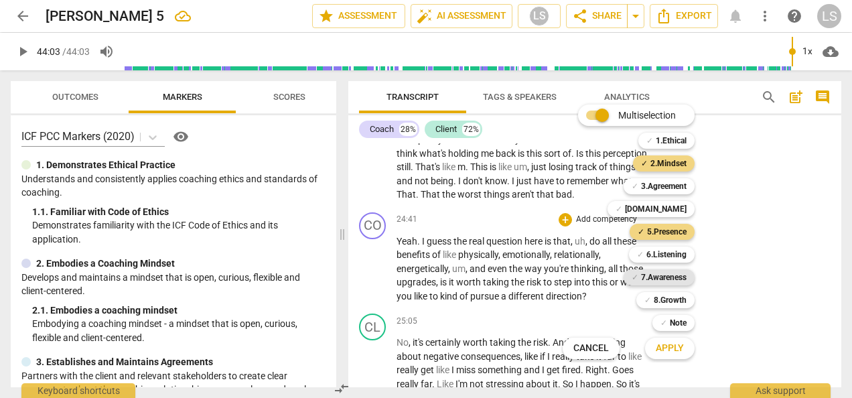
click at [668, 278] on b "7.Awareness" at bounding box center [664, 277] width 46 height 16
click at [670, 331] on div "✓ Note 9" at bounding box center [681, 323] width 68 height 23
click at [673, 344] on span "Apply" at bounding box center [670, 348] width 28 height 13
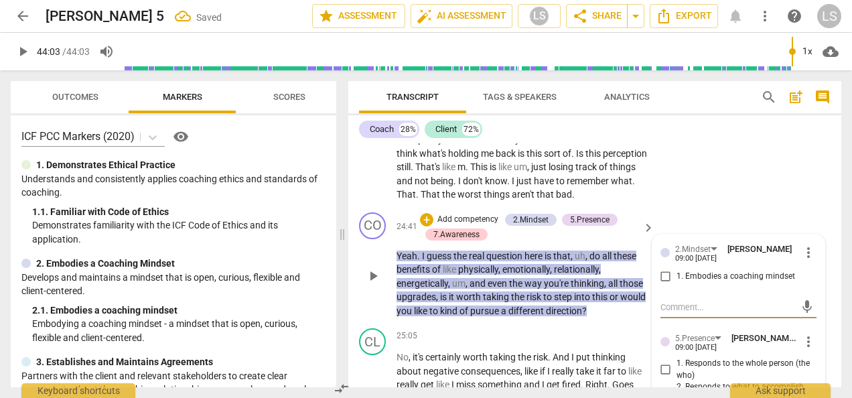
click at [661, 285] on input "1. Embodies a coaching mindset" at bounding box center [665, 277] width 21 height 16
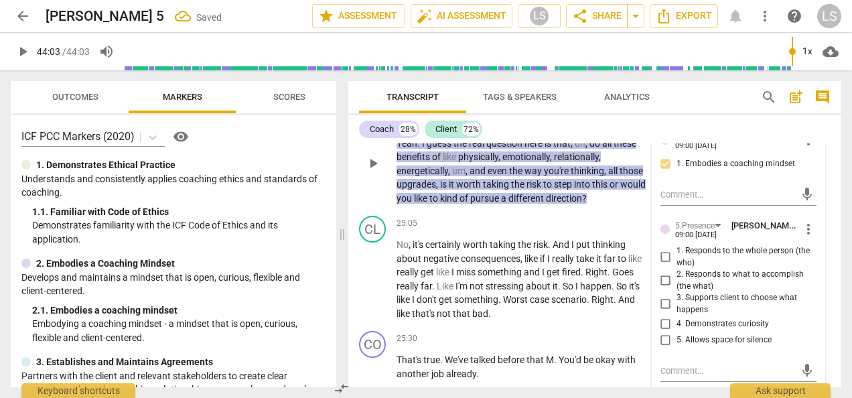
scroll to position [6466, 0]
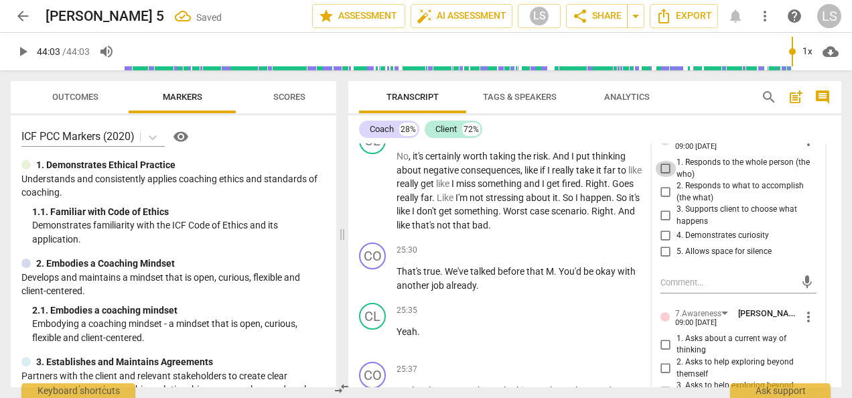
click at [667, 174] on input "1. Responds to the whole person (the who)" at bounding box center [665, 169] width 21 height 16
click at [665, 200] on input "2. Responds to what to accomplish (the what)" at bounding box center [665, 192] width 21 height 16
click at [665, 244] on input "4. Demonstrates curiosity" at bounding box center [665, 236] width 21 height 16
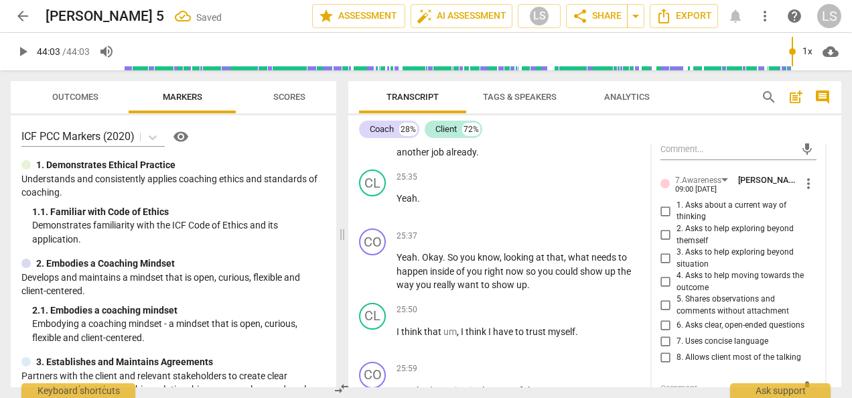
scroll to position [6600, 0]
click at [662, 241] on input "2. Asks to help exploring beyond themself" at bounding box center [665, 234] width 21 height 16
click at [663, 289] on input "4. Asks to help moving towards the outcome" at bounding box center [665, 281] width 21 height 16
click at [662, 310] on input "5. Shares observations and comments without attachment" at bounding box center [665, 305] width 21 height 16
click at [664, 333] on input "6. Asks clear, open-ended questions" at bounding box center [665, 325] width 21 height 16
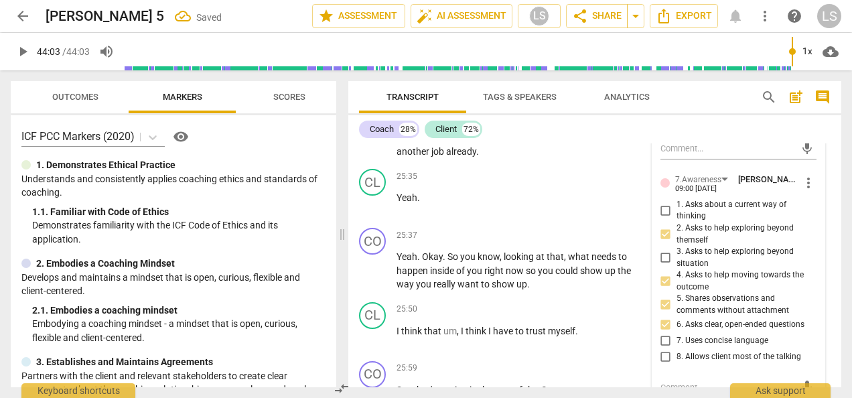
click at [661, 333] on input "6. Asks clear, open-ended questions" at bounding box center [665, 325] width 21 height 16
click at [564, 242] on div "+" at bounding box center [565, 234] width 13 height 13
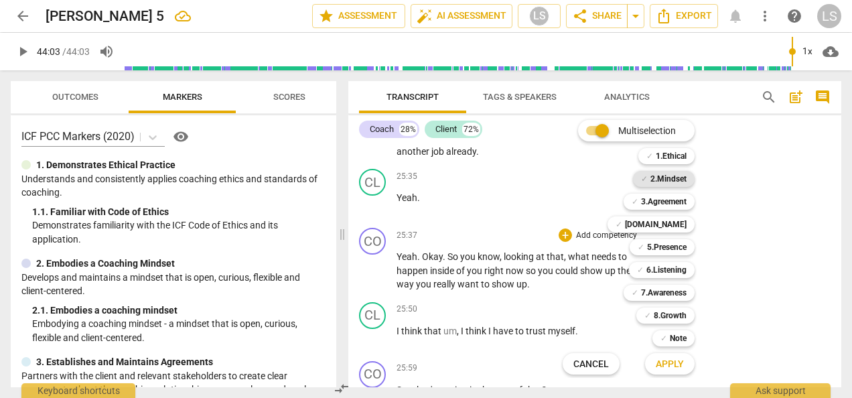
click at [666, 180] on b "2.Mindset" at bounding box center [669, 179] width 36 height 16
drag, startPoint x: 666, startPoint y: 243, endPoint x: 663, endPoint y: 255, distance: 13.0
click at [666, 243] on b "5.Presence" at bounding box center [667, 247] width 40 height 16
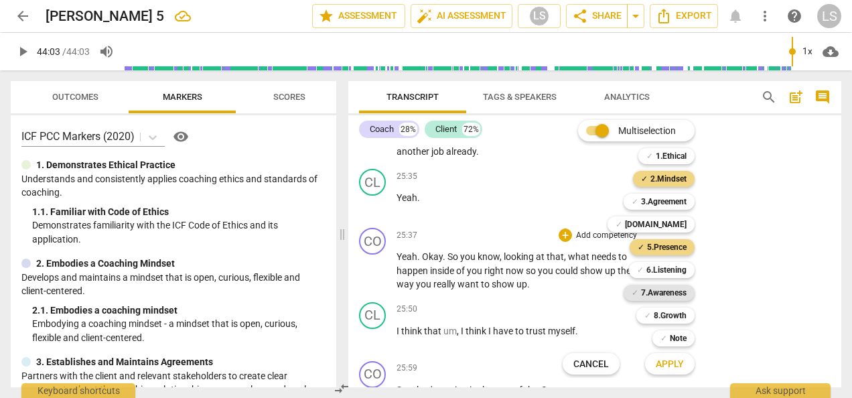
click at [662, 292] on b "7.Awareness" at bounding box center [664, 293] width 46 height 16
click at [673, 368] on span "Apply" at bounding box center [670, 364] width 28 height 13
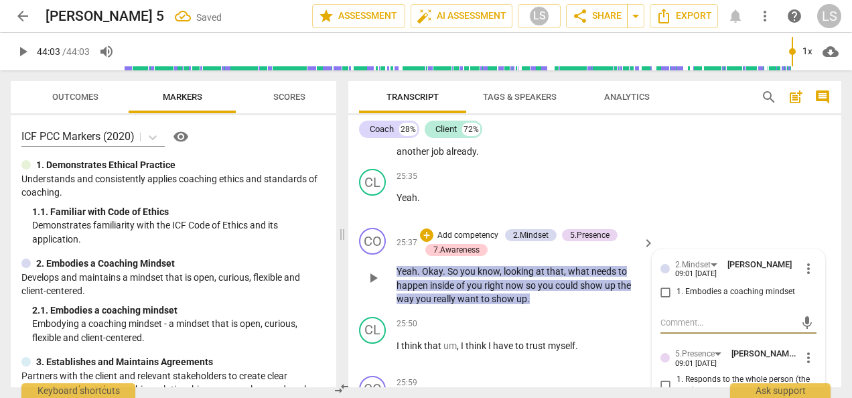
click at [657, 300] on input "1. Embodies a coaching mindset" at bounding box center [665, 292] width 21 height 16
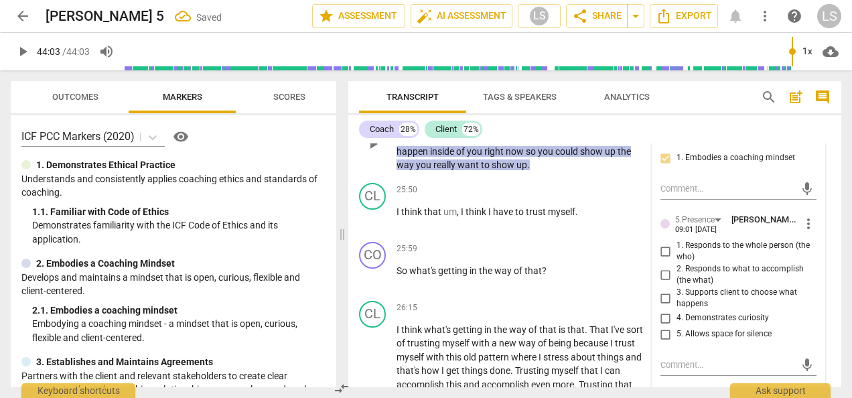
click at [666, 259] on input "1. Responds to the whole person (the who)" at bounding box center [665, 251] width 21 height 16
click at [659, 283] on input "2. Responds to what to accomplish (the what)" at bounding box center [665, 275] width 21 height 16
click at [661, 326] on input "4. Demonstrates curiosity" at bounding box center [665, 318] width 21 height 16
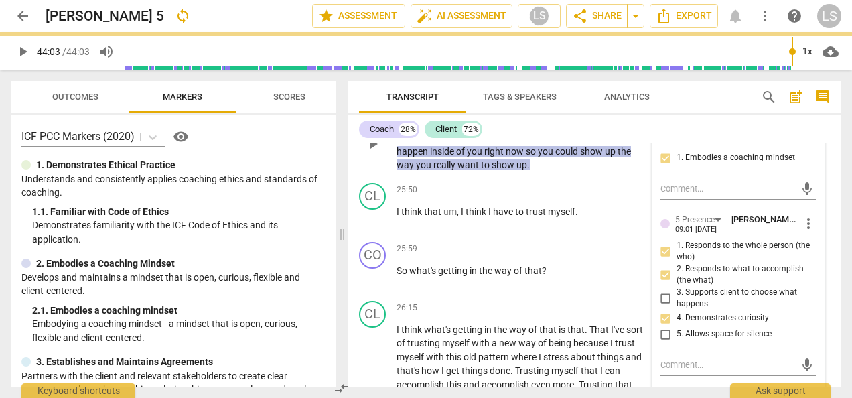
scroll to position [6935, 0]
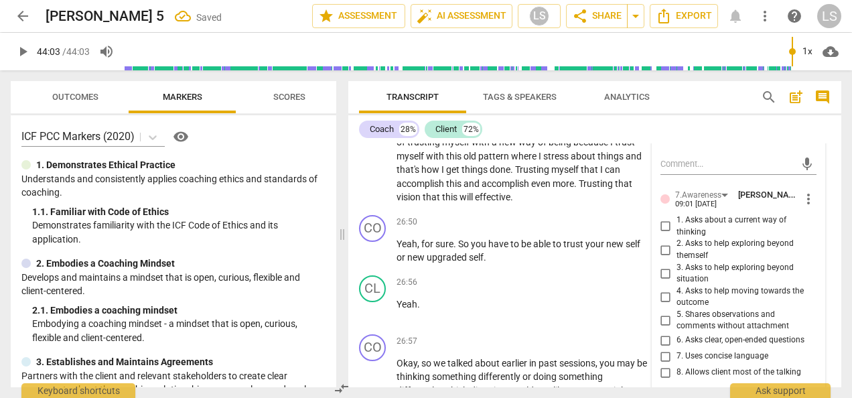
click at [662, 257] on input "2. Asks to help exploring beyond themself" at bounding box center [665, 250] width 21 height 16
click at [663, 281] on input "3. Asks to help exploring beyond situation" at bounding box center [665, 273] width 21 height 16
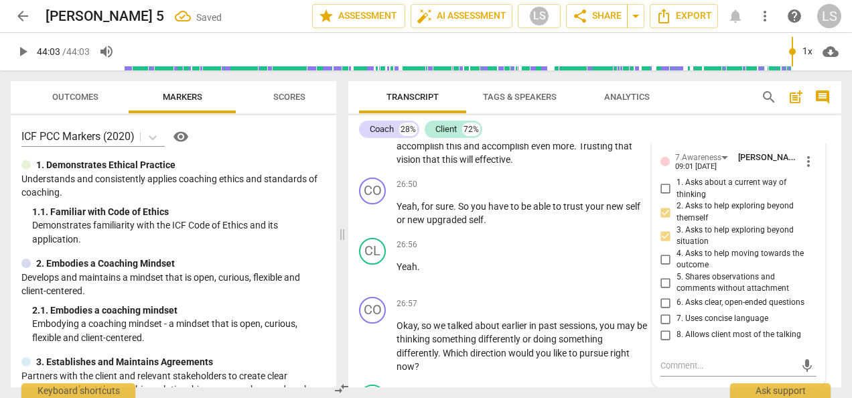
scroll to position [7002, 0]
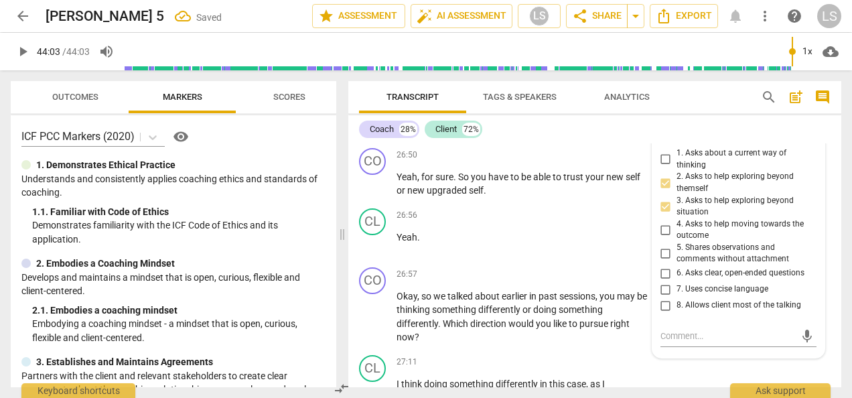
click at [662, 281] on input "6. Asks clear, open-ended questions" at bounding box center [665, 273] width 21 height 16
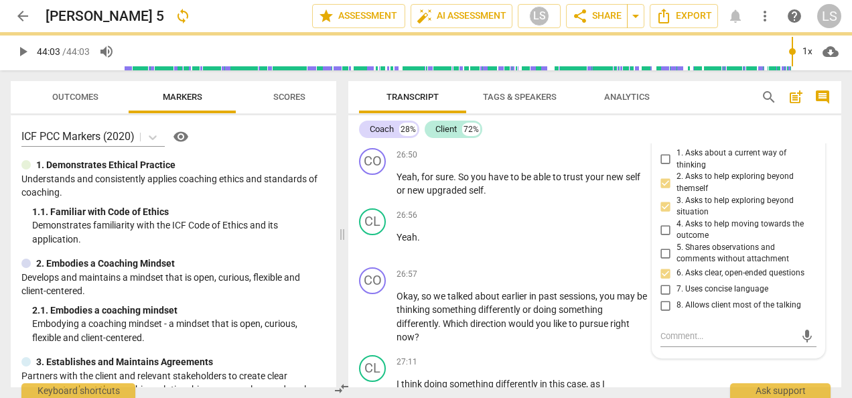
click at [662, 297] on input "7. Uses concise language" at bounding box center [665, 289] width 21 height 16
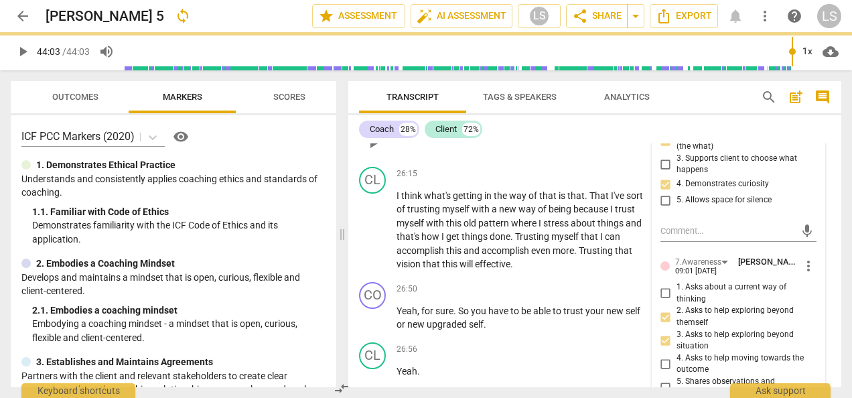
scroll to position [6801, 0]
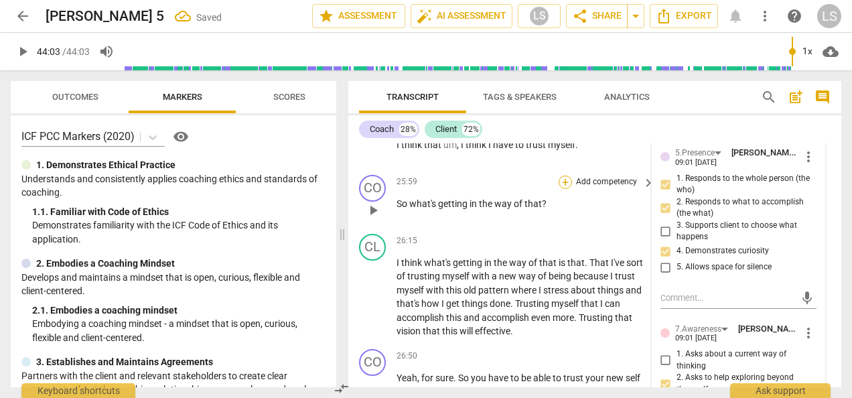
click at [559, 189] on div "+" at bounding box center [565, 182] width 13 height 13
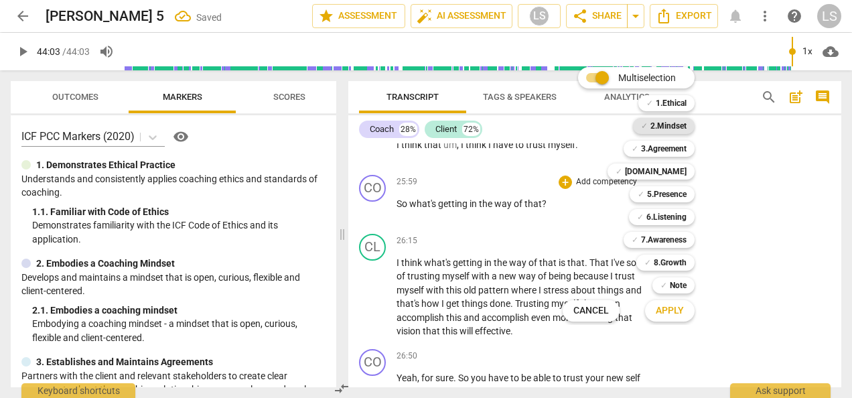
click at [677, 118] on b "2.Mindset" at bounding box center [669, 126] width 36 height 16
click at [665, 194] on b "5.Presence" at bounding box center [667, 194] width 40 height 16
click at [673, 234] on b "7.Awareness" at bounding box center [664, 240] width 46 height 16
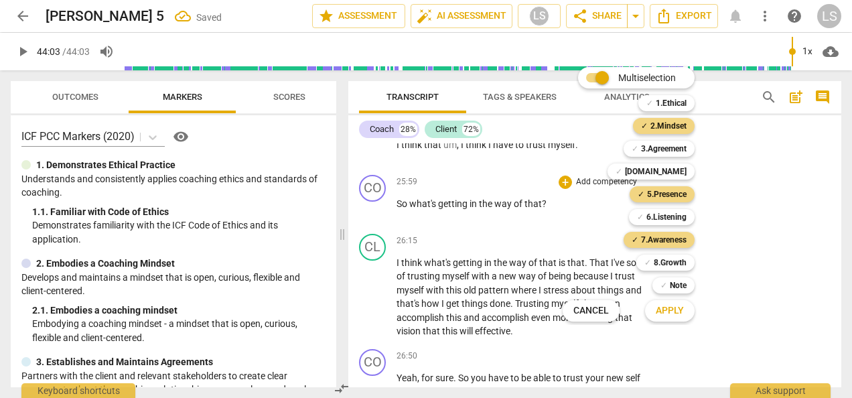
click at [667, 308] on span "Apply" at bounding box center [670, 310] width 28 height 13
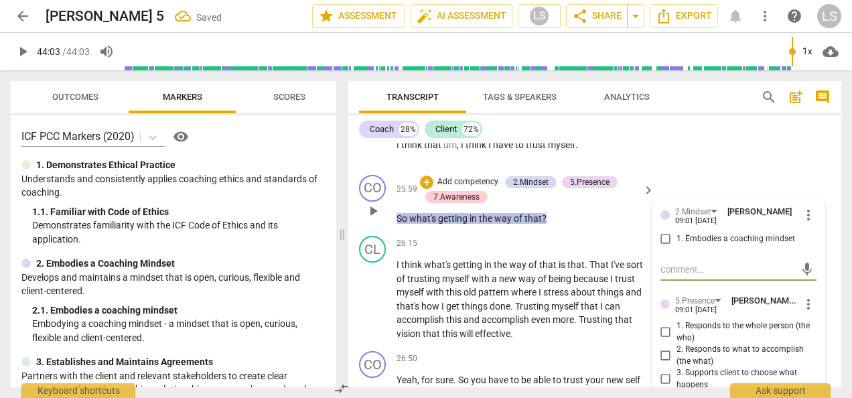
click at [663, 247] on input "1. Embodies a coaching mindset" at bounding box center [665, 239] width 21 height 16
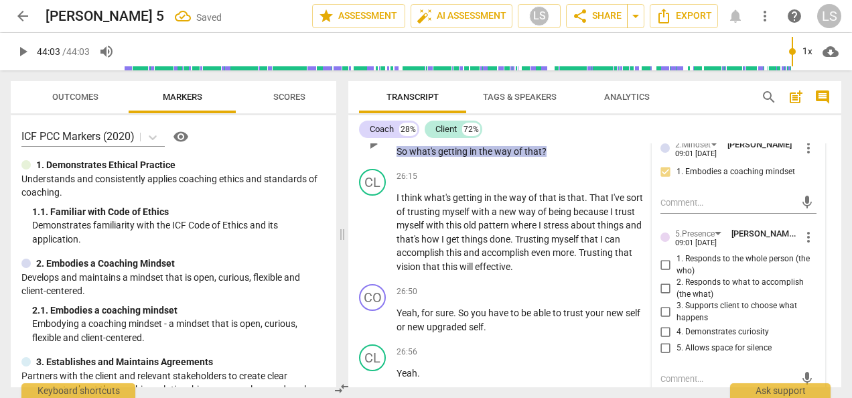
click at [659, 273] on input "1. Responds to the whole person (the who)" at bounding box center [665, 265] width 21 height 16
click at [661, 297] on input "2. Responds to what to accomplish (the what)" at bounding box center [665, 289] width 21 height 16
drag, startPoint x: 660, startPoint y: 339, endPoint x: 698, endPoint y: 287, distance: 64.2
click at [660, 340] on input "4. Demonstrates curiosity" at bounding box center [665, 332] width 21 height 16
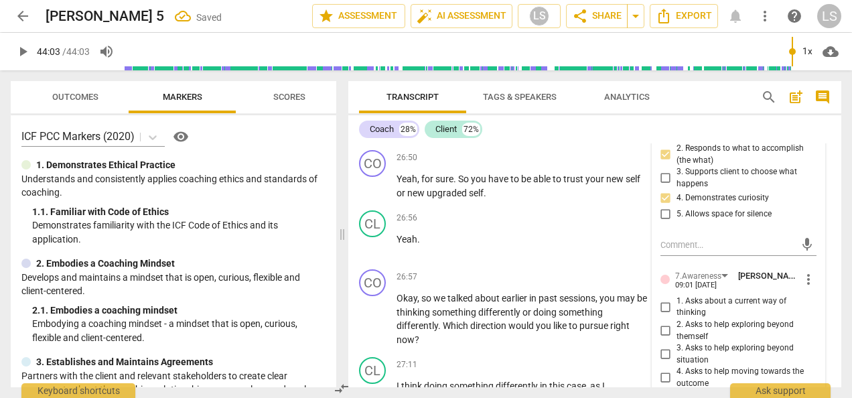
scroll to position [7069, 0]
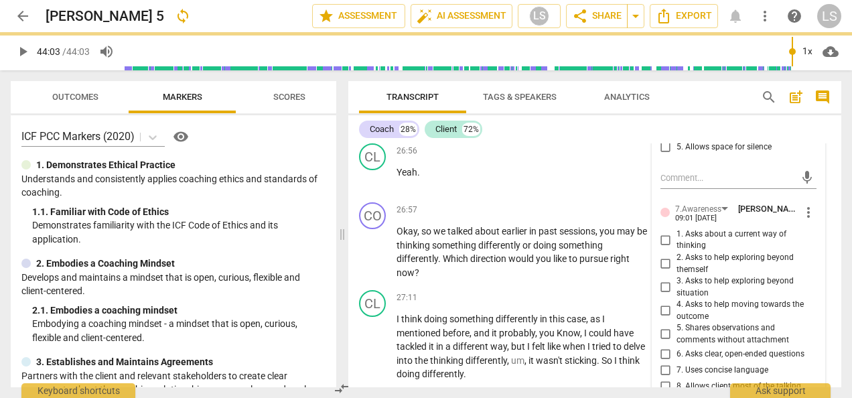
click at [667, 272] on input "2. Asks to help exploring beyond themself" at bounding box center [665, 264] width 21 height 16
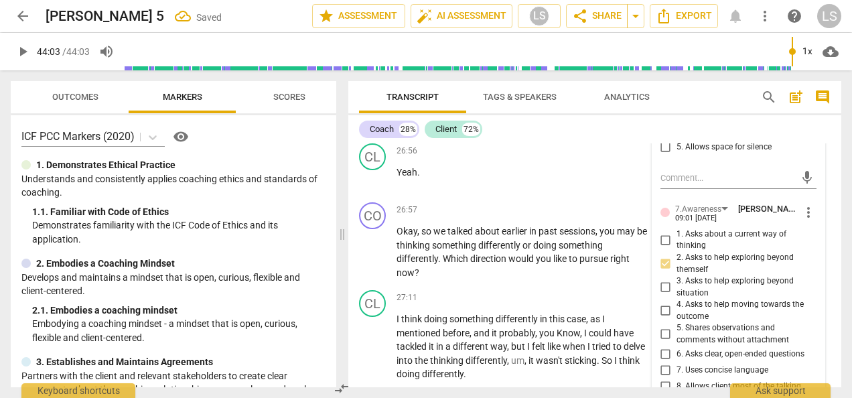
click at [660, 292] on input "3. Asks to help exploring beyond situation" at bounding box center [665, 287] width 21 height 16
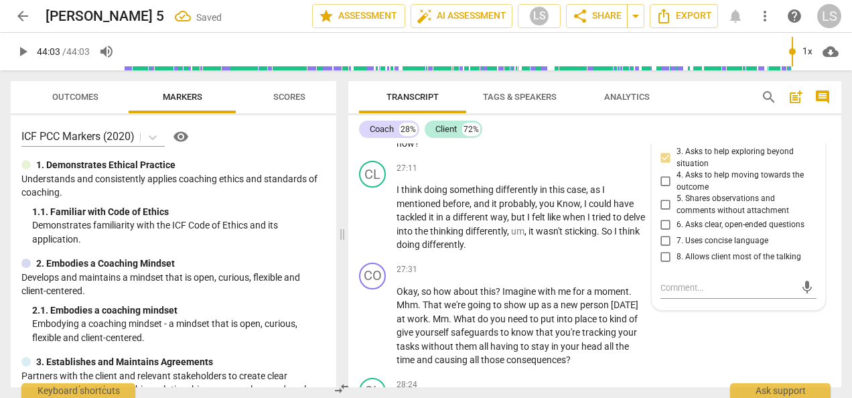
scroll to position [7203, 0]
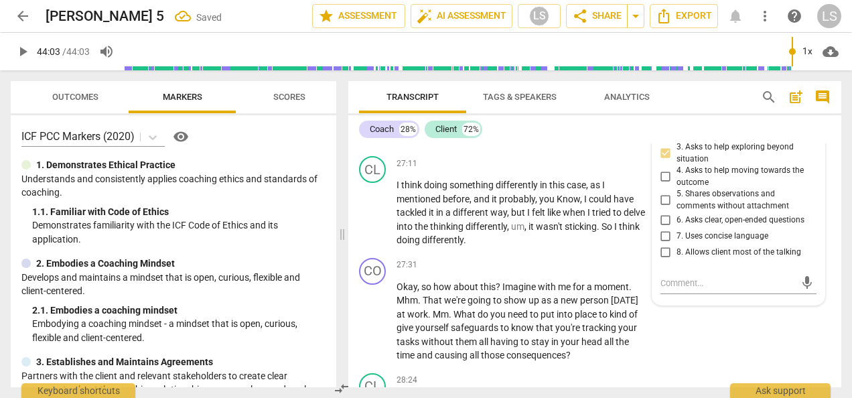
drag, startPoint x: 661, startPoint y: 233, endPoint x: 661, endPoint y: 244, distance: 10.7
click at [661, 228] on input "6. Asks clear, open-ended questions" at bounding box center [665, 220] width 21 height 16
click at [661, 245] on input "7. Uses concise language" at bounding box center [665, 236] width 21 height 16
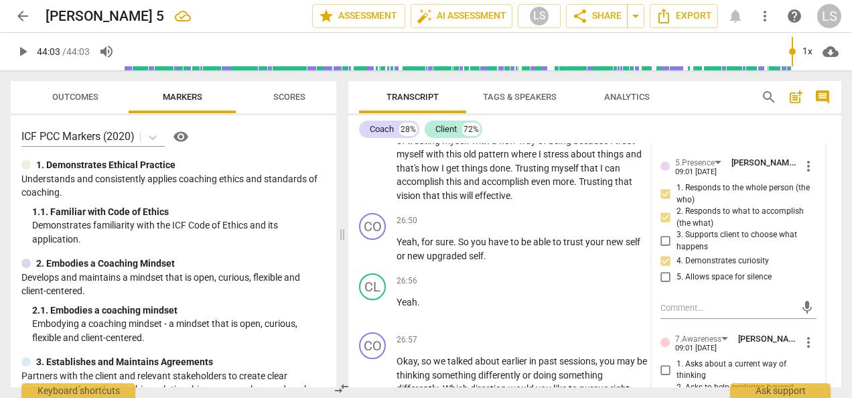
scroll to position [6935, 0]
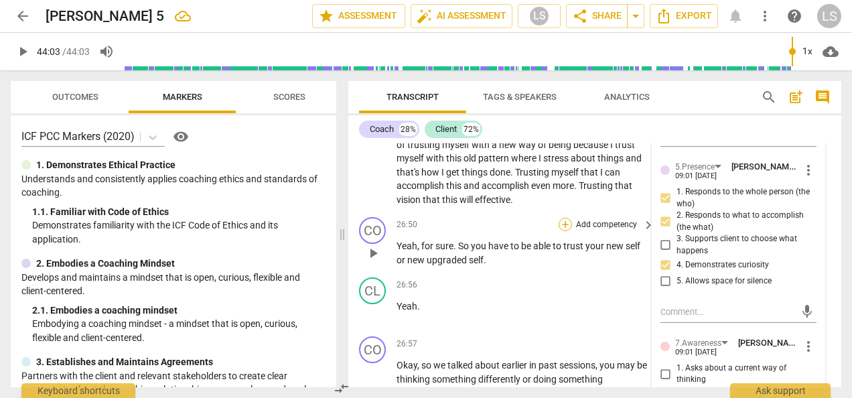
click at [565, 231] on div "+" at bounding box center [565, 224] width 13 height 13
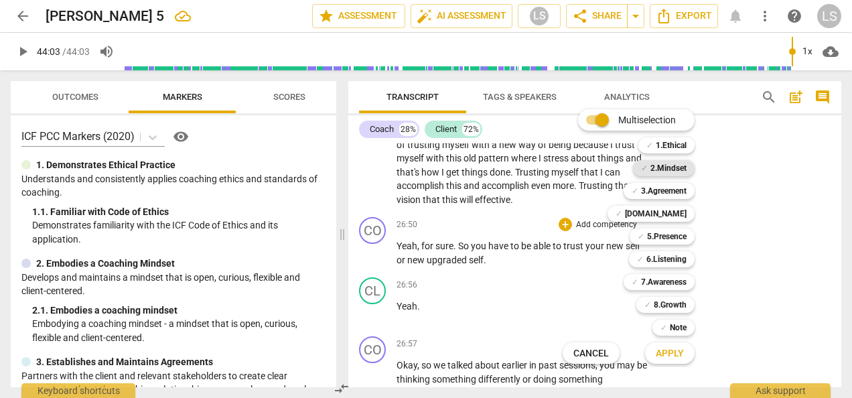
click at [676, 168] on b "2.Mindset" at bounding box center [669, 168] width 36 height 16
click at [675, 212] on b "[DOMAIN_NAME]" at bounding box center [656, 214] width 62 height 16
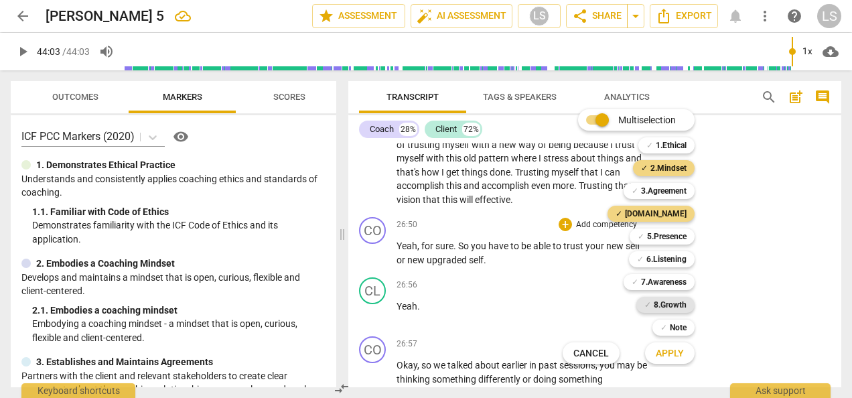
drag, startPoint x: 668, startPoint y: 265, endPoint x: 670, endPoint y: 311, distance: 45.6
click at [668, 265] on b "6.Listening" at bounding box center [666, 259] width 40 height 16
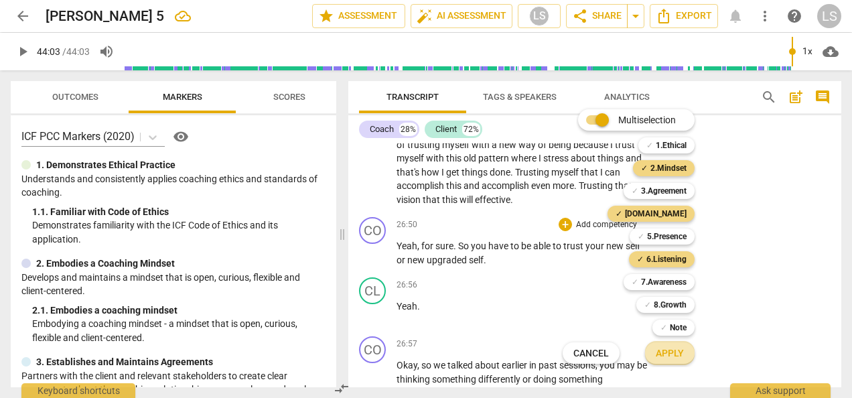
click at [668, 350] on span "Apply" at bounding box center [670, 353] width 28 height 13
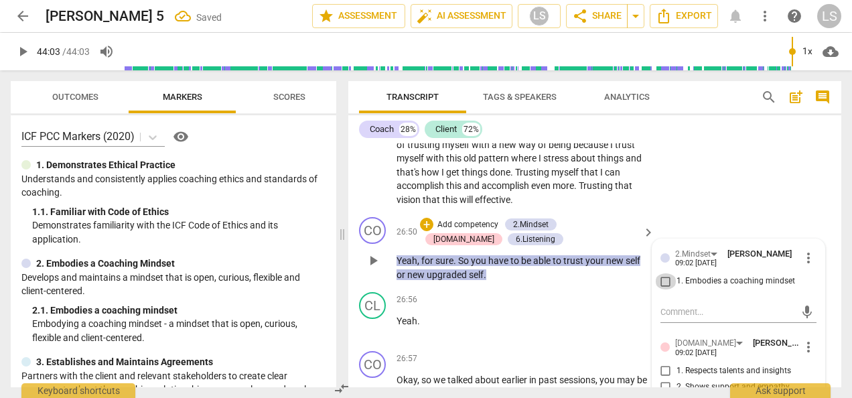
click at [666, 289] on input "1. Embodies a coaching mindset" at bounding box center [665, 281] width 21 height 16
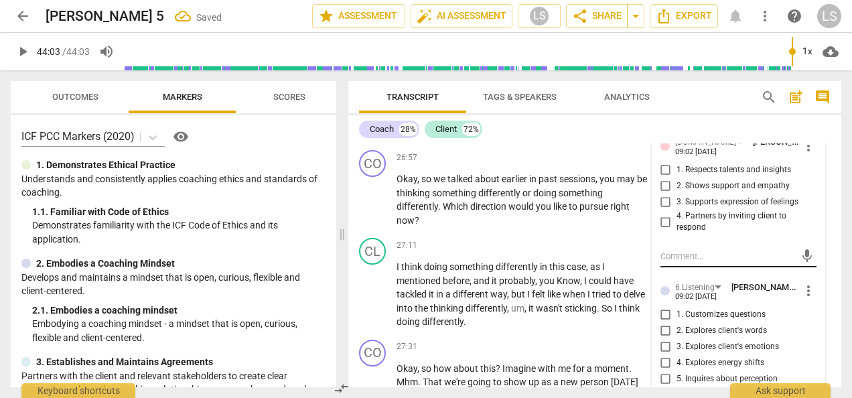
scroll to position [7136, 0]
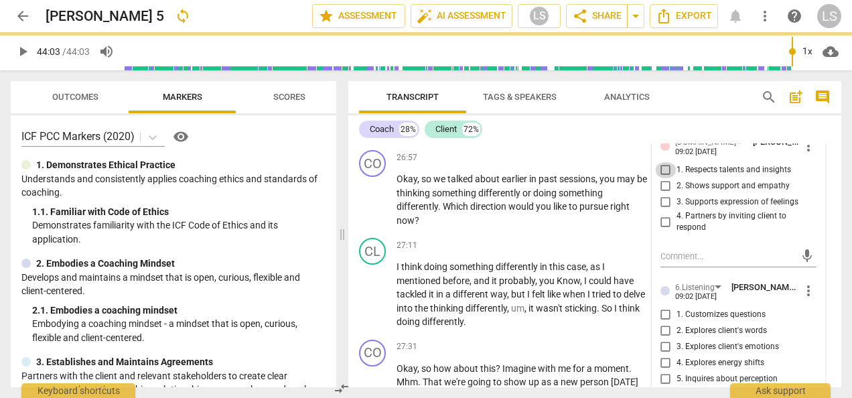
click at [665, 176] on input "1. Respects talents and insights" at bounding box center [665, 170] width 21 height 16
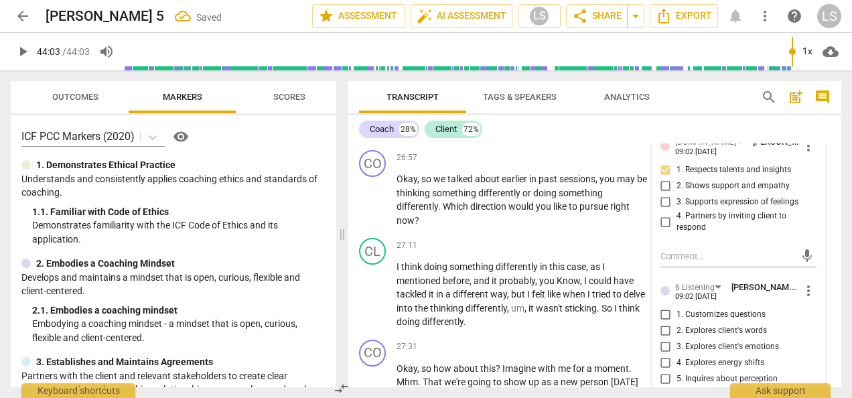
scroll to position [7203, 0]
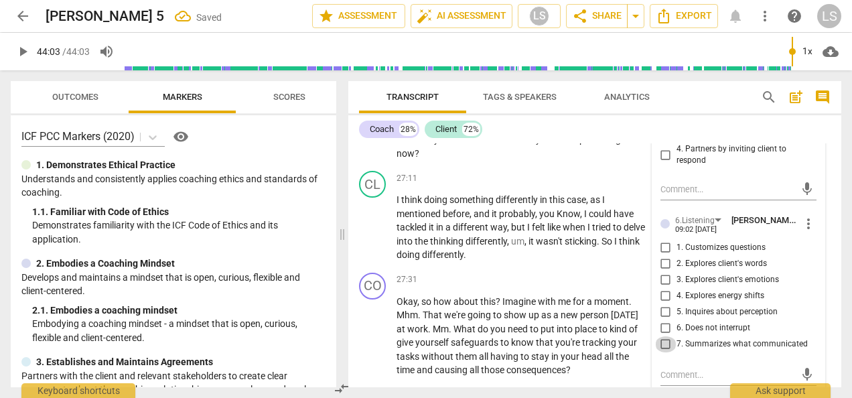
click at [664, 352] on input "7. Summarizes what communicated" at bounding box center [665, 344] width 21 height 16
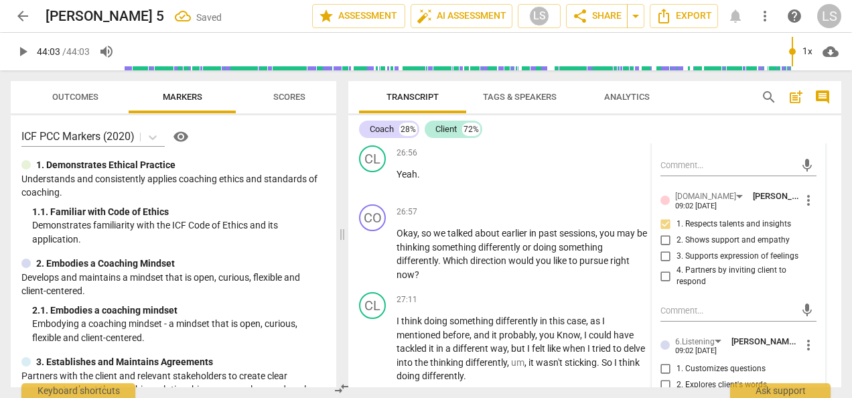
scroll to position [7069, 0]
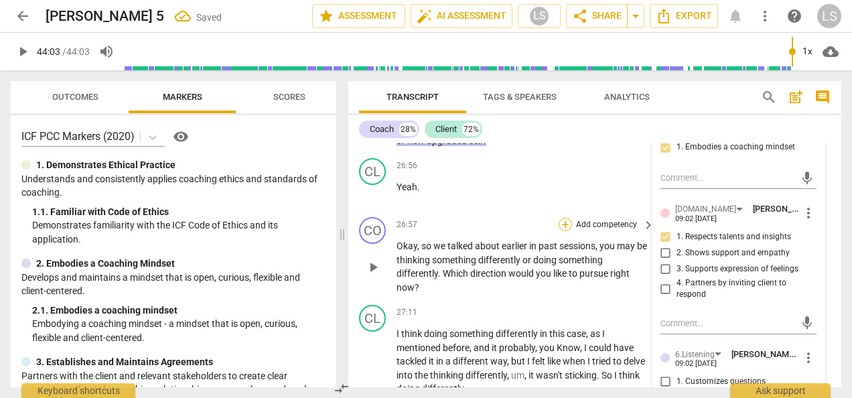
click at [563, 231] on div "+" at bounding box center [565, 224] width 13 height 13
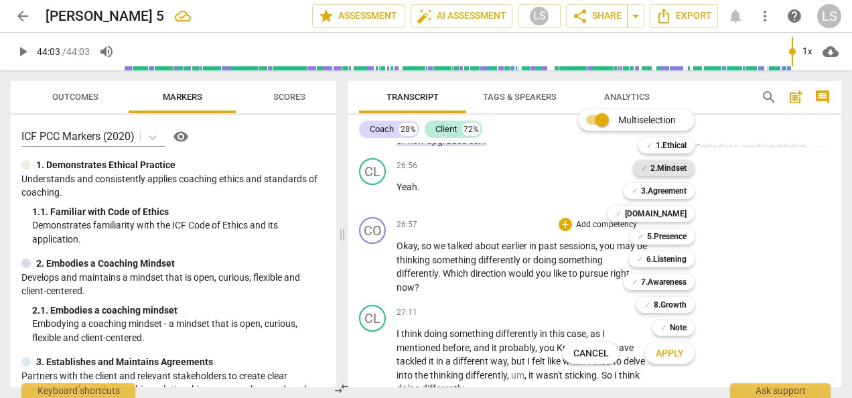
click at [659, 163] on b "2.Mindset" at bounding box center [669, 168] width 36 height 16
click at [657, 236] on b "5.Presence" at bounding box center [667, 236] width 40 height 16
click at [663, 363] on button "Apply" at bounding box center [670, 353] width 50 height 24
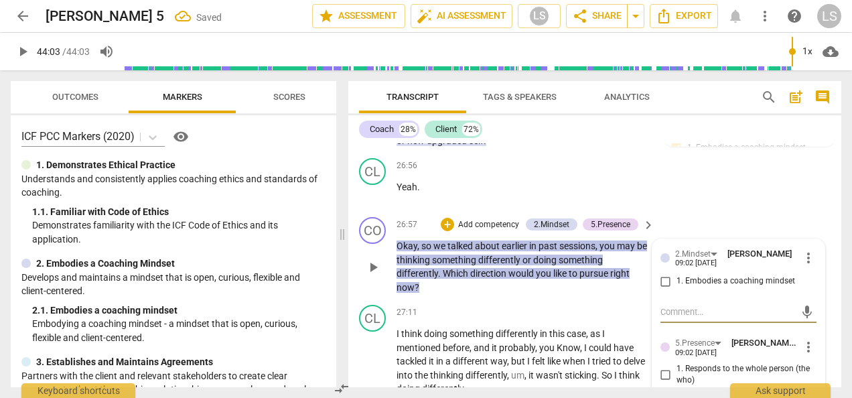
click at [662, 289] on input "1. Embodies a coaching mindset" at bounding box center [665, 281] width 21 height 16
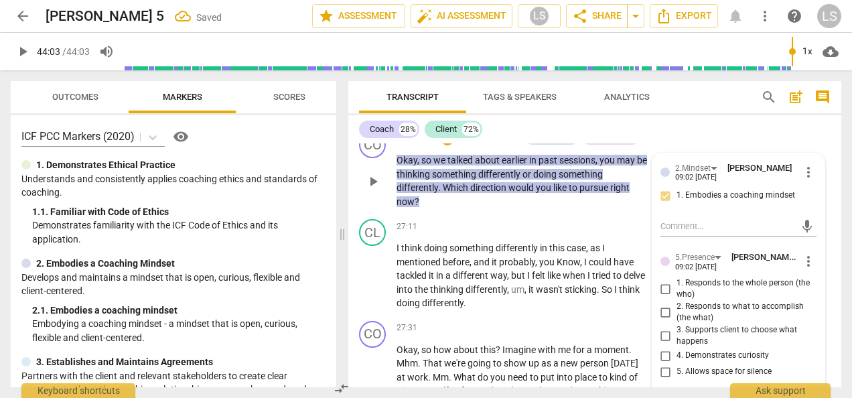
scroll to position [7203, 0]
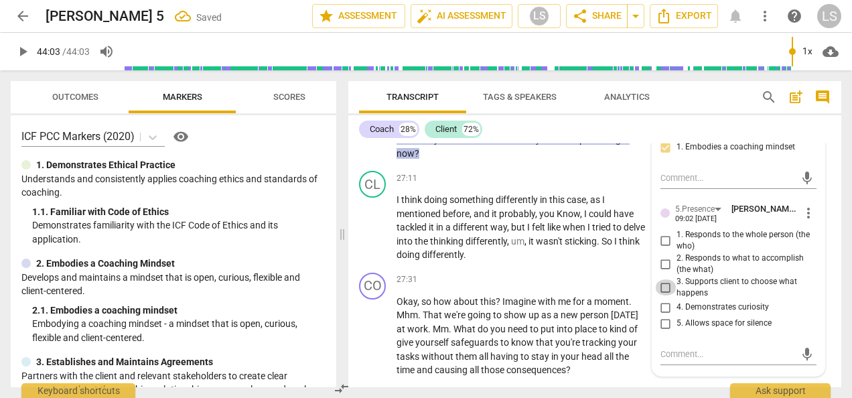
click at [661, 295] on input "3. Supports client to choose what happens" at bounding box center [665, 287] width 21 height 16
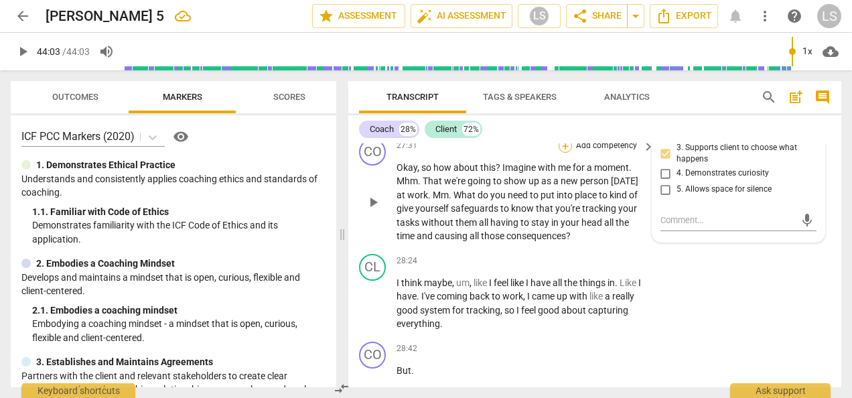
click at [563, 153] on div "+" at bounding box center [565, 145] width 13 height 13
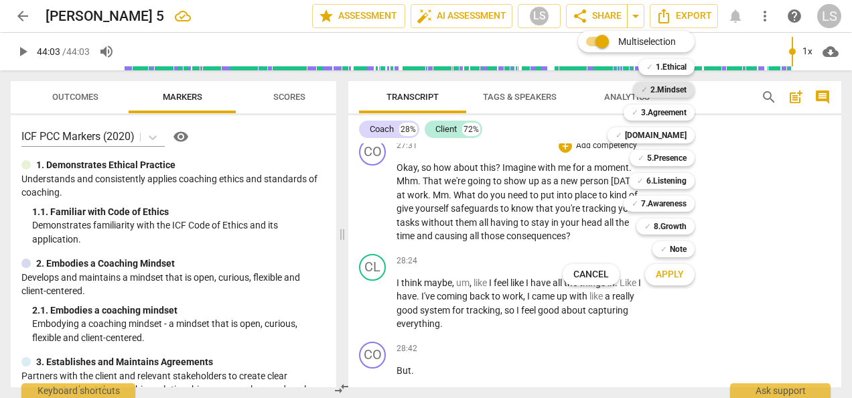
click at [671, 84] on b "2.Mindset" at bounding box center [669, 90] width 36 height 16
click at [663, 150] on b "5.Presence" at bounding box center [667, 158] width 40 height 16
click at [664, 196] on b "7.Awareness" at bounding box center [664, 204] width 46 height 16
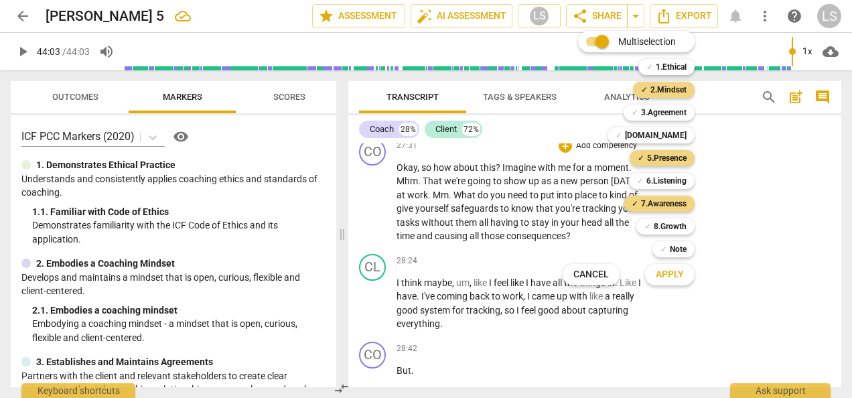
click at [659, 273] on span "Apply" at bounding box center [670, 274] width 28 height 13
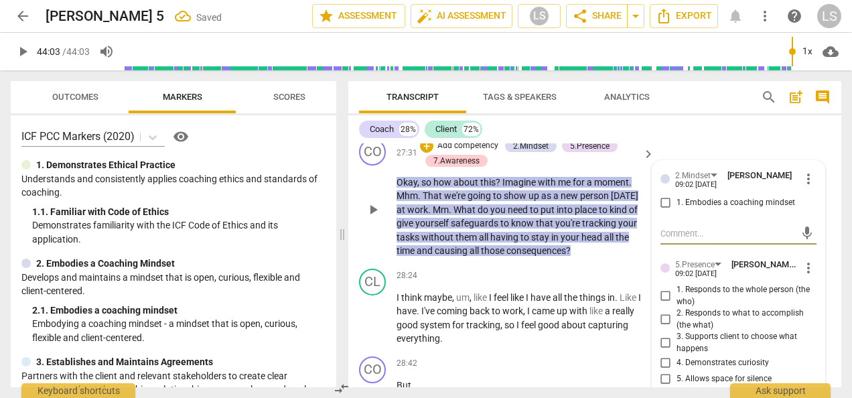
click at [659, 211] on input "1. Embodies a coaching mindset" at bounding box center [665, 203] width 21 height 16
click at [661, 328] on input "2. Responds to what to accomplish (the what)" at bounding box center [665, 320] width 21 height 16
click at [665, 370] on input "4. Demonstrates curiosity" at bounding box center [665, 363] width 21 height 16
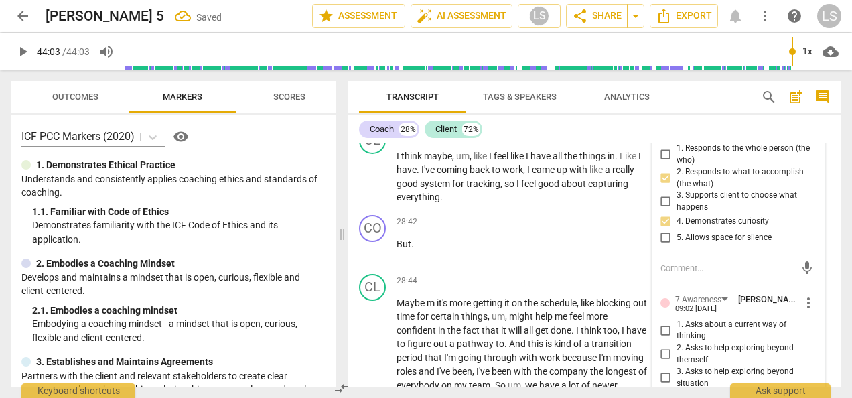
scroll to position [7538, 0]
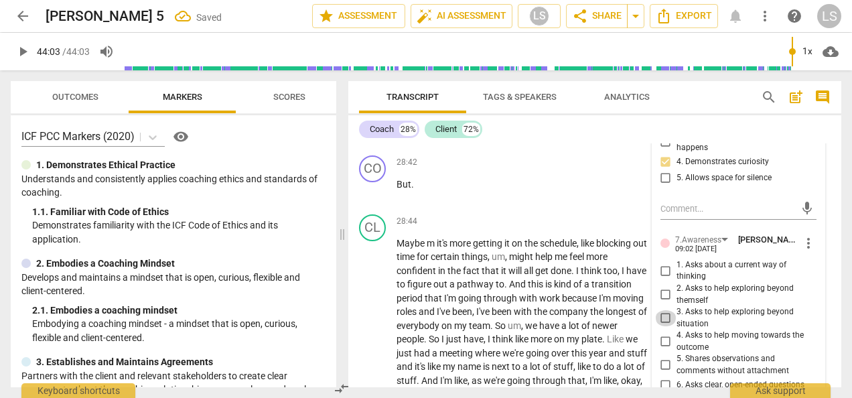
click at [661, 326] on input "3. Asks to help exploring beyond situation" at bounding box center [665, 318] width 21 height 16
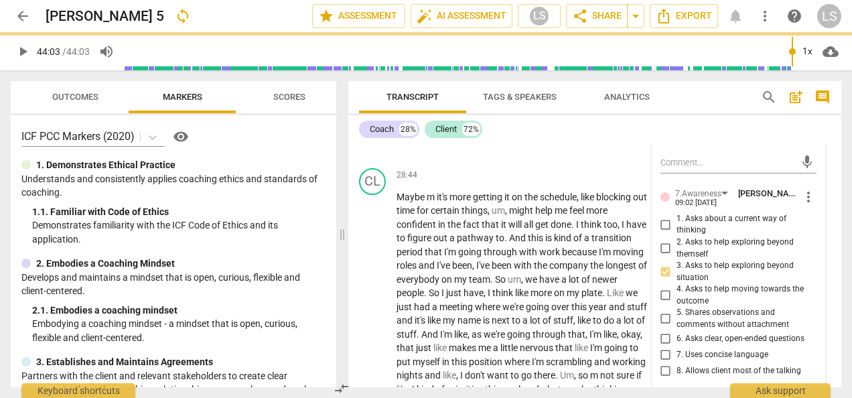
scroll to position [7605, 0]
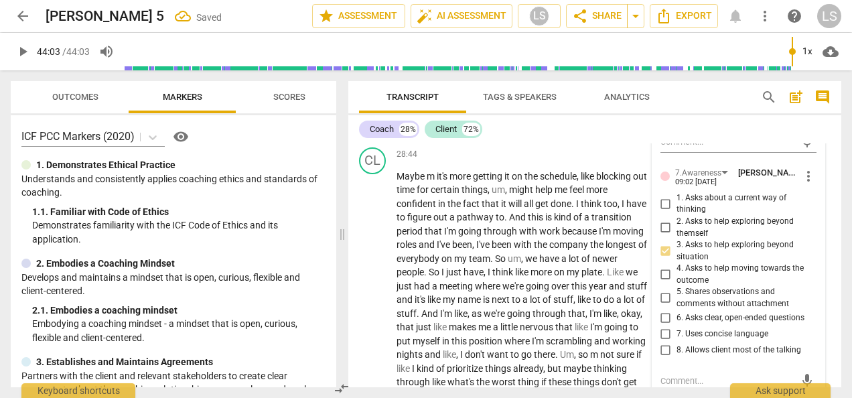
click at [659, 326] on input "6. Asks clear, open-ended questions" at bounding box center [665, 318] width 21 height 16
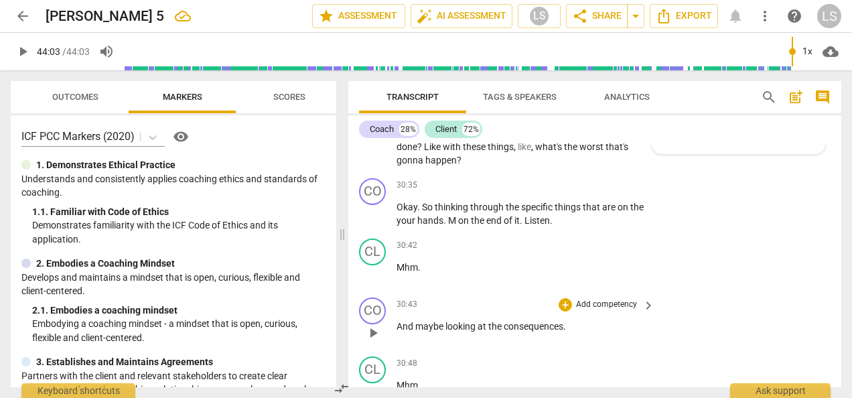
scroll to position [7873, 0]
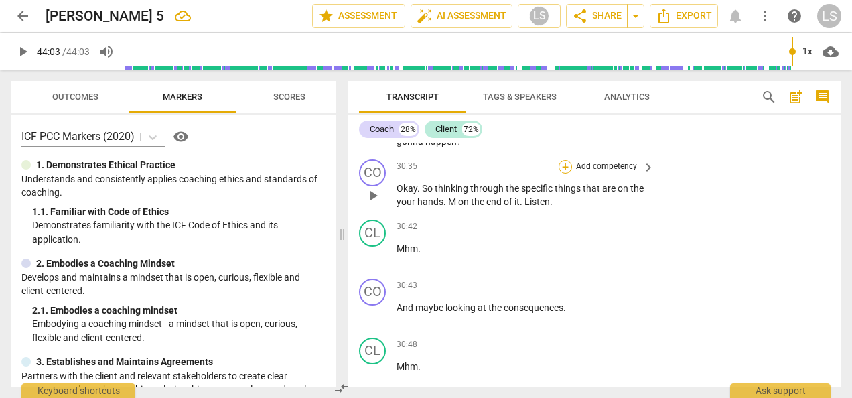
click at [563, 174] on div "+" at bounding box center [565, 166] width 13 height 13
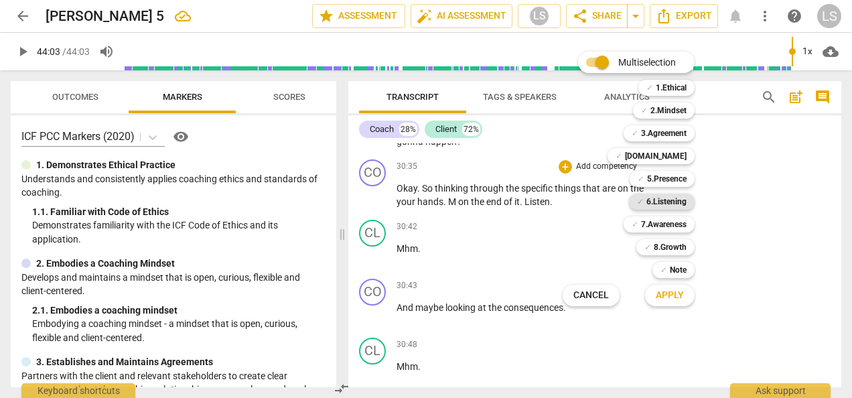
click at [655, 199] on b "6.Listening" at bounding box center [666, 202] width 40 height 16
click at [673, 295] on span "Apply" at bounding box center [670, 295] width 28 height 13
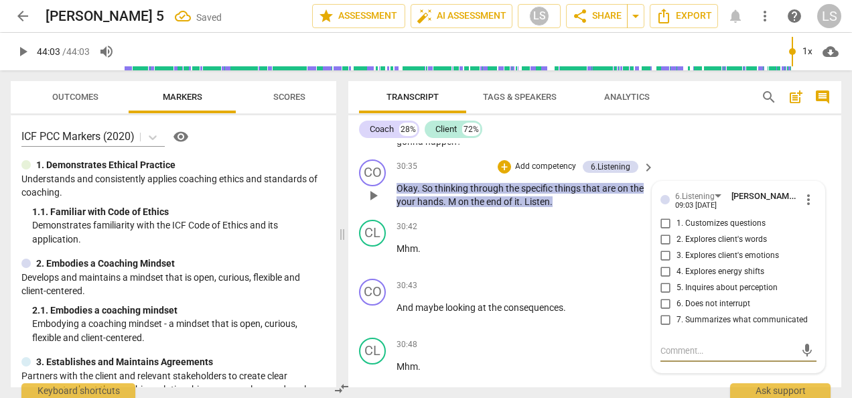
click at [664, 328] on input "7. Summarizes what communicated" at bounding box center [665, 320] width 21 height 16
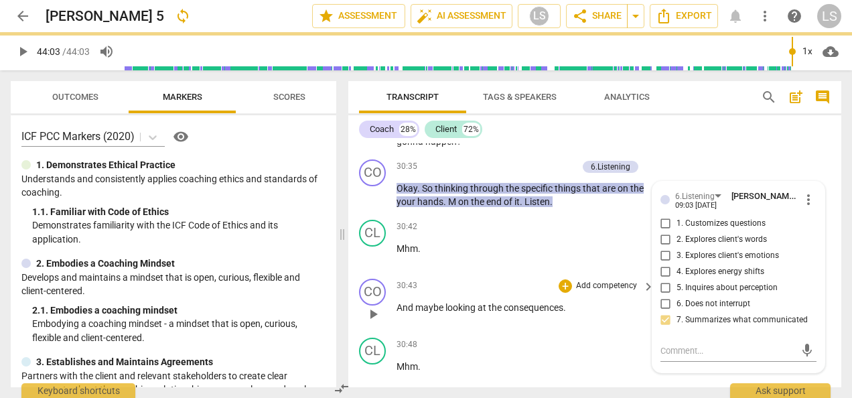
scroll to position [7940, 0]
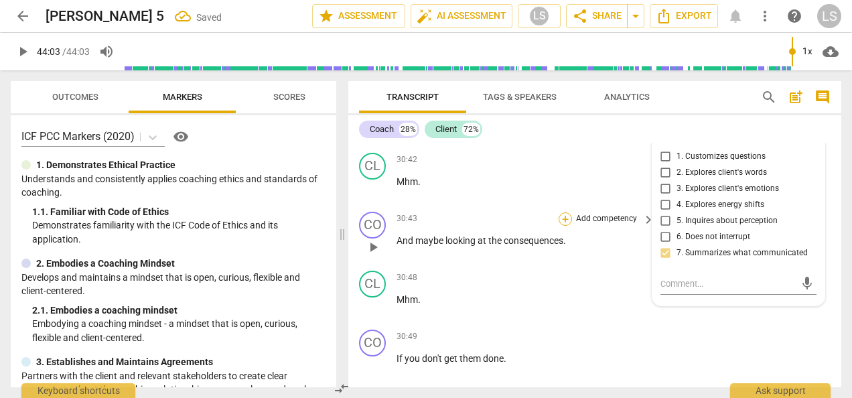
click at [562, 226] on div "+" at bounding box center [565, 218] width 13 height 13
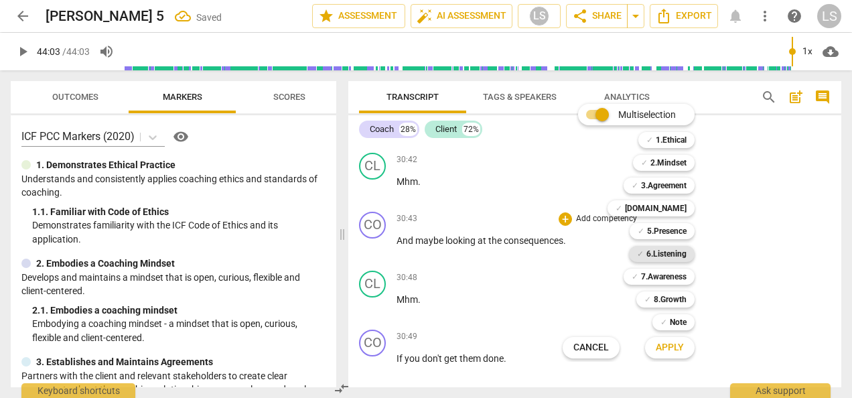
click at [646, 256] on b "6.Listening" at bounding box center [666, 254] width 40 height 16
click at [670, 343] on span "Apply" at bounding box center [670, 347] width 28 height 13
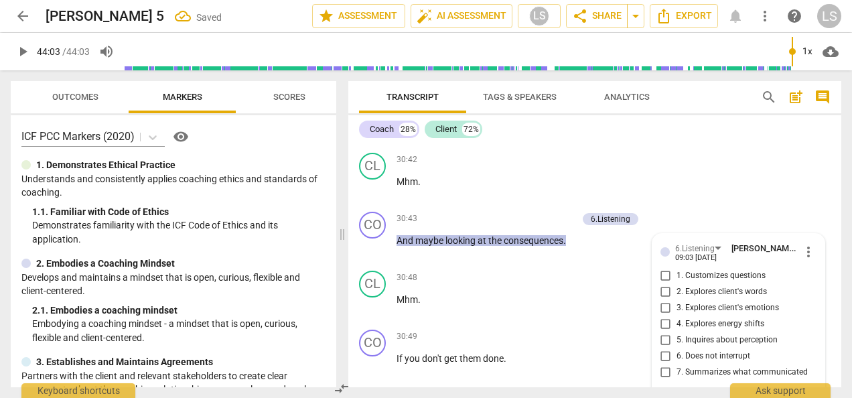
scroll to position [8090, 0]
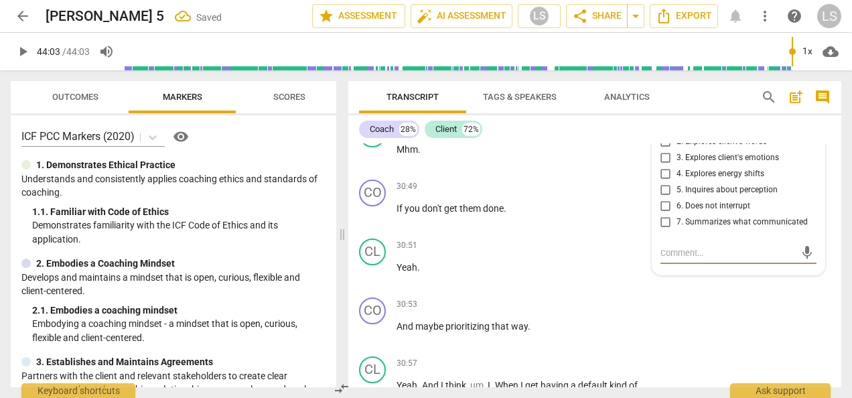
click at [665, 230] on input "7. Summarizes what communicated" at bounding box center [665, 222] width 21 height 16
click at [559, 194] on div "+" at bounding box center [565, 186] width 13 height 13
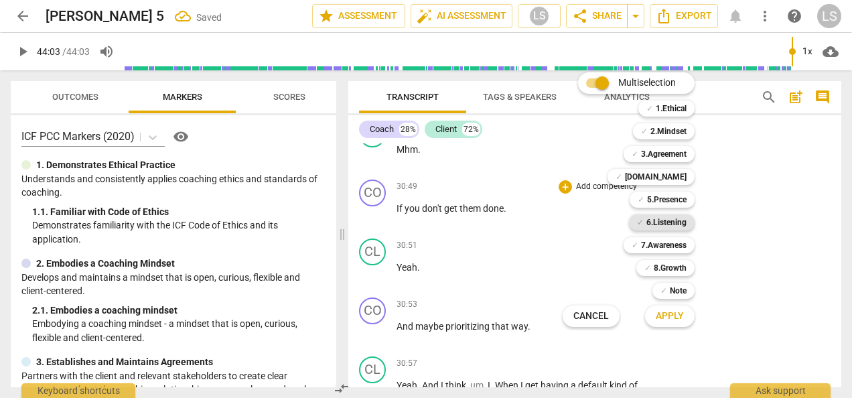
click at [651, 226] on b "6.Listening" at bounding box center [666, 222] width 40 height 16
click at [666, 325] on button "Apply" at bounding box center [670, 316] width 50 height 24
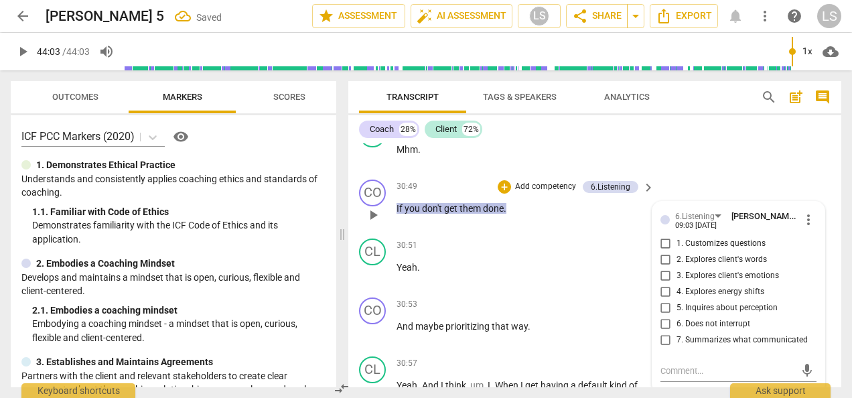
scroll to position [8092, 0]
click at [663, 347] on input "7. Summarizes what communicated" at bounding box center [665, 339] width 21 height 16
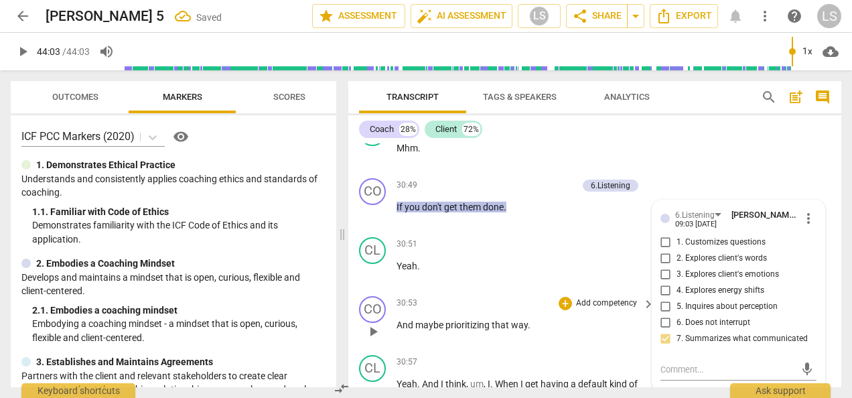
scroll to position [8159, 0]
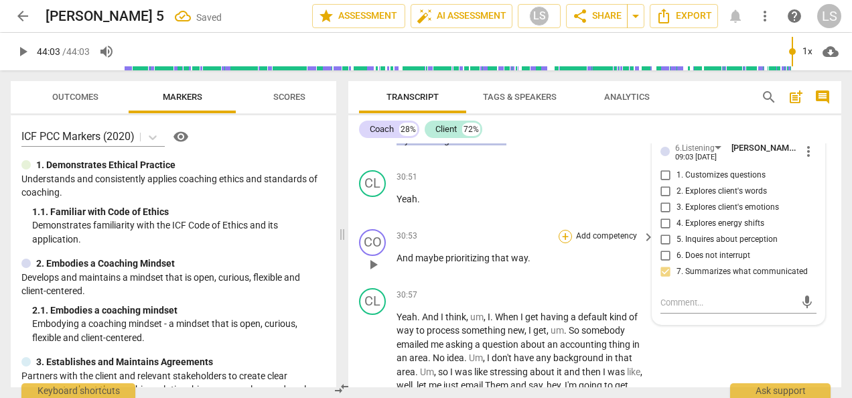
click at [559, 243] on div "+" at bounding box center [565, 236] width 13 height 13
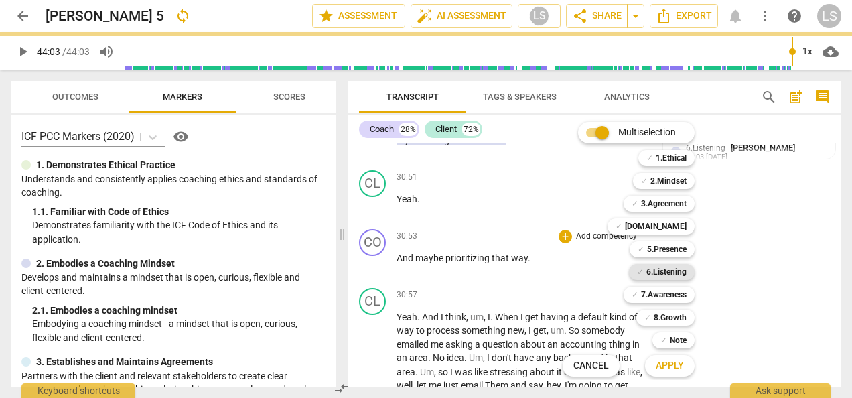
click at [654, 269] on b "6.Listening" at bounding box center [666, 272] width 40 height 16
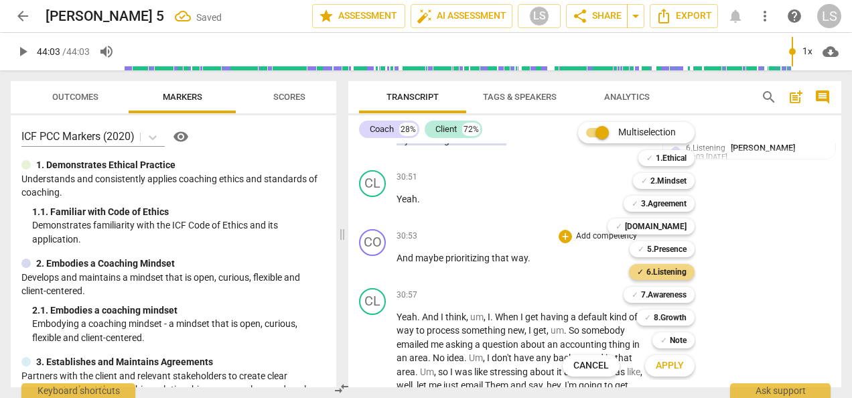
click at [675, 360] on span "Apply" at bounding box center [670, 365] width 28 height 13
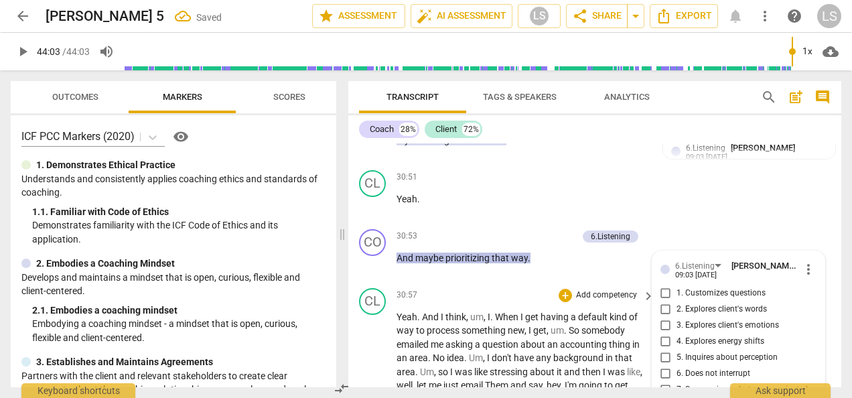
scroll to position [8326, 0]
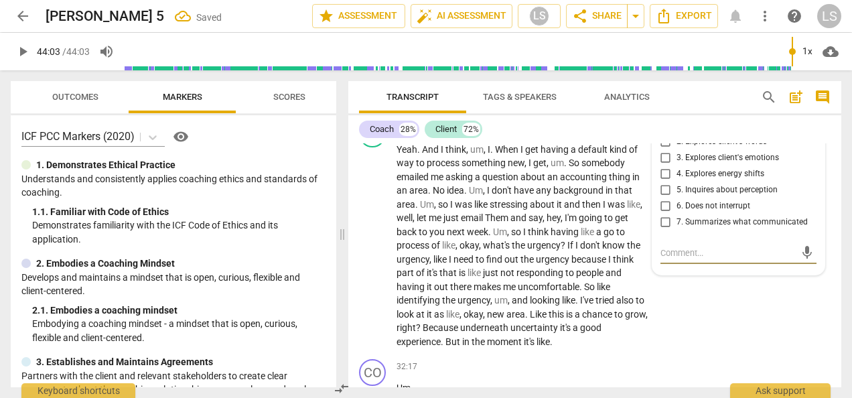
click at [664, 230] on input "7. Summarizes what communicated" at bounding box center [665, 222] width 21 height 16
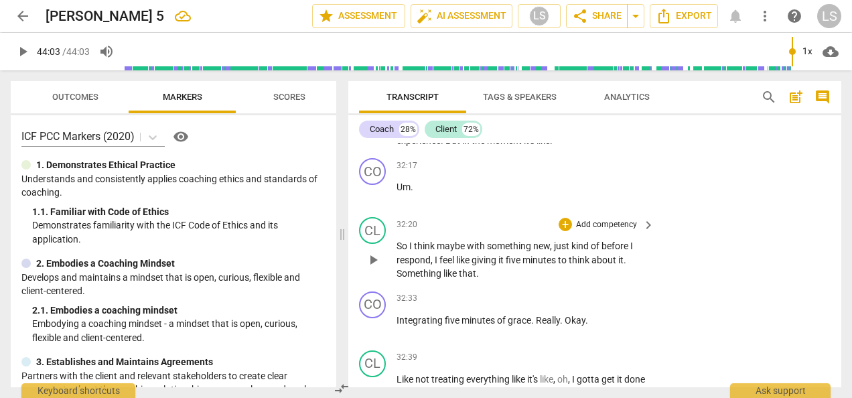
scroll to position [8594, 0]
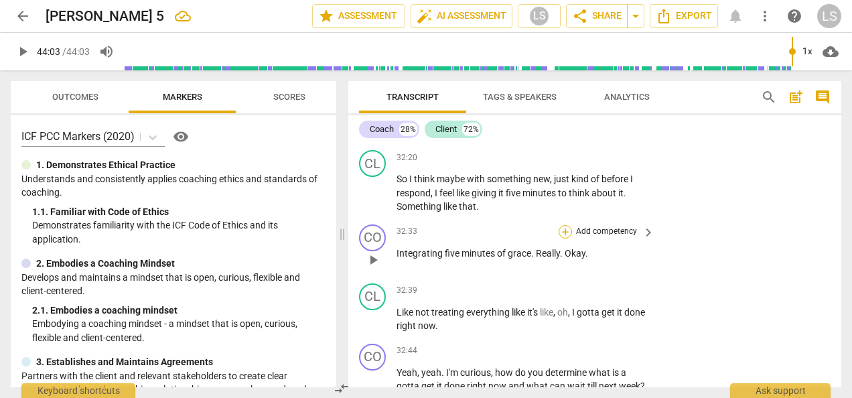
click at [561, 239] on div "+" at bounding box center [565, 231] width 13 height 13
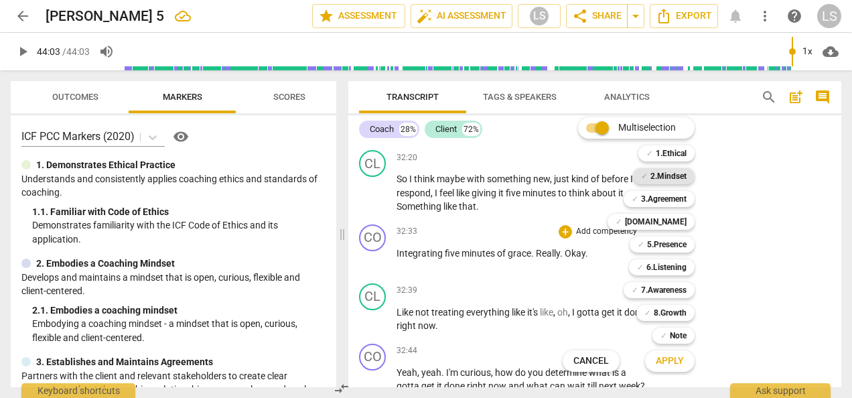
click at [673, 178] on b "2.Mindset" at bounding box center [669, 176] width 36 height 16
click at [668, 221] on b "[DOMAIN_NAME]" at bounding box center [656, 222] width 62 height 16
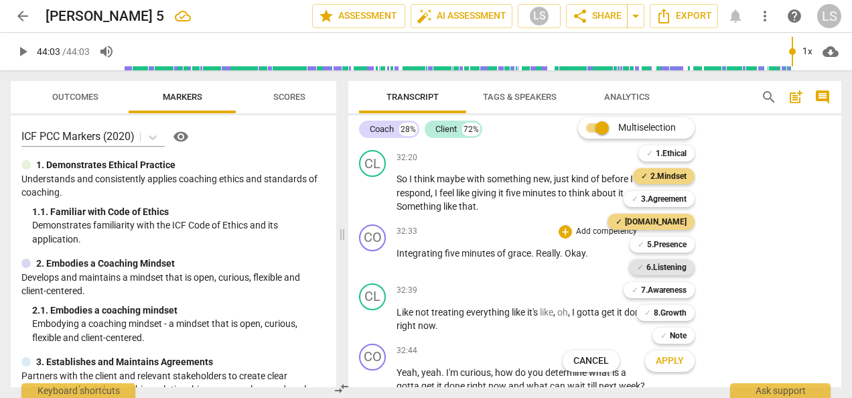
click at [661, 271] on b "6.Listening" at bounding box center [666, 267] width 40 height 16
click at [664, 366] on span "Apply" at bounding box center [670, 360] width 28 height 13
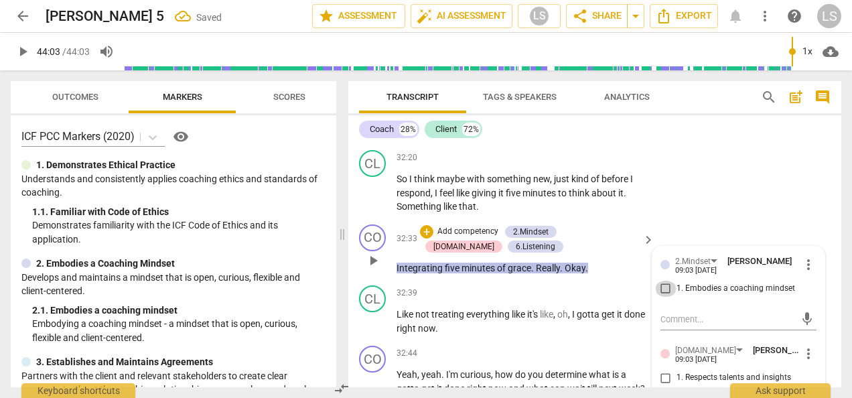
click at [660, 297] on input "1. Embodies a coaching mindset" at bounding box center [665, 289] width 21 height 16
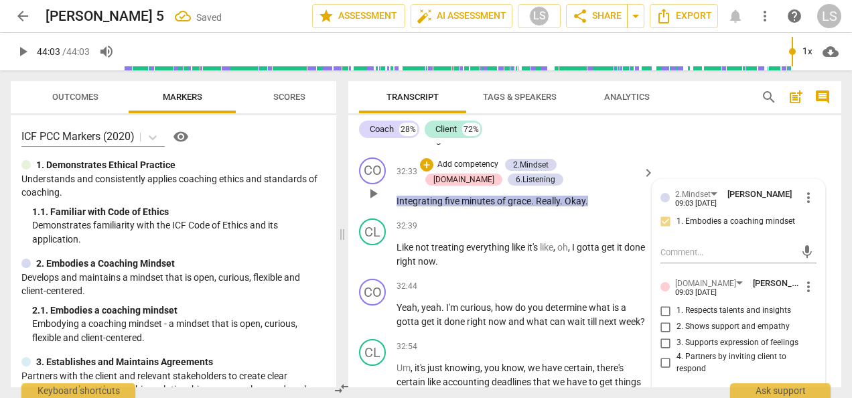
click at [659, 319] on input "1. Respects talents and insights" at bounding box center [665, 311] width 21 height 16
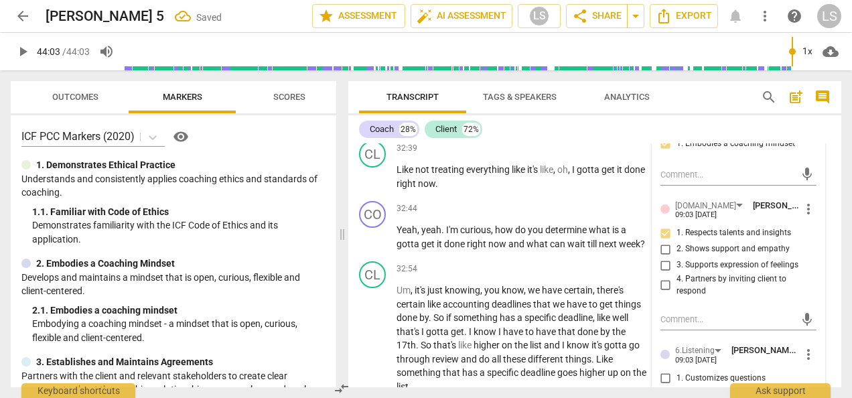
scroll to position [8862, 0]
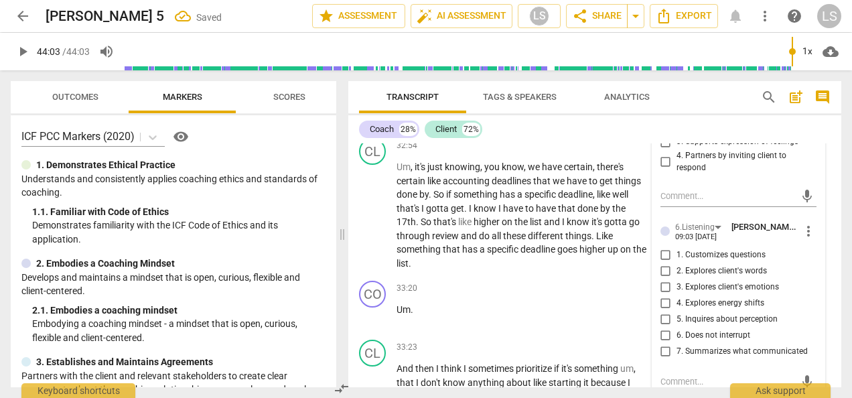
click at [671, 359] on input "7. Summarizes what communicated" at bounding box center [665, 351] width 21 height 16
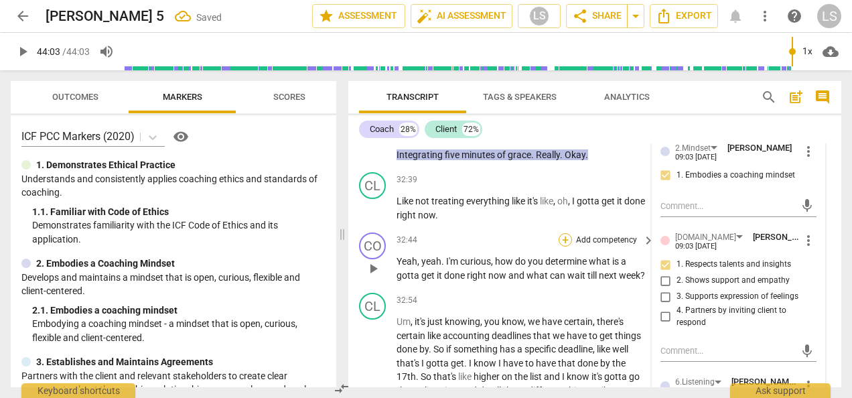
scroll to position [8728, 0]
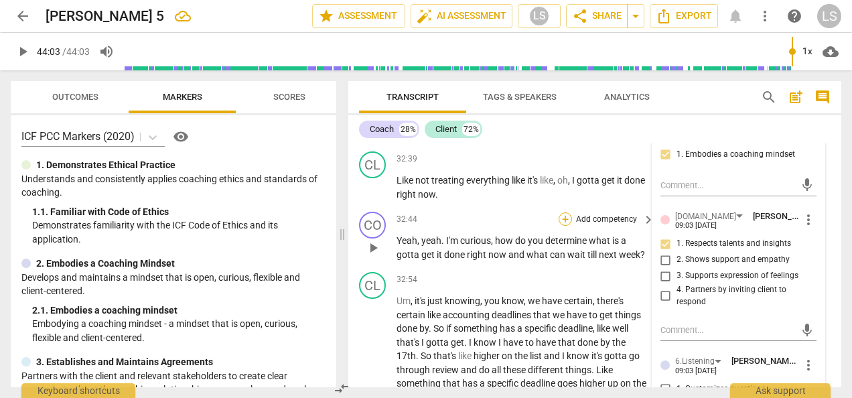
click at [559, 226] on div "+" at bounding box center [565, 218] width 13 height 13
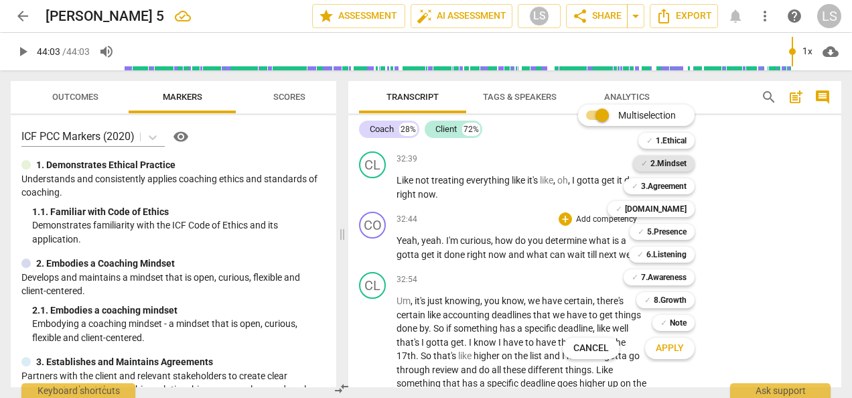
click at [676, 162] on b "2.Mindset" at bounding box center [669, 163] width 36 height 16
click at [667, 233] on b "5.Presence" at bounding box center [667, 232] width 40 height 16
click at [661, 251] on b "6.Listening" at bounding box center [666, 255] width 40 height 16
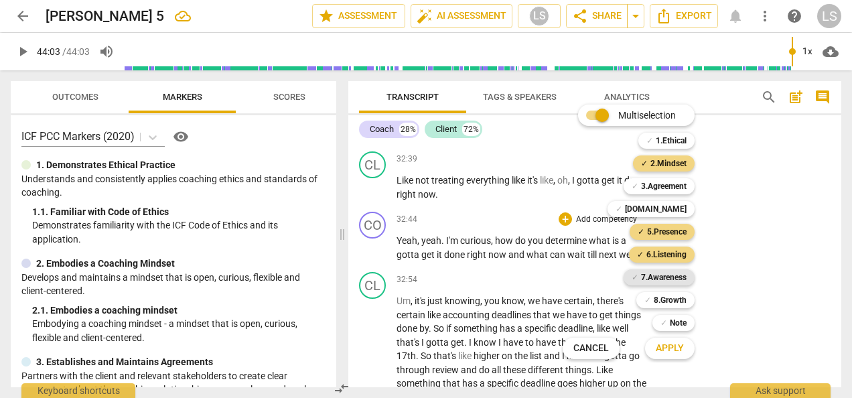
click at [659, 275] on b "7.Awareness" at bounding box center [664, 277] width 46 height 16
click at [671, 347] on span "Apply" at bounding box center [670, 348] width 28 height 13
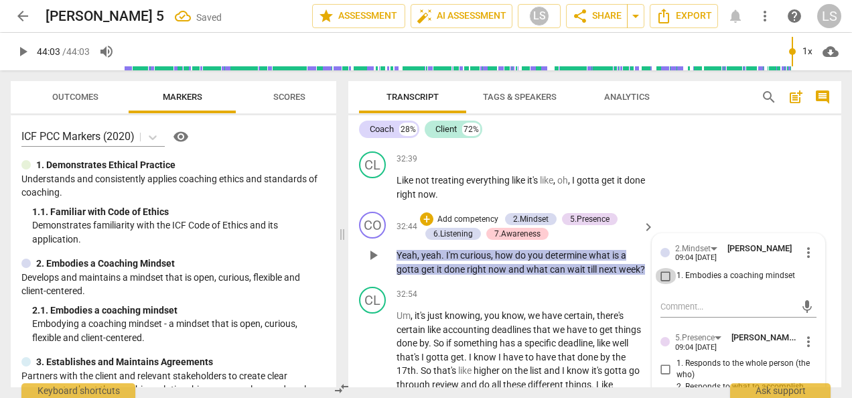
click at [669, 284] on input "1. Embodies a coaching mindset" at bounding box center [665, 276] width 21 height 16
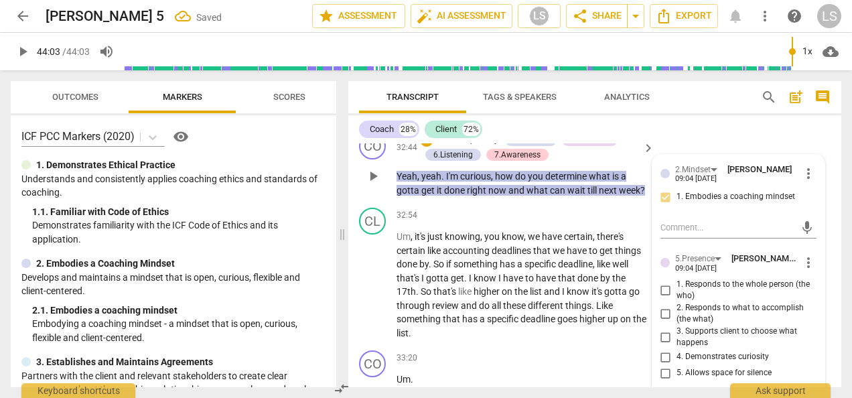
scroll to position [8862, 0]
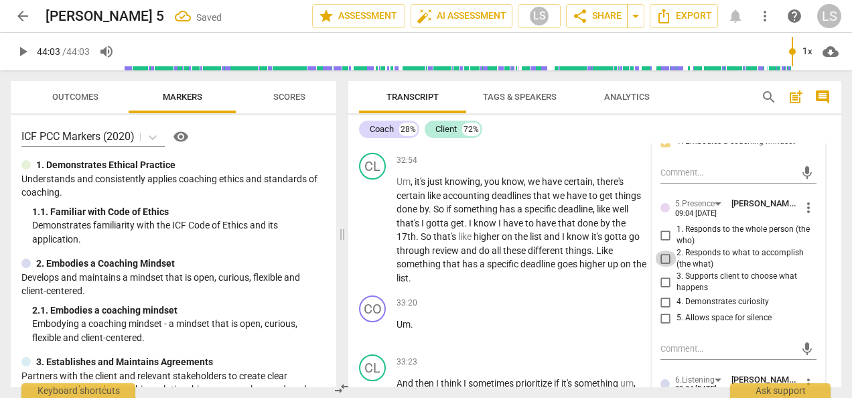
click at [665, 267] on input "2. Responds to what to accomplish (the what)" at bounding box center [665, 259] width 21 height 16
click at [661, 310] on input "4. Demonstrates curiosity" at bounding box center [665, 302] width 21 height 16
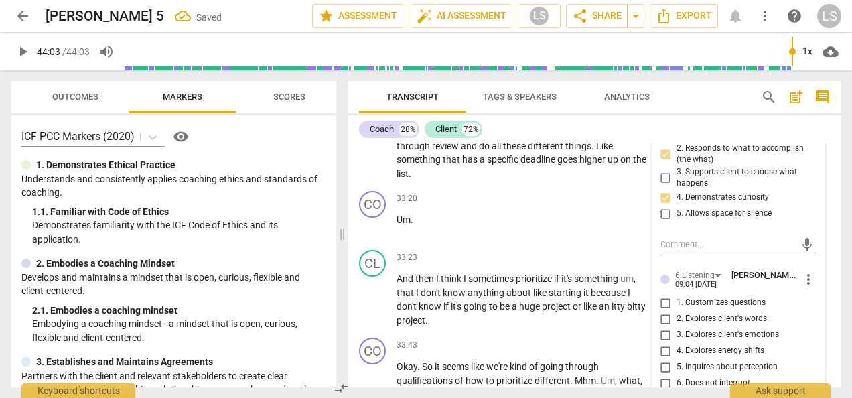
scroll to position [9063, 0]
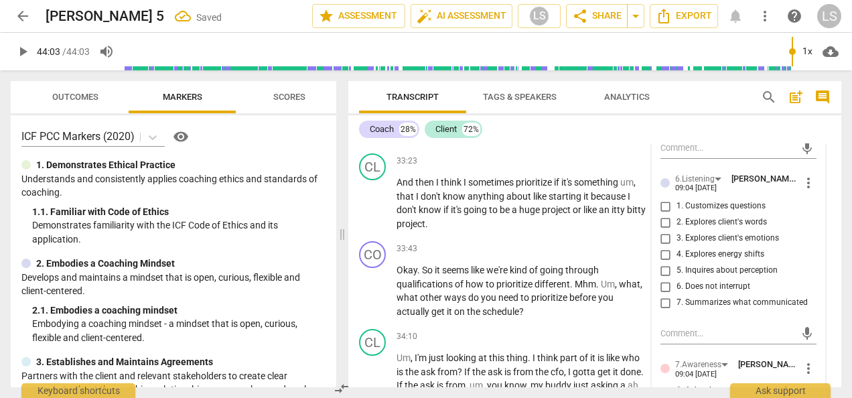
drag, startPoint x: 667, startPoint y: 222, endPoint x: 690, endPoint y: 295, distance: 76.1
click at [667, 214] on input "1. Customizes questions" at bounding box center [665, 206] width 21 height 16
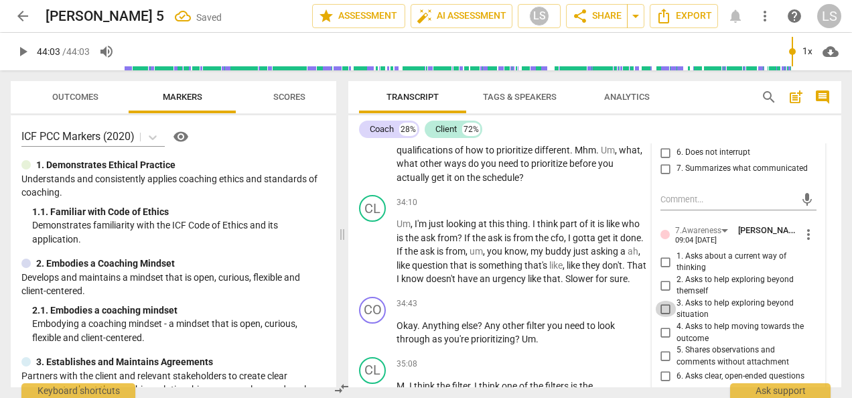
click at [664, 317] on input "3. Asks to help exploring beyond situation" at bounding box center [665, 309] width 21 height 16
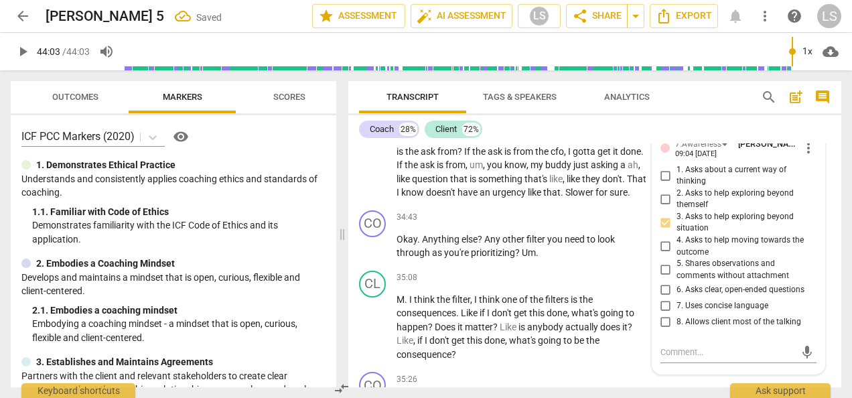
scroll to position [9331, 0]
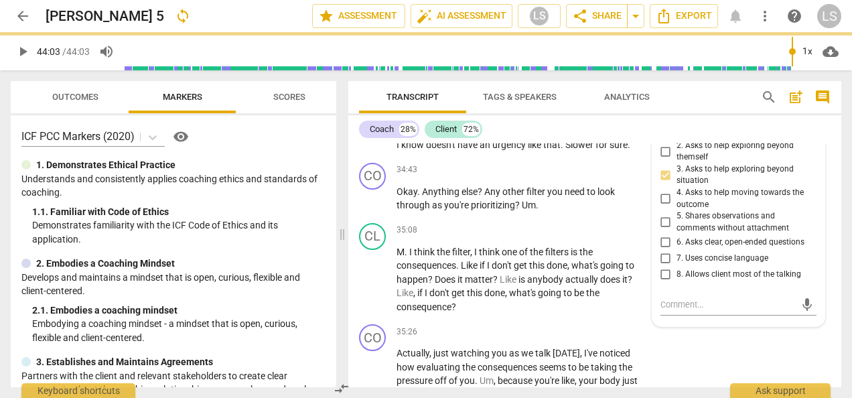
click at [664, 250] on input "6. Asks clear, open-ended questions" at bounding box center [665, 242] width 21 height 16
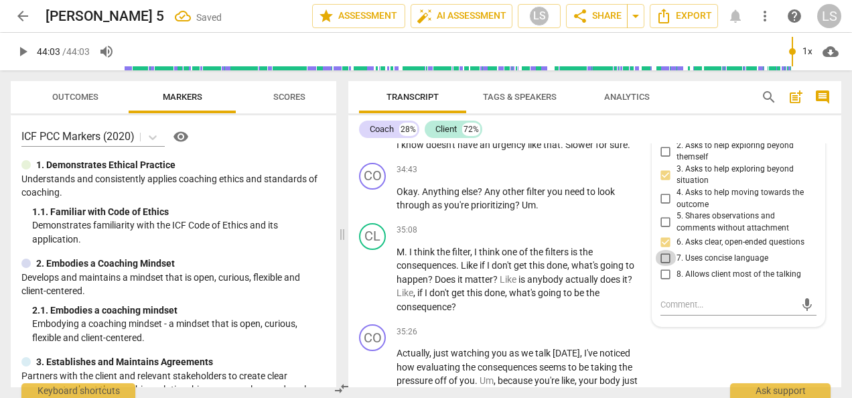
click at [661, 266] on input "7. Uses concise language" at bounding box center [665, 258] width 21 height 16
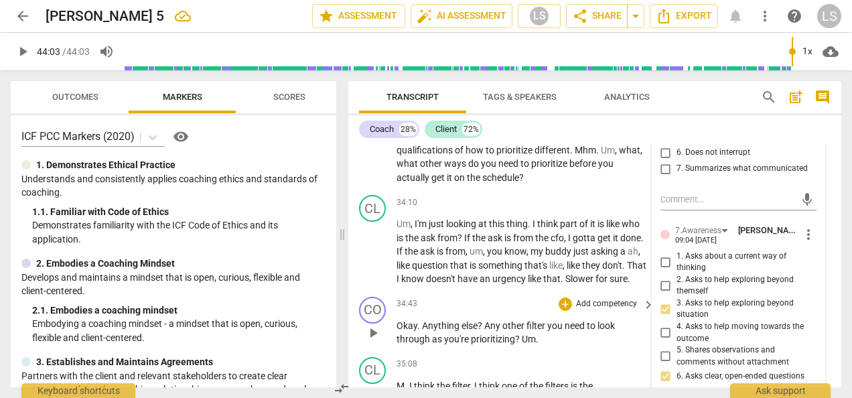
scroll to position [9130, 0]
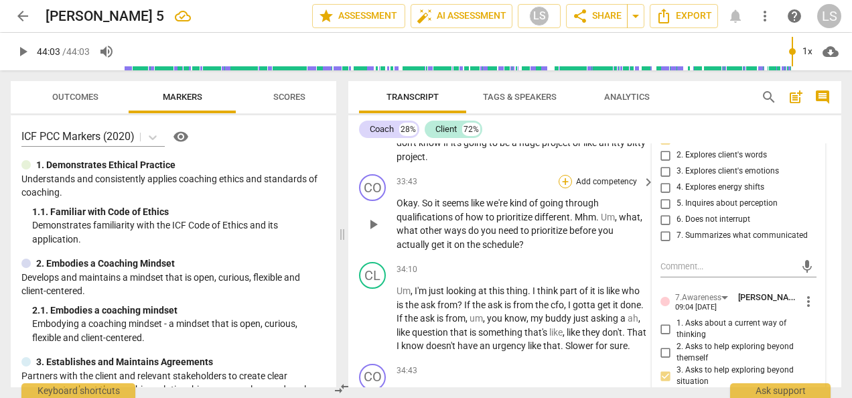
click at [568, 188] on div "+" at bounding box center [565, 181] width 13 height 13
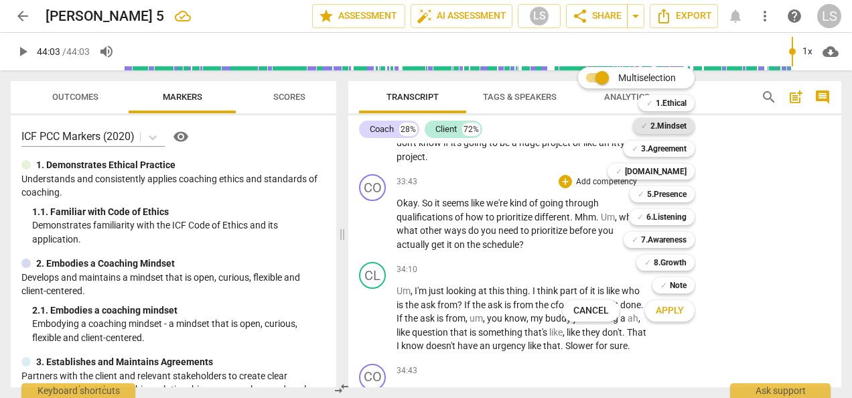
click at [677, 127] on b "2.Mindset" at bounding box center [669, 126] width 36 height 16
click at [667, 216] on b "6.Listening" at bounding box center [666, 217] width 40 height 16
drag, startPoint x: 664, startPoint y: 241, endPoint x: 664, endPoint y: 251, distance: 10.0
click at [664, 241] on b "7.Awareness" at bounding box center [664, 240] width 46 height 16
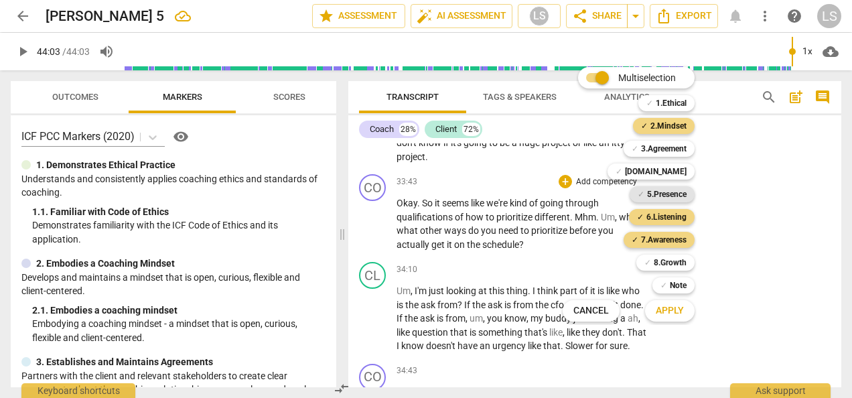
click at [662, 198] on b "5.Presence" at bounding box center [667, 194] width 40 height 16
click at [670, 304] on span "Apply" at bounding box center [670, 310] width 28 height 13
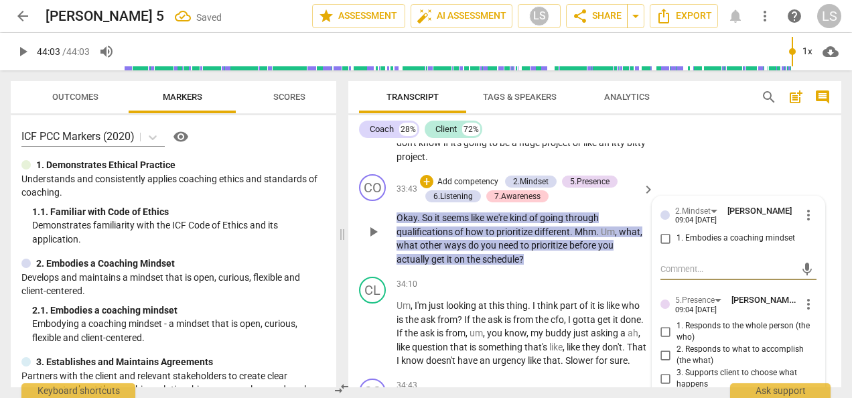
click at [665, 247] on input "1. Embodies a coaching mindset" at bounding box center [665, 238] width 21 height 16
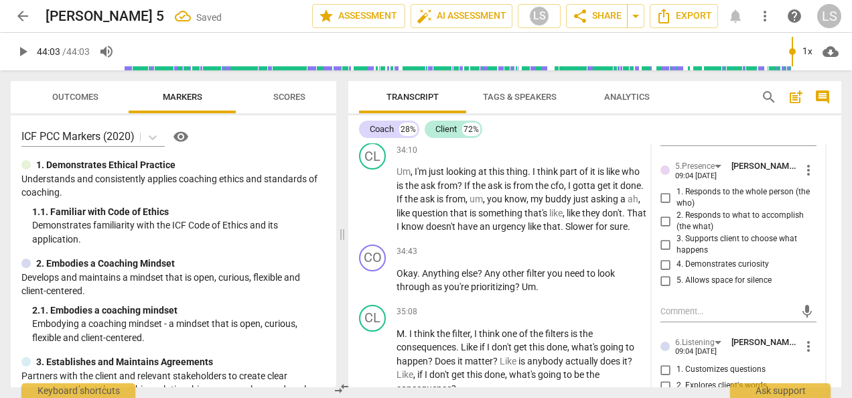
click at [666, 229] on input "2. Responds to what to accomplish (the what)" at bounding box center [665, 221] width 21 height 16
click at [666, 273] on input "4. Demonstrates curiosity" at bounding box center [665, 265] width 21 height 16
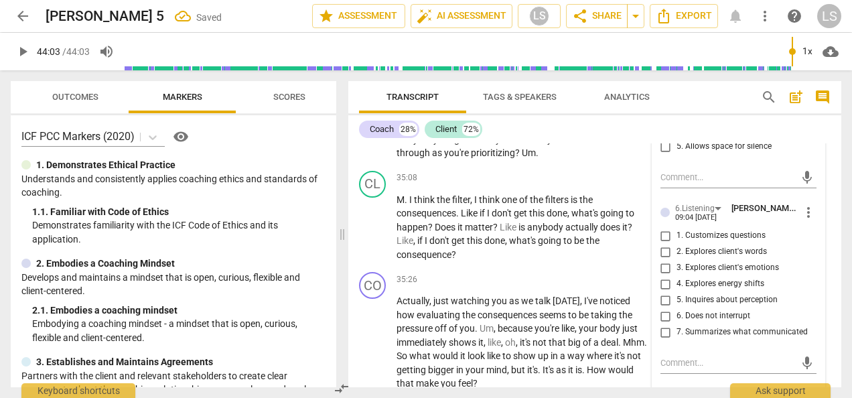
click at [664, 340] on input "7. Summarizes what communicated" at bounding box center [665, 332] width 21 height 16
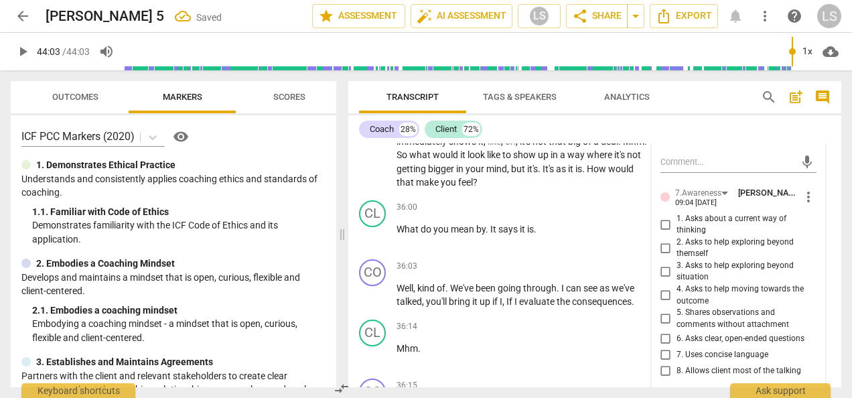
click at [665, 279] on input "3. Asks to help exploring beyond situation" at bounding box center [665, 271] width 21 height 16
click at [663, 346] on input "6. Asks clear, open-ended questions" at bounding box center [665, 338] width 21 height 16
click at [659, 362] on input "7. Uses concise language" at bounding box center [665, 354] width 21 height 16
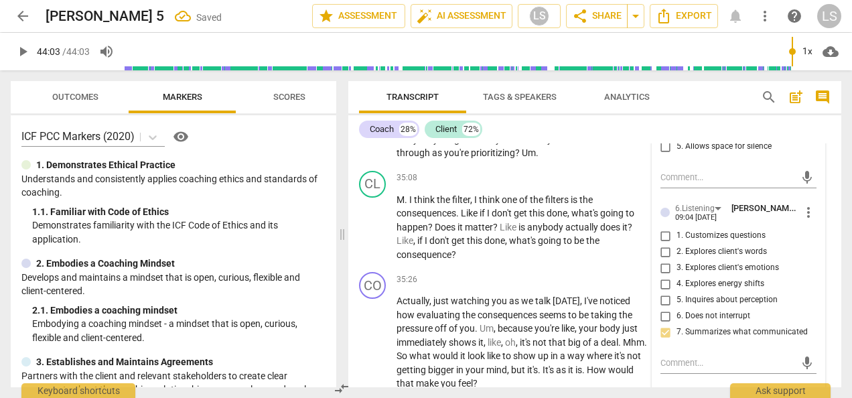
scroll to position [9331, 0]
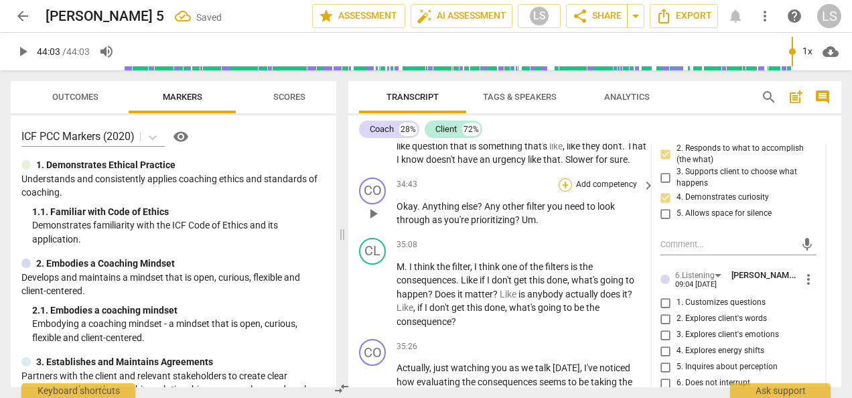
click at [565, 192] on div "+" at bounding box center [565, 184] width 13 height 13
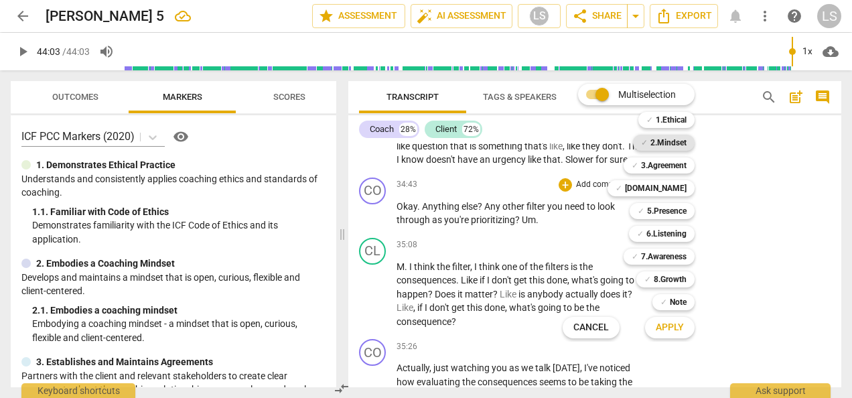
click at [682, 141] on b "2.Mindset" at bounding box center [669, 143] width 36 height 16
click at [666, 206] on b "5.Presence" at bounding box center [667, 211] width 40 height 16
click at [655, 256] on b "7.Awareness" at bounding box center [664, 257] width 46 height 16
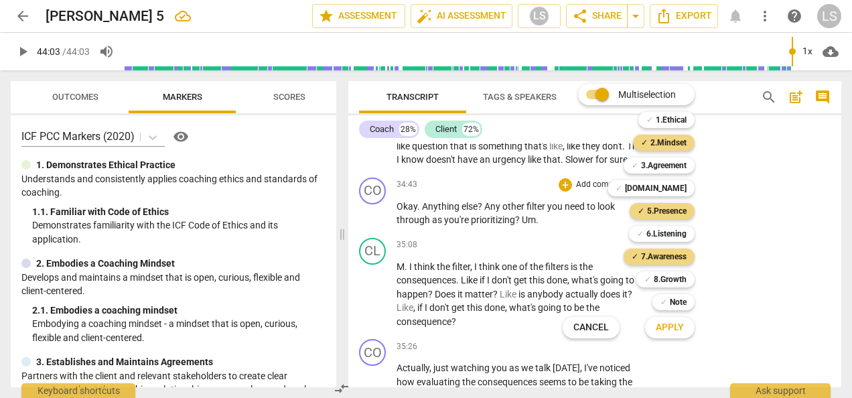
click at [673, 327] on span "Apply" at bounding box center [670, 327] width 28 height 13
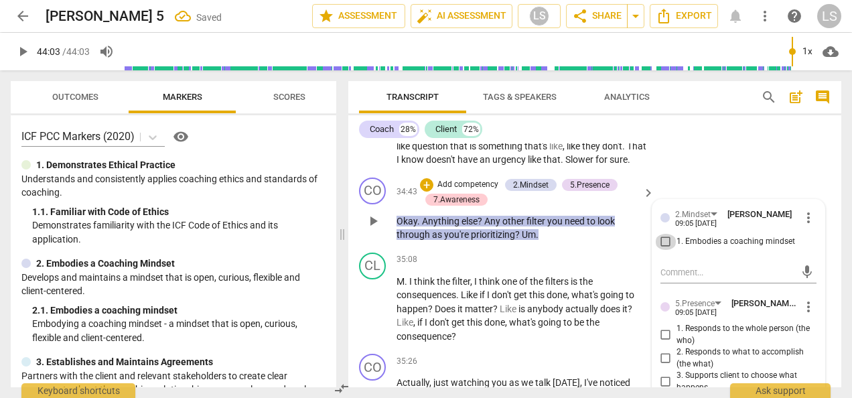
click at [663, 250] on input "1. Embodies a coaching mindset" at bounding box center [665, 242] width 21 height 16
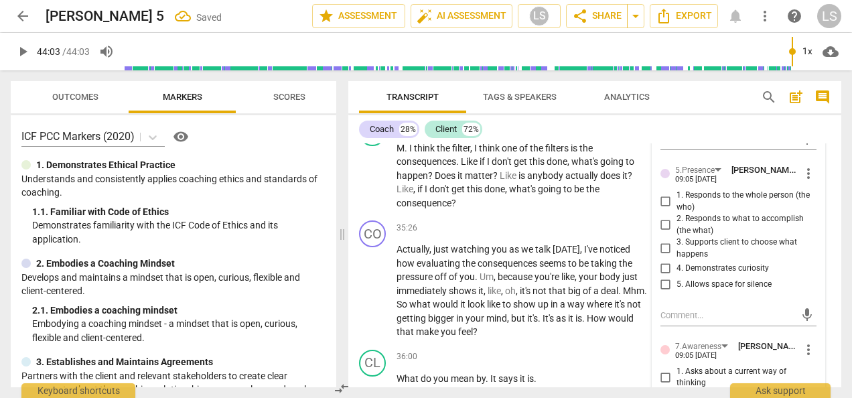
scroll to position [9465, 0]
click at [665, 232] on input "2. Responds to what to accomplish (the what)" at bounding box center [665, 224] width 21 height 16
click at [661, 276] on input "4. Demonstrates curiosity" at bounding box center [665, 268] width 21 height 16
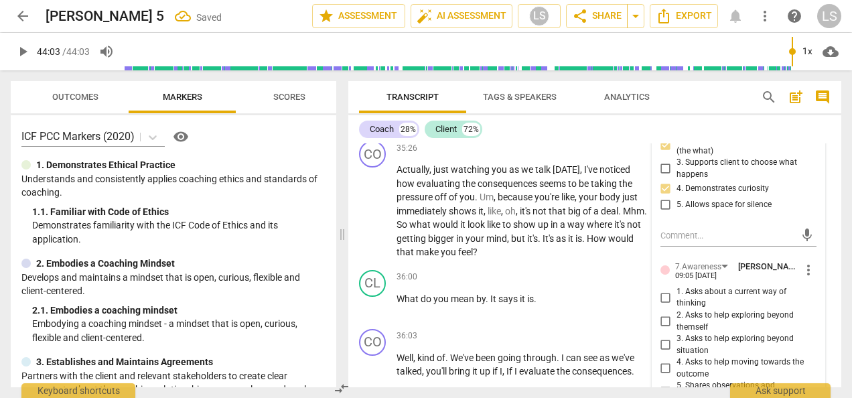
scroll to position [9599, 0]
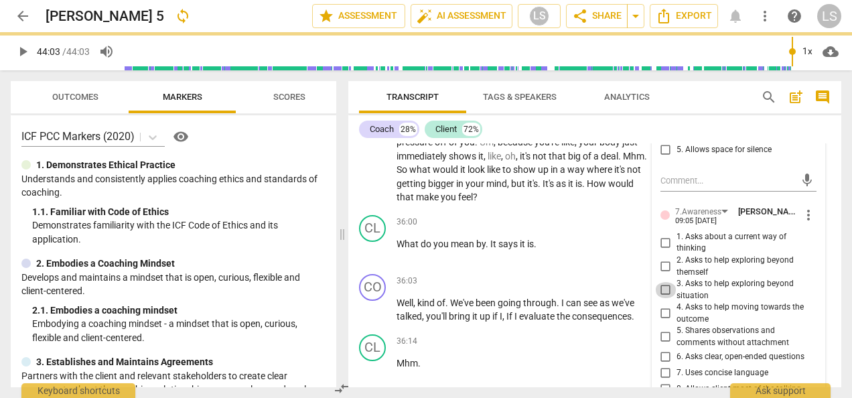
click at [665, 298] on input "3. Asks to help exploring beyond situation" at bounding box center [665, 290] width 21 height 16
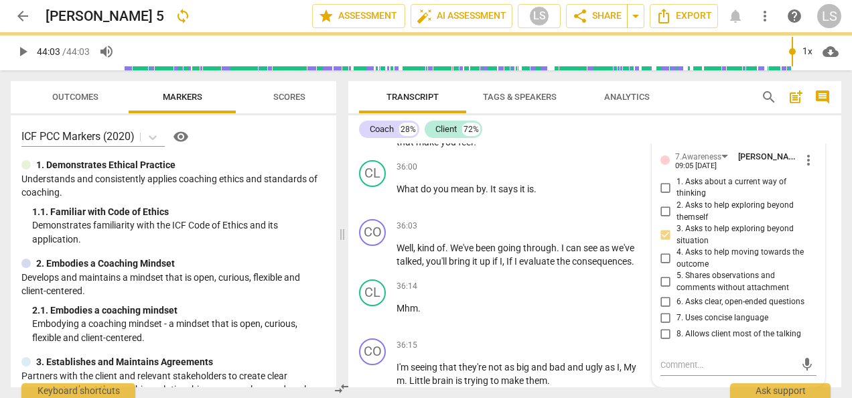
scroll to position [9666, 0]
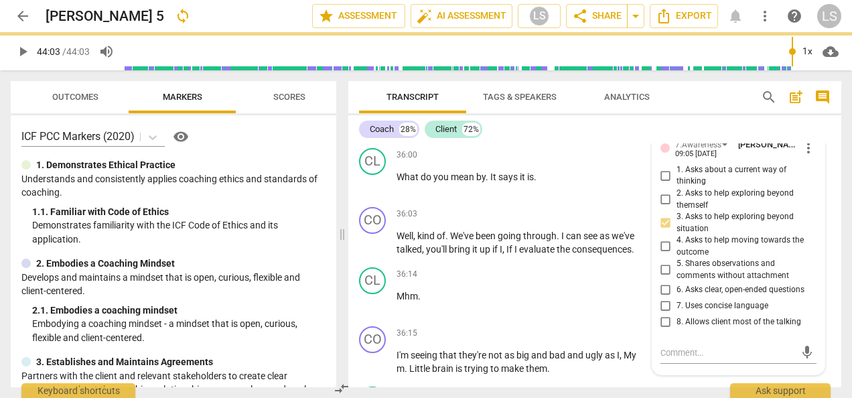
click at [664, 298] on input "6. Asks clear, open-ended questions" at bounding box center [665, 290] width 21 height 16
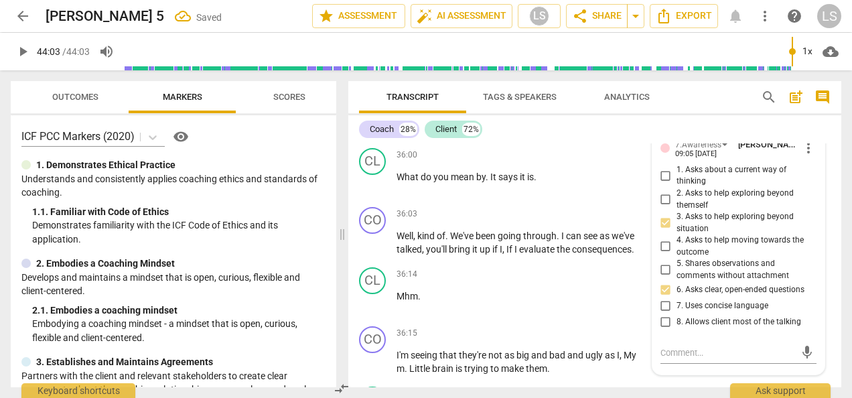
click at [665, 298] on input "6. Asks clear, open-ended questions" at bounding box center [665, 290] width 21 height 16
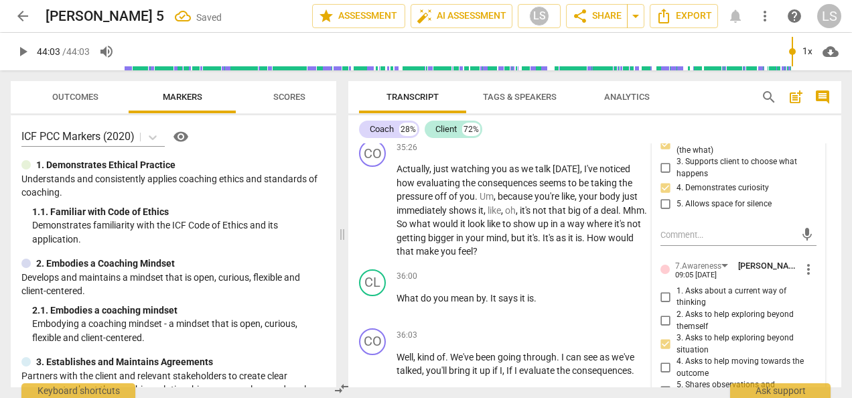
scroll to position [9532, 0]
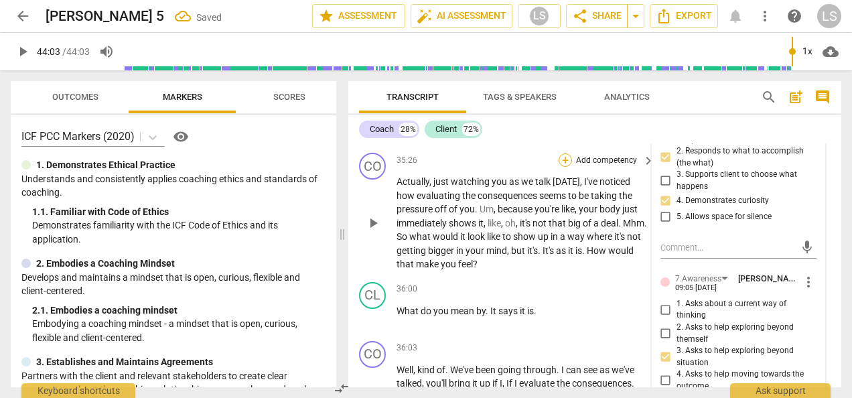
click at [568, 167] on div "+" at bounding box center [565, 159] width 13 height 13
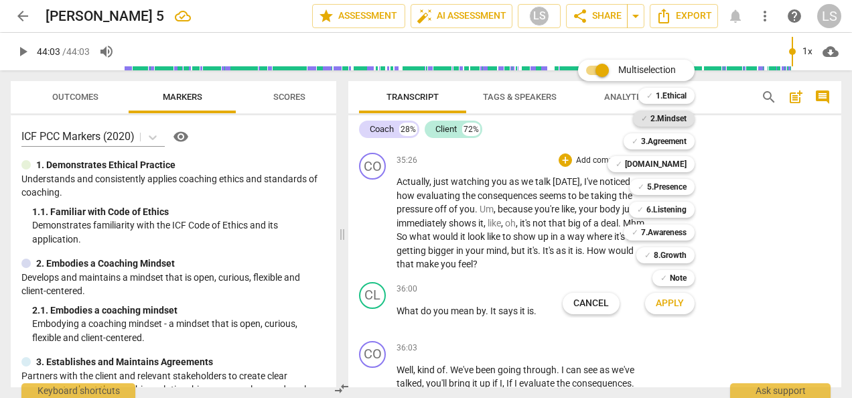
click at [681, 113] on b "2.Mindset" at bounding box center [669, 119] width 36 height 16
click at [665, 186] on b "5.Presence" at bounding box center [667, 187] width 40 height 16
click at [661, 232] on b "7.Awareness" at bounding box center [664, 232] width 46 height 16
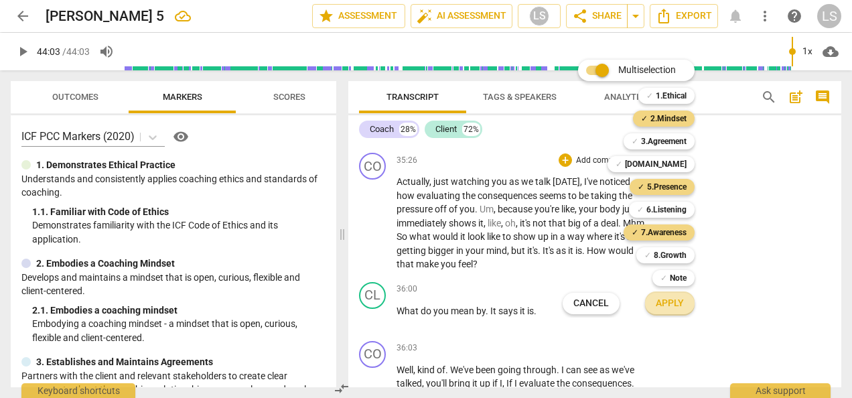
click at [661, 303] on span "Apply" at bounding box center [670, 303] width 28 height 13
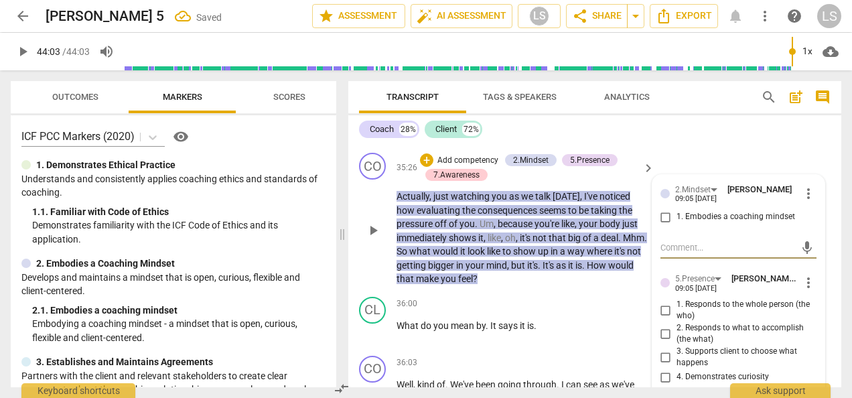
click at [660, 225] on input "1. Embodies a coaching mindset" at bounding box center [665, 217] width 21 height 16
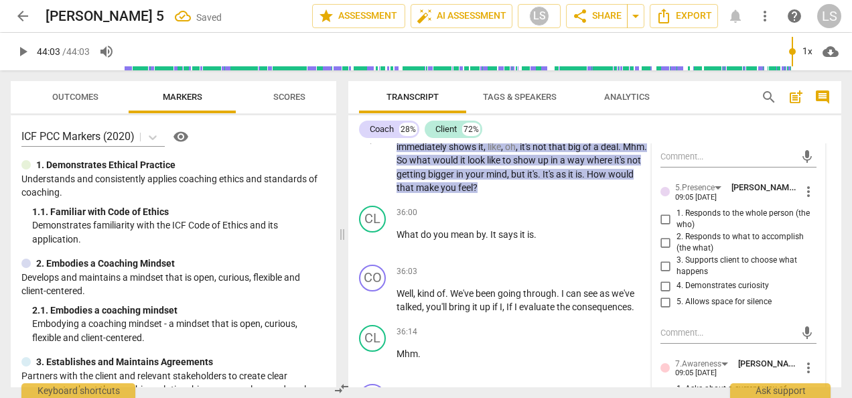
scroll to position [9666, 0]
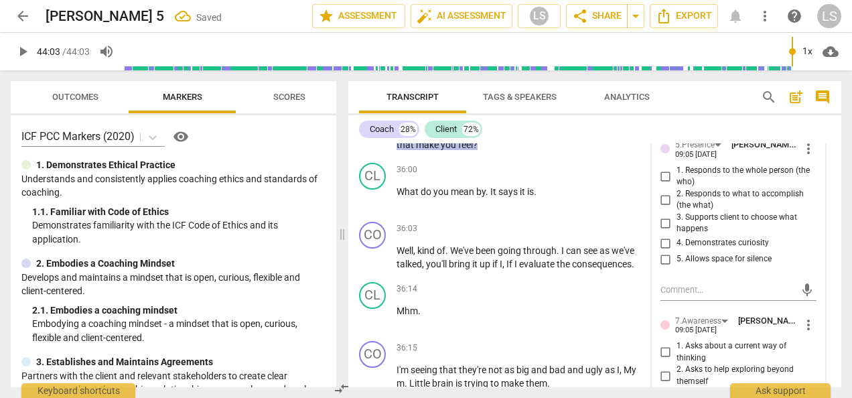
click at [665, 184] on input "1. Responds to the whole person (the who)" at bounding box center [665, 176] width 21 height 16
click at [663, 208] on input "2. Responds to what to accomplish (the what)" at bounding box center [665, 200] width 21 height 16
click at [661, 251] on input "4. Demonstrates curiosity" at bounding box center [665, 243] width 21 height 16
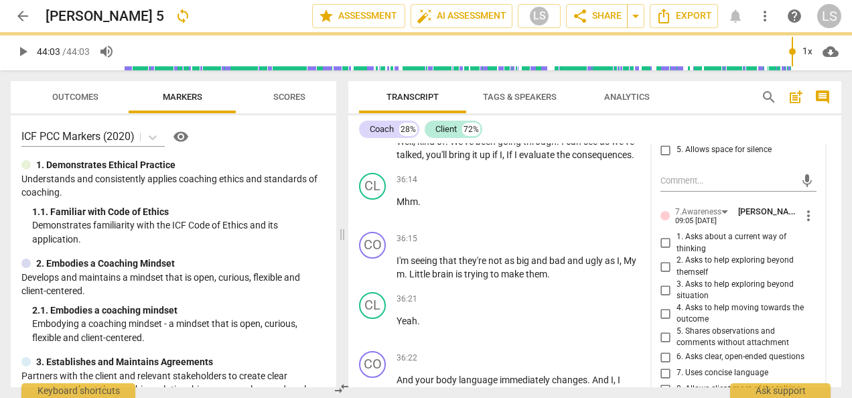
scroll to position [9867, 0]
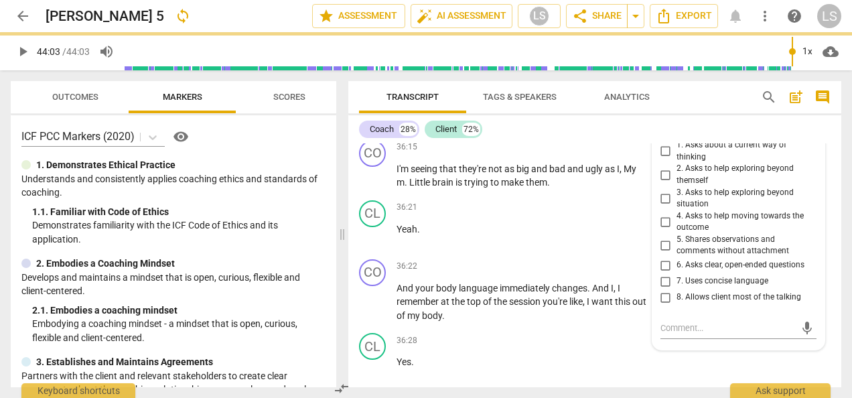
click at [667, 183] on input "2. Asks to help exploring beyond themself" at bounding box center [665, 175] width 21 height 16
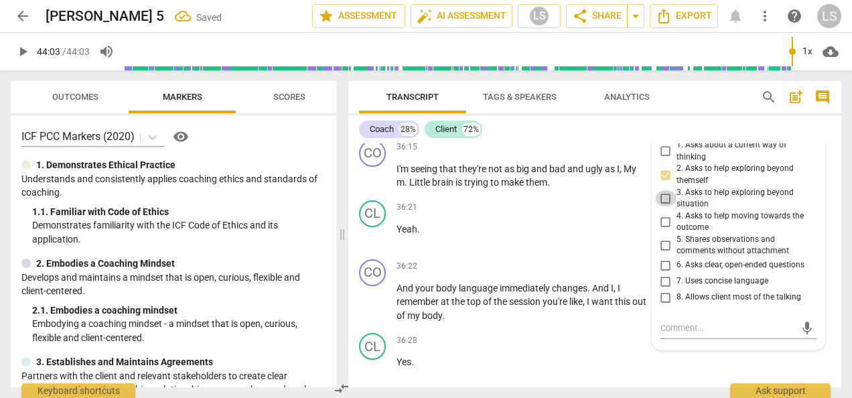
click at [662, 206] on input "3. Asks to help exploring beyond situation" at bounding box center [665, 198] width 21 height 16
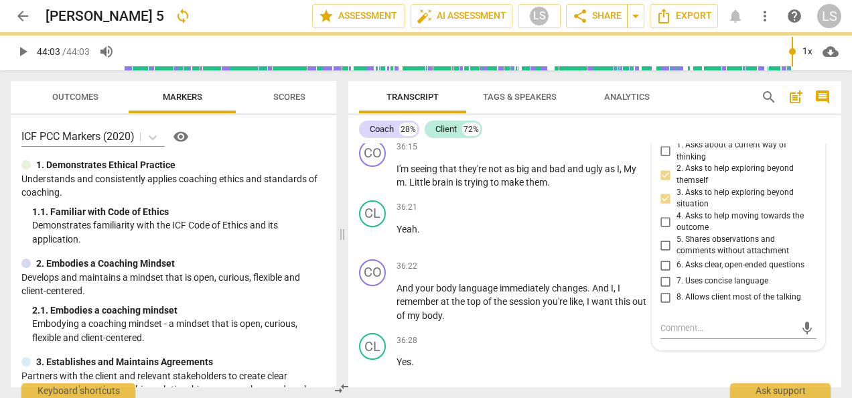
click at [659, 253] on input "5. Shares observations and comments without attachment" at bounding box center [665, 245] width 21 height 16
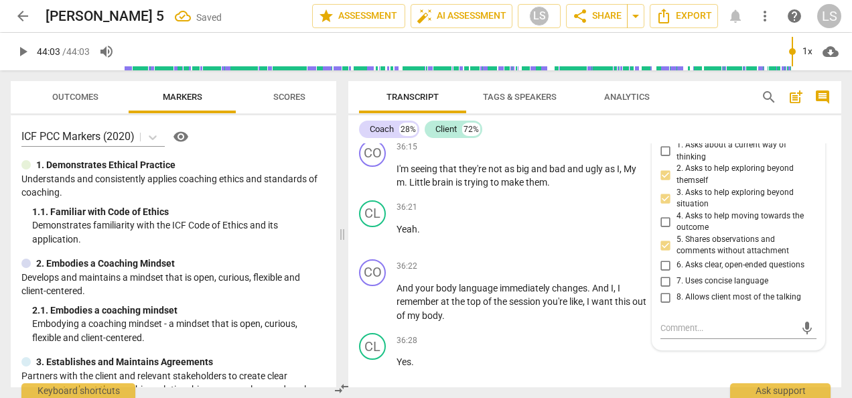
click at [661, 273] on input "6. Asks clear, open-ended questions" at bounding box center [665, 265] width 21 height 16
click at [662, 273] on input "6. Asks clear, open-ended questions" at bounding box center [665, 265] width 21 height 16
click at [722, 334] on textarea at bounding box center [728, 328] width 135 height 13
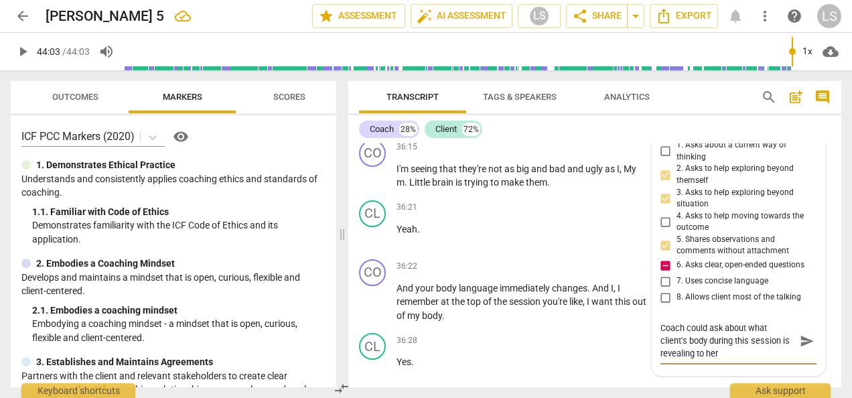
scroll to position [0, 0]
drag, startPoint x: 779, startPoint y: 368, endPoint x: 709, endPoint y: 372, distance: 70.4
click at [709, 360] on textarea "Coach could ask about what client's body during this session is revealing to he…" at bounding box center [728, 341] width 135 height 38
paste textarea "during this session"
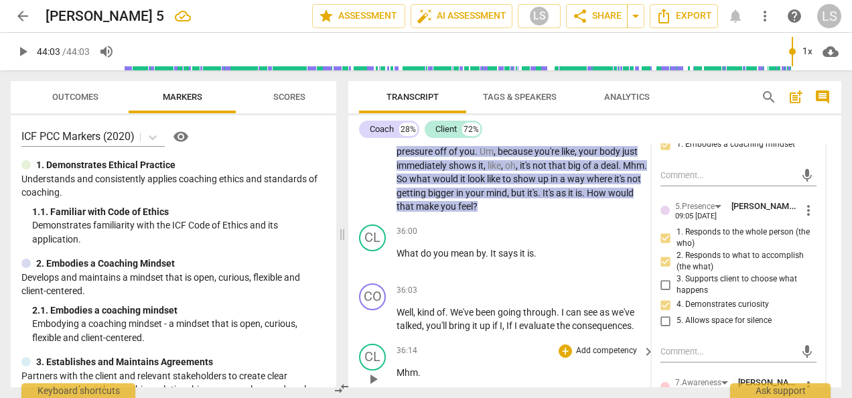
scroll to position [9599, 0]
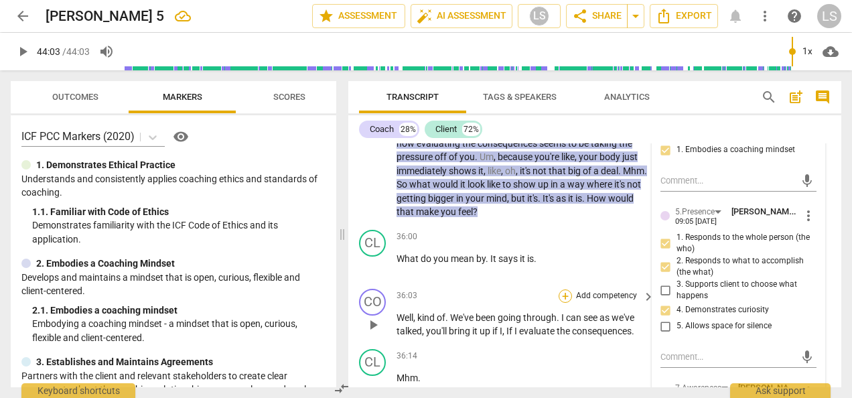
click at [564, 303] on div "+" at bounding box center [565, 295] width 13 height 13
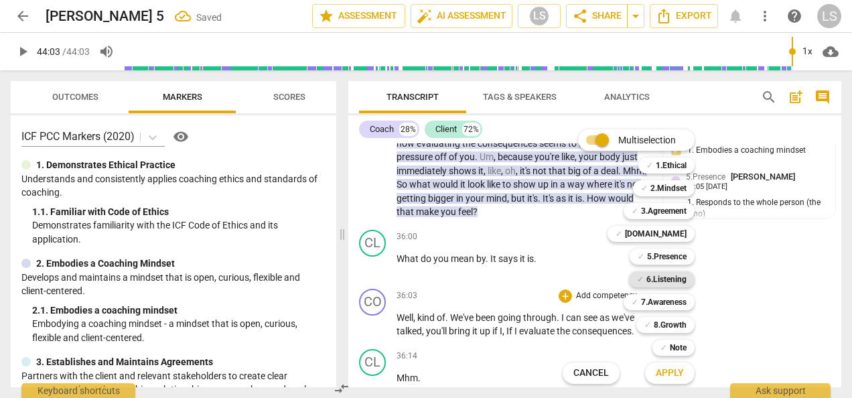
click at [666, 281] on b "6.Listening" at bounding box center [666, 279] width 40 height 16
click at [673, 372] on span "Apply" at bounding box center [670, 372] width 28 height 13
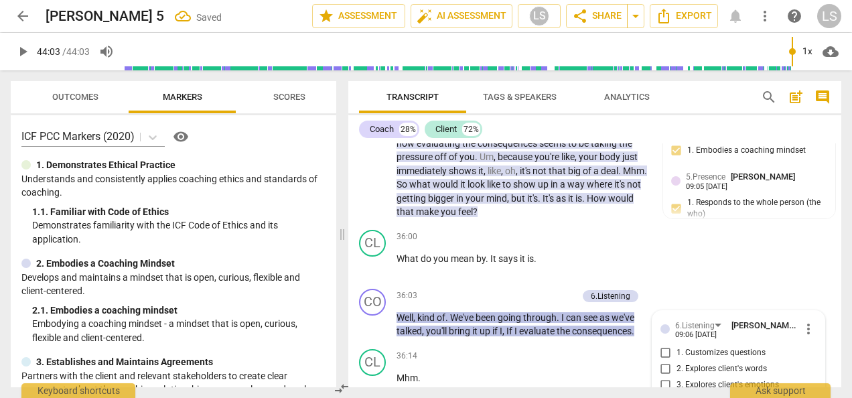
scroll to position [9840, 0]
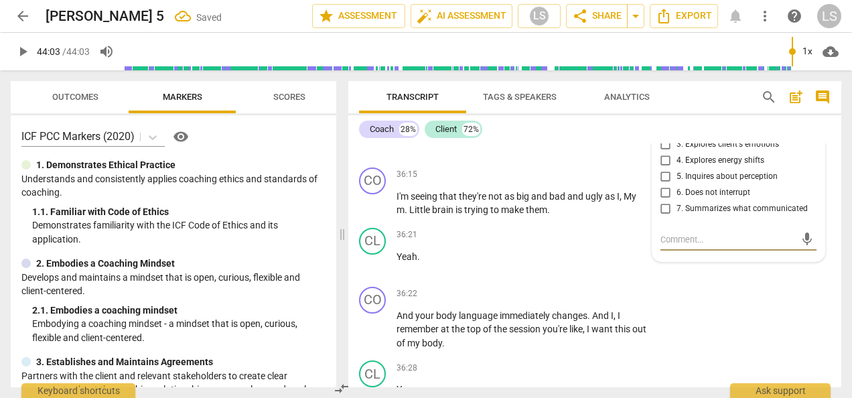
click at [667, 217] on input "7. Summarizes what communicated" at bounding box center [665, 209] width 21 height 16
click at [561, 182] on div "+" at bounding box center [565, 174] width 13 height 13
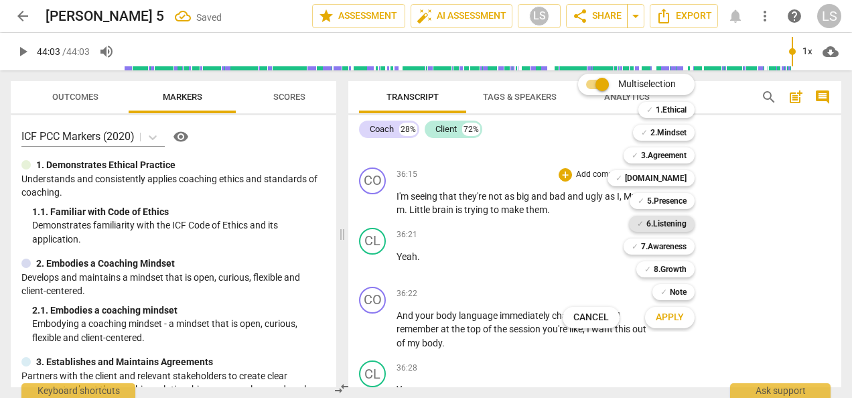
click at [661, 222] on b "6.Listening" at bounding box center [666, 224] width 40 height 16
click at [673, 318] on span "Apply" at bounding box center [670, 317] width 28 height 13
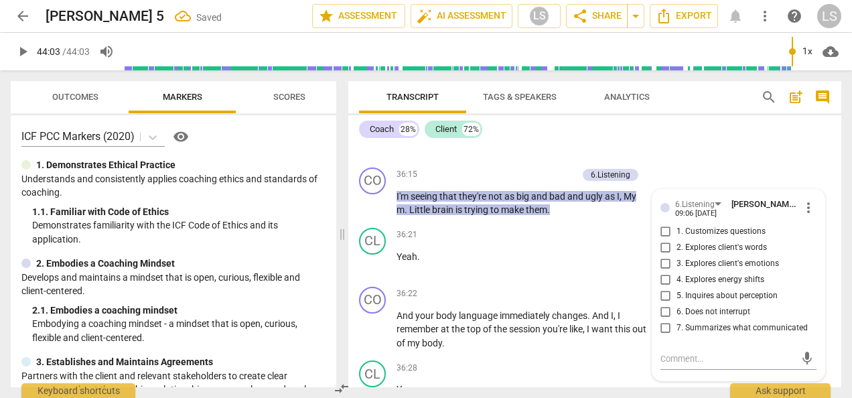
scroll to position [9842, 0]
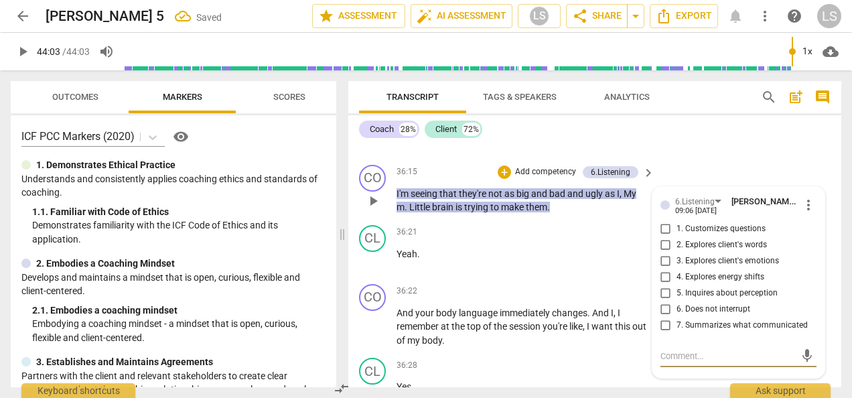
click at [663, 334] on input "7. Summarizes what communicated" at bounding box center [665, 326] width 21 height 16
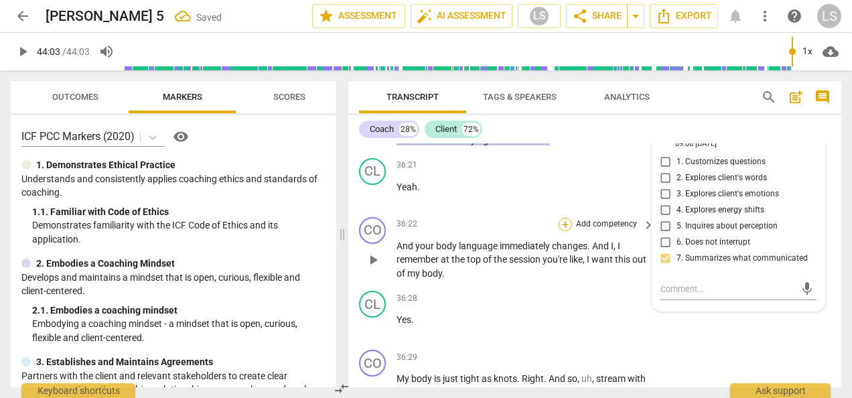
click at [563, 231] on div "+" at bounding box center [565, 224] width 13 height 13
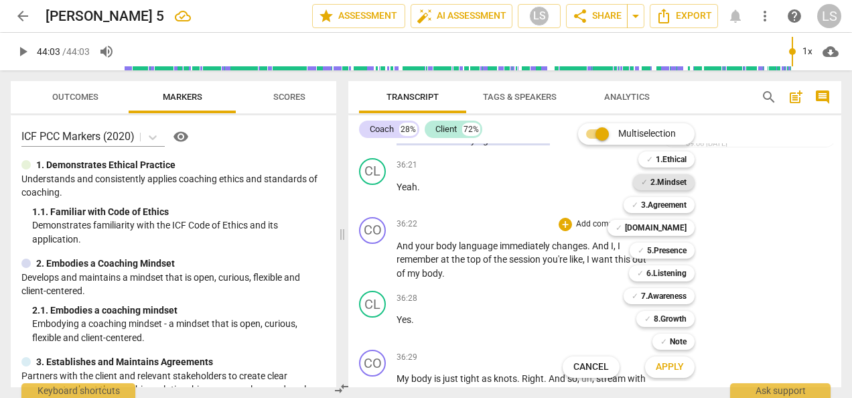
click at [655, 185] on b "2.Mindset" at bounding box center [669, 182] width 36 height 16
click at [657, 293] on b "7.Awareness" at bounding box center [664, 296] width 46 height 16
click at [669, 363] on span "Apply" at bounding box center [670, 366] width 28 height 13
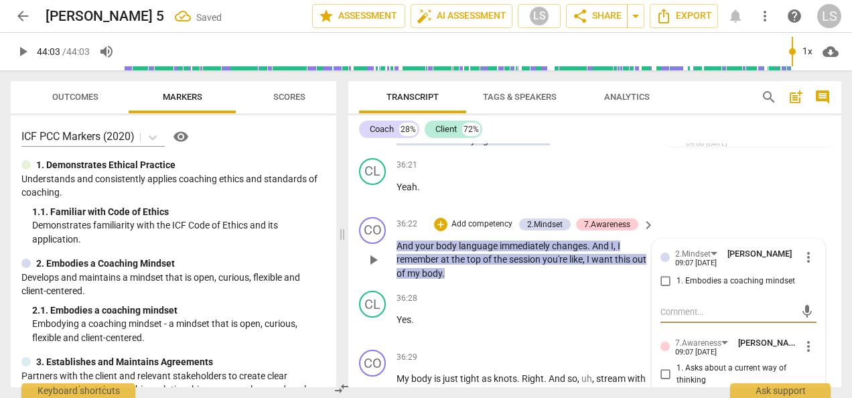
click at [658, 289] on input "1. Embodies a coaching mindset" at bounding box center [665, 281] width 21 height 16
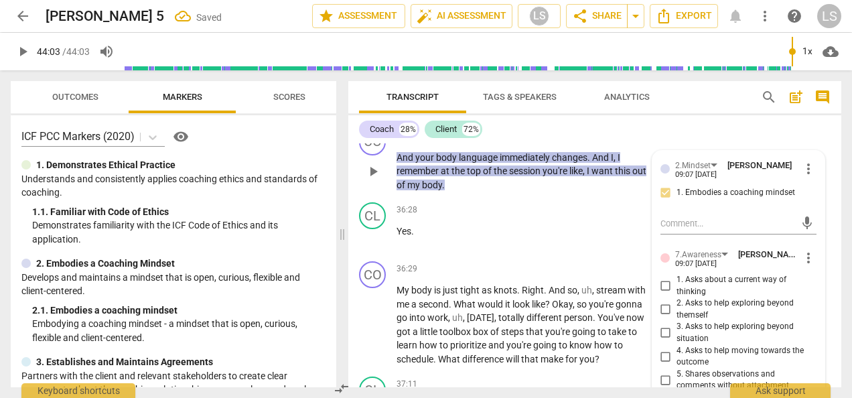
scroll to position [10110, 0]
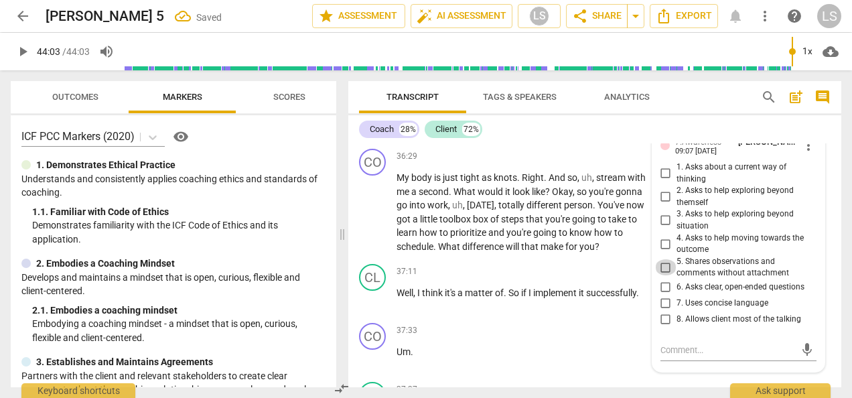
click at [661, 275] on input "5. Shares observations and comments without attachment" at bounding box center [665, 267] width 21 height 16
click at [559, 163] on div "+" at bounding box center [565, 155] width 13 height 13
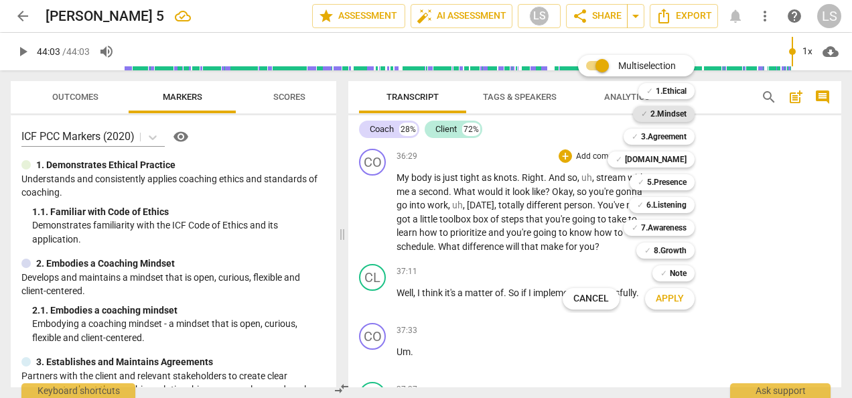
click at [667, 111] on b "2.Mindset" at bounding box center [669, 114] width 36 height 16
click at [674, 178] on b "5.Presence" at bounding box center [667, 182] width 40 height 16
click at [660, 228] on b "7.Awareness" at bounding box center [664, 228] width 46 height 16
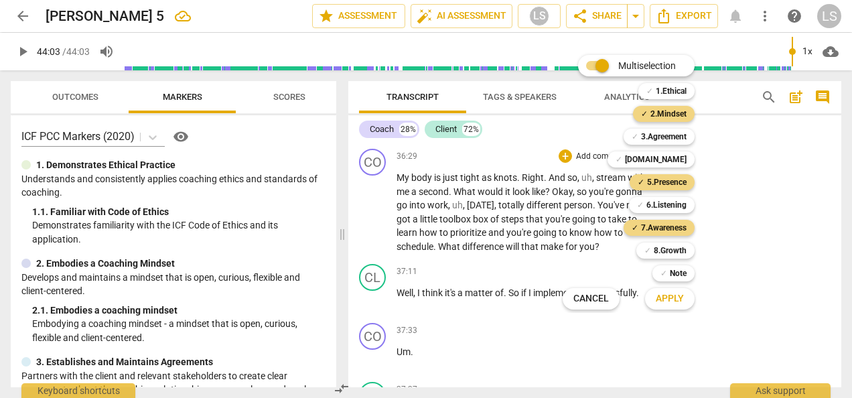
click at [674, 297] on span "Apply" at bounding box center [670, 298] width 28 height 13
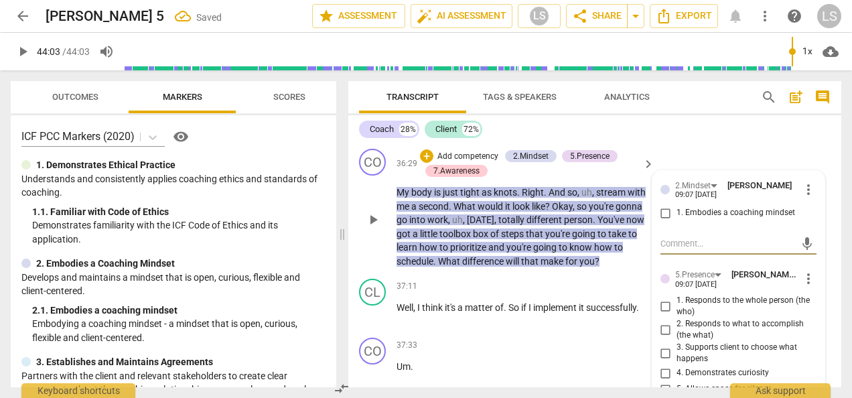
click at [662, 221] on input "1. Embodies a coaching mindset" at bounding box center [665, 213] width 21 height 16
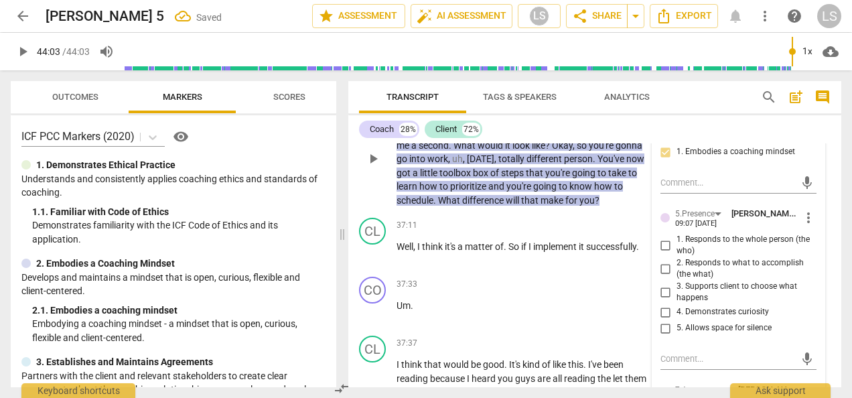
scroll to position [10177, 0]
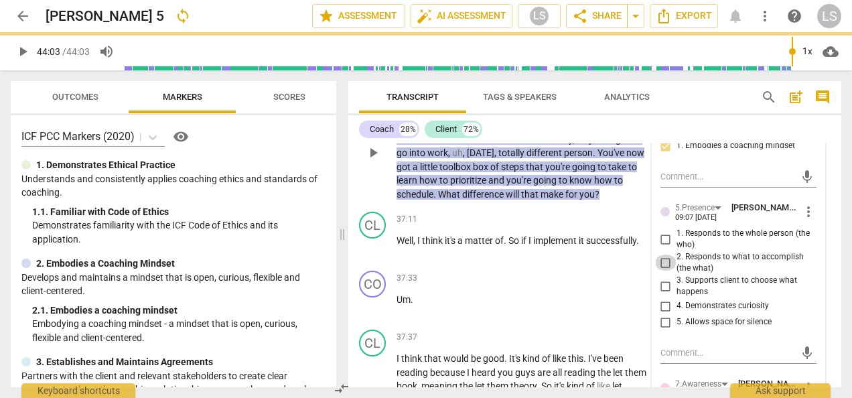
click at [661, 271] on input "2. Responds to what to accomplish (the what)" at bounding box center [665, 263] width 21 height 16
drag, startPoint x: 663, startPoint y: 330, endPoint x: 698, endPoint y: 327, distance: 34.9
click at [664, 314] on input "4. Demonstrates curiosity" at bounding box center [665, 306] width 21 height 16
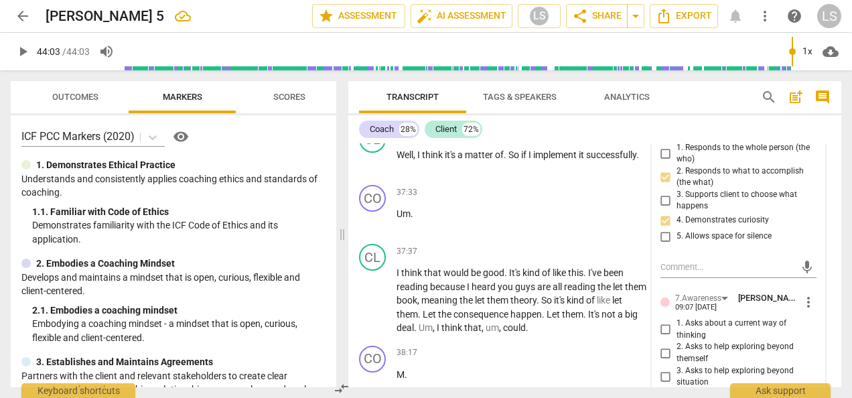
scroll to position [10244, 0]
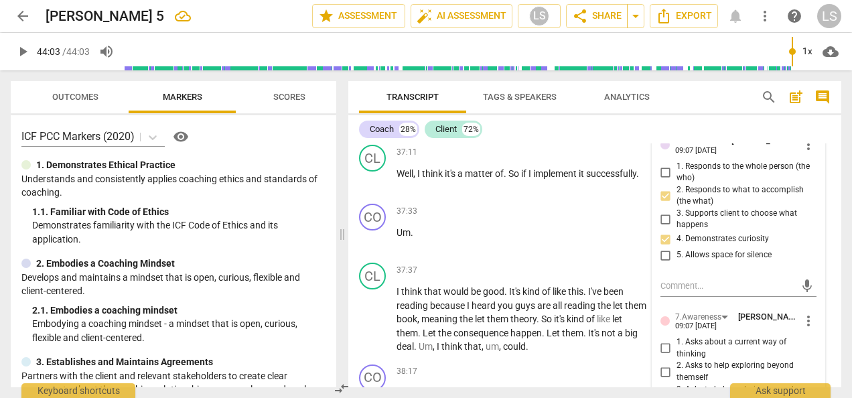
click at [661, 184] on label "1. Responds to the whole person (the who)" at bounding box center [733, 172] width 156 height 23
click at [661, 180] on input "1. Responds to the whole person (the who)" at bounding box center [665, 172] width 21 height 16
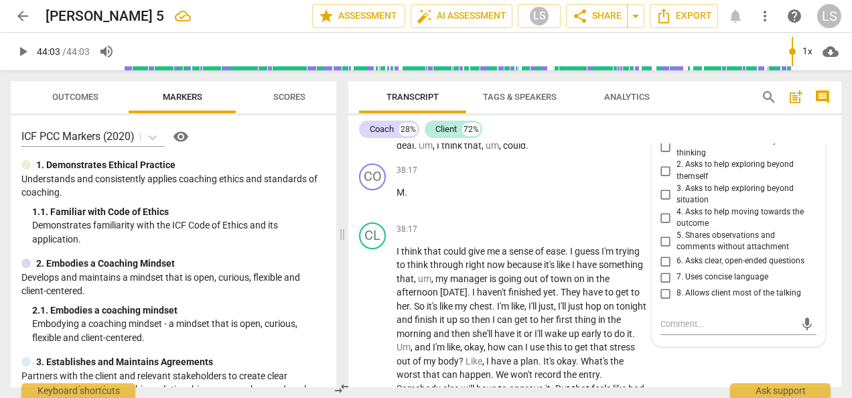
click at [661, 202] on input "3. Asks to help exploring beyond situation" at bounding box center [665, 194] width 21 height 16
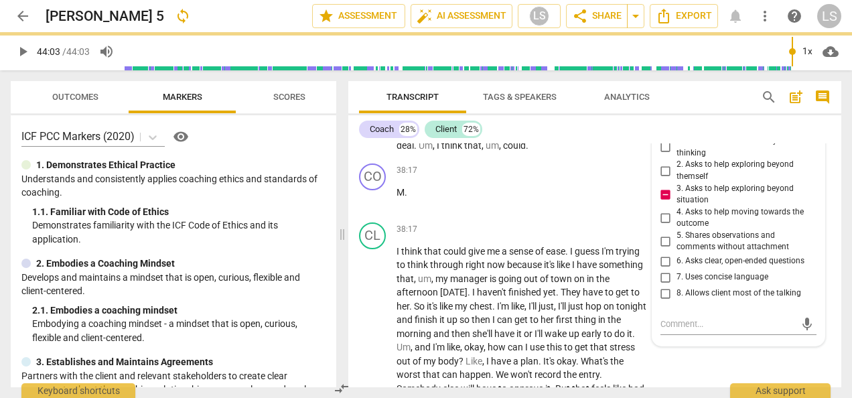
click at [663, 202] on input "3. Asks to help exploring beyond situation" at bounding box center [665, 194] width 21 height 16
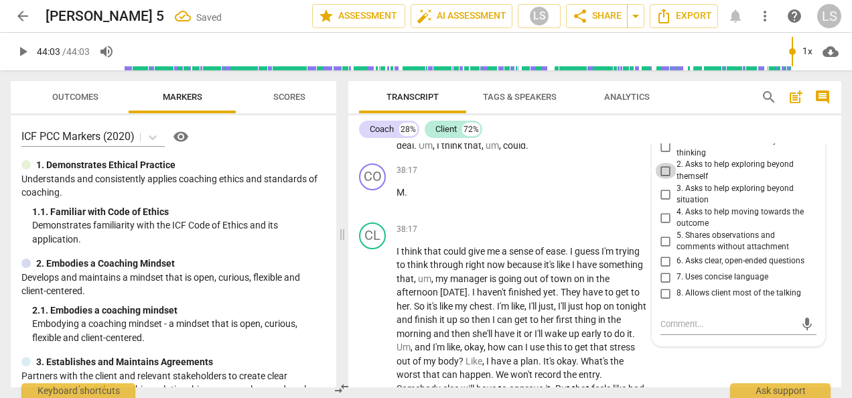
click at [663, 179] on input "2. Asks to help exploring beyond themself" at bounding box center [665, 171] width 21 height 16
click at [661, 226] on input "4. Asks to help moving towards the outcome" at bounding box center [665, 218] width 21 height 16
click at [683, 330] on textarea at bounding box center [728, 324] width 135 height 13
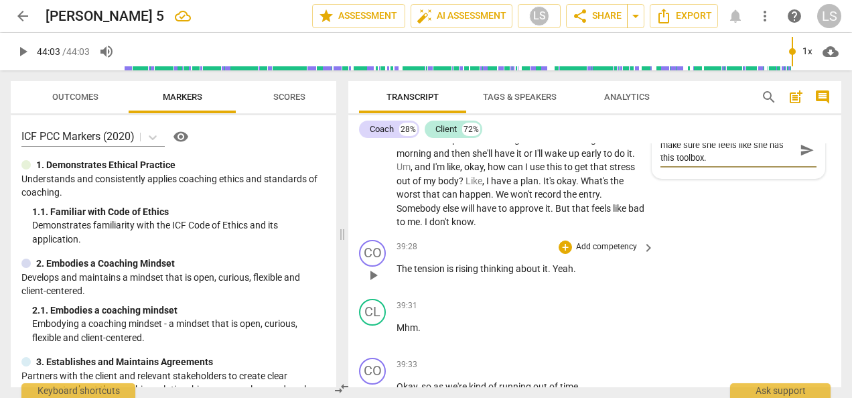
scroll to position [10646, 0]
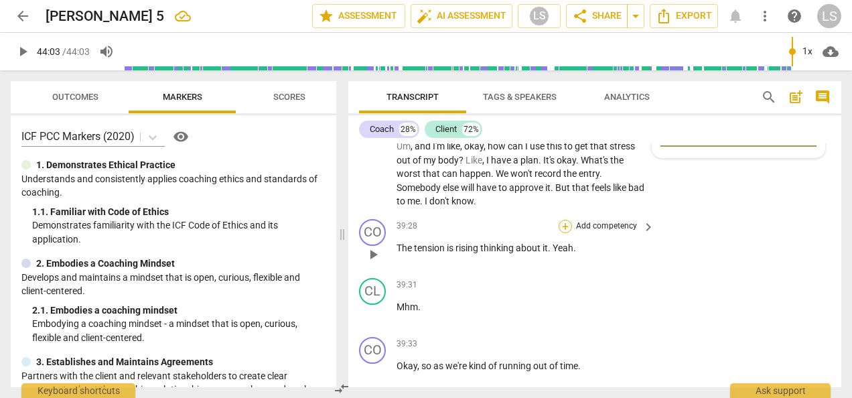
click at [567, 233] on div "+" at bounding box center [565, 226] width 13 height 13
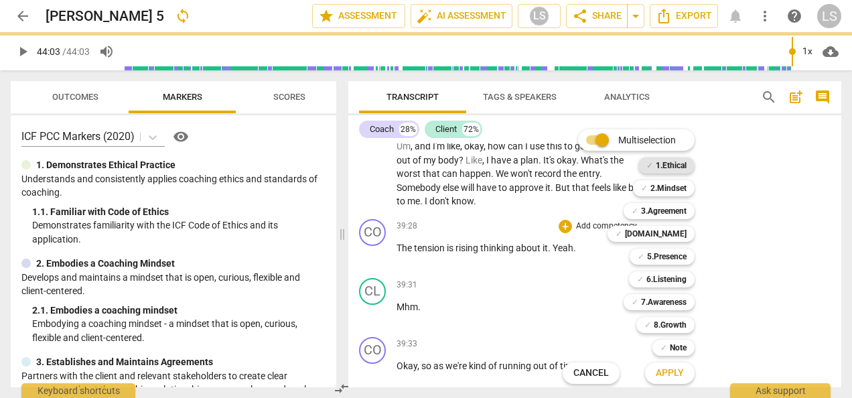
scroll to position [10633, 0]
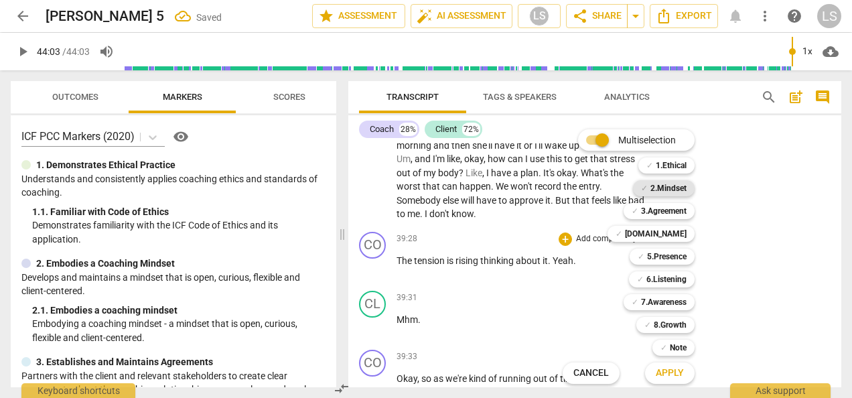
click at [682, 188] on b "2.Mindset" at bounding box center [669, 188] width 36 height 16
click at [671, 297] on b "7.Awareness" at bounding box center [664, 302] width 46 height 16
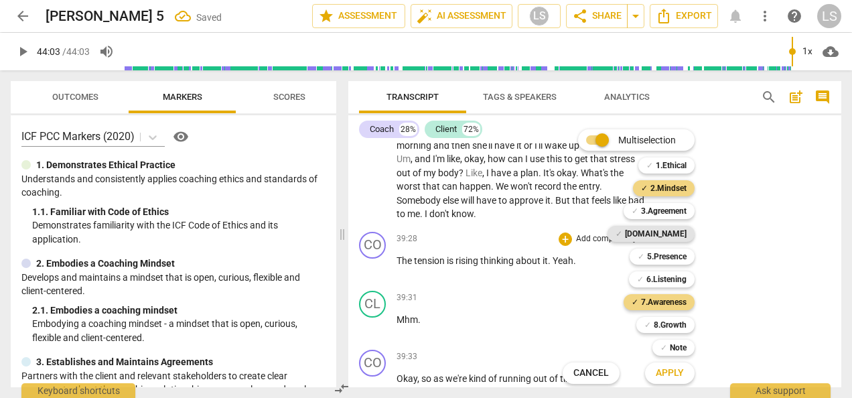
click at [673, 230] on b "[DOMAIN_NAME]" at bounding box center [656, 234] width 62 height 16
click at [669, 374] on span "Apply" at bounding box center [670, 372] width 28 height 13
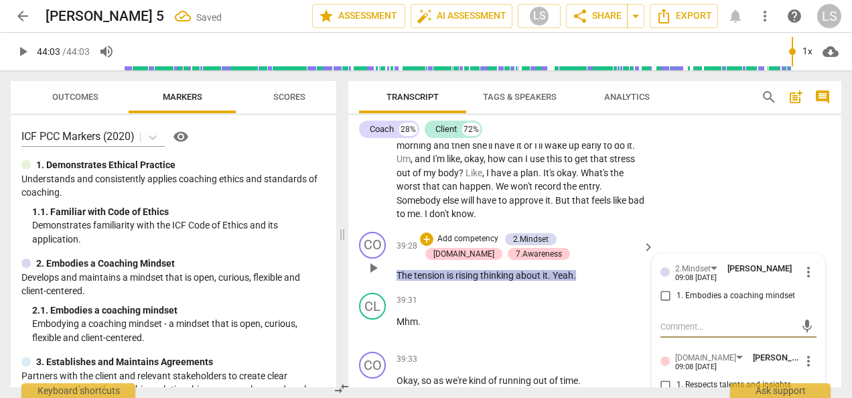
click at [661, 304] on input "1. Embodies a coaching mindset" at bounding box center [665, 296] width 21 height 16
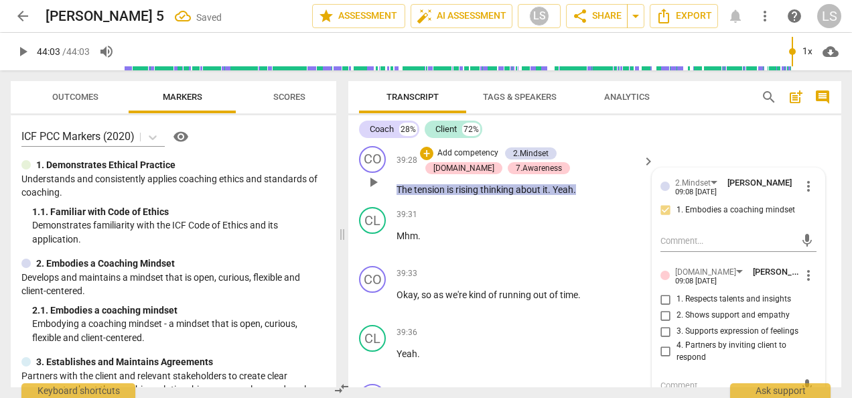
scroll to position [10767, 0]
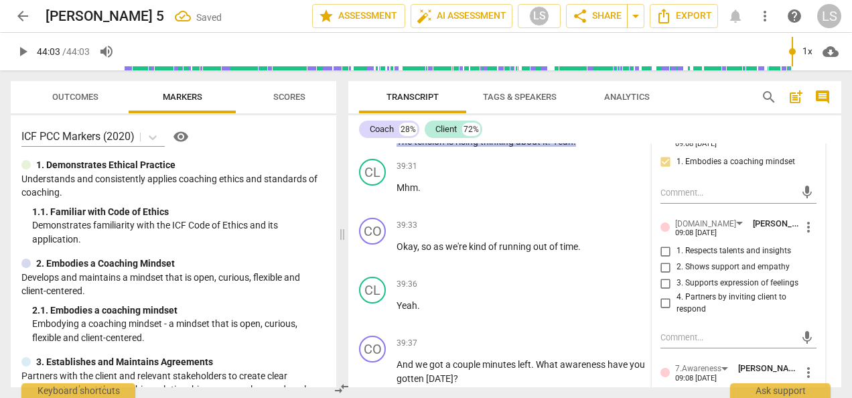
click at [665, 291] on input "3. Supports expression of feelings" at bounding box center [665, 283] width 21 height 16
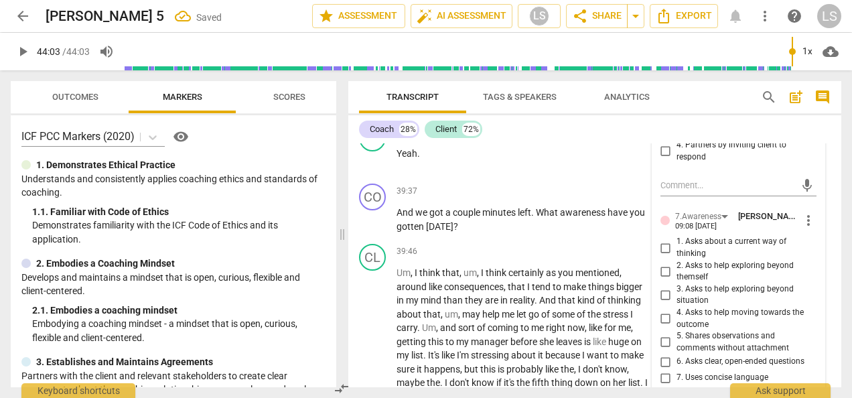
scroll to position [10968, 0]
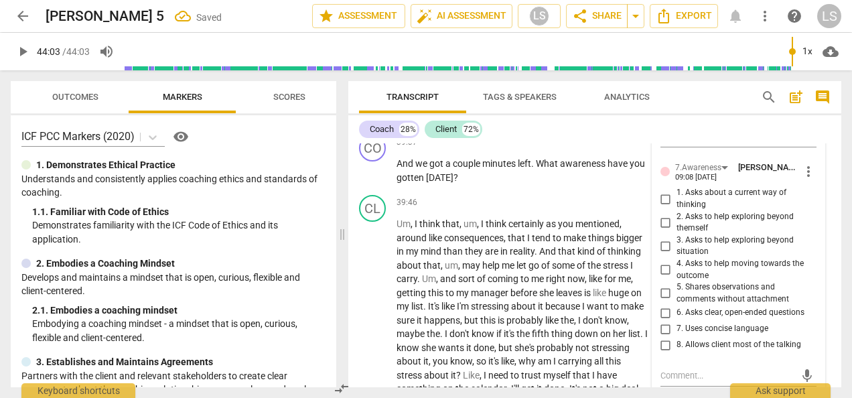
click at [661, 301] on input "5. Shares observations and comments without attachment" at bounding box center [665, 293] width 21 height 16
click at [569, 149] on div "+" at bounding box center [565, 141] width 13 height 13
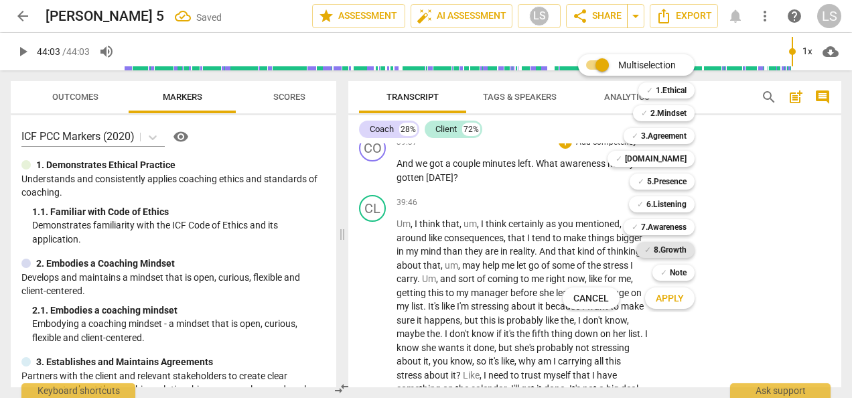
click at [666, 251] on b "8.Growth" at bounding box center [670, 250] width 33 height 16
click at [680, 307] on button "Apply" at bounding box center [670, 298] width 50 height 24
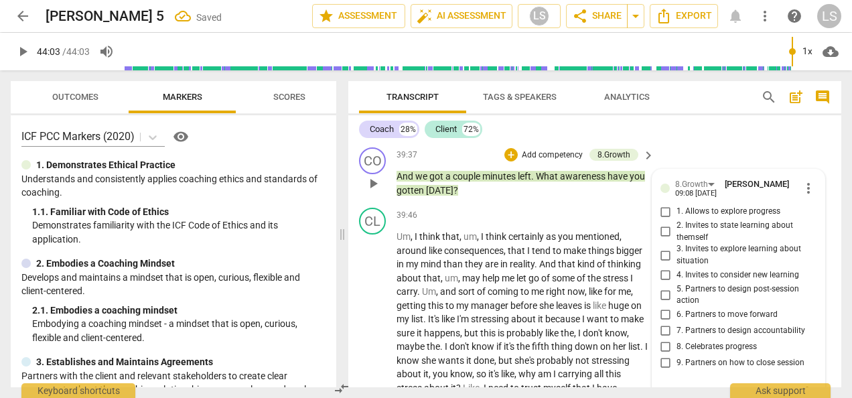
scroll to position [10923, 0]
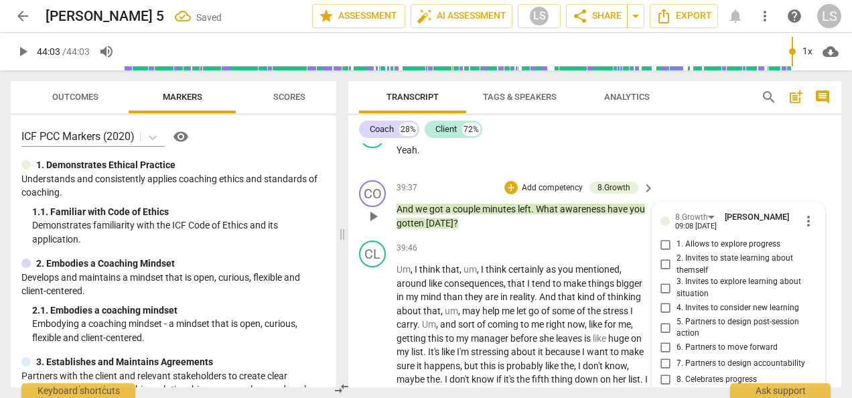
drag, startPoint x: 659, startPoint y: 324, endPoint x: 666, endPoint y: 323, distance: 6.8
click at [661, 296] on input "3. Invites to explore learning about situation" at bounding box center [665, 288] width 21 height 16
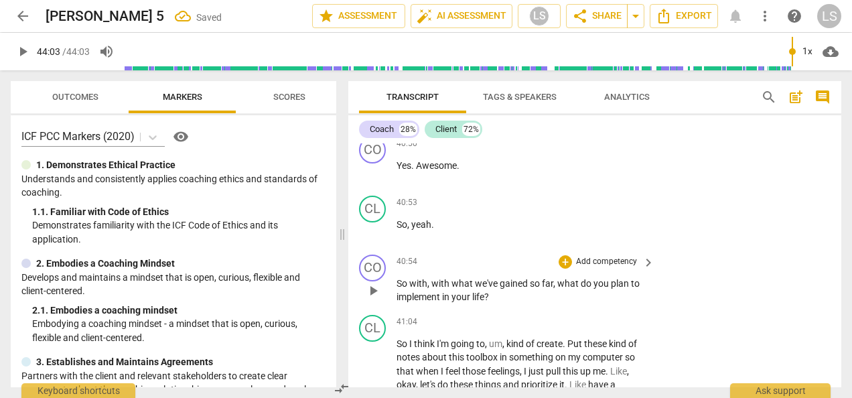
scroll to position [11258, 0]
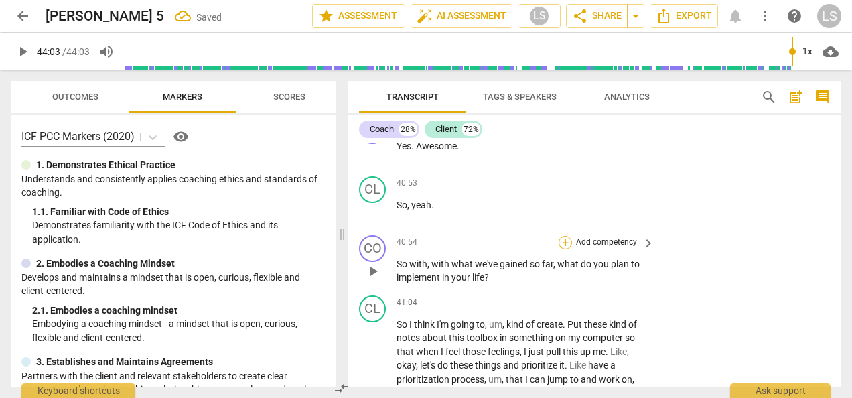
click at [567, 249] on div "+" at bounding box center [565, 242] width 13 height 13
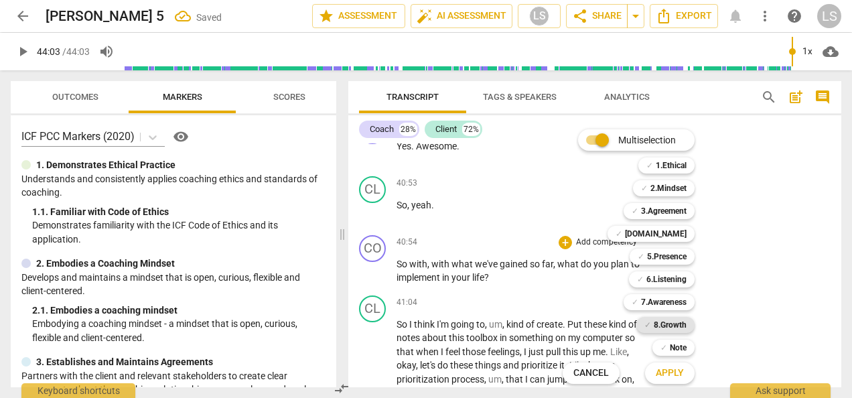
click at [661, 320] on b "8.Growth" at bounding box center [670, 325] width 33 height 16
click at [672, 358] on div "✓ Note 9" at bounding box center [681, 347] width 68 height 23
drag, startPoint x: 672, startPoint y: 358, endPoint x: 666, endPoint y: 366, distance: 9.5
click at [666, 372] on span "Apply" at bounding box center [670, 372] width 28 height 13
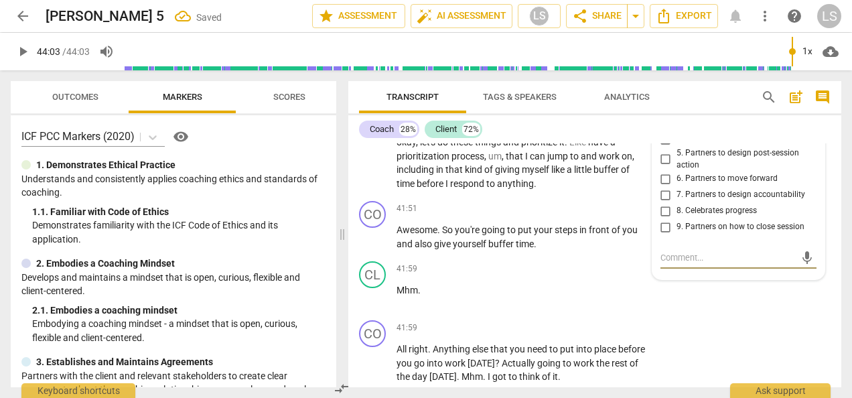
scroll to position [11460, 0]
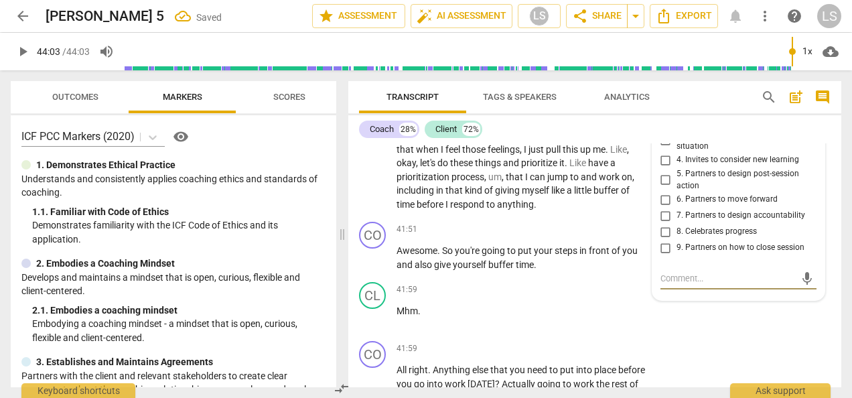
click at [666, 168] on input "4. Invites to consider new learning" at bounding box center [665, 160] width 21 height 16
click at [564, 236] on div "+" at bounding box center [565, 228] width 13 height 13
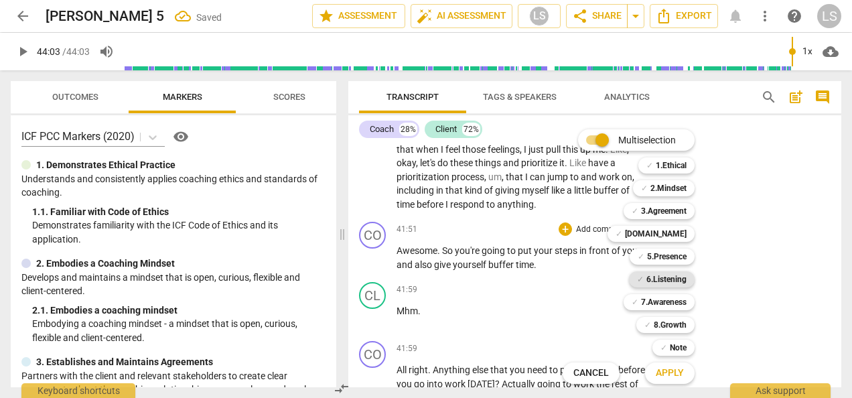
click at [669, 275] on b "6.Listening" at bounding box center [666, 279] width 40 height 16
click at [665, 323] on b "8.Growth" at bounding box center [670, 325] width 33 height 16
click at [677, 381] on button "Apply" at bounding box center [670, 373] width 50 height 24
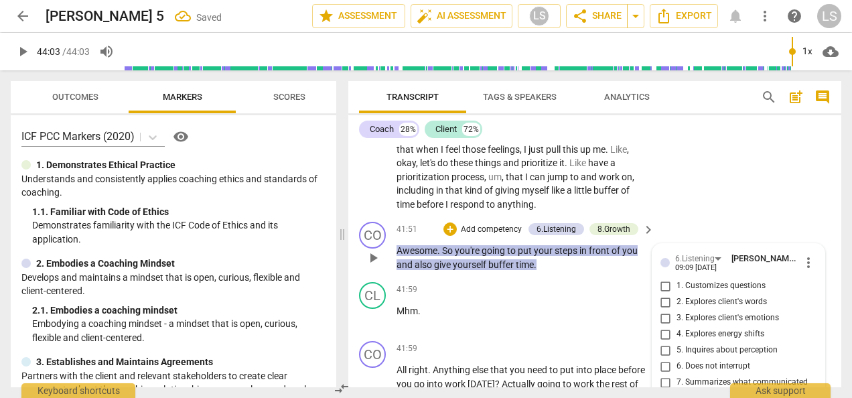
scroll to position [11661, 0]
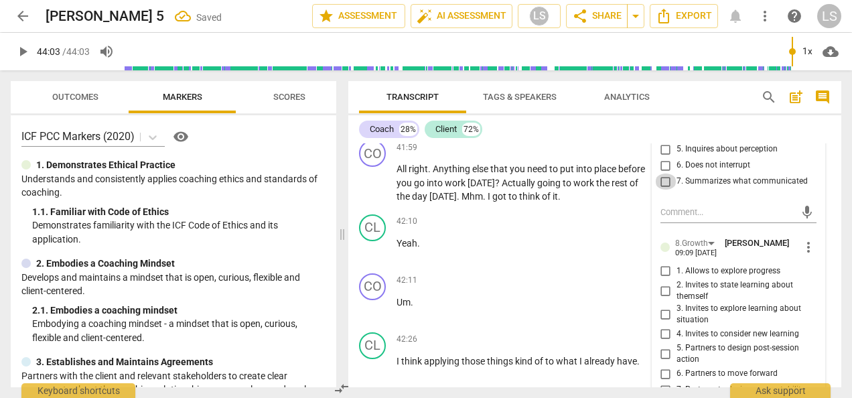
click at [662, 190] on input "7. Summarizes what communicated" at bounding box center [665, 182] width 21 height 16
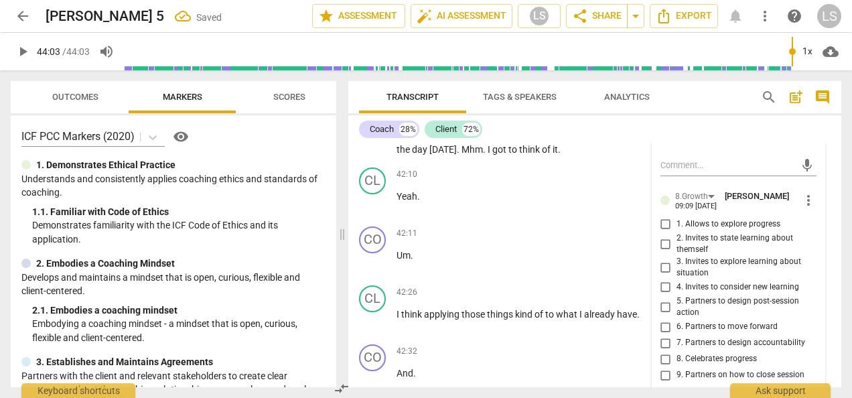
scroll to position [11795, 0]
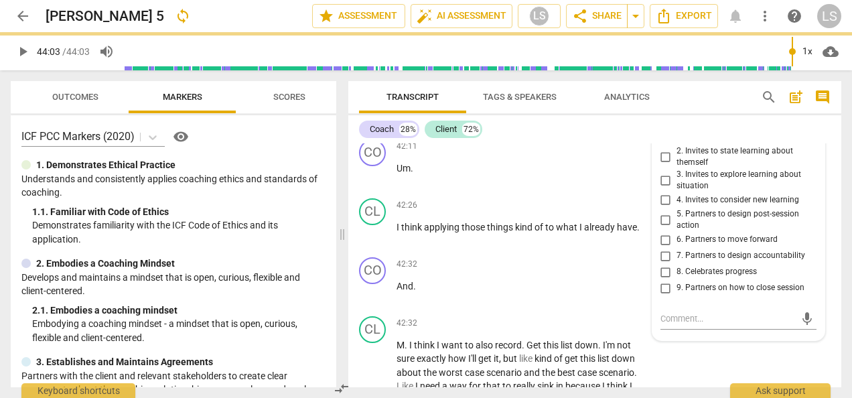
click at [661, 228] on input "5. Partners to design post-session action" at bounding box center [665, 220] width 21 height 16
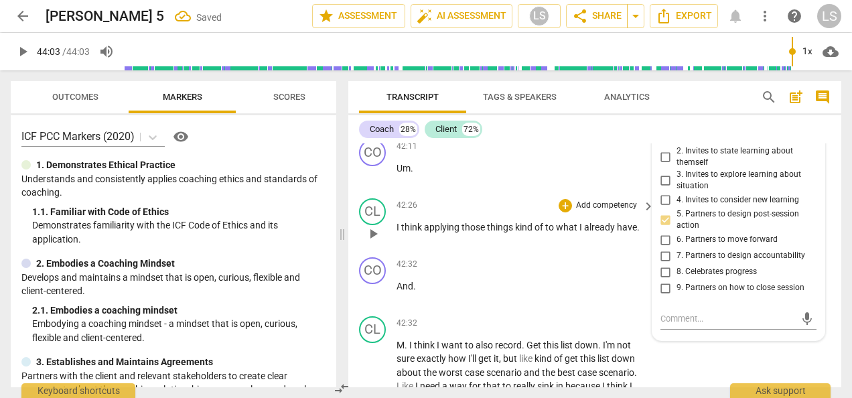
scroll to position [11661, 0]
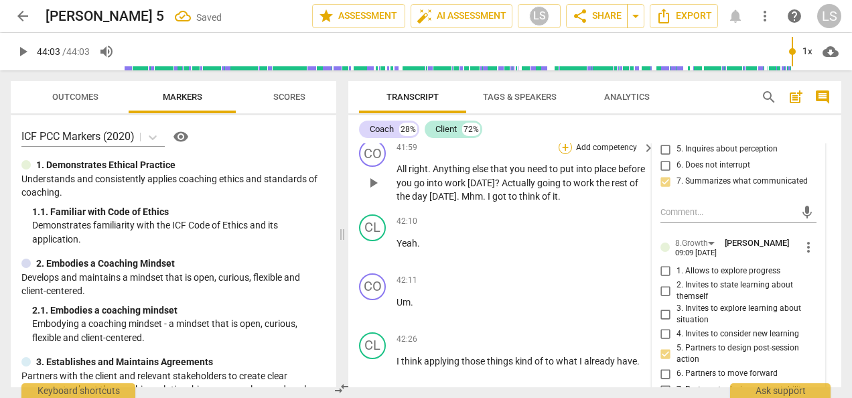
click at [564, 154] on div "+" at bounding box center [565, 147] width 13 height 13
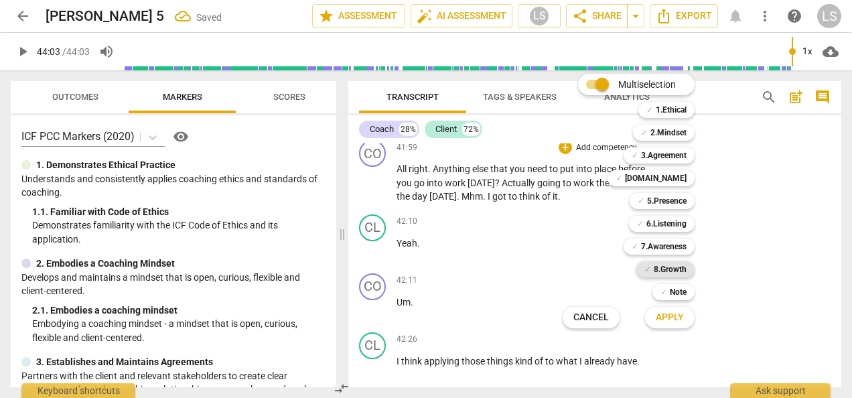
click at [667, 267] on b "8.Growth" at bounding box center [670, 269] width 33 height 16
click at [671, 319] on span "Apply" at bounding box center [670, 317] width 28 height 13
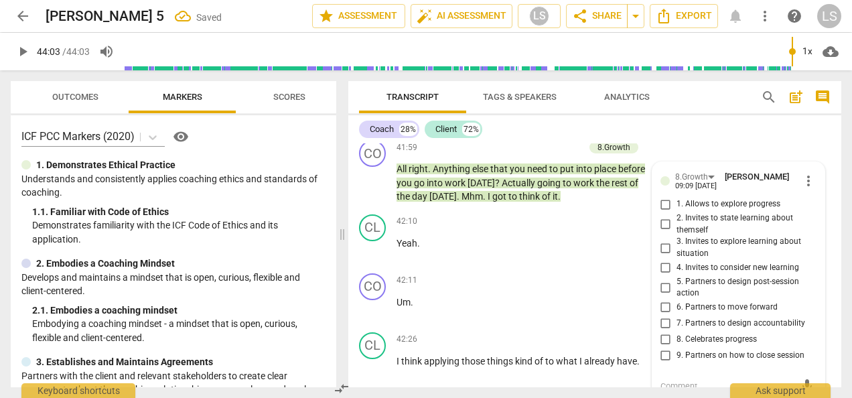
scroll to position [11835, 0]
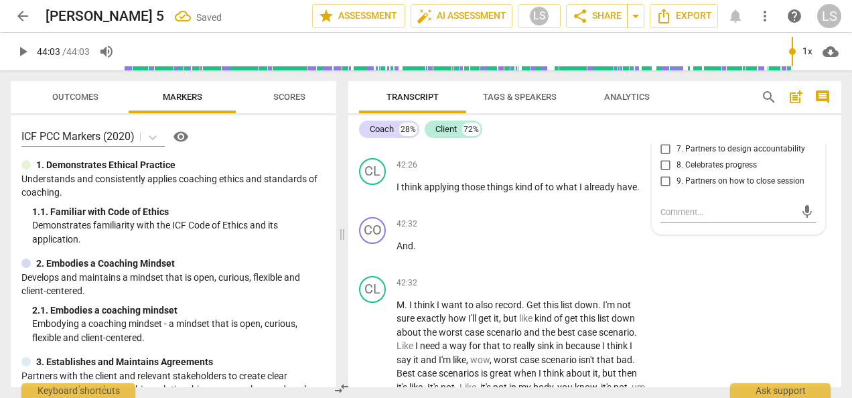
drag, startPoint x: 659, startPoint y: 163, endPoint x: 718, endPoint y: 187, distance: 63.4
click at [659, 121] on input "5. Partners to design post-session action" at bounding box center [665, 113] width 21 height 16
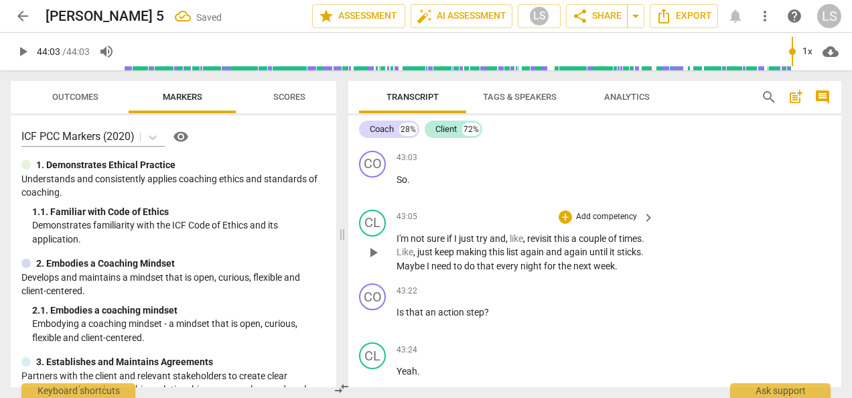
scroll to position [12170, 0]
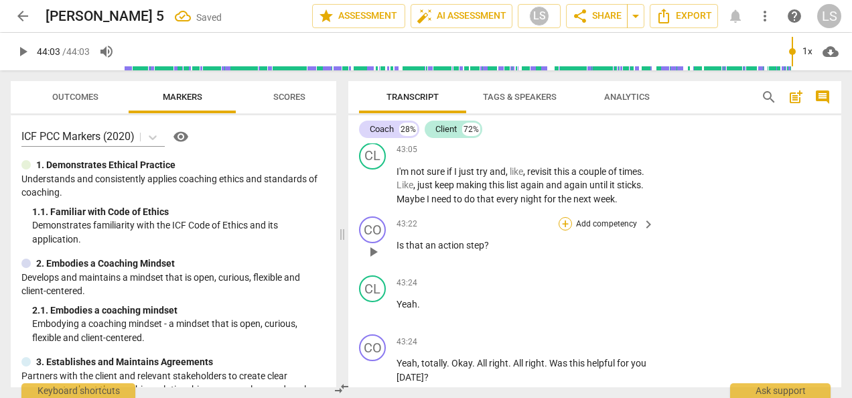
click at [564, 230] on div "+" at bounding box center [565, 223] width 13 height 13
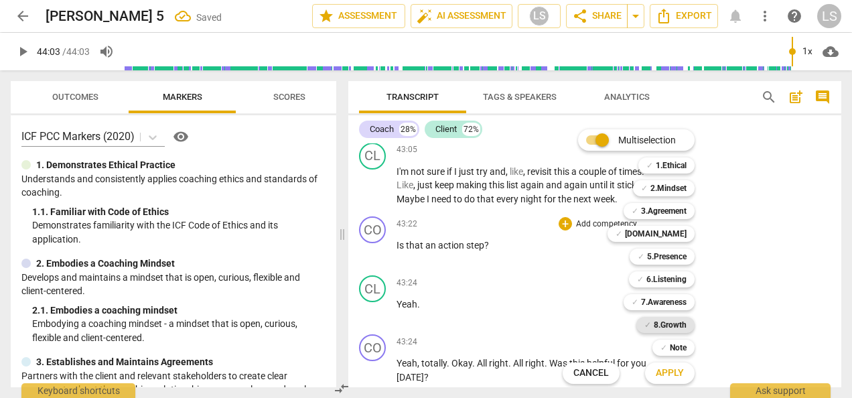
click at [655, 323] on b "8.Growth" at bounding box center [670, 325] width 33 height 16
click at [667, 371] on span "Apply" at bounding box center [670, 372] width 28 height 13
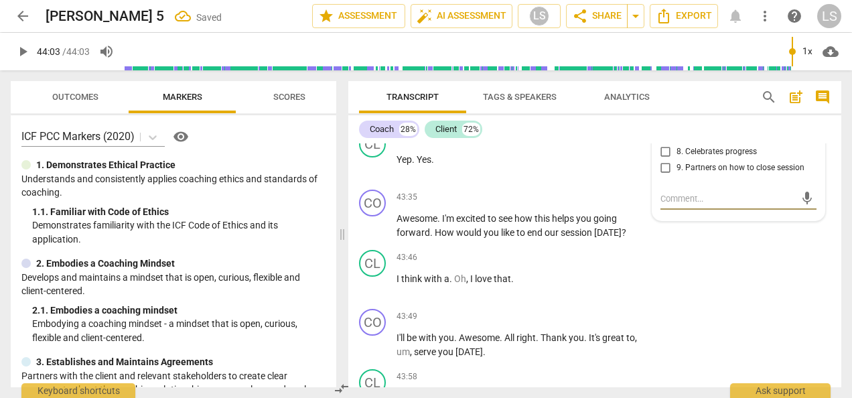
scroll to position [12367, 0]
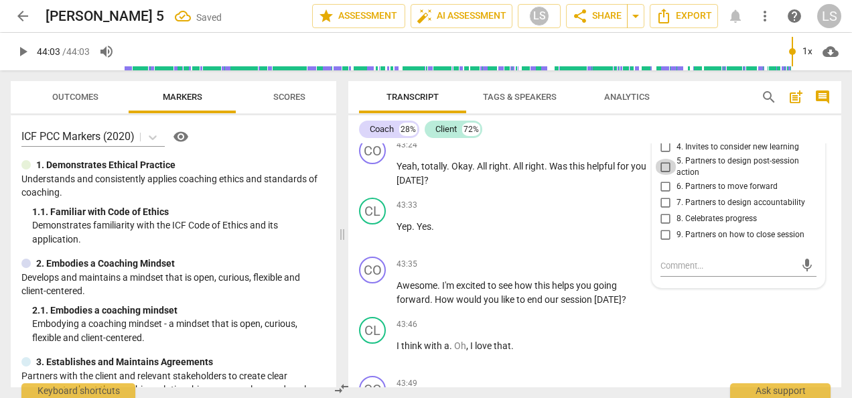
click at [666, 175] on input "5. Partners to design post-session action" at bounding box center [665, 167] width 21 height 16
click at [565, 151] on div "+" at bounding box center [565, 144] width 13 height 13
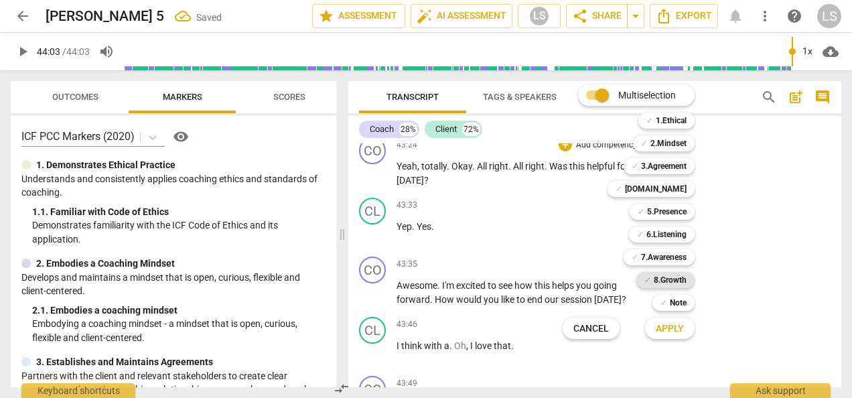
click at [682, 279] on b "8.Growth" at bounding box center [670, 280] width 33 height 16
click at [663, 332] on span "Apply" at bounding box center [670, 328] width 28 height 13
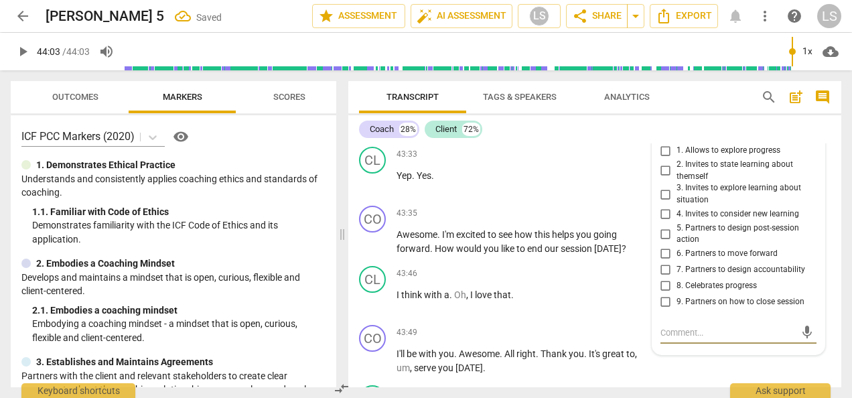
click at [665, 159] on input "1. Allows to explore progress" at bounding box center [665, 151] width 21 height 16
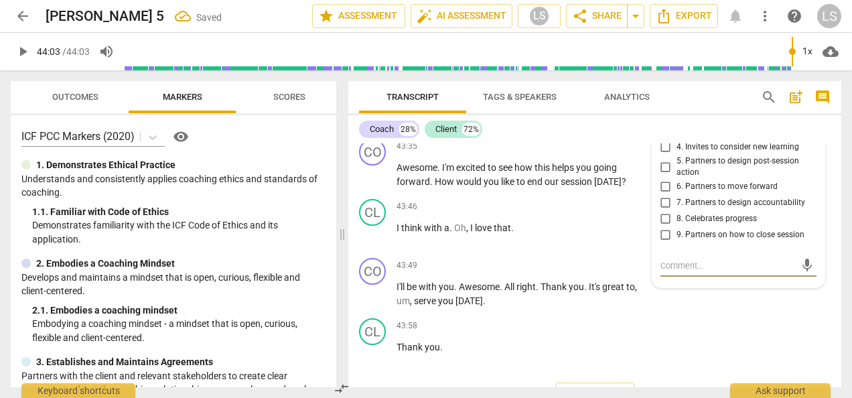
drag, startPoint x: 676, startPoint y: 338, endPoint x: 683, endPoint y: 335, distance: 7.2
click at [677, 272] on textarea at bounding box center [728, 265] width 135 height 13
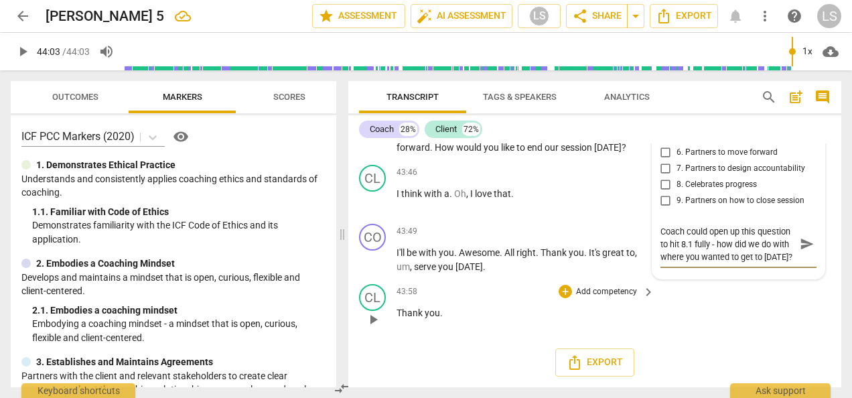
scroll to position [12519, 0]
click at [561, 119] on div "+" at bounding box center [565, 111] width 13 height 13
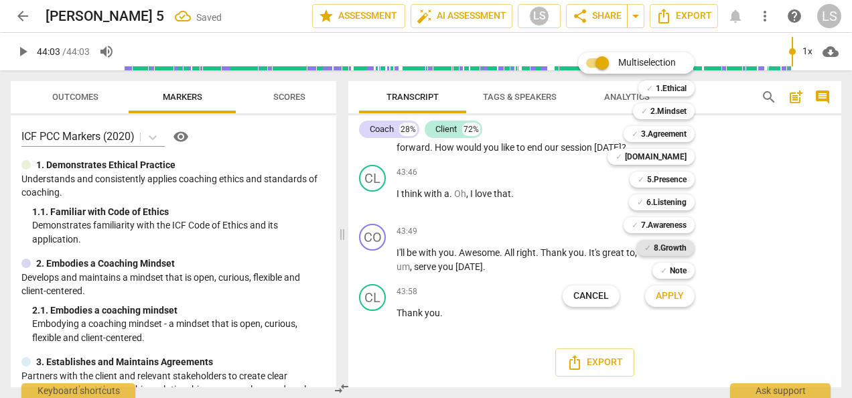
click at [657, 251] on b "8.Growth" at bounding box center [670, 248] width 33 height 16
click at [671, 302] on span "Apply" at bounding box center [670, 295] width 28 height 13
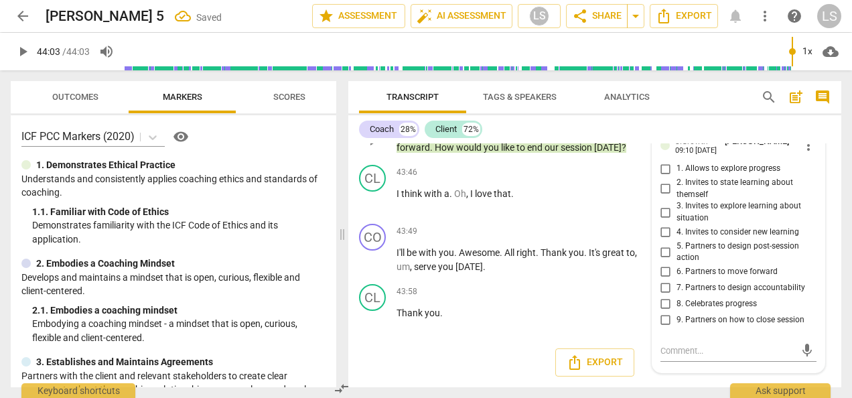
scroll to position [12586, 0]
click at [662, 305] on input "8. Celebrates progress" at bounding box center [665, 304] width 21 height 16
click at [662, 321] on input "9. Partners on how to close session" at bounding box center [665, 320] width 21 height 16
click at [674, 21] on span "Export" at bounding box center [684, 16] width 56 height 16
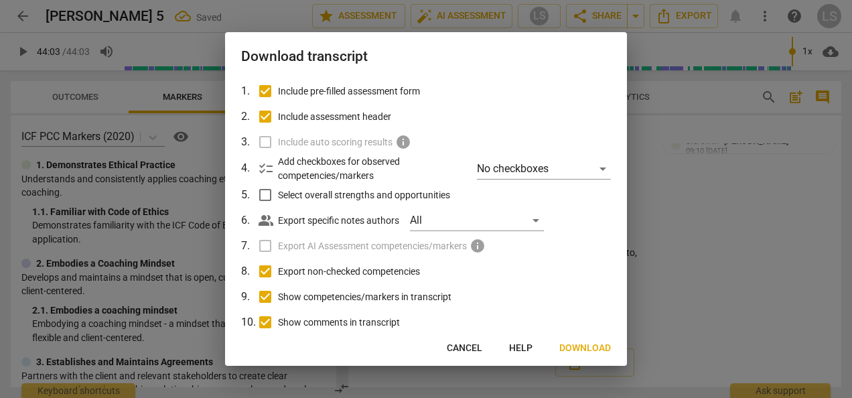
scroll to position [110, 0]
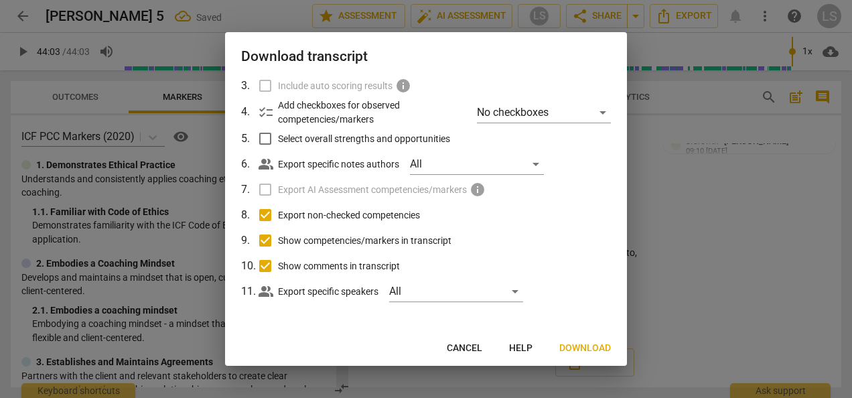
click at [579, 350] on span "Download" at bounding box center [585, 348] width 52 height 13
